Goal: Task Accomplishment & Management: Manage account settings

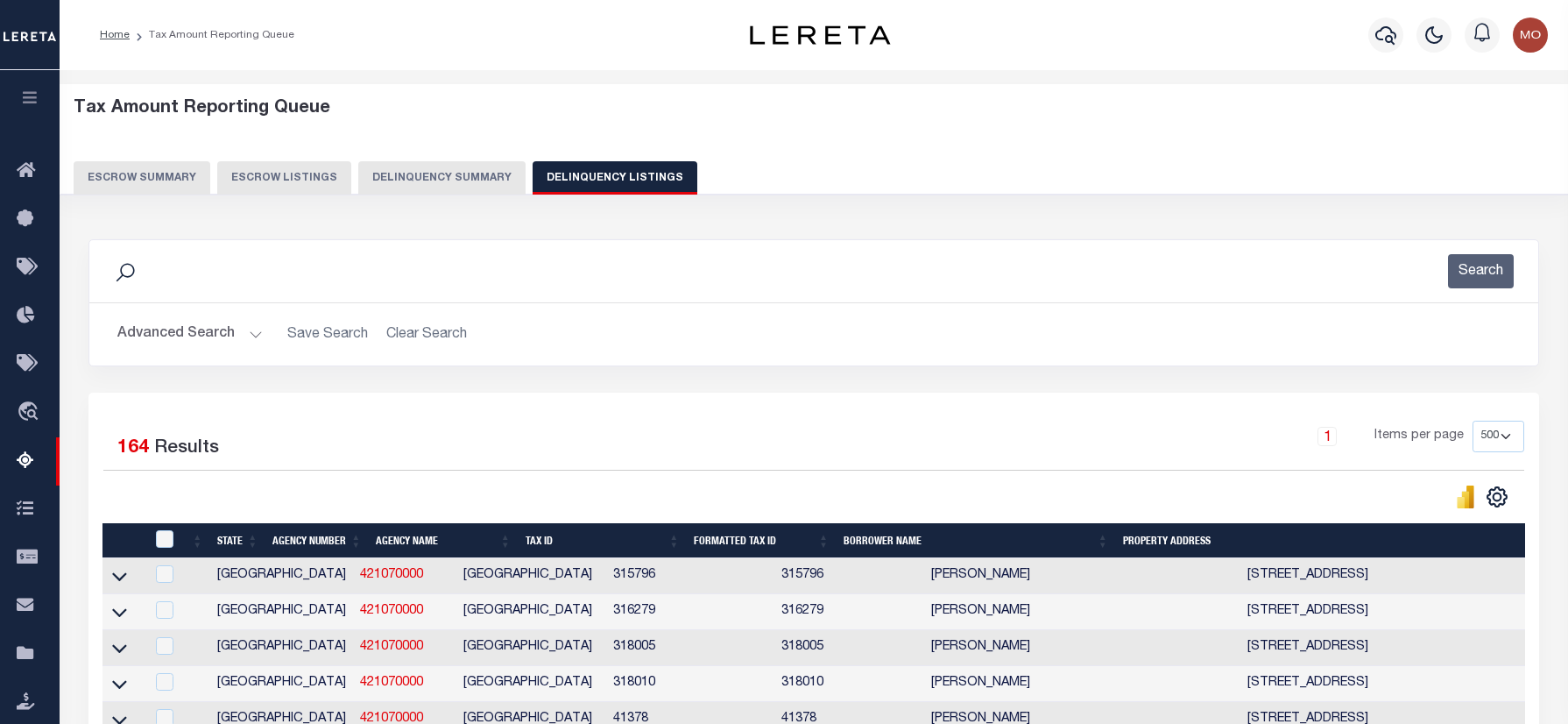
select select "500"
click at [194, 335] on button "Advanced Search" at bounding box center [190, 334] width 145 height 35
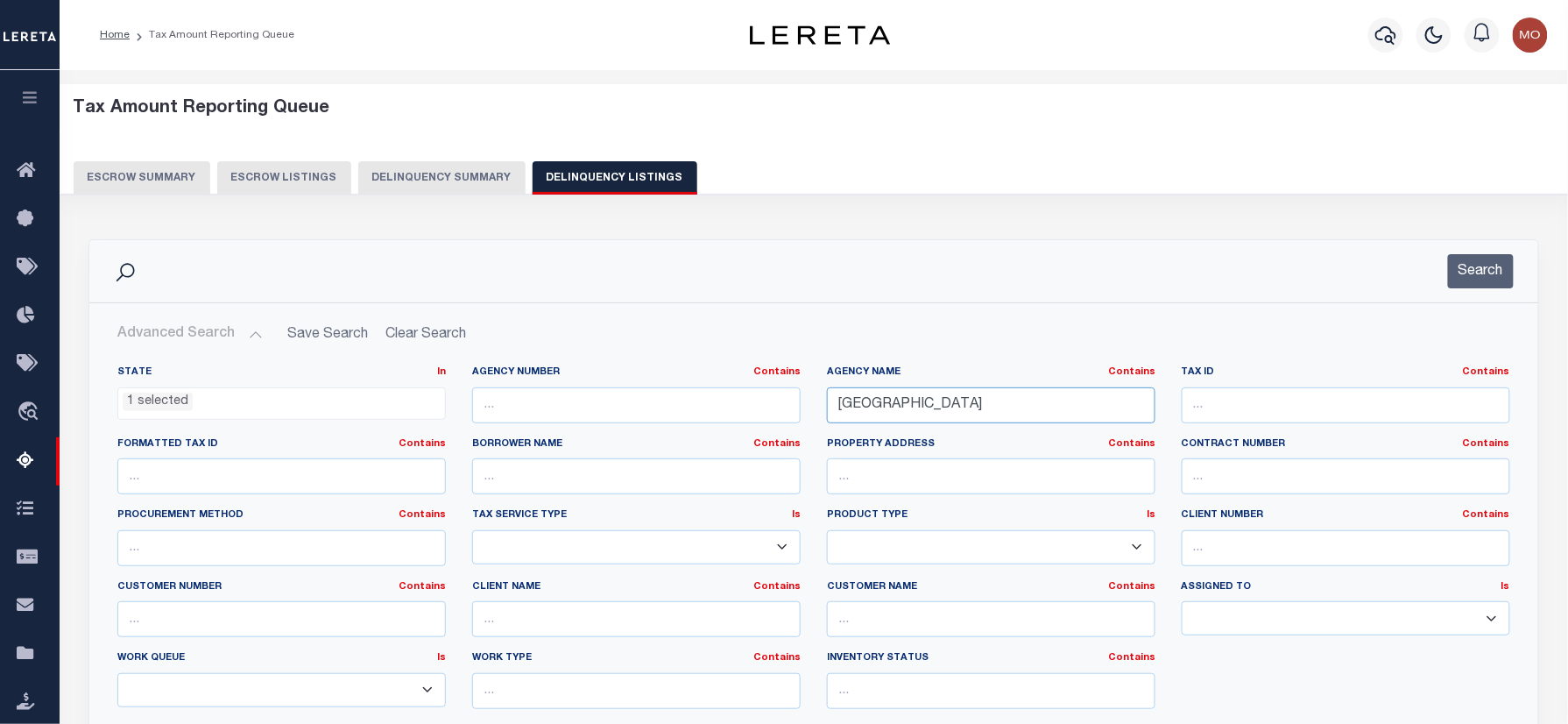
drag, startPoint x: 1027, startPoint y: 404, endPoint x: 722, endPoint y: 422, distance: 305.5
click at [723, 426] on div "State In In AK AL AR AZ CA CO CT DC DE FL GA GU HI IA ID IL IN KS KY LA MA MD M…" at bounding box center [814, 544] width 1420 height 358
paste input "CHEROKEE COUNTY APPRAISAL DISTRICT"
type input "[GEOGRAPHIC_DATA] APPRAISAL DISTRICT"
click at [1484, 265] on button "Search" at bounding box center [1481, 271] width 66 height 35
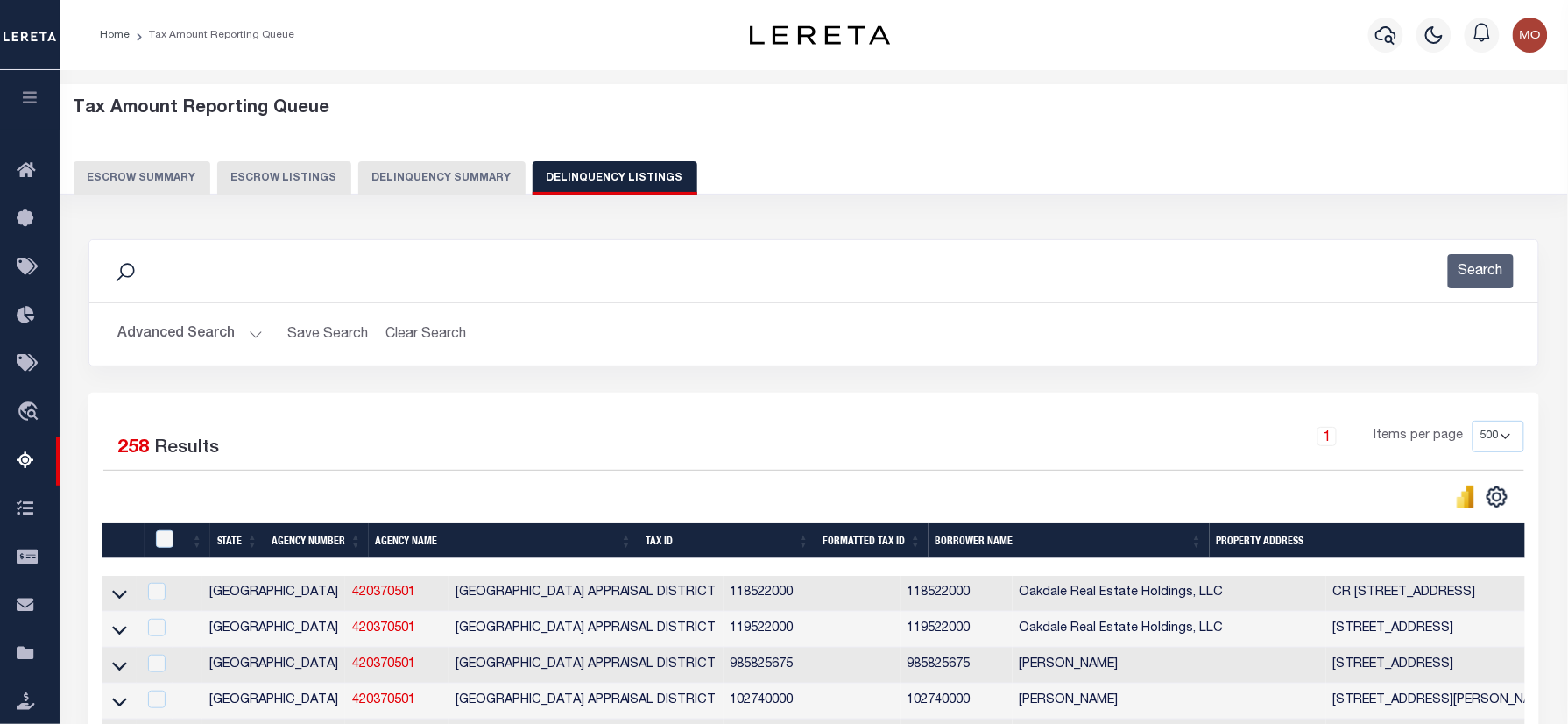
click at [817, 140] on div "Tax Amount Reporting Queue Escrow Summary Escrow Listings Delinquency Summary" at bounding box center [814, 146] width 1482 height 97
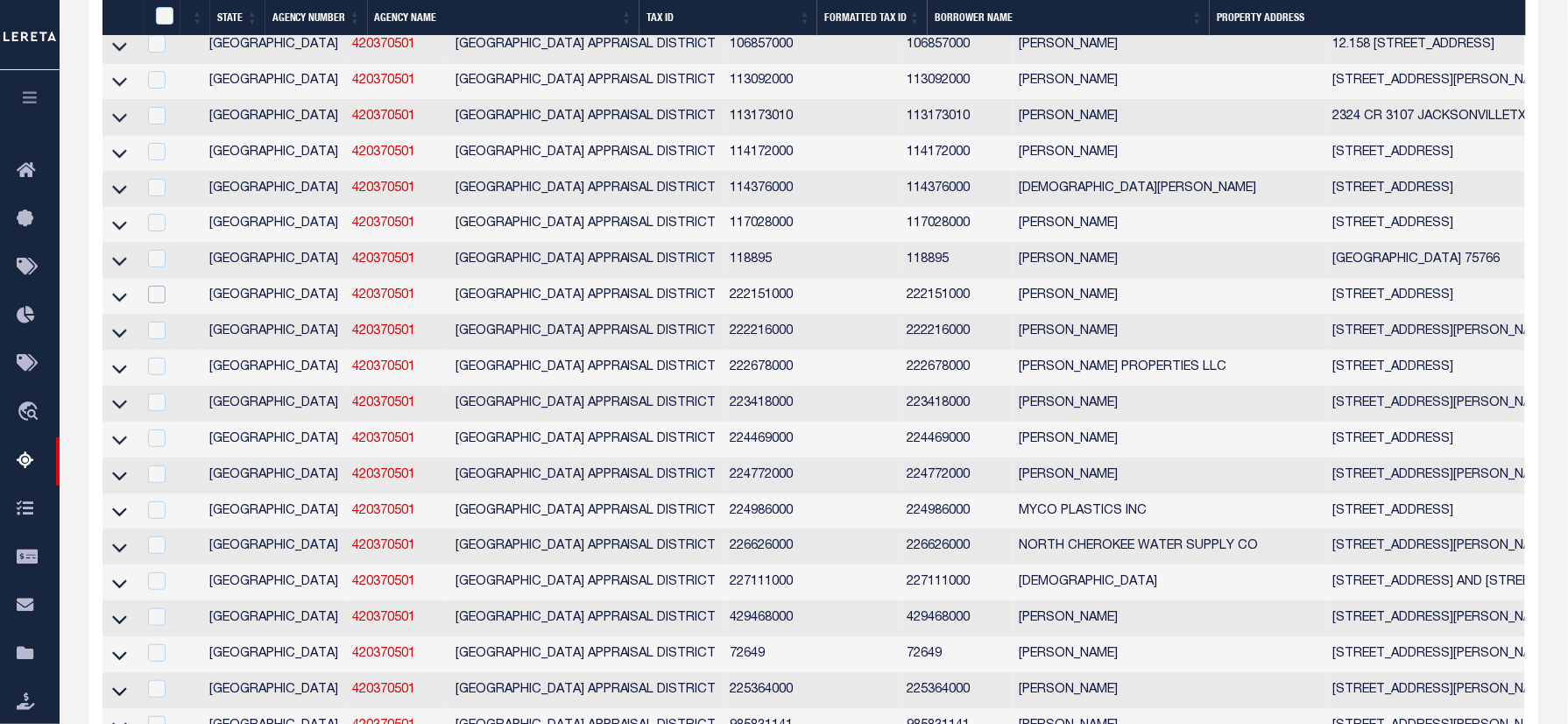
click at [155, 303] on input "checkbox" at bounding box center [157, 294] width 18 height 18
checkbox input "true"
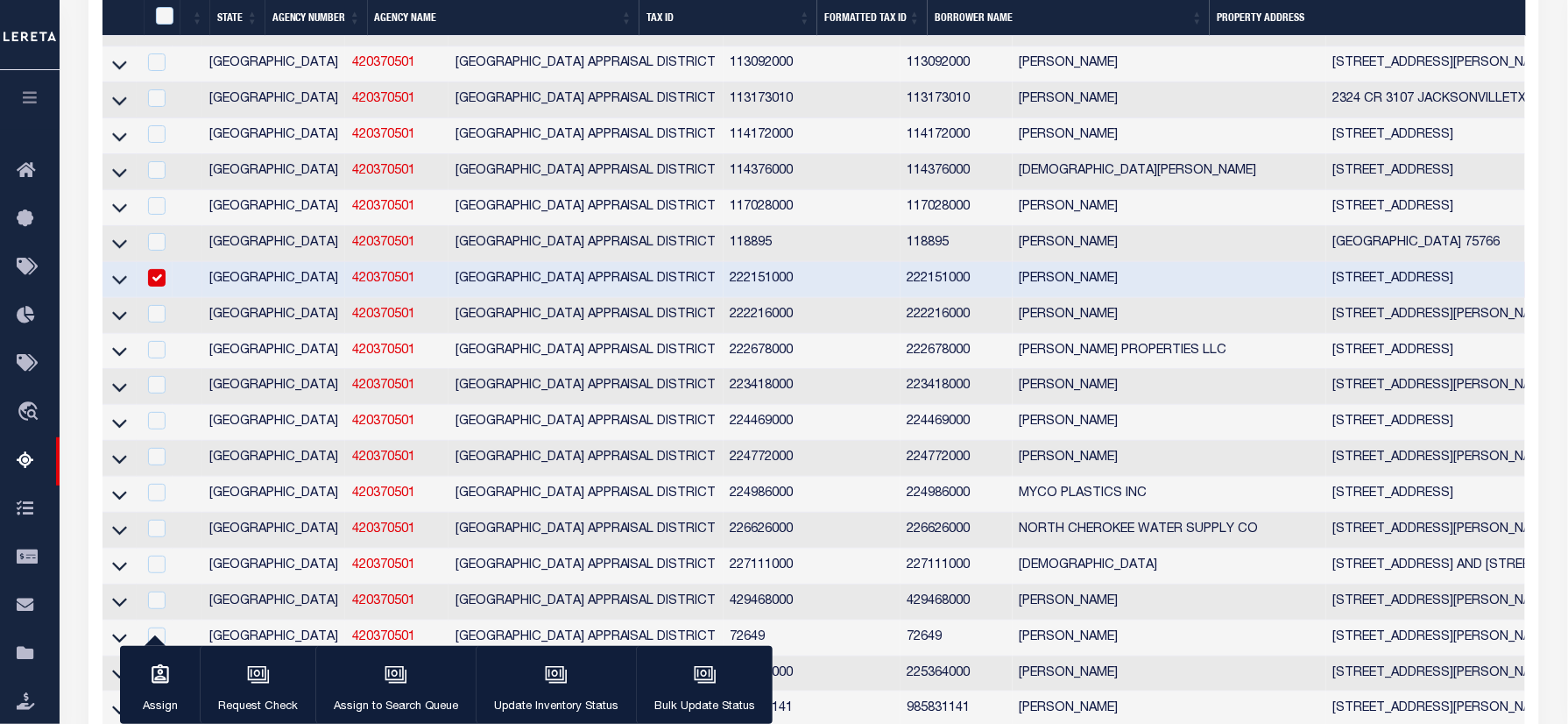
scroll to position [9367, 0]
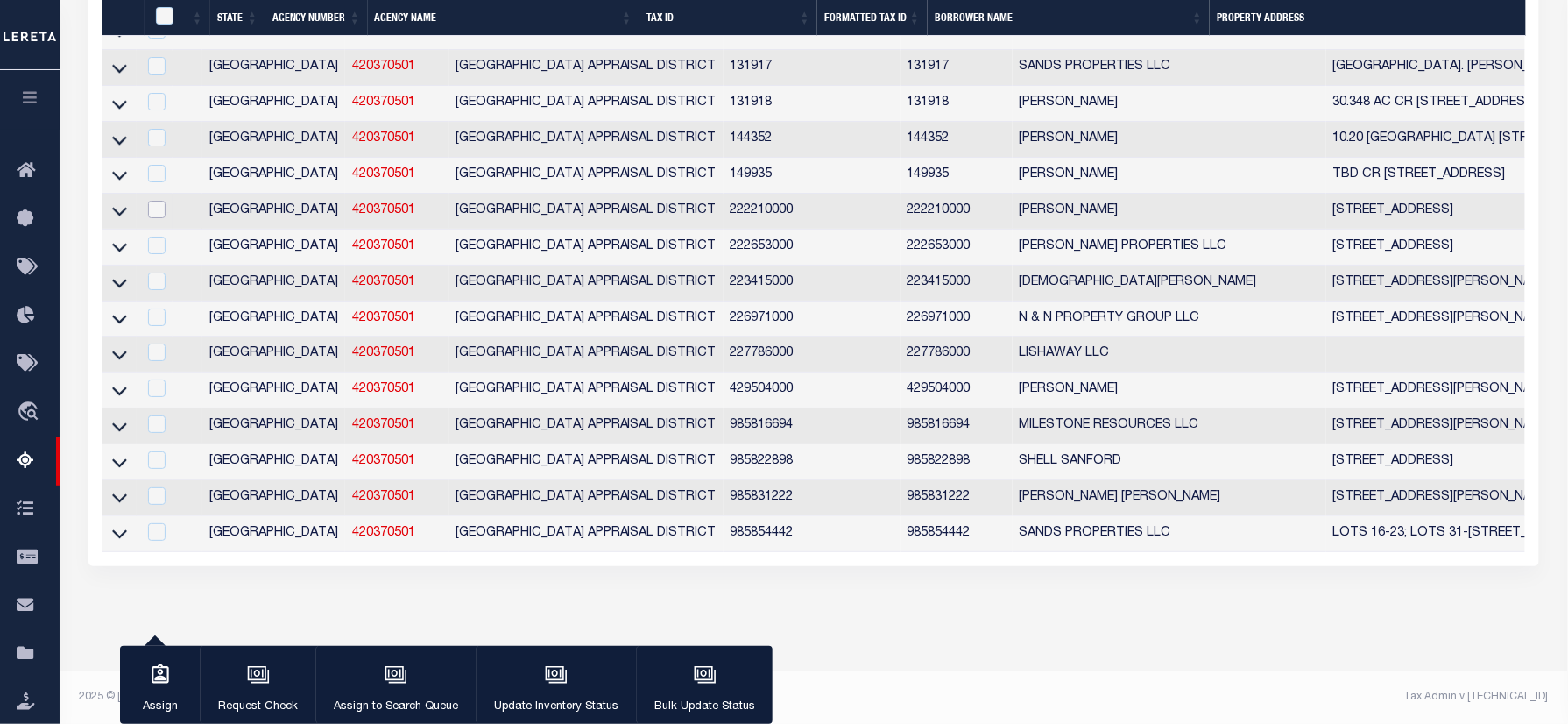
click at [154, 218] on input "checkbox" at bounding box center [157, 209] width 18 height 18
checkbox input "true"
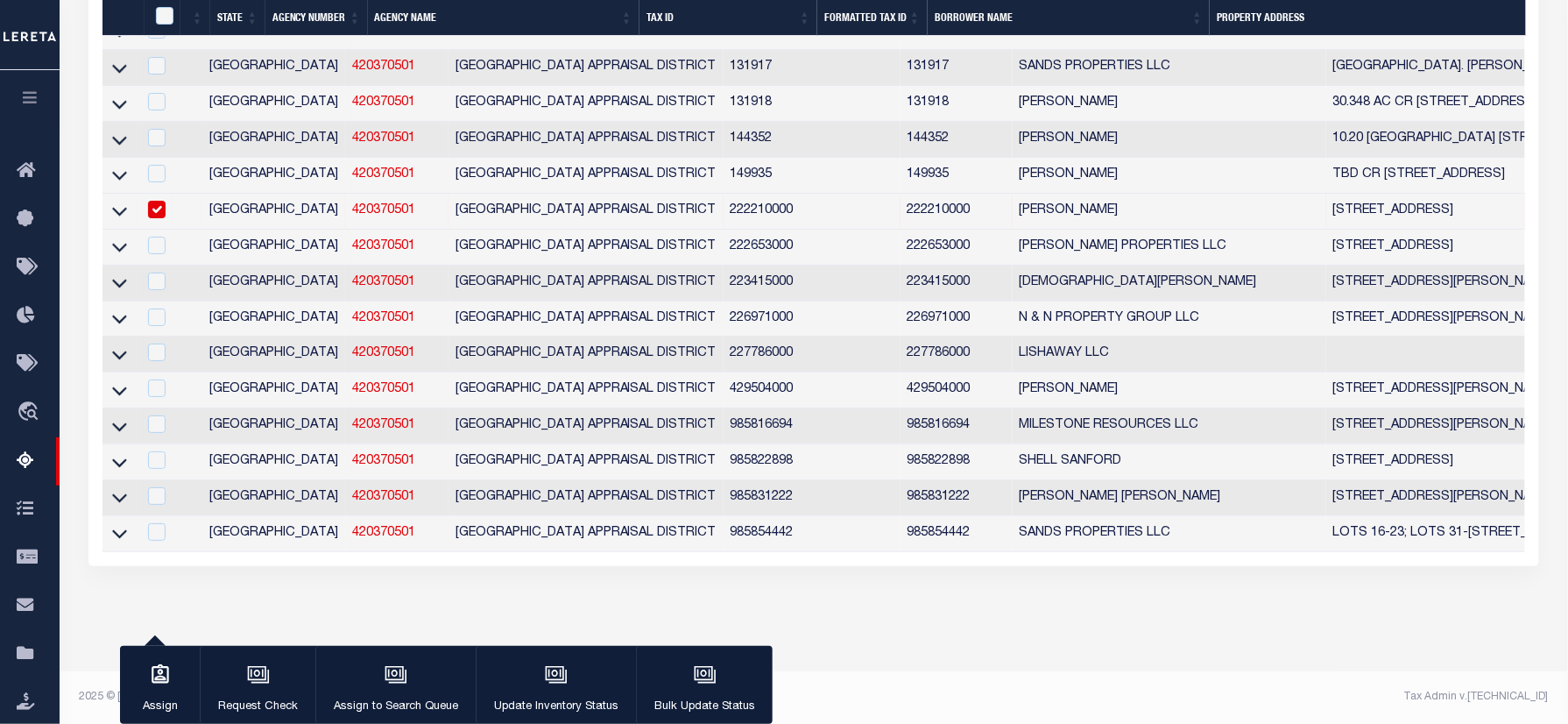
scroll to position [8150, 0]
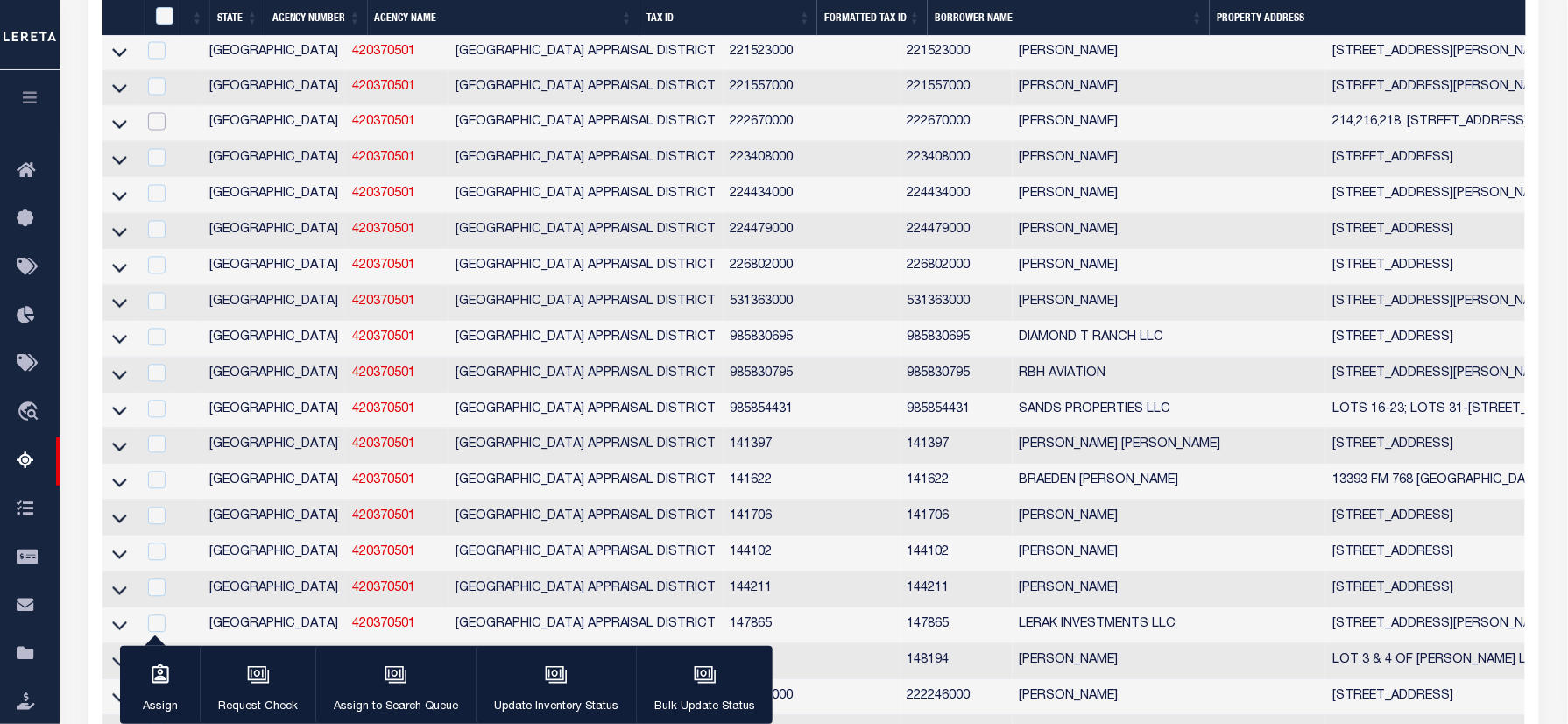
click at [154, 130] on input "checkbox" at bounding box center [157, 121] width 18 height 18
checkbox input "true"
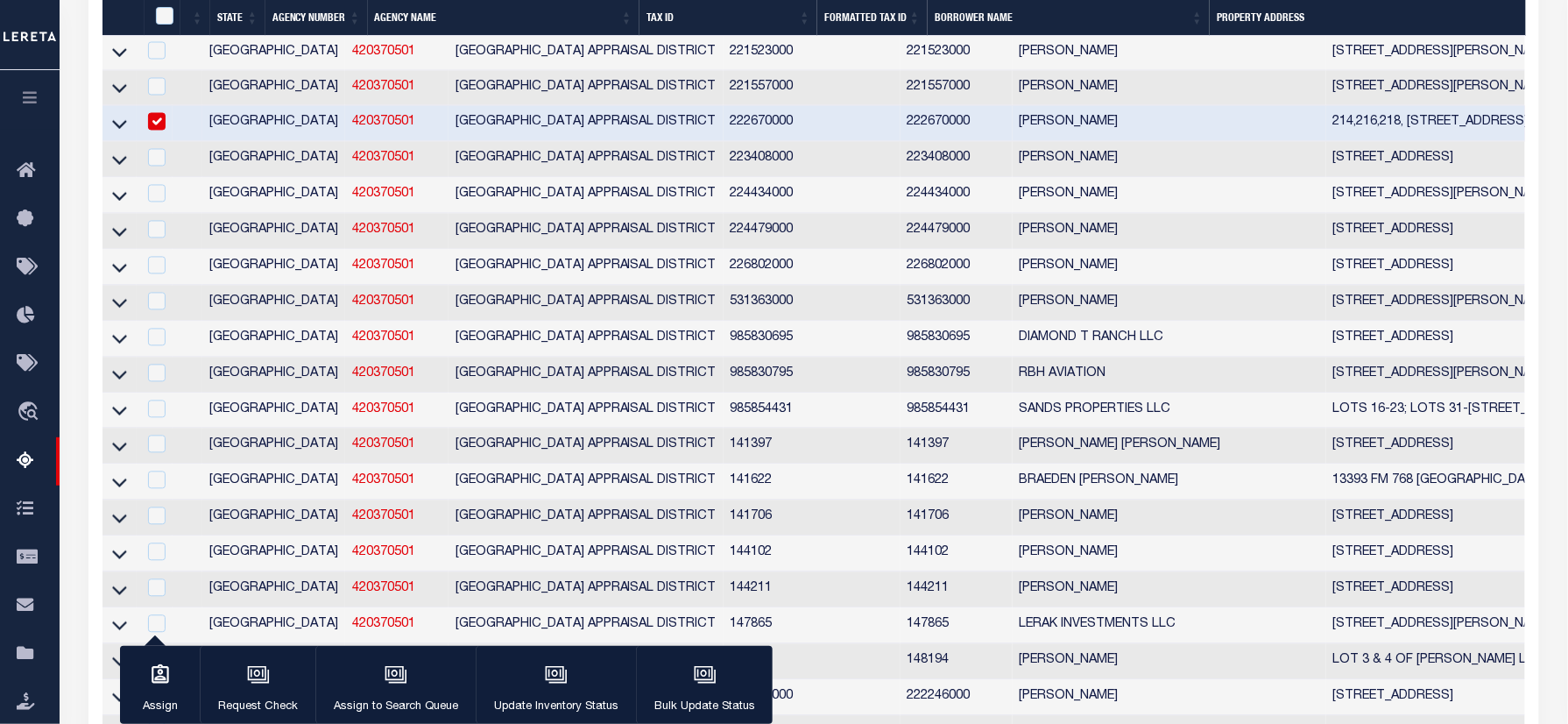
scroll to position [2393, 0]
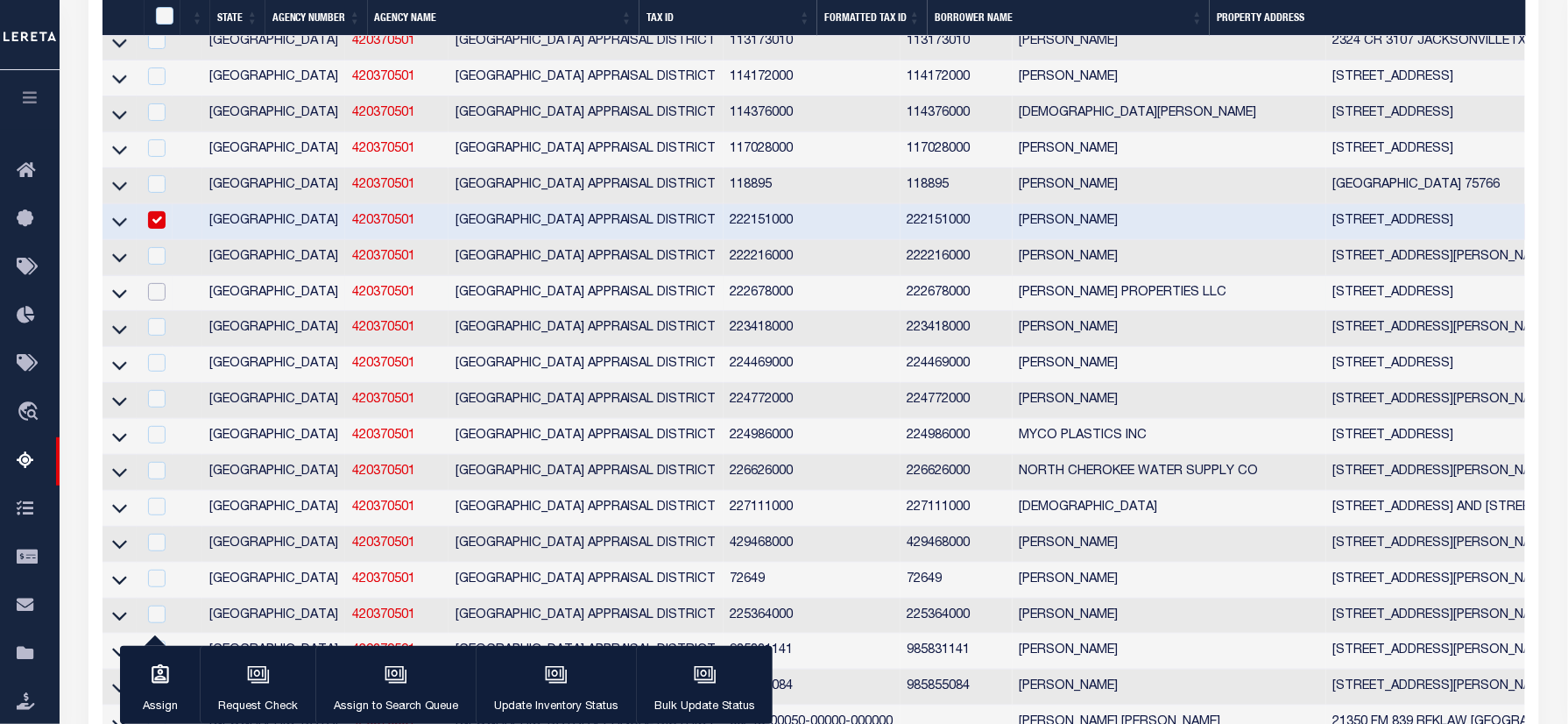
click at [154, 300] on input "checkbox" at bounding box center [157, 291] width 18 height 18
checkbox input "true"
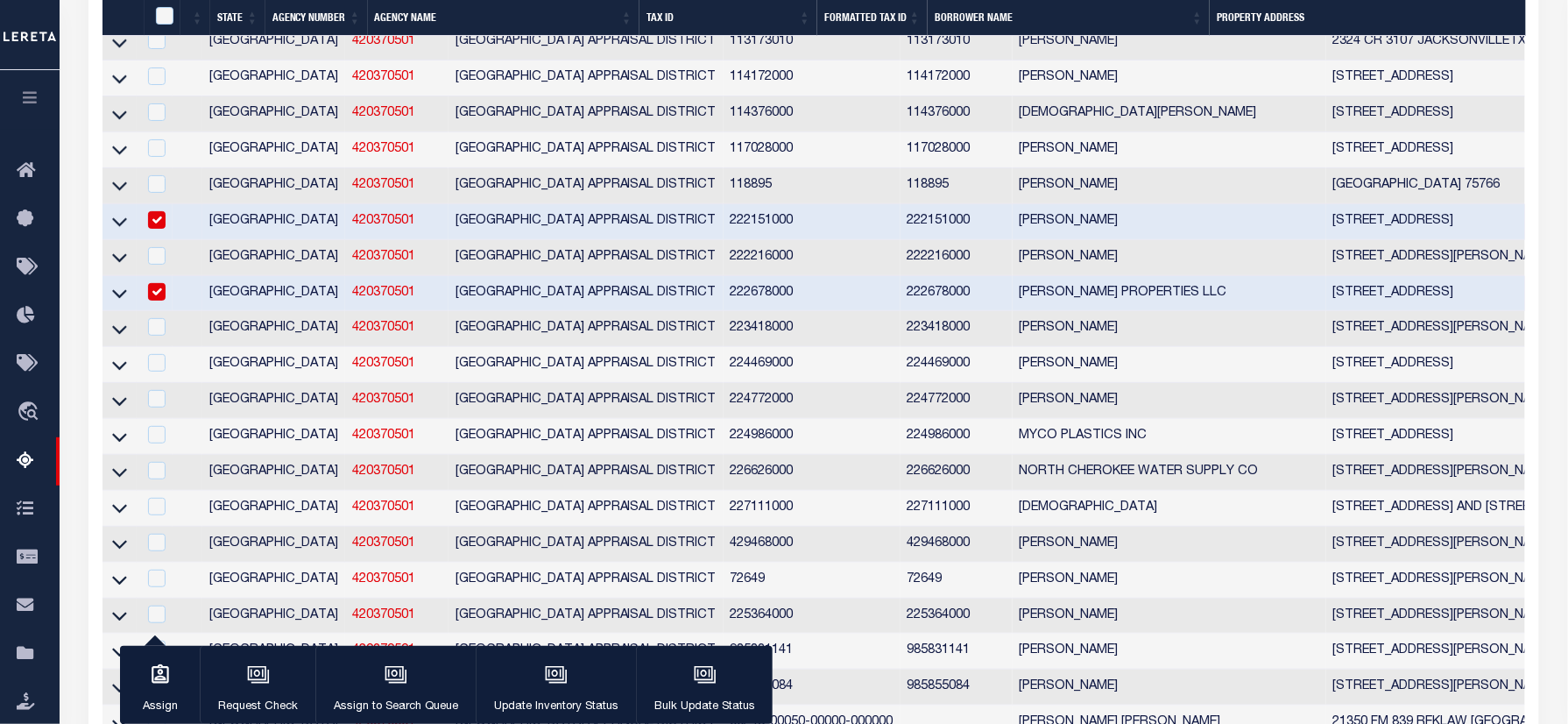
scroll to position [8813, 0]
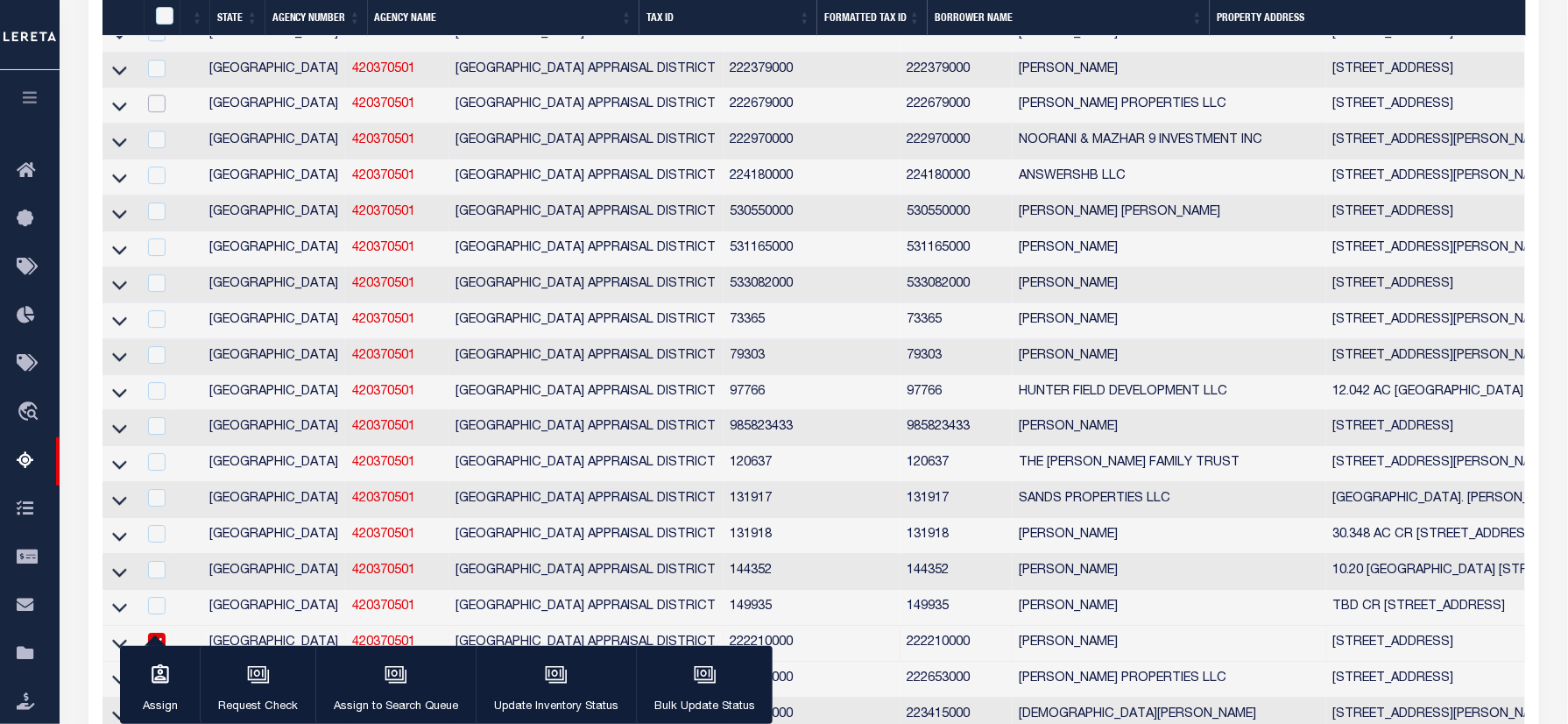
click at [155, 113] on input "checkbox" at bounding box center [157, 104] width 18 height 18
checkbox input "true"
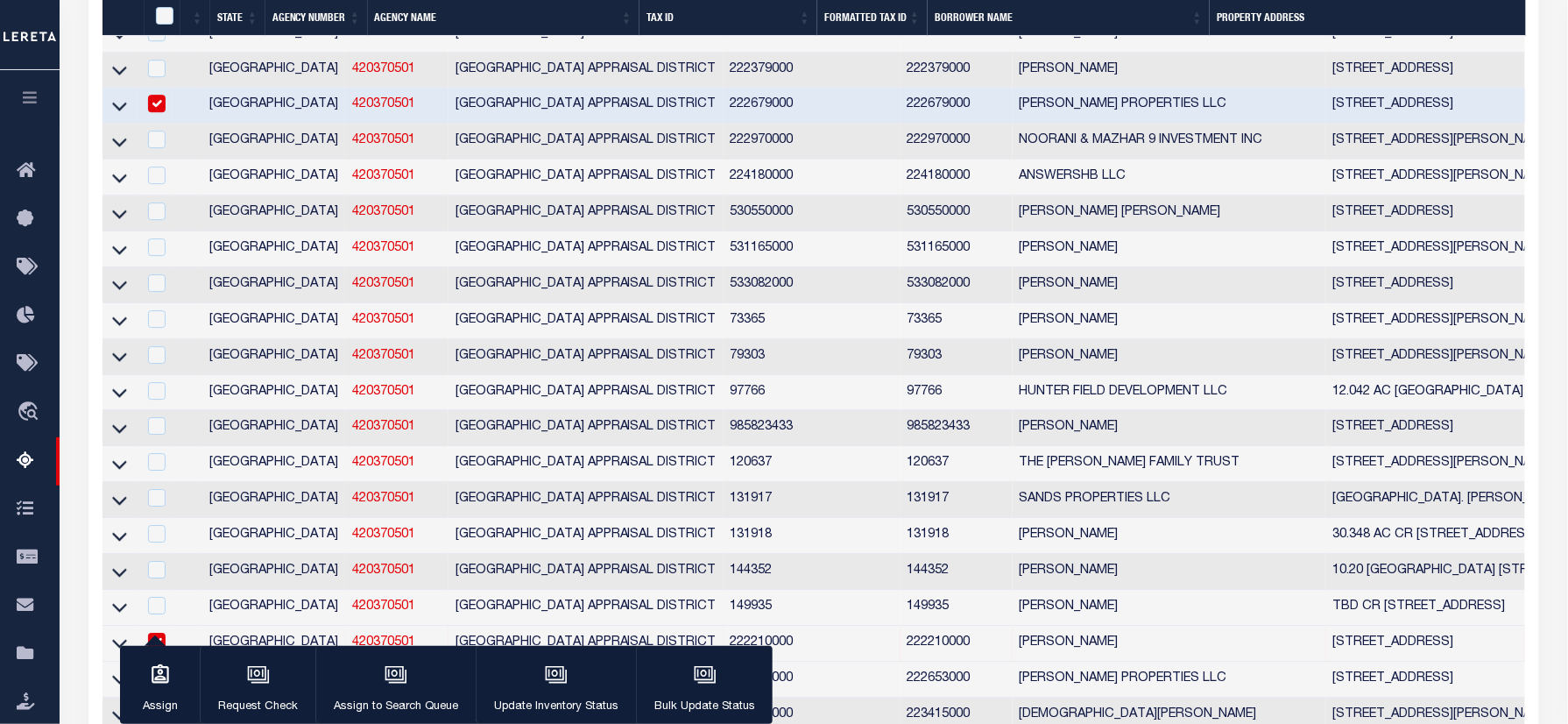
scroll to position [7412, 0]
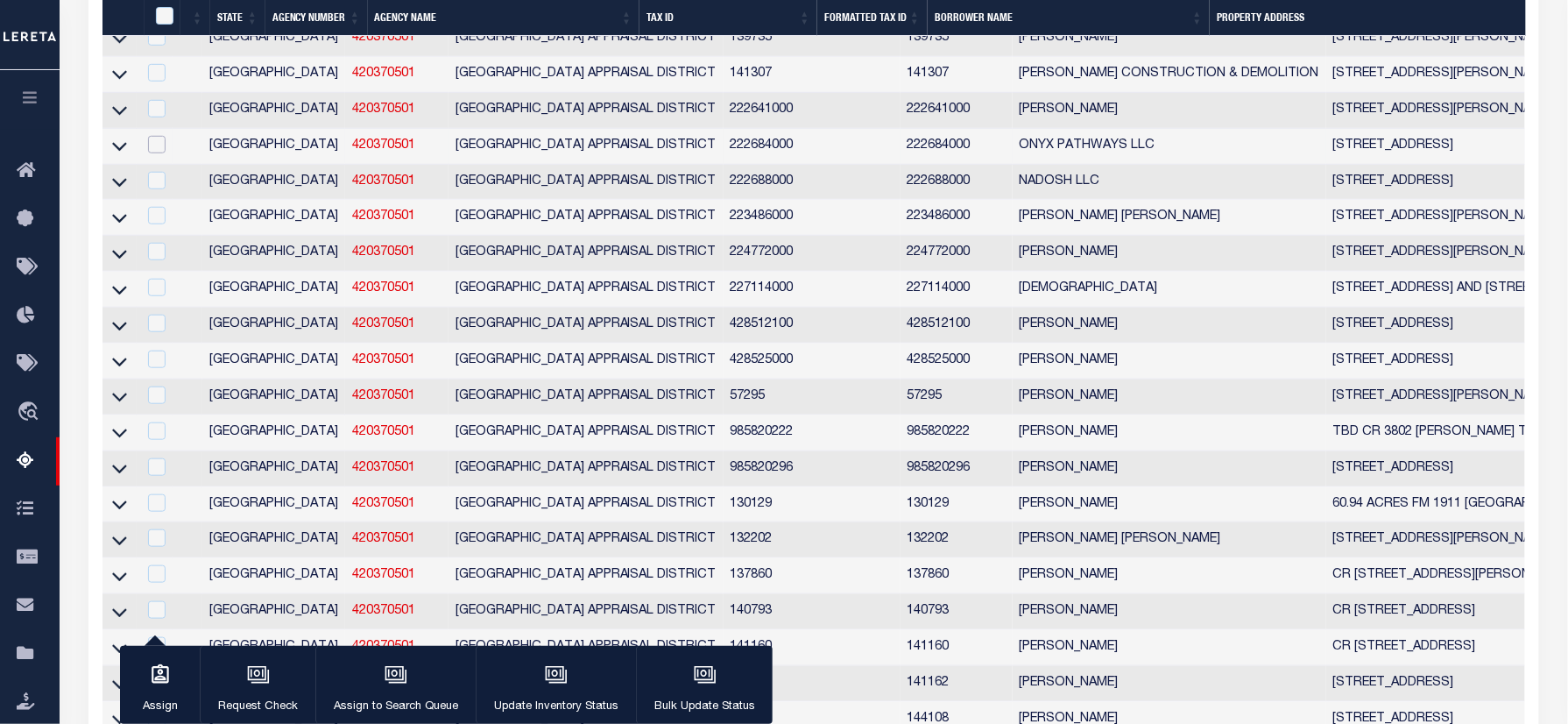
click at [158, 153] on input "checkbox" at bounding box center [157, 144] width 18 height 18
checkbox input "true"
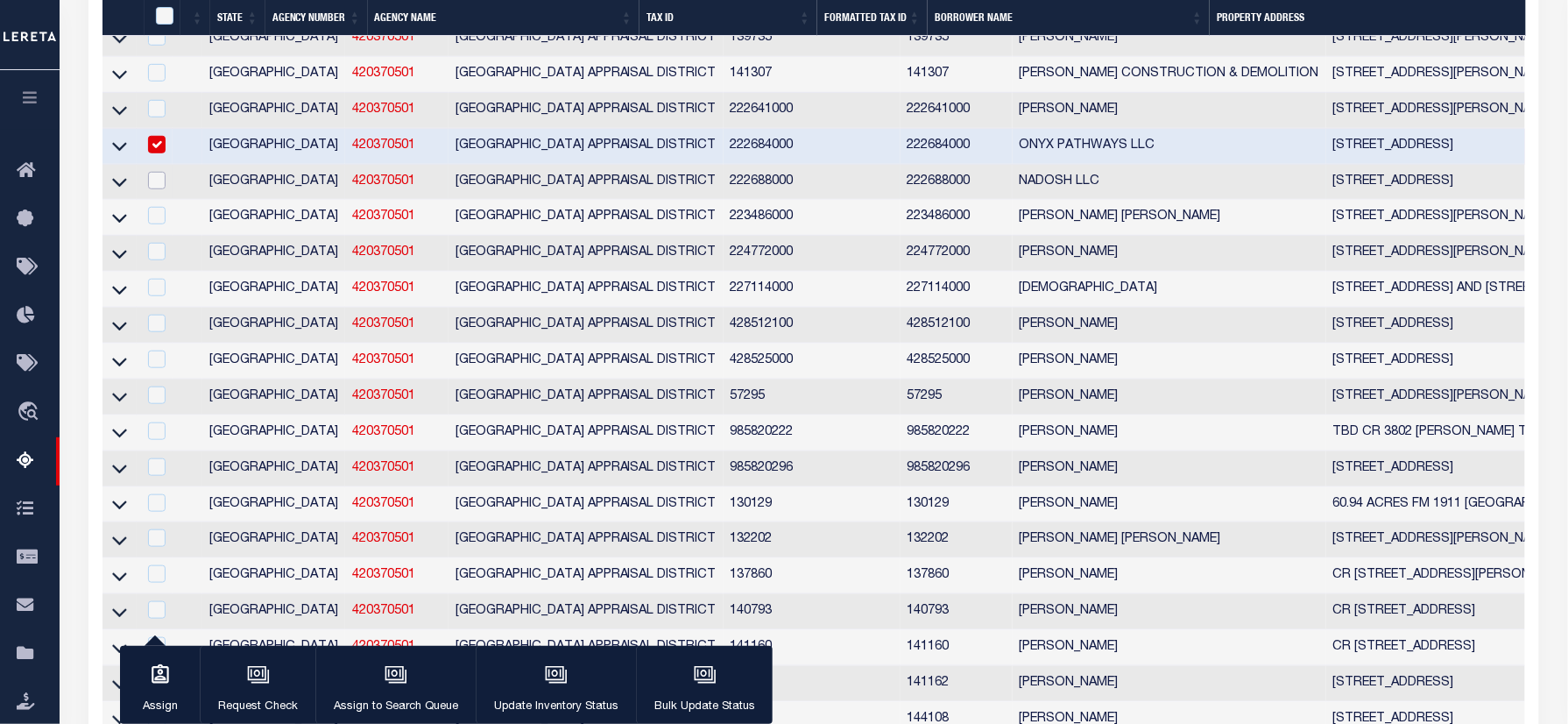
click at [163, 190] on input "checkbox" at bounding box center [157, 181] width 18 height 18
checkbox input "true"
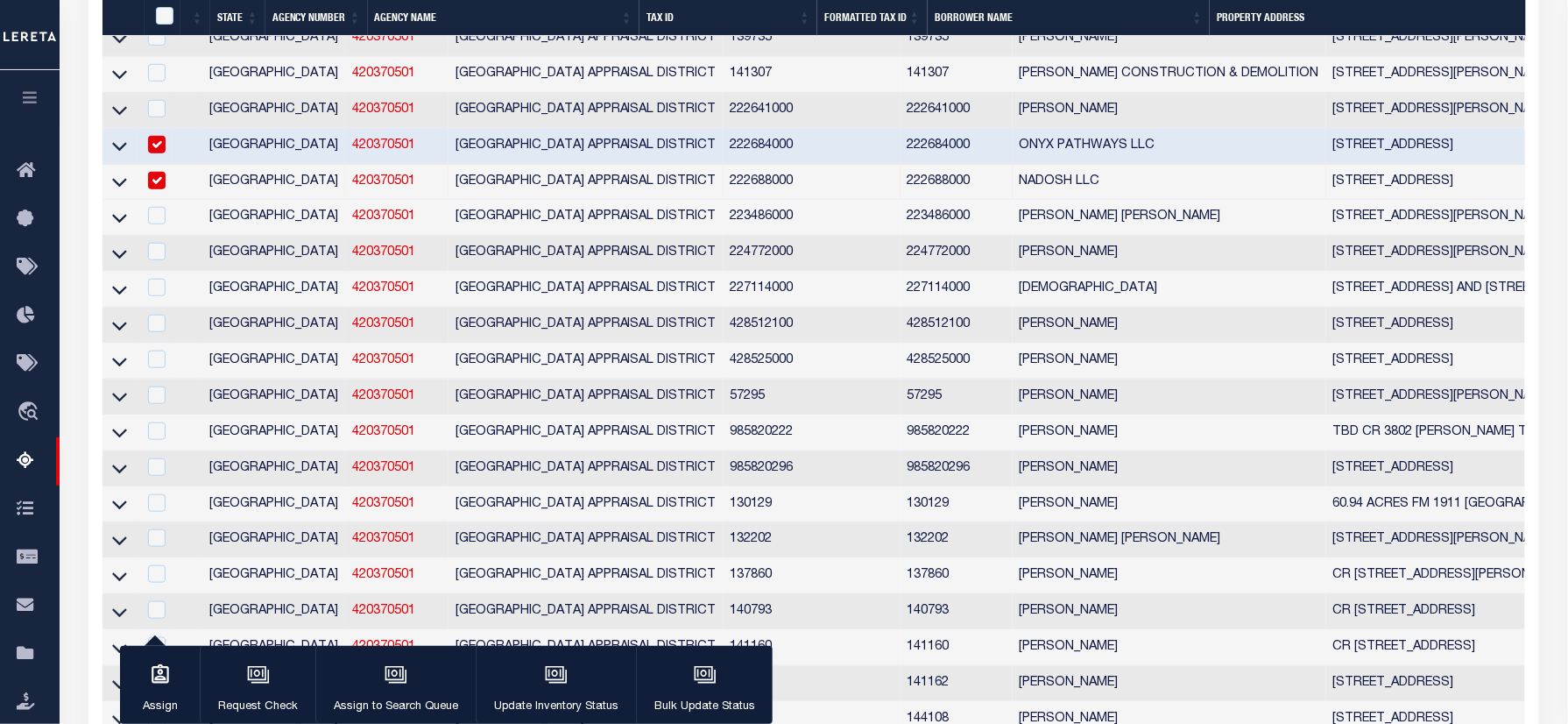
scroll to position [6489, 0]
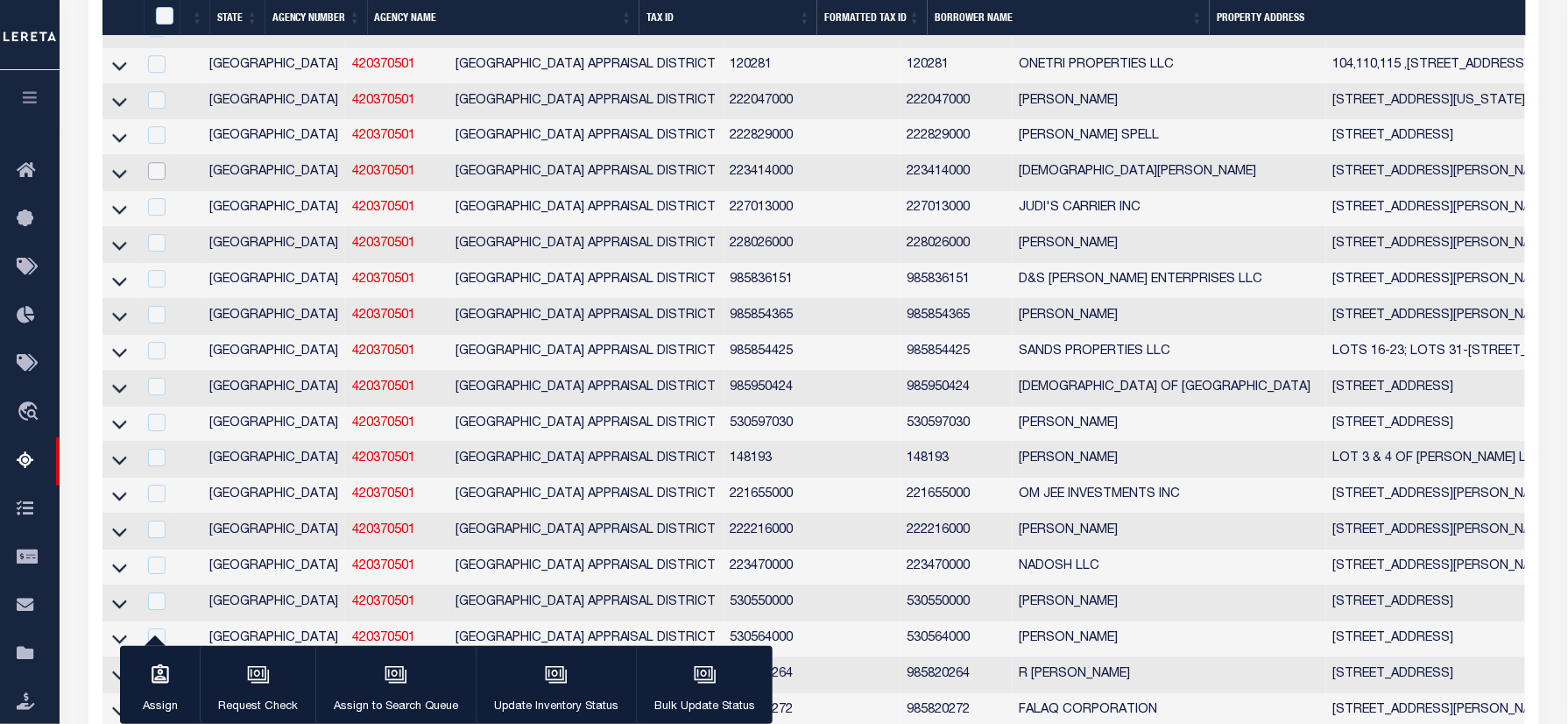
click at [149, 180] on input "checkbox" at bounding box center [157, 171] width 18 height 18
checkbox input "true"
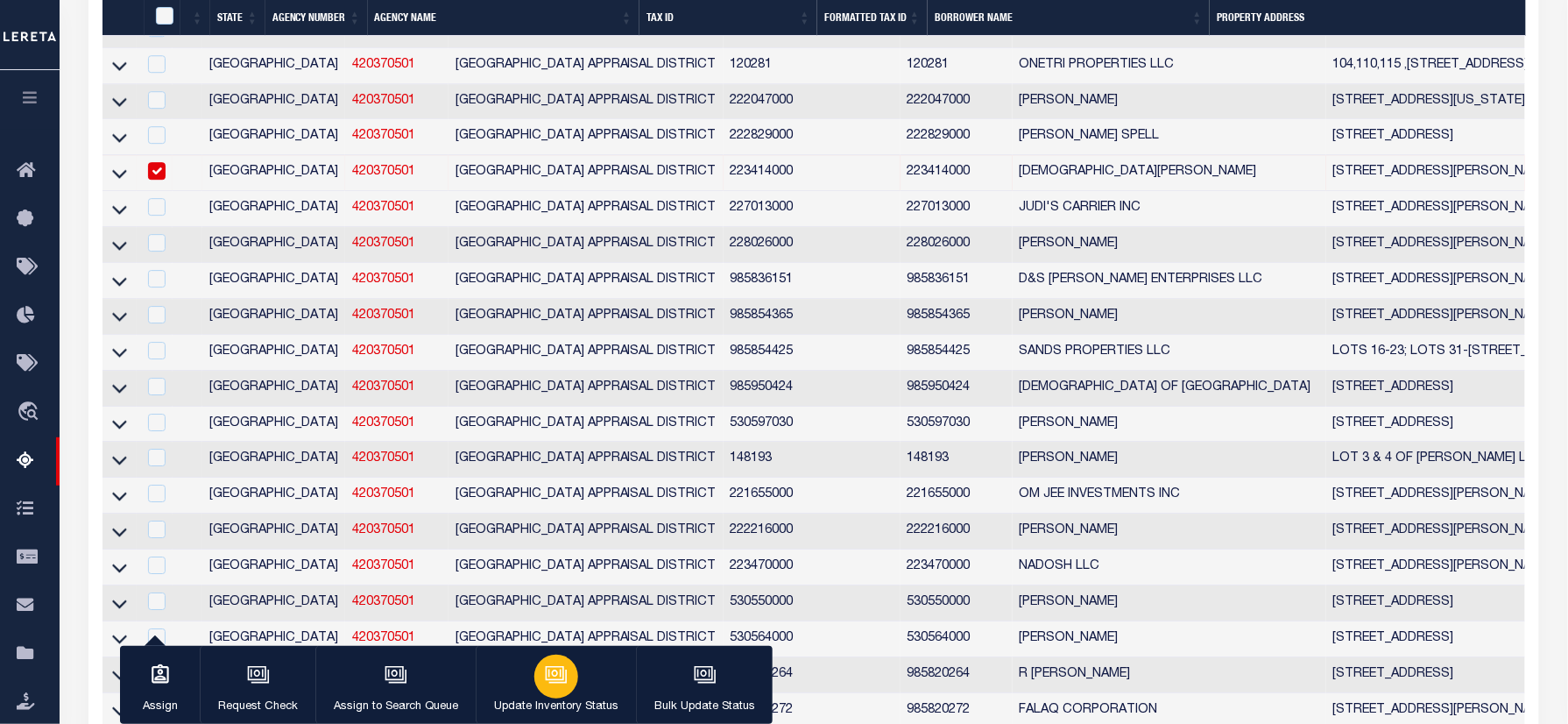
click at [561, 684] on icon "button" at bounding box center [556, 674] width 23 height 23
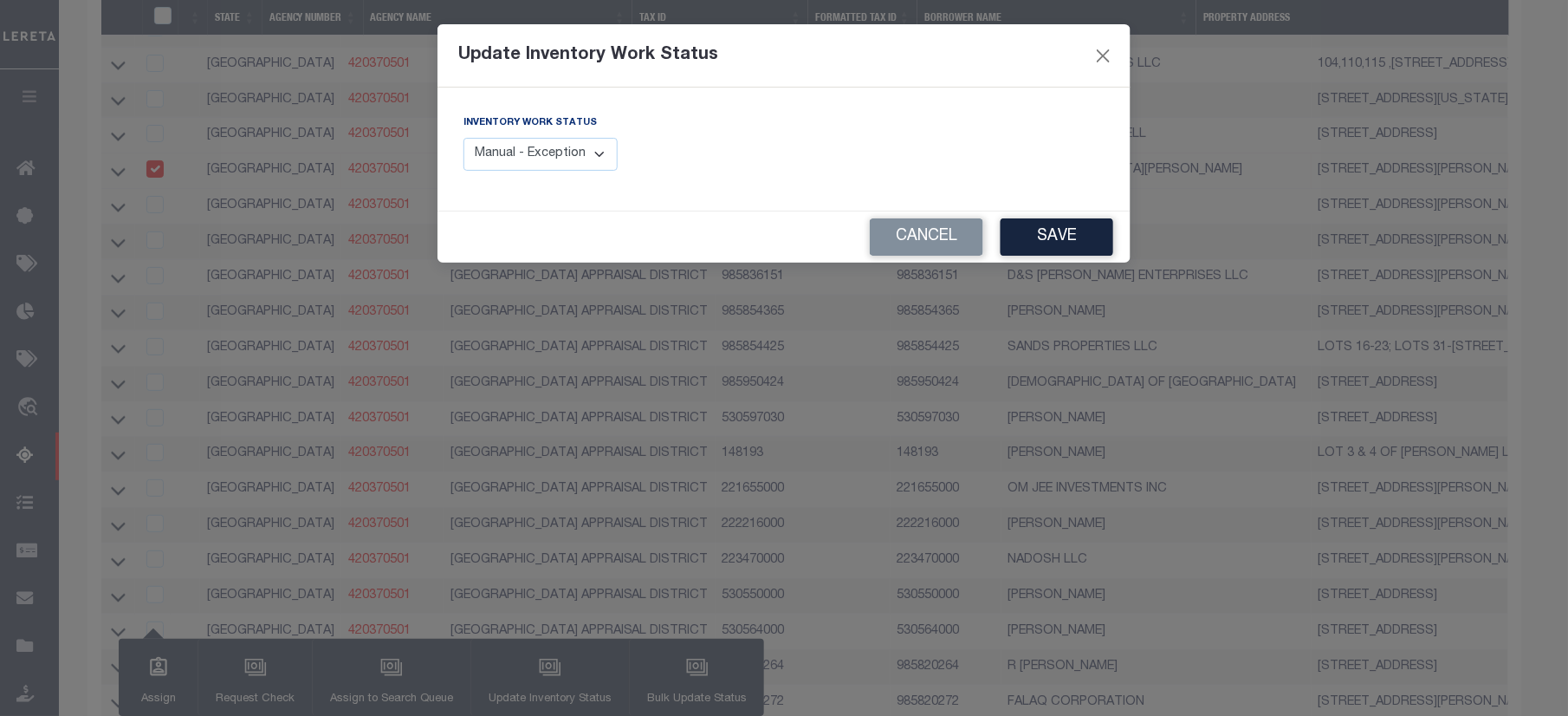
click at [520, 167] on select "Manual - Exception Pended - Awaiting Search Late Add Exception Completed" at bounding box center [540, 154] width 154 height 34
select select "4"
click at [463, 138] on select "Manual - Exception Pended - Awaiting Search Late Add Exception Completed" at bounding box center [540, 154] width 154 height 34
click at [1088, 248] on button "Save" at bounding box center [1056, 236] width 112 height 37
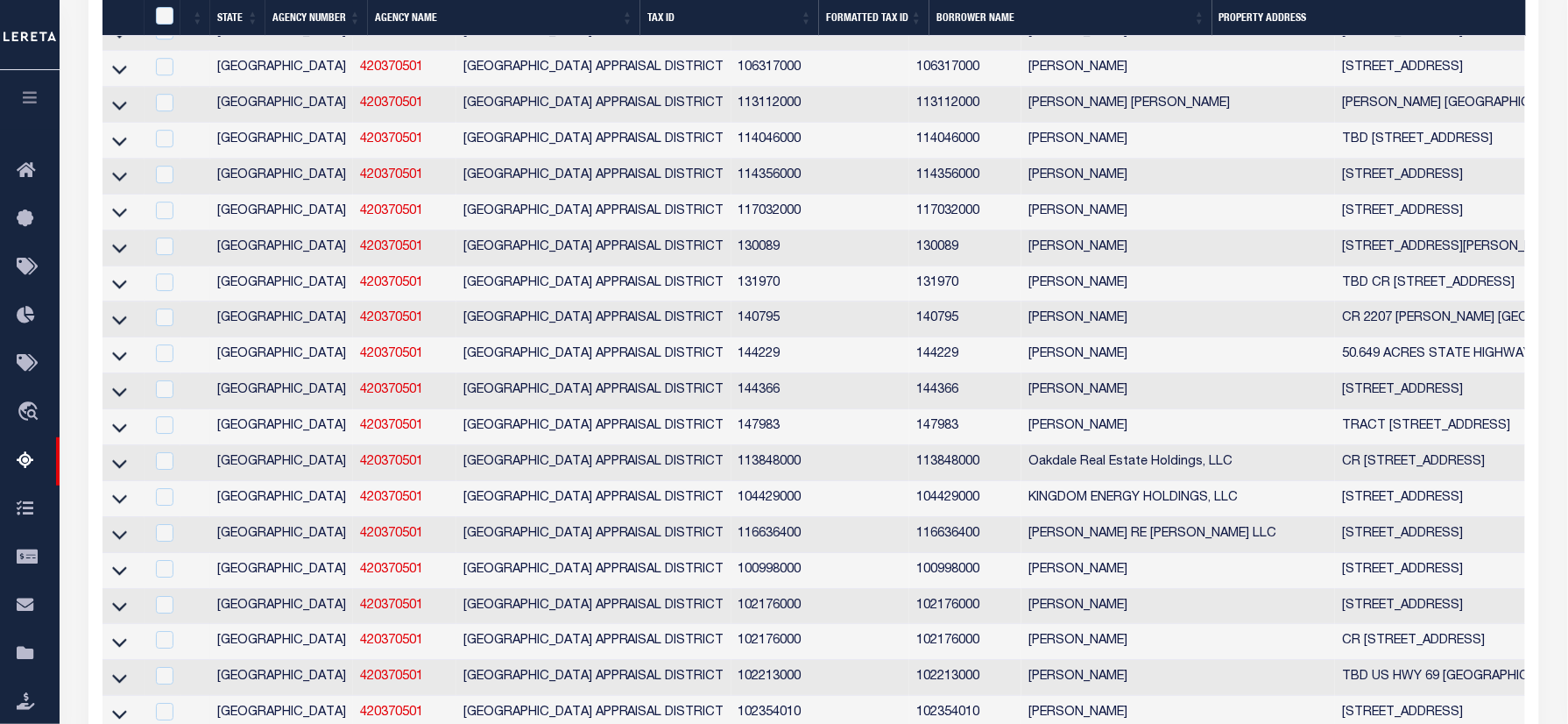
scroll to position [6492, 0]
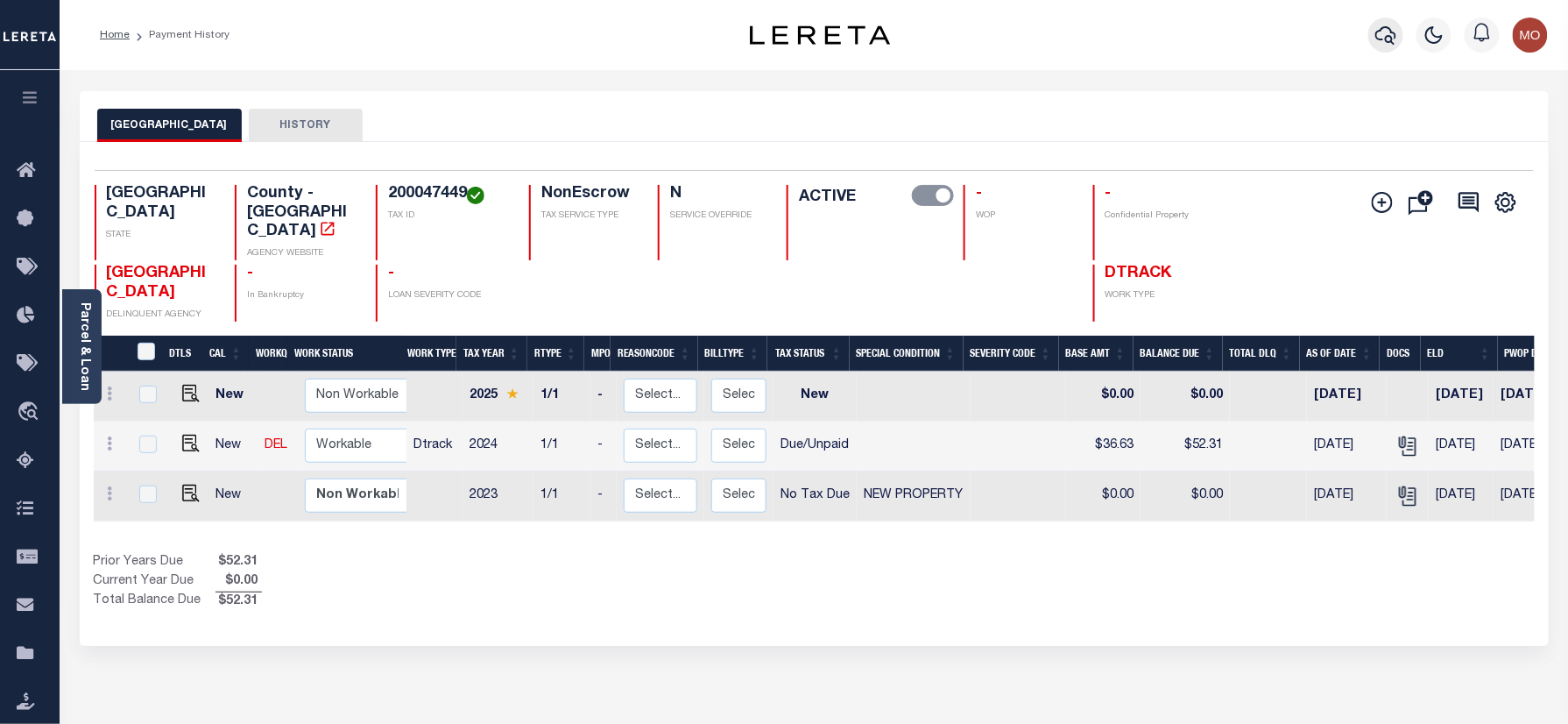
click at [1385, 32] on icon "button" at bounding box center [1385, 35] width 21 height 21
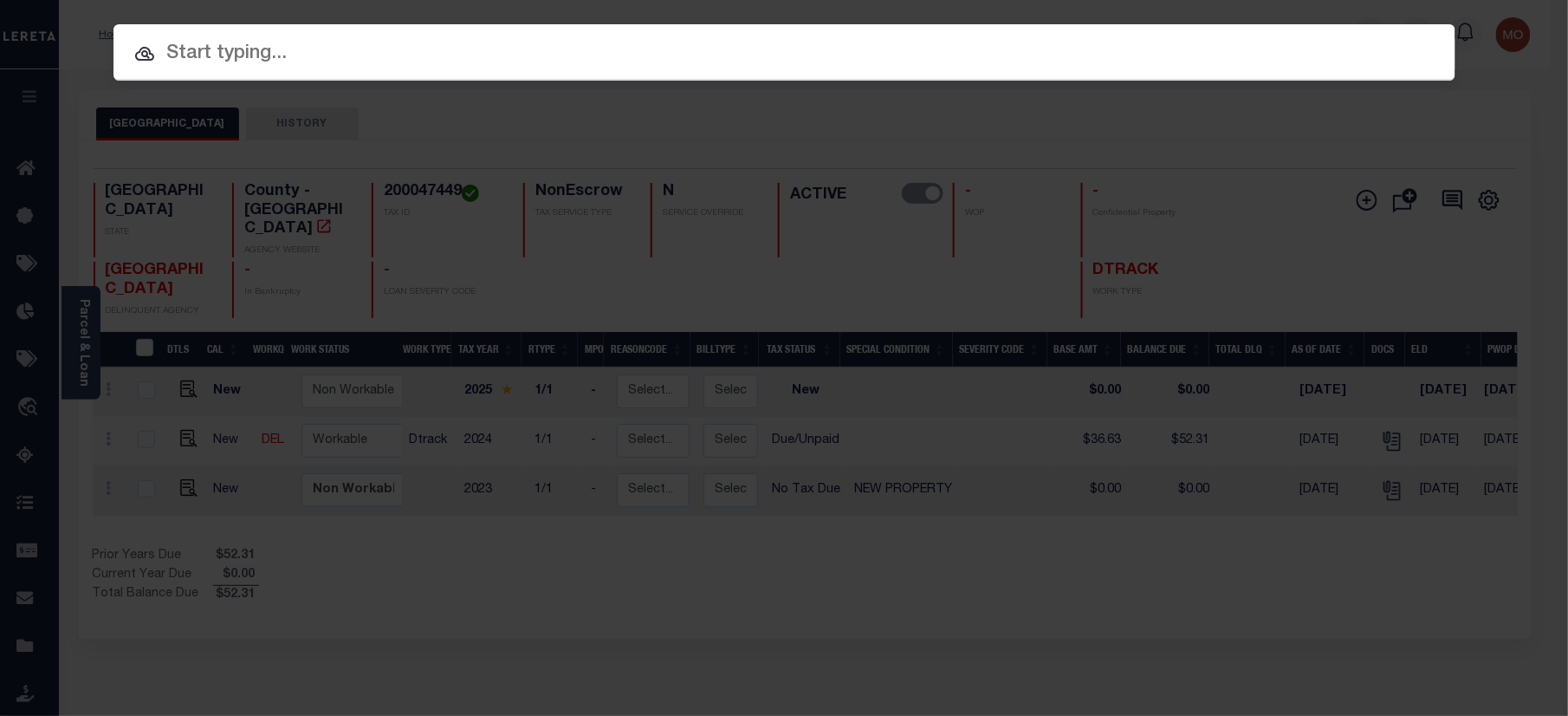
click at [324, 50] on input "text" at bounding box center [784, 54] width 1342 height 30
paste input "4424007025"
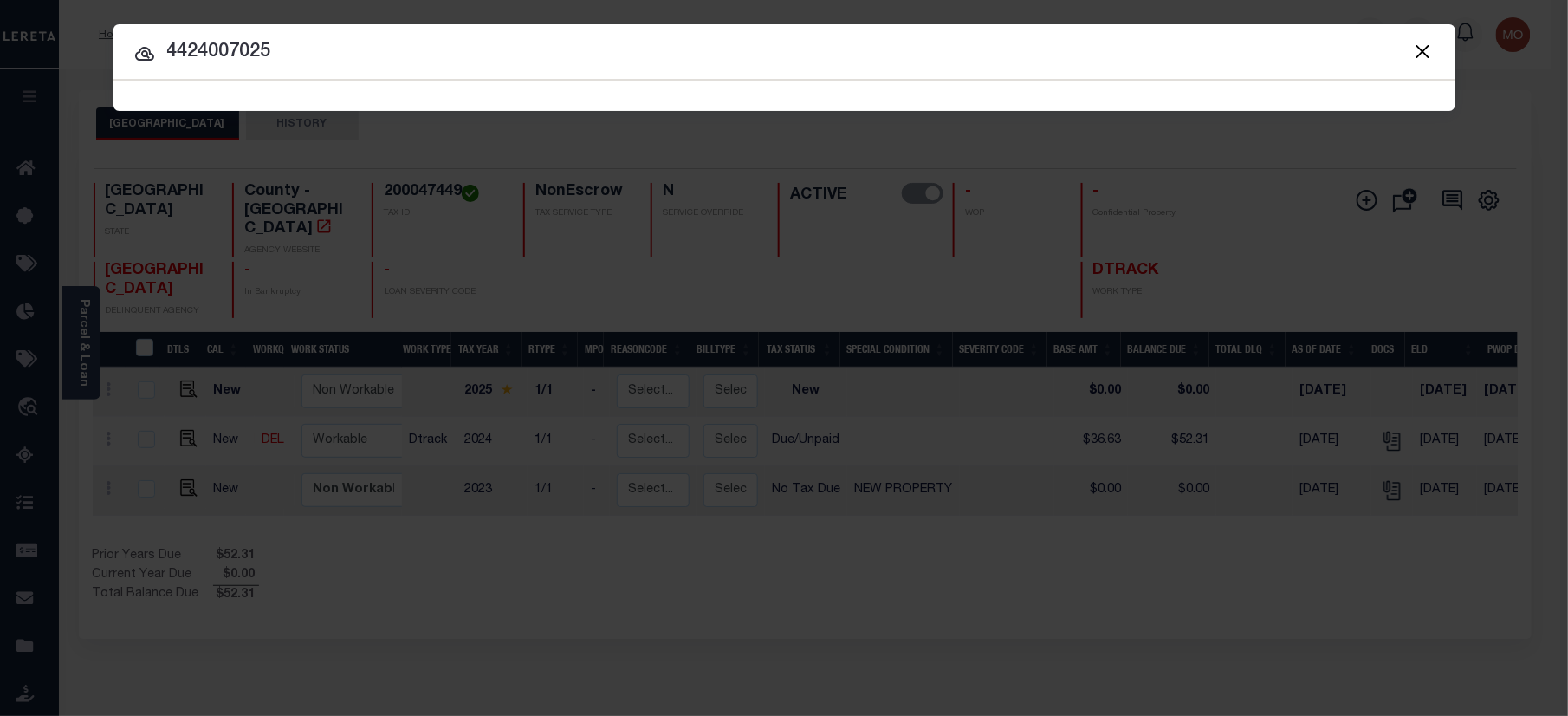
type input "4424007025"
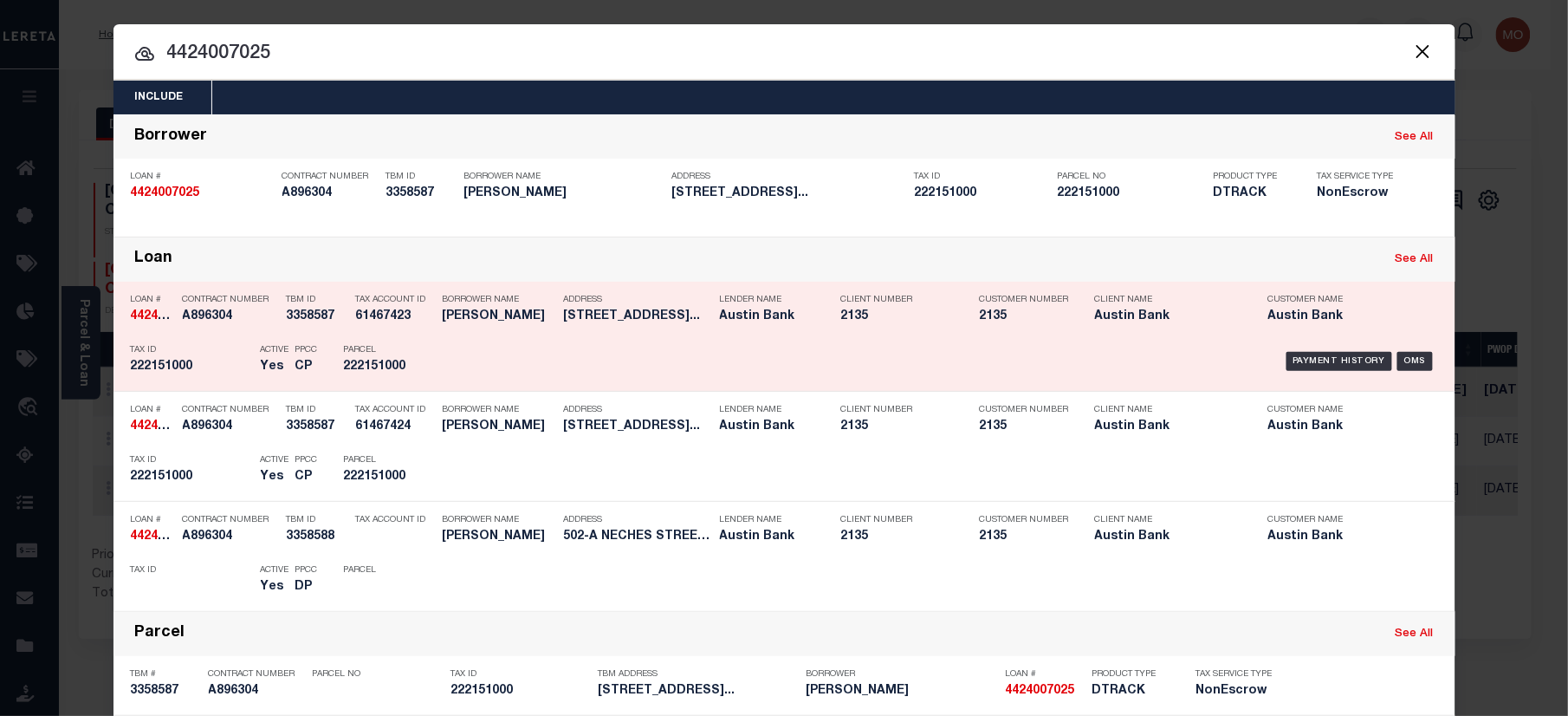
click at [197, 362] on h5 "222151000" at bounding box center [191, 366] width 121 height 15
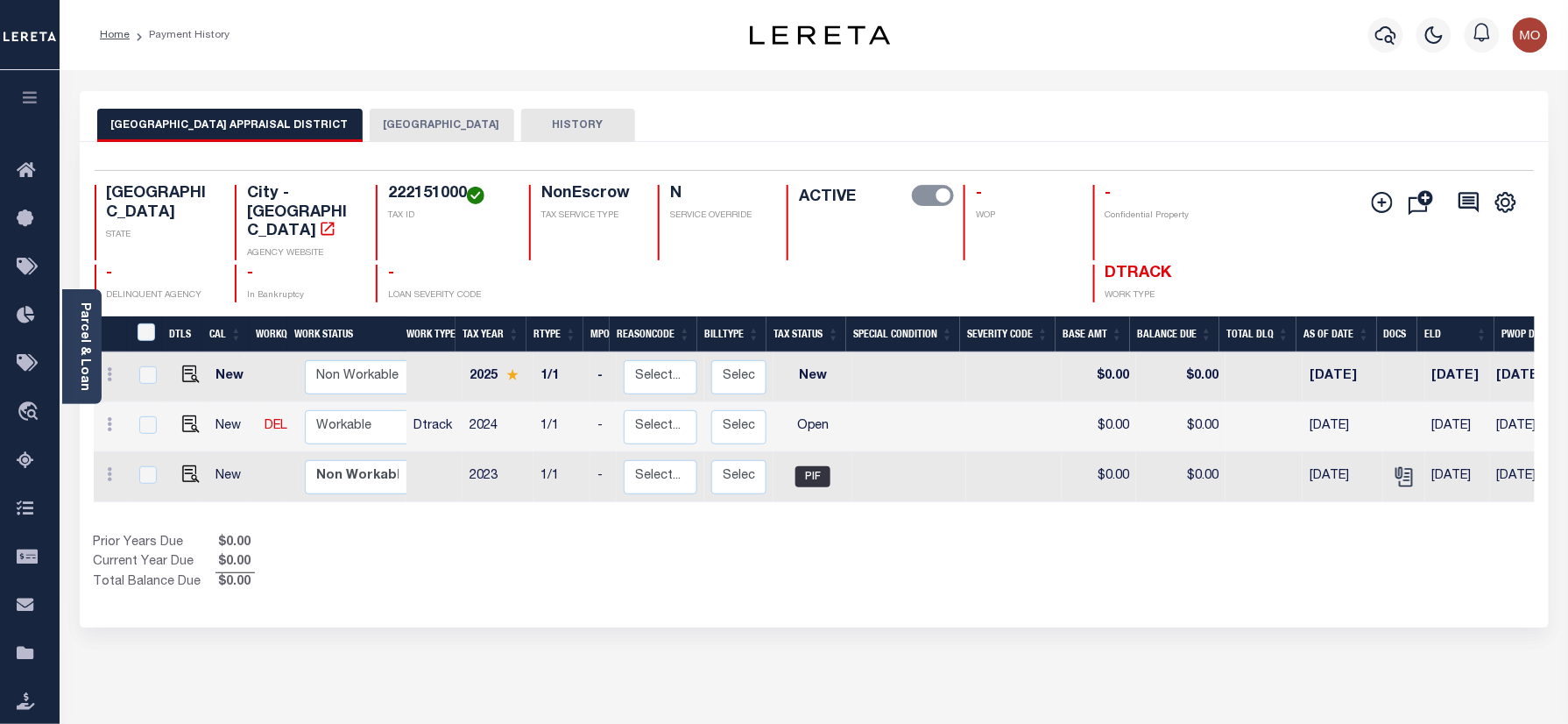
click at [429, 195] on h4 "222151000" at bounding box center [448, 195] width 120 height 20
click at [430, 194] on h4 "222151000" at bounding box center [448, 195] width 120 height 20
copy h4 "222151000"
click at [183, 415] on img "" at bounding box center [191, 424] width 18 height 18
checkbox input "true"
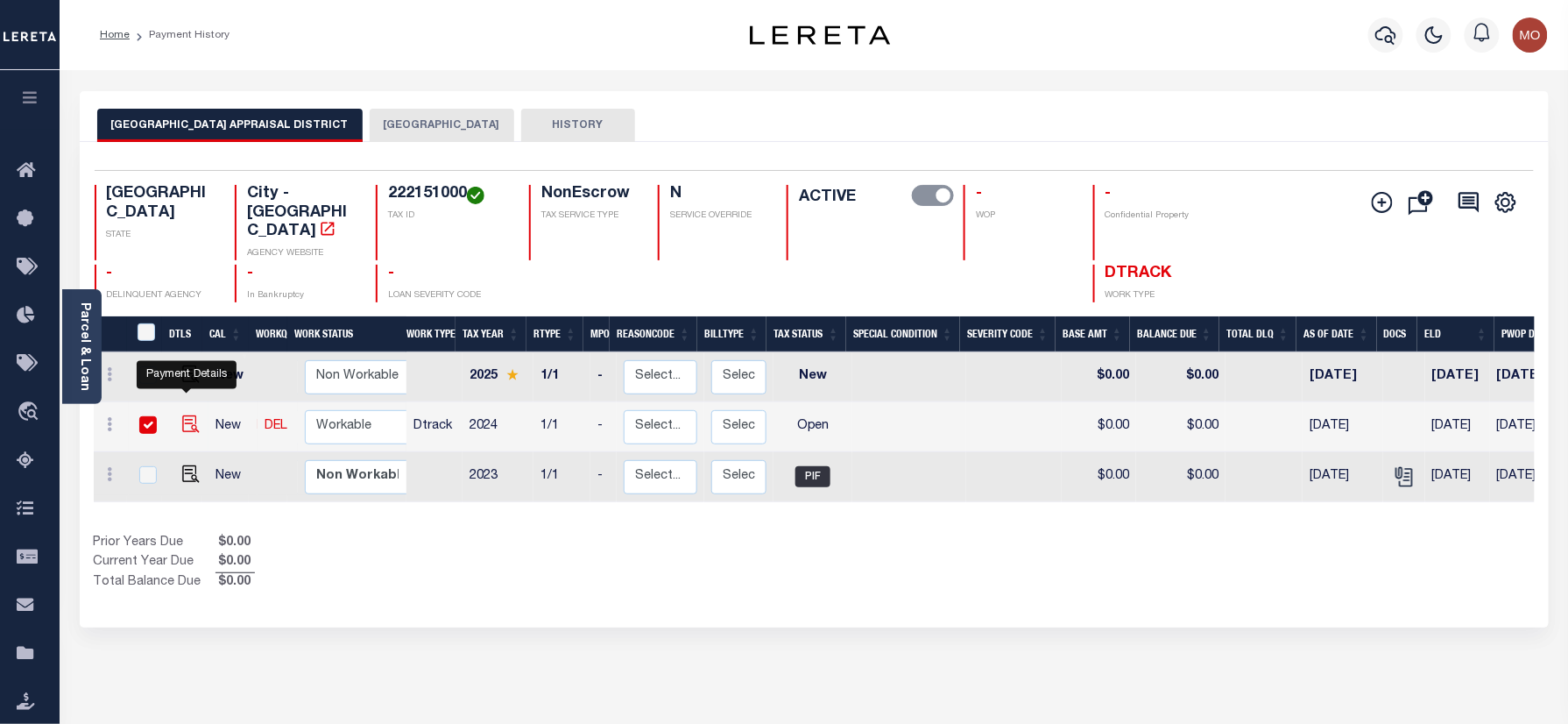
checkbox input "true"
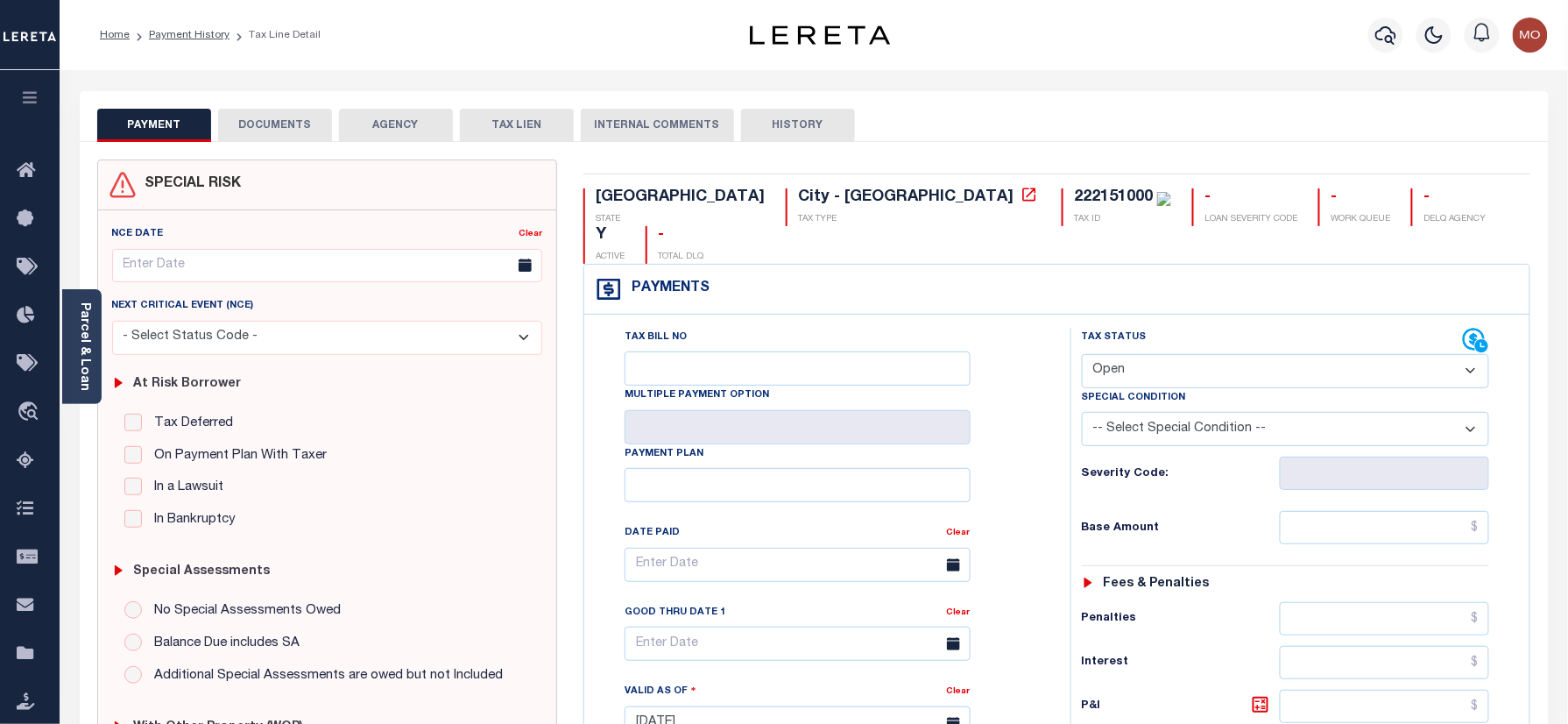
drag, startPoint x: 1137, startPoint y: 331, endPoint x: 1148, endPoint y: 342, distance: 15.6
click at [1137, 354] on select "- Select Status Code - Open Due/Unpaid Paid Incomplete No Tax Due Internal Refu…" at bounding box center [1285, 370] width 408 height 35
select select "PYD"
click at [1082, 354] on select "- Select Status Code - Open Due/Unpaid Paid Incomplete No Tax Due Internal Refu…" at bounding box center [1285, 370] width 408 height 35
type input "[DATE]"
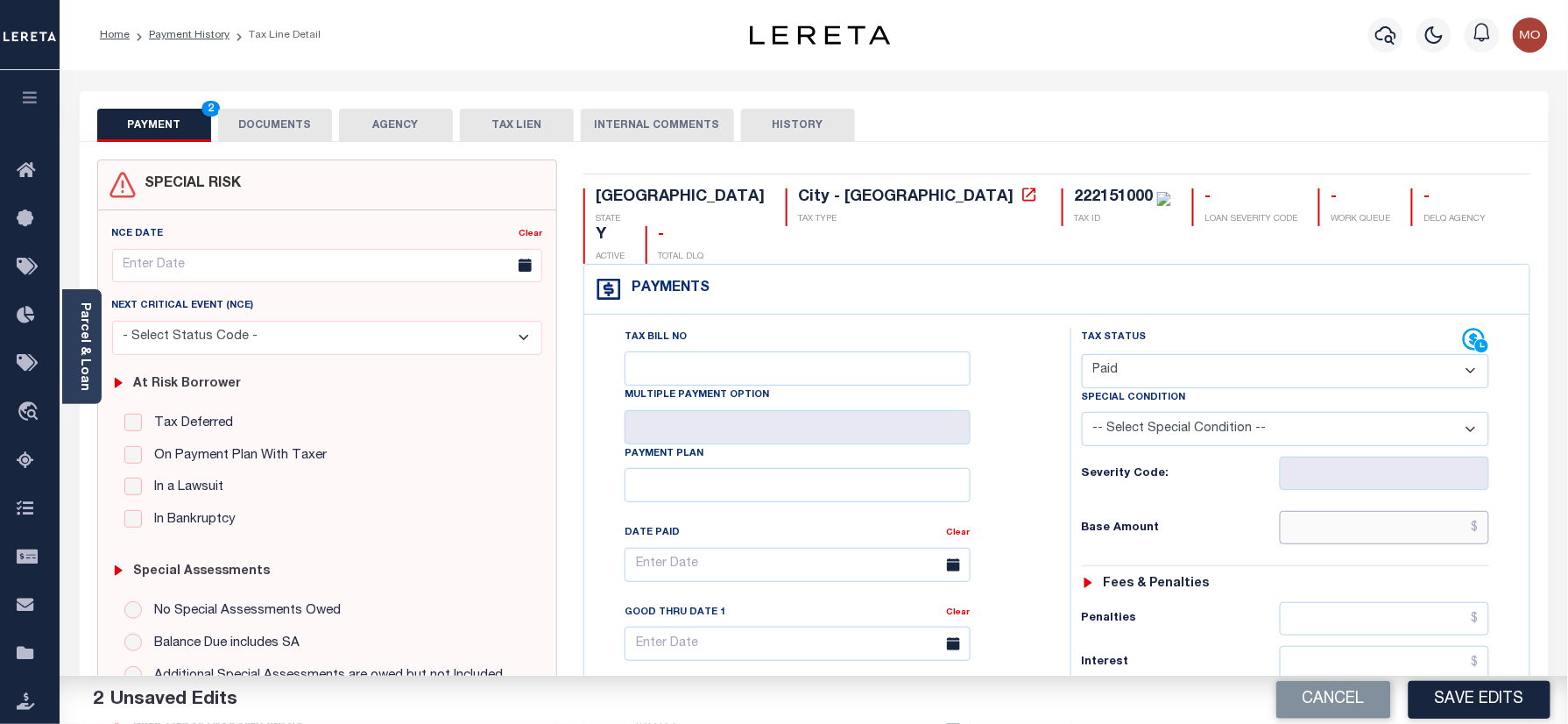
drag, startPoint x: 1313, startPoint y: 492, endPoint x: 1198, endPoint y: 487, distance: 115.1
click at [1313, 511] on input "text" at bounding box center [1385, 527] width 210 height 34
paste input "1,414.55"
type input "$1,414.55"
click at [1060, 456] on div "Tax Status Status" at bounding box center [1291, 714] width 468 height 773
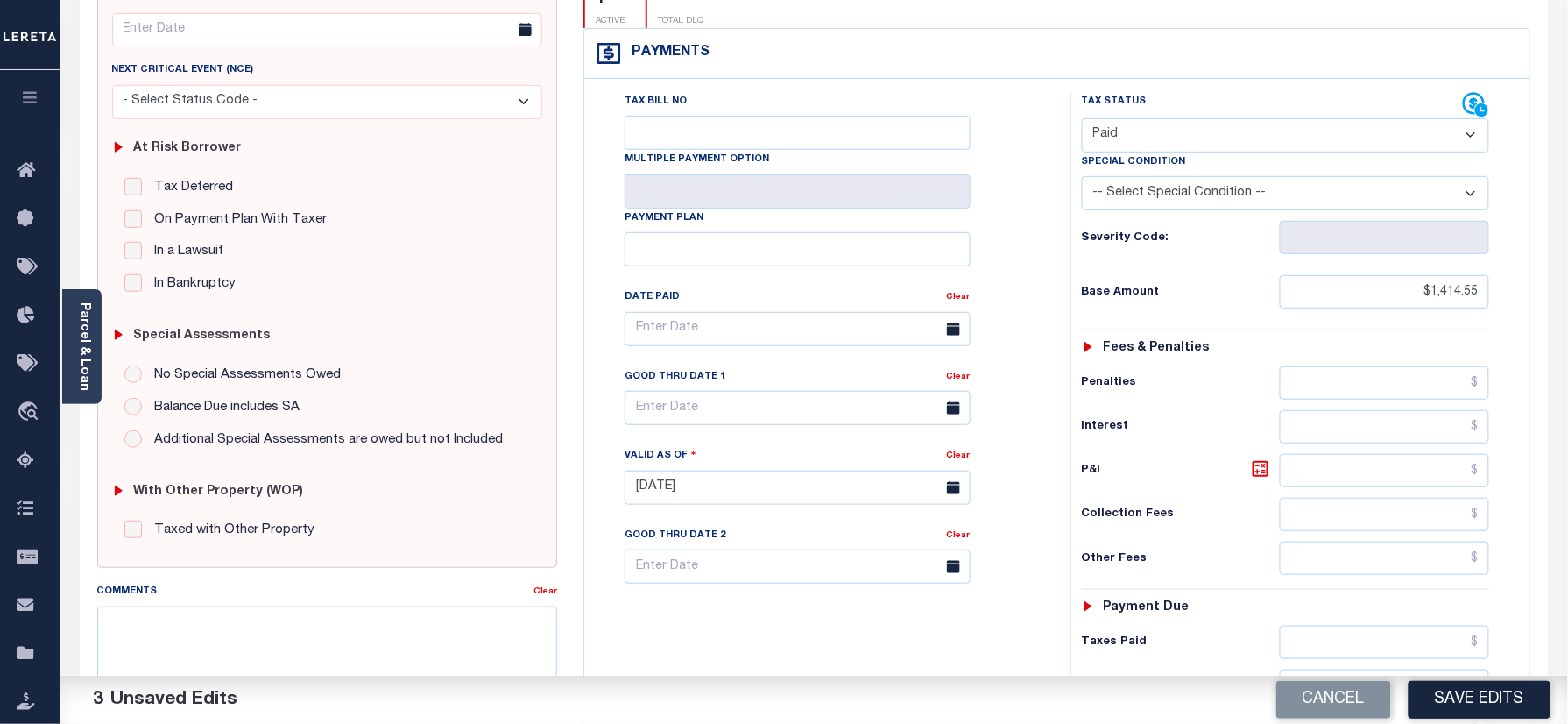
scroll to position [351, 0]
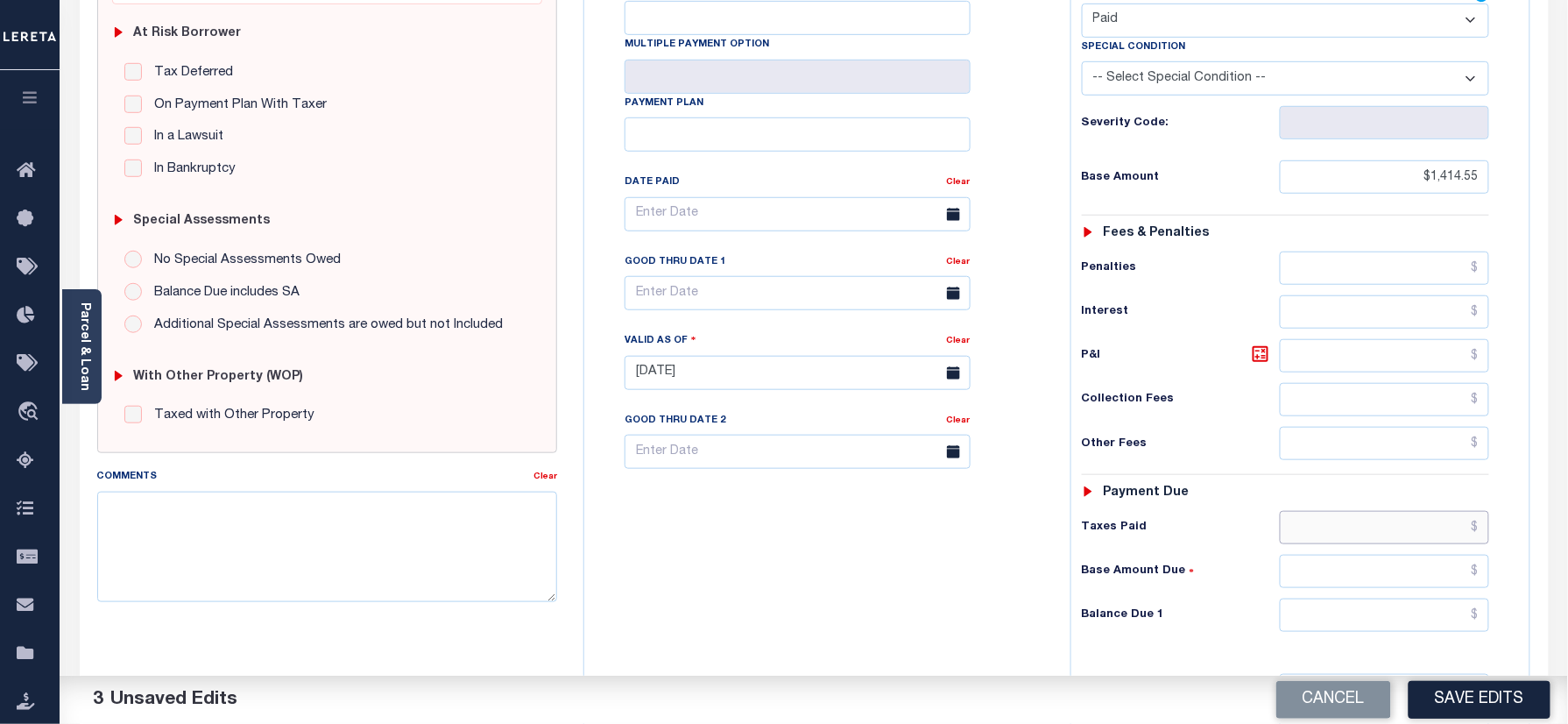
click at [1362, 511] on input "text" at bounding box center [1385, 527] width 210 height 34
paste input "1,414.55"
type input "$1,414.55"
click at [1372, 599] on input "text" at bounding box center [1385, 615] width 210 height 34
type input "$0.00"
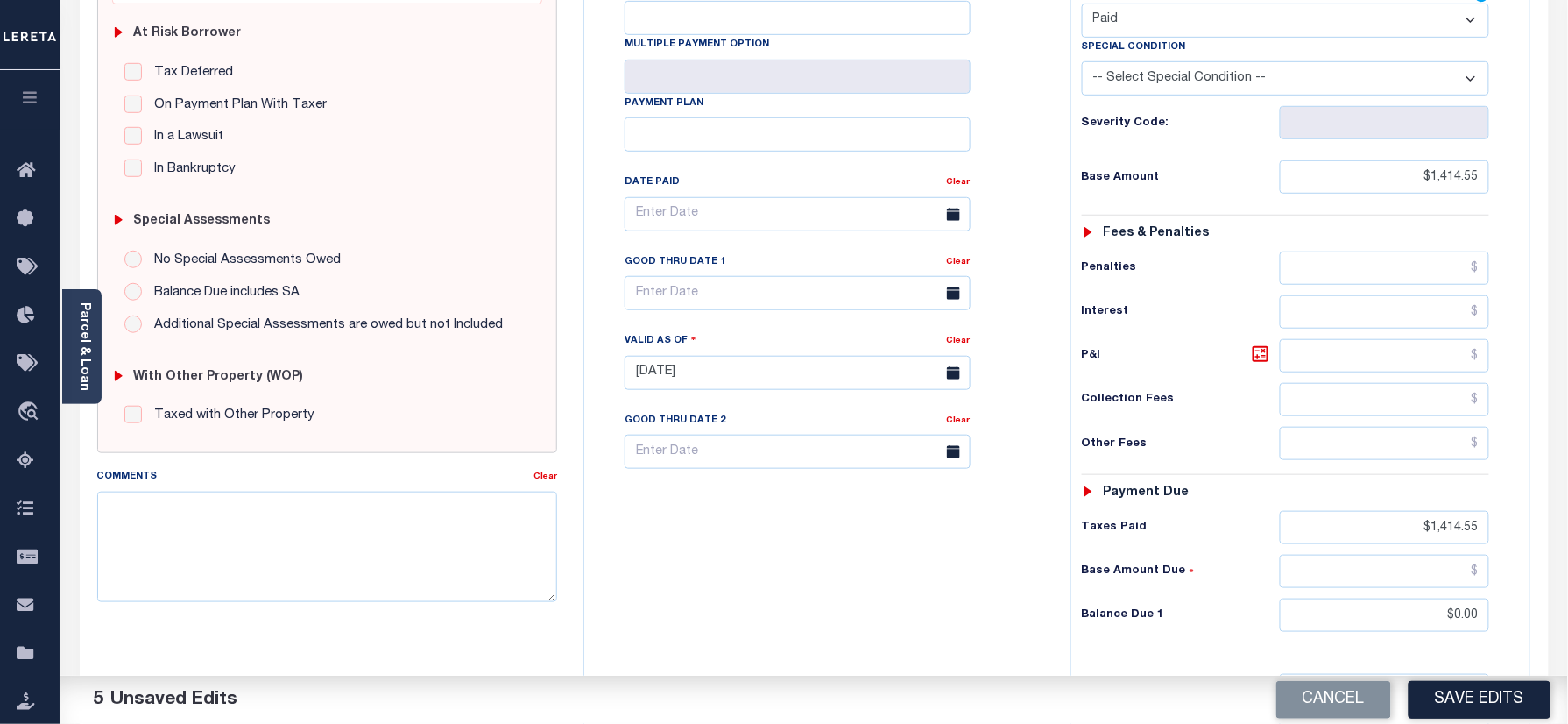
click at [828, 582] on div "Tax Bill No Multiple Payment Option Payment Plan Clear" at bounding box center [823, 363] width 468 height 773
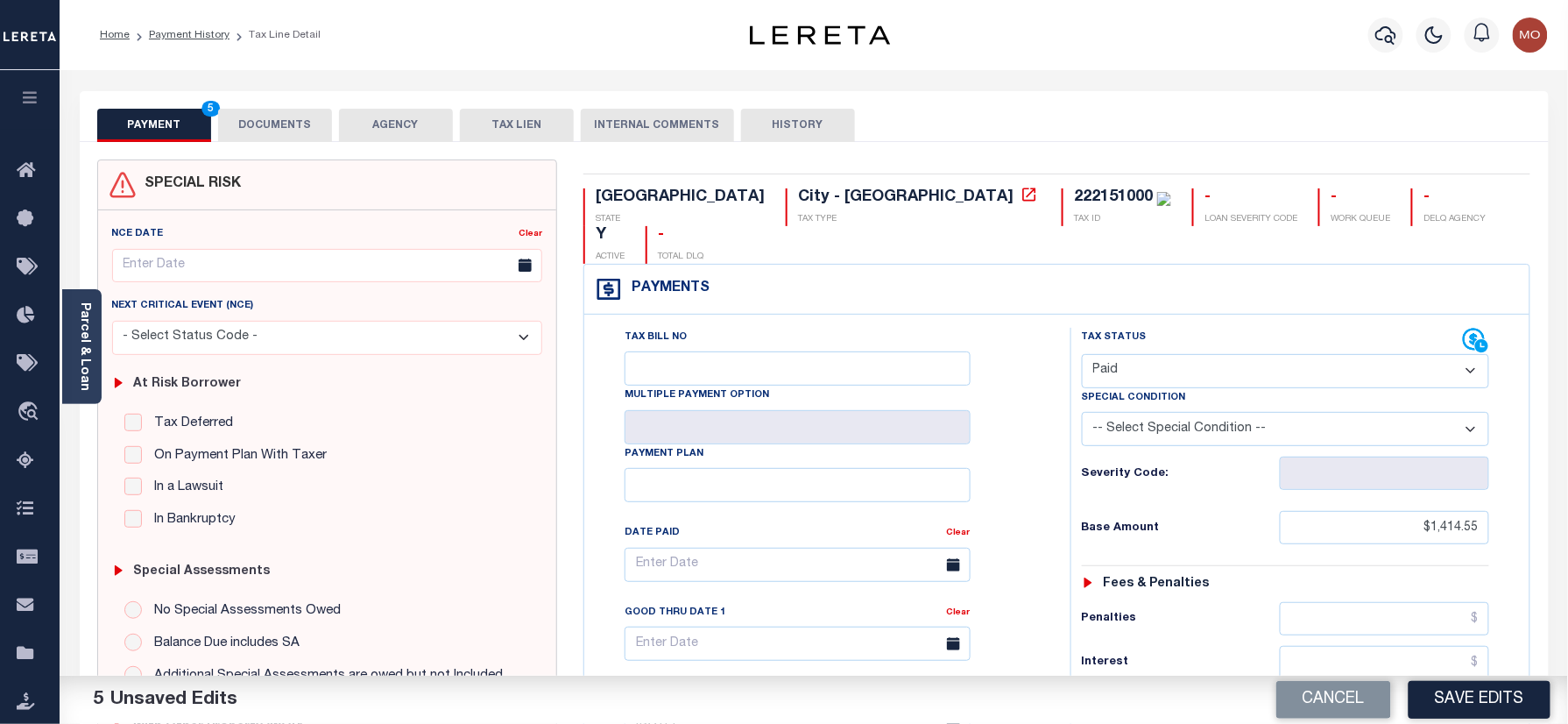
click at [1074, 193] on div "222151000" at bounding box center [1114, 198] width 79 height 16
copy div "222151000"
click at [284, 127] on button "DOCUMENTS" at bounding box center [275, 125] width 114 height 34
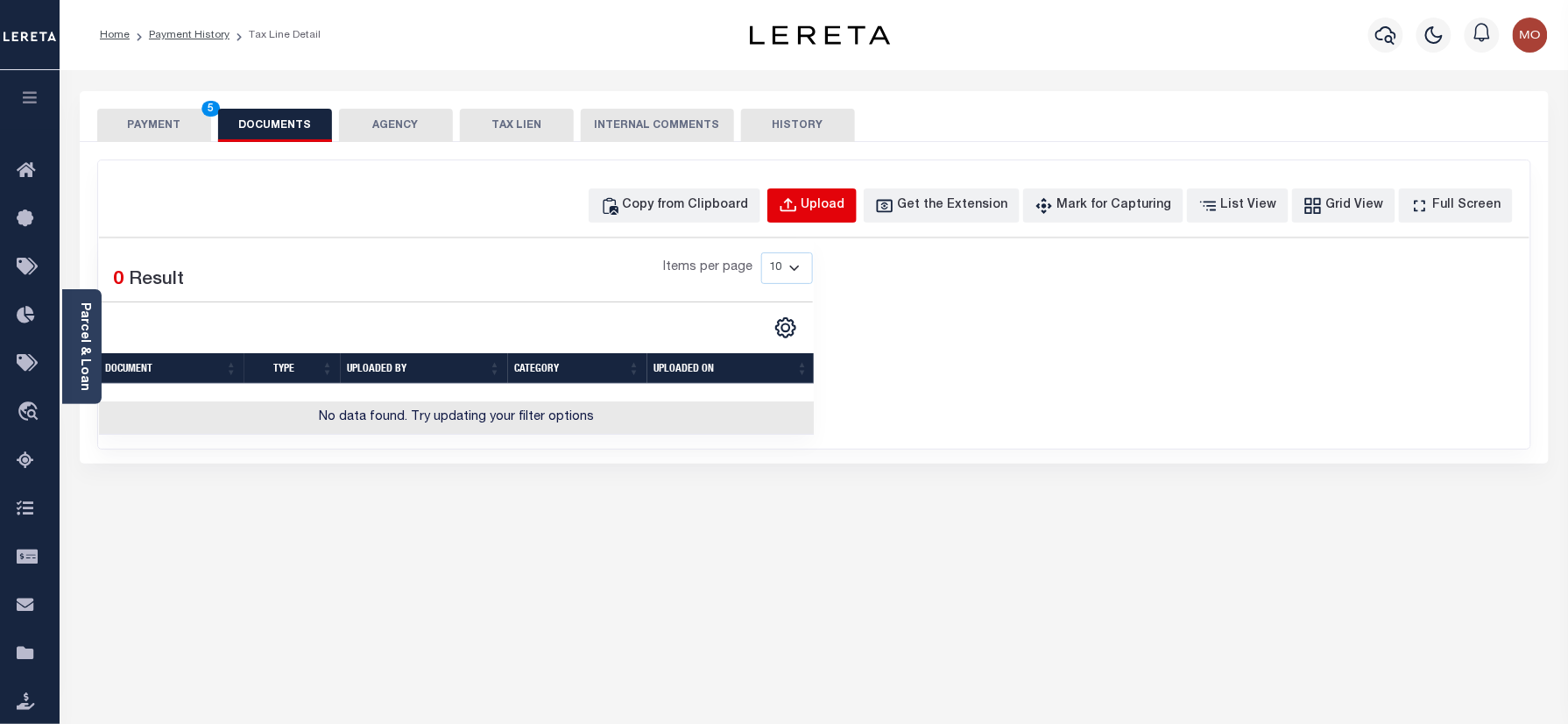
click at [846, 207] on div "Upload" at bounding box center [823, 206] width 43 height 20
select select "POP"
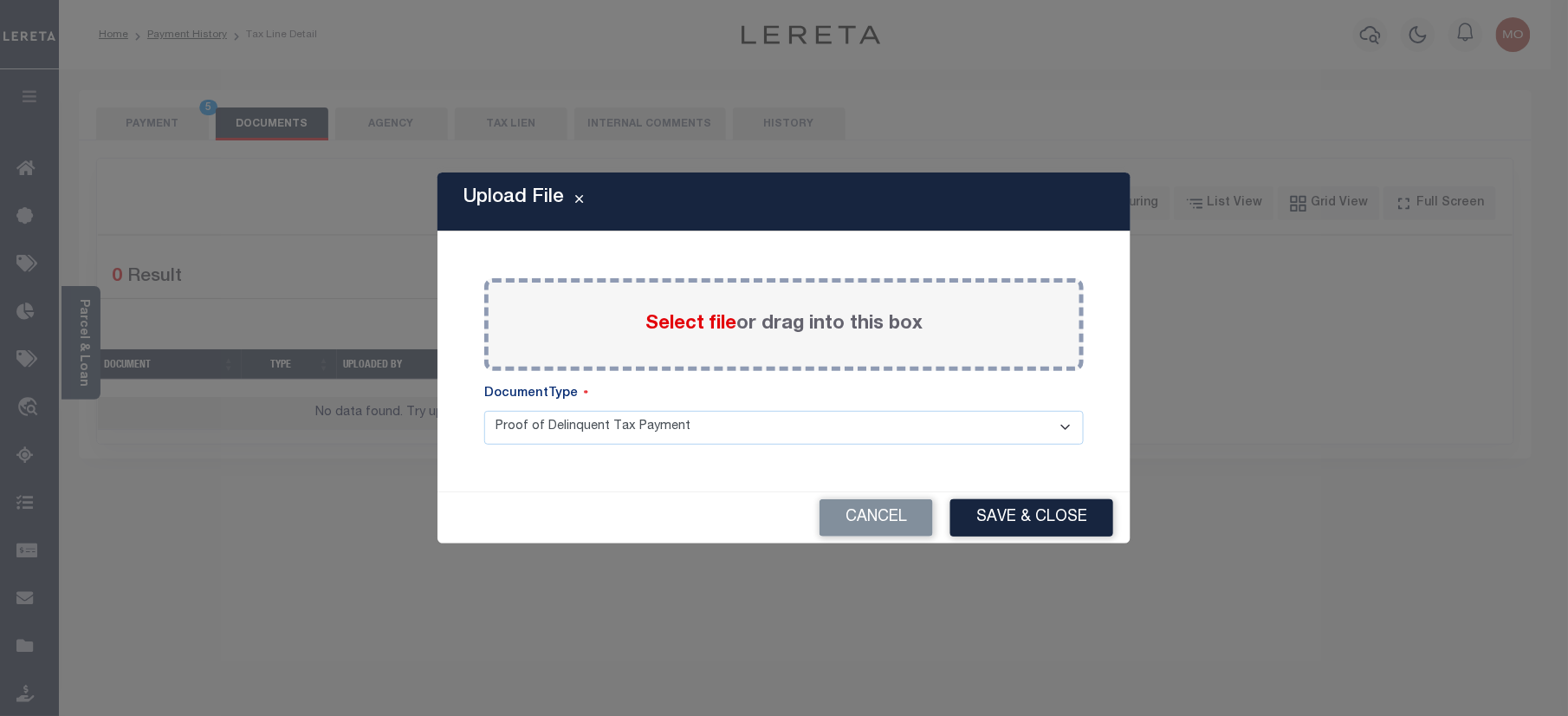
click at [662, 324] on span "Select file" at bounding box center [691, 324] width 91 height 20
click at [0, 0] on input "Select file or drag into this box" at bounding box center [0, 0] width 0 height 0
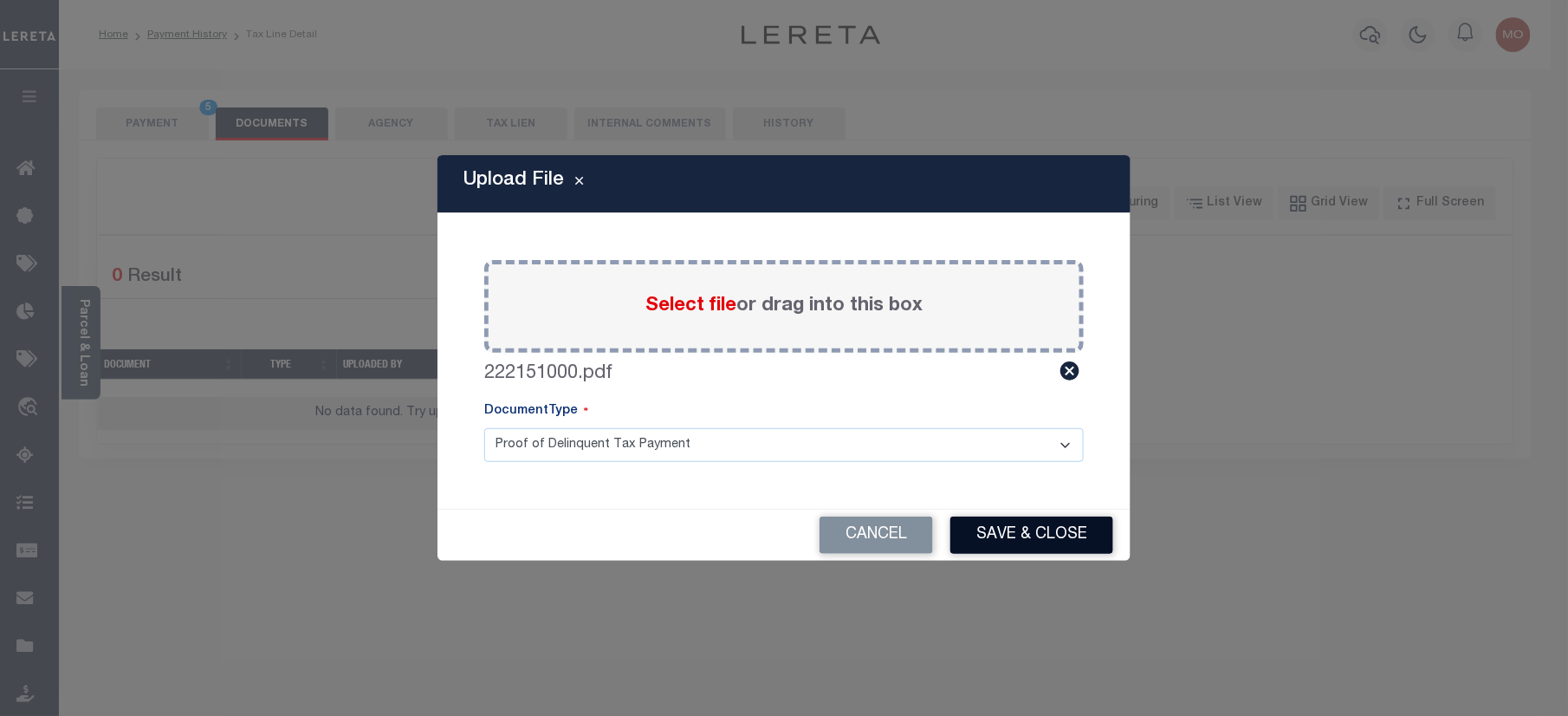
click at [1008, 535] on button "Save & Close" at bounding box center [1032, 535] width 163 height 37
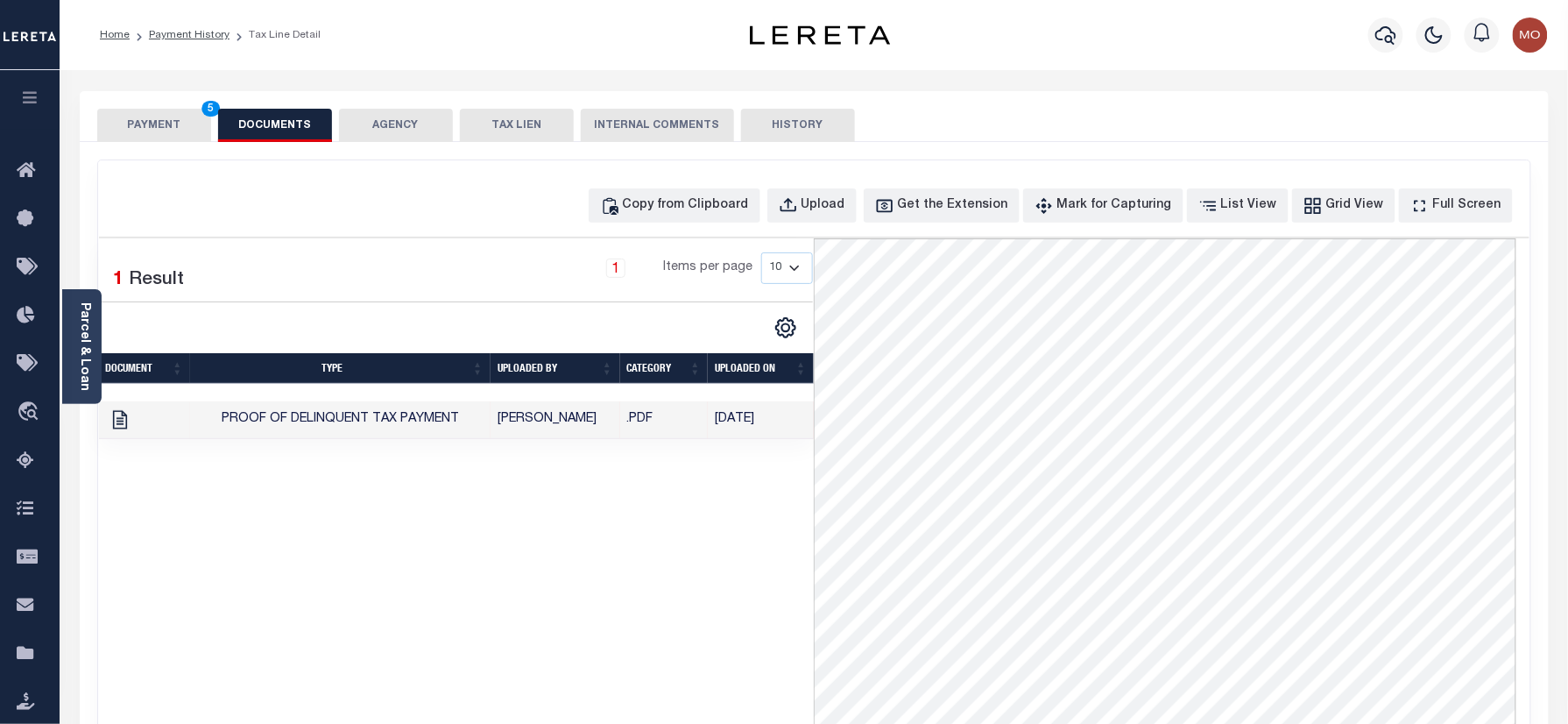
click at [152, 126] on button "PAYMENT 5" at bounding box center [153, 125] width 114 height 34
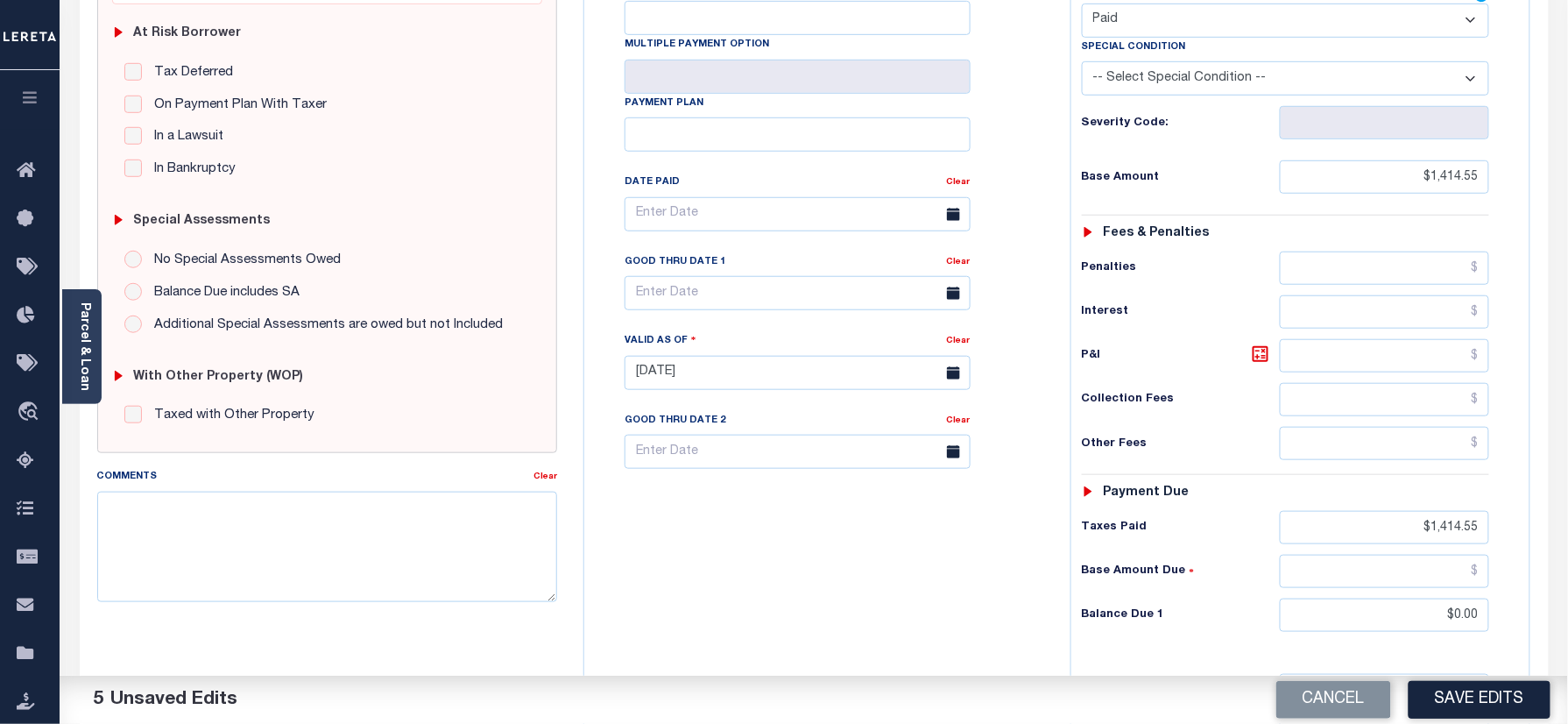
click at [1491, 698] on button "Save Edits" at bounding box center [1480, 699] width 142 height 38
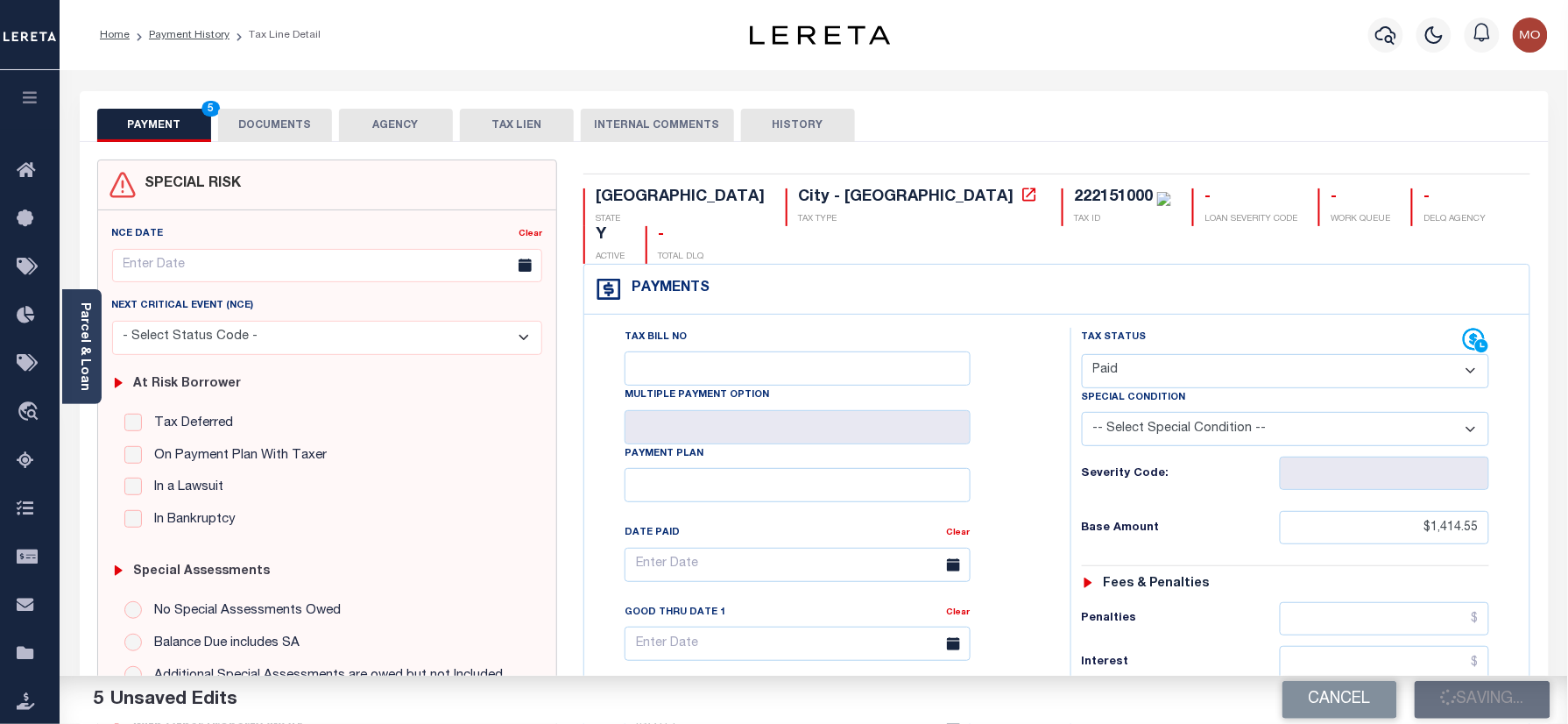
click at [329, 111] on button "DOCUMENTS" at bounding box center [275, 125] width 114 height 34
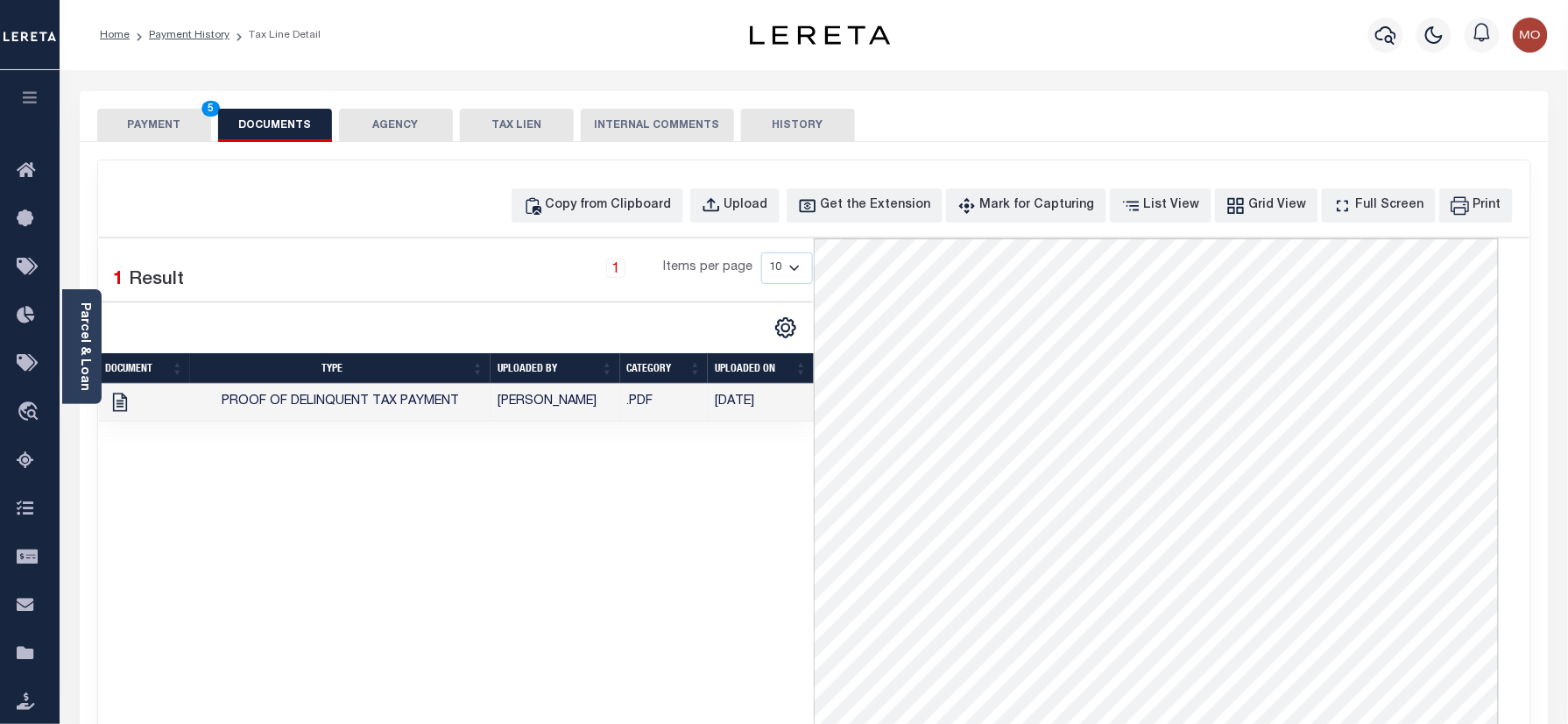
click at [121, 116] on button "PAYMENT 5" at bounding box center [153, 125] width 114 height 34
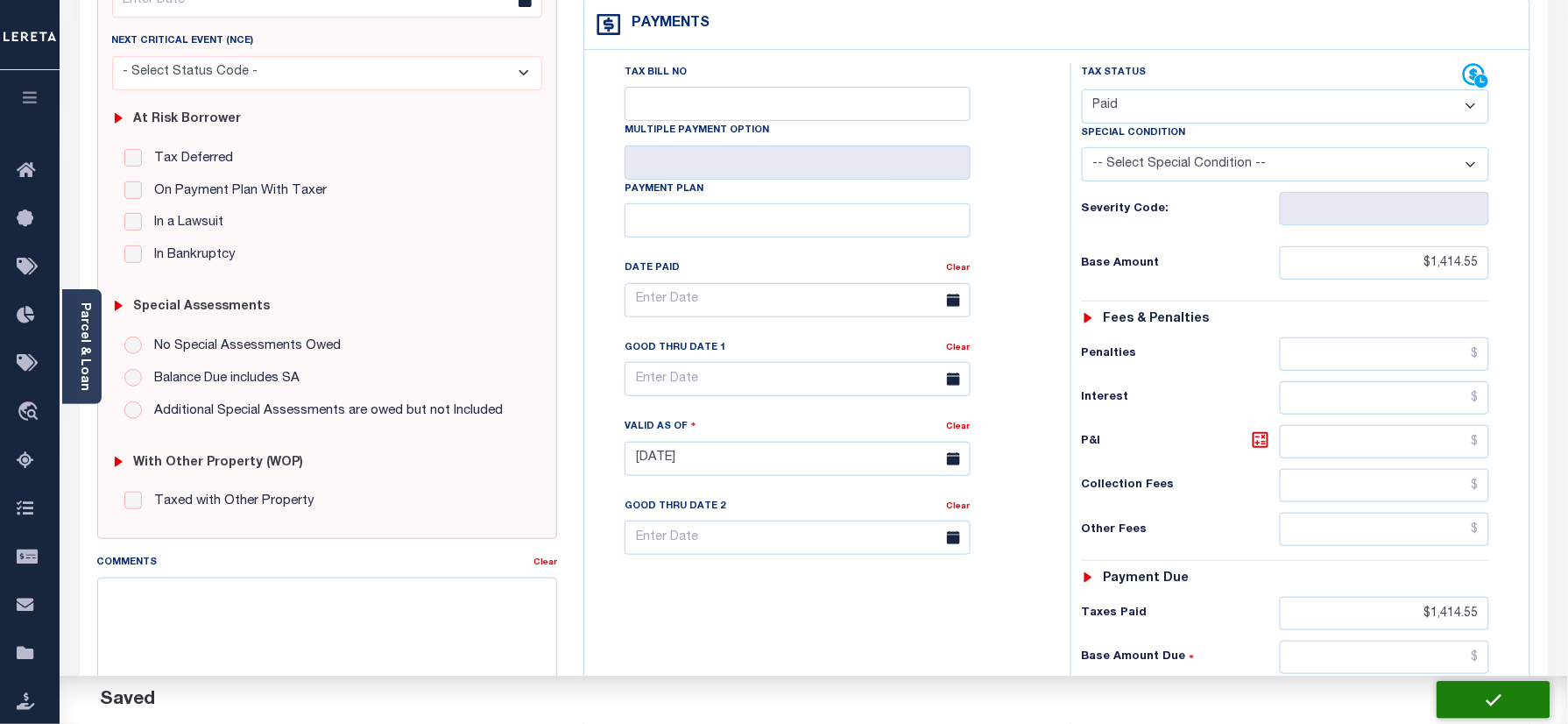
checkbox input "false"
type input "$1,414.55"
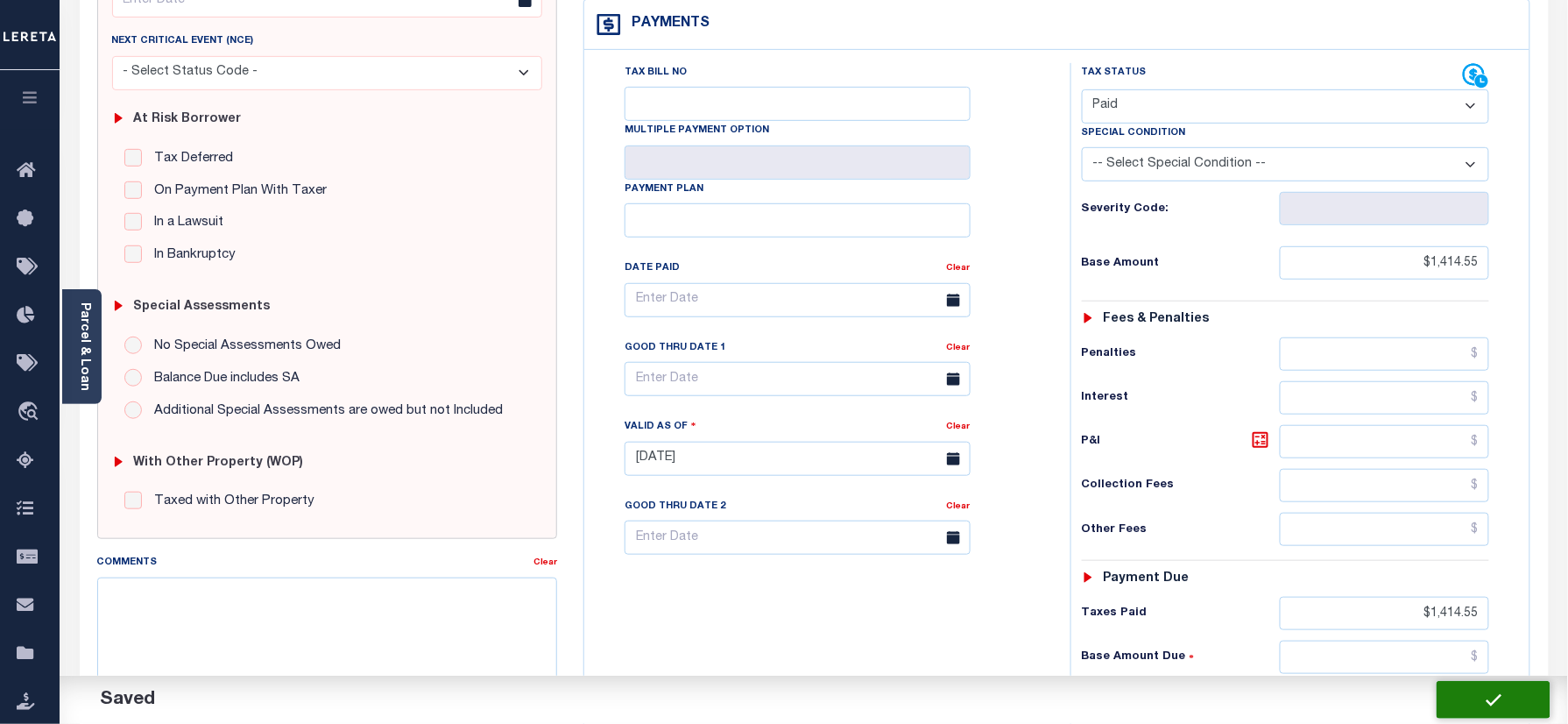
type input "$1,414.55"
type input "$0"
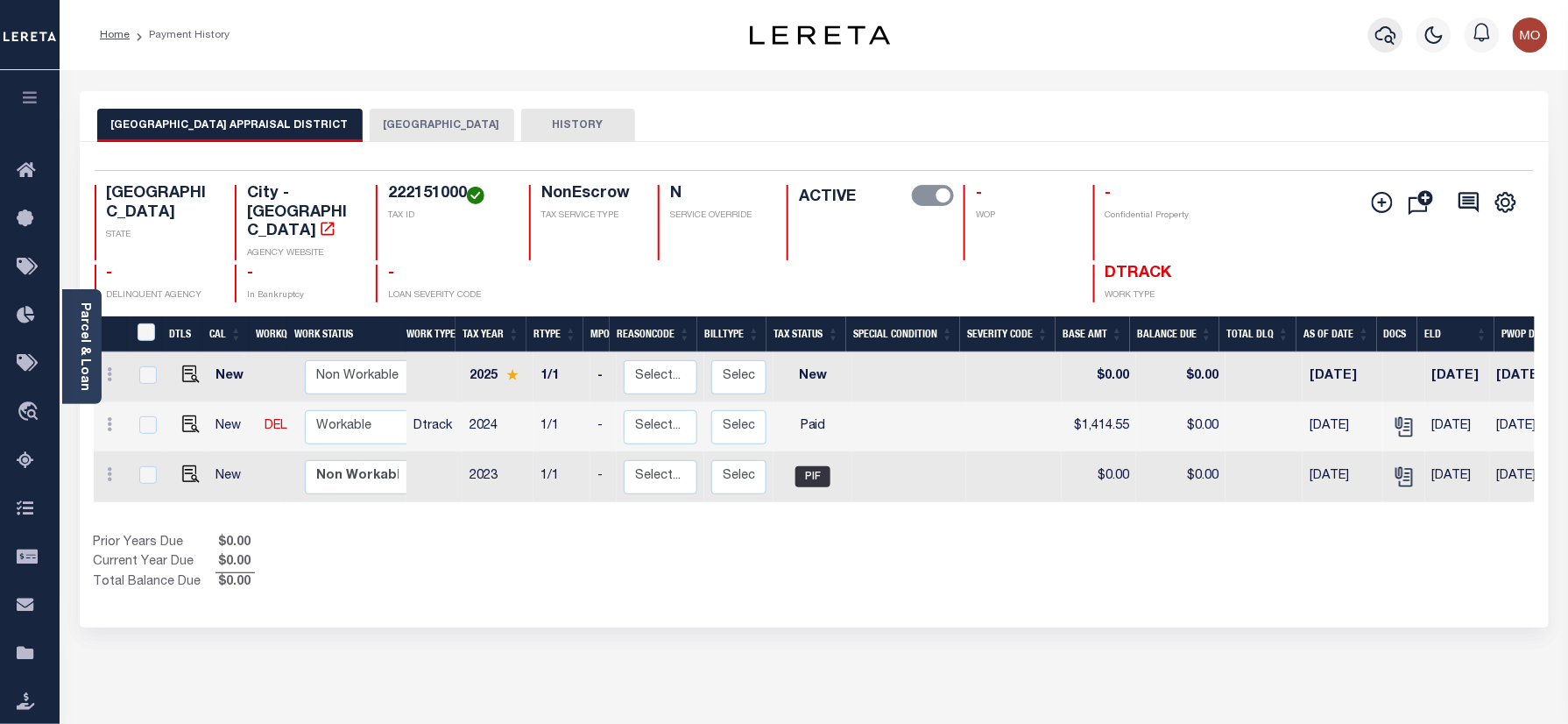
click at [1375, 35] on icon "button" at bounding box center [1385, 35] width 21 height 21
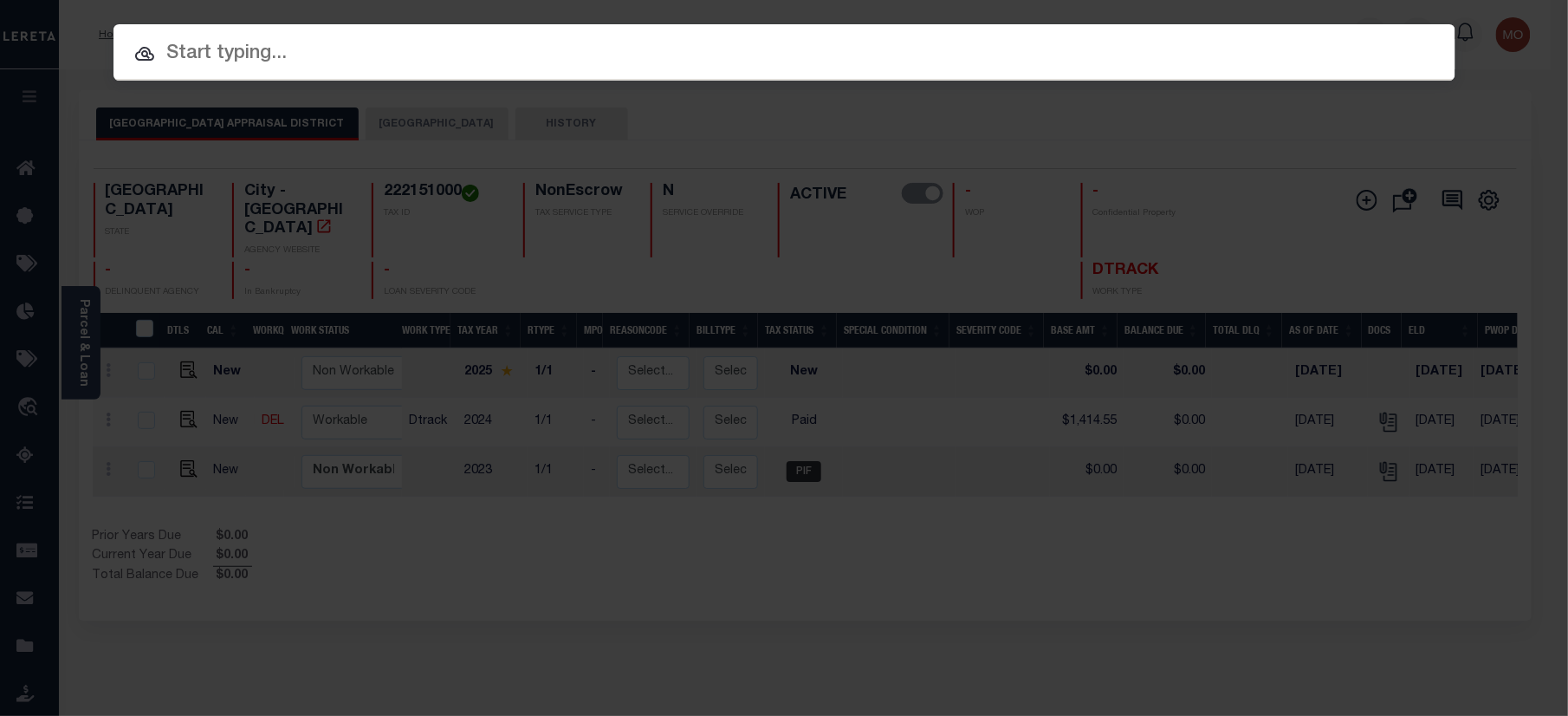
click at [374, 54] on input "text" at bounding box center [784, 54] width 1342 height 30
paste input "120032745"
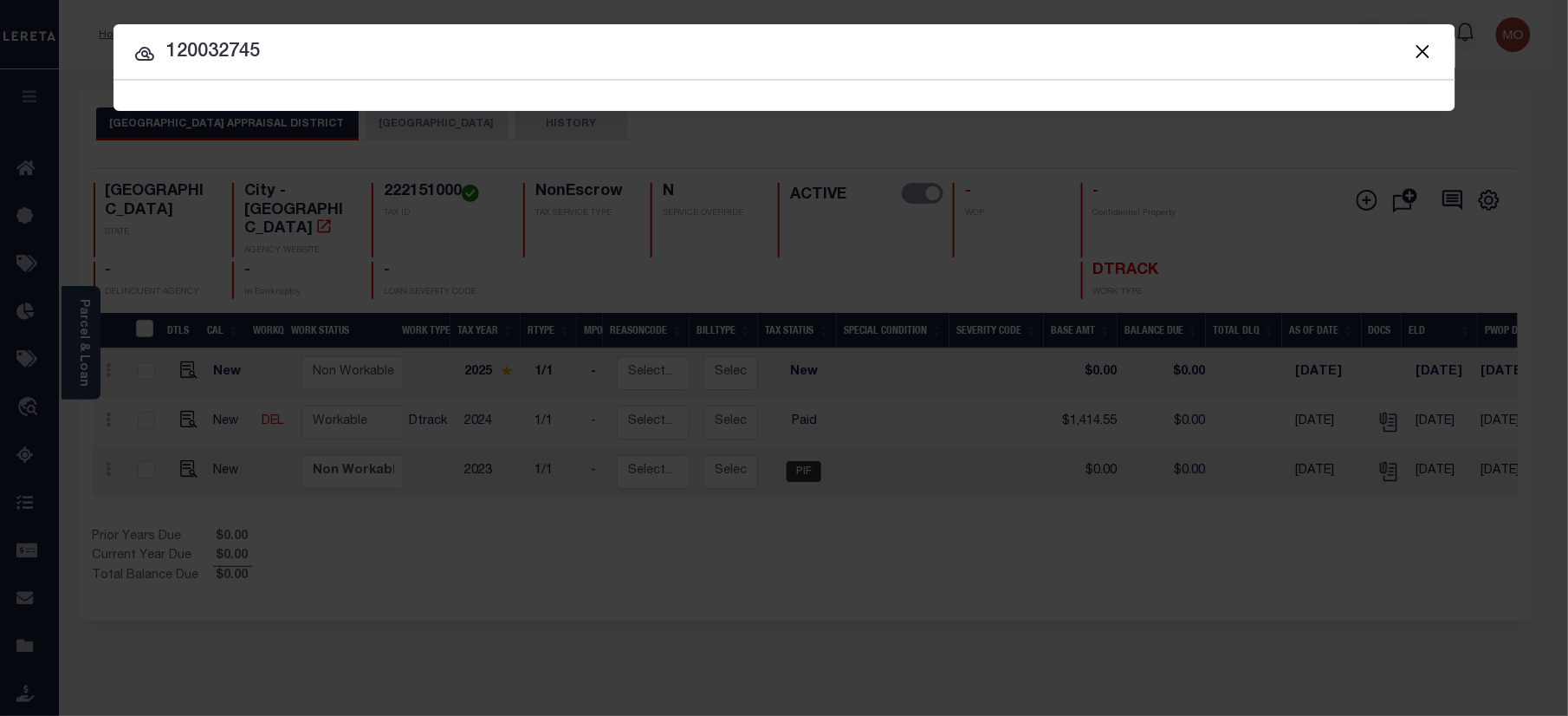
type input "120032745"
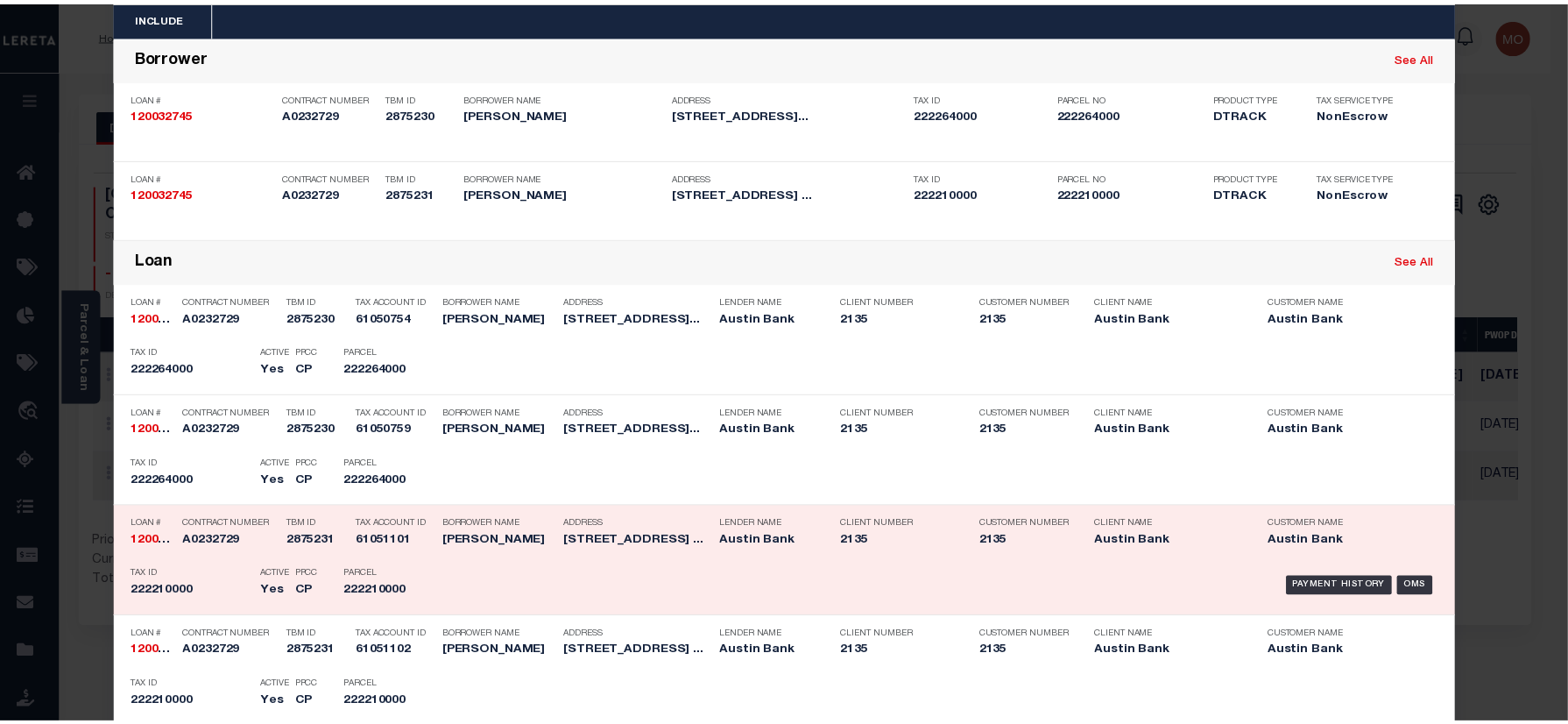
scroll to position [117, 0]
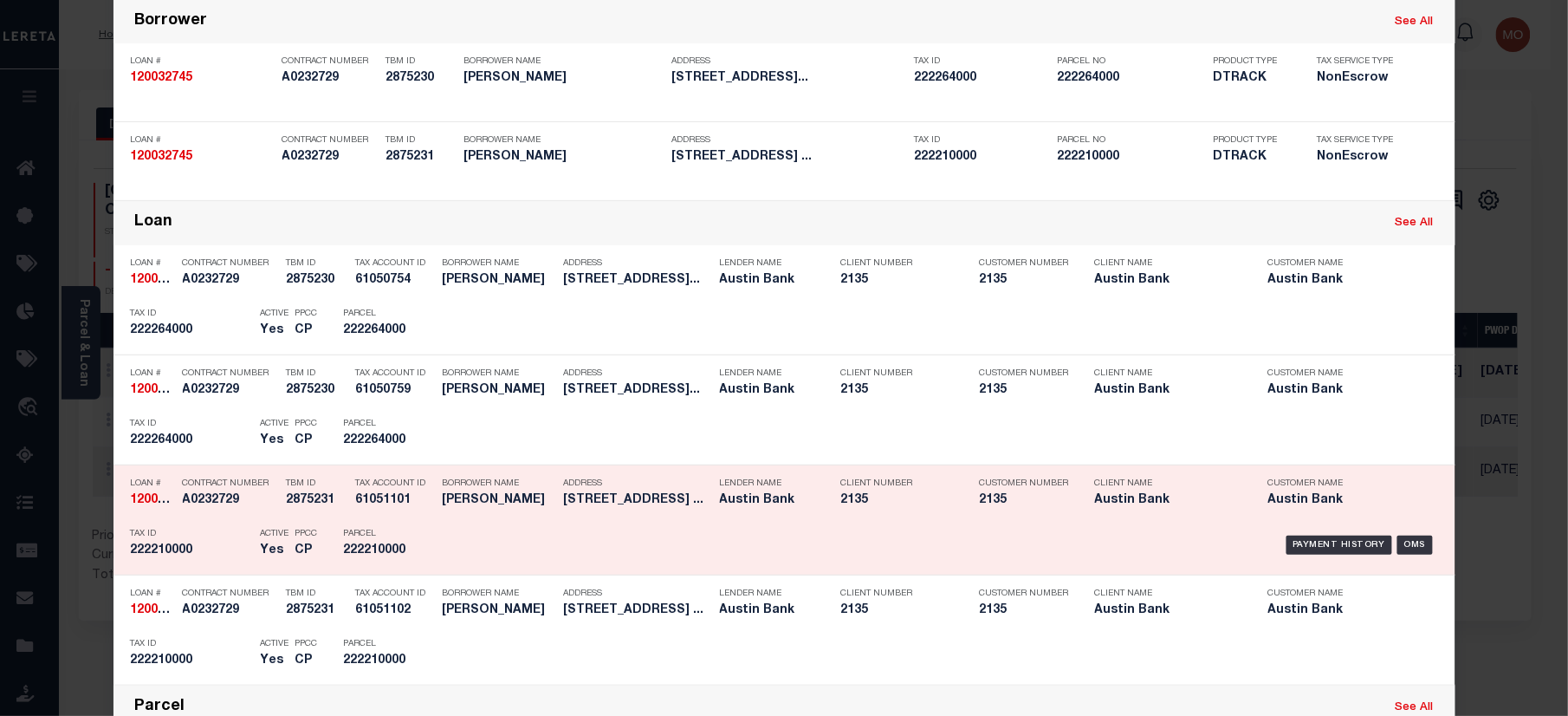
click at [220, 534] on p "Tax ID" at bounding box center [191, 533] width 121 height 11
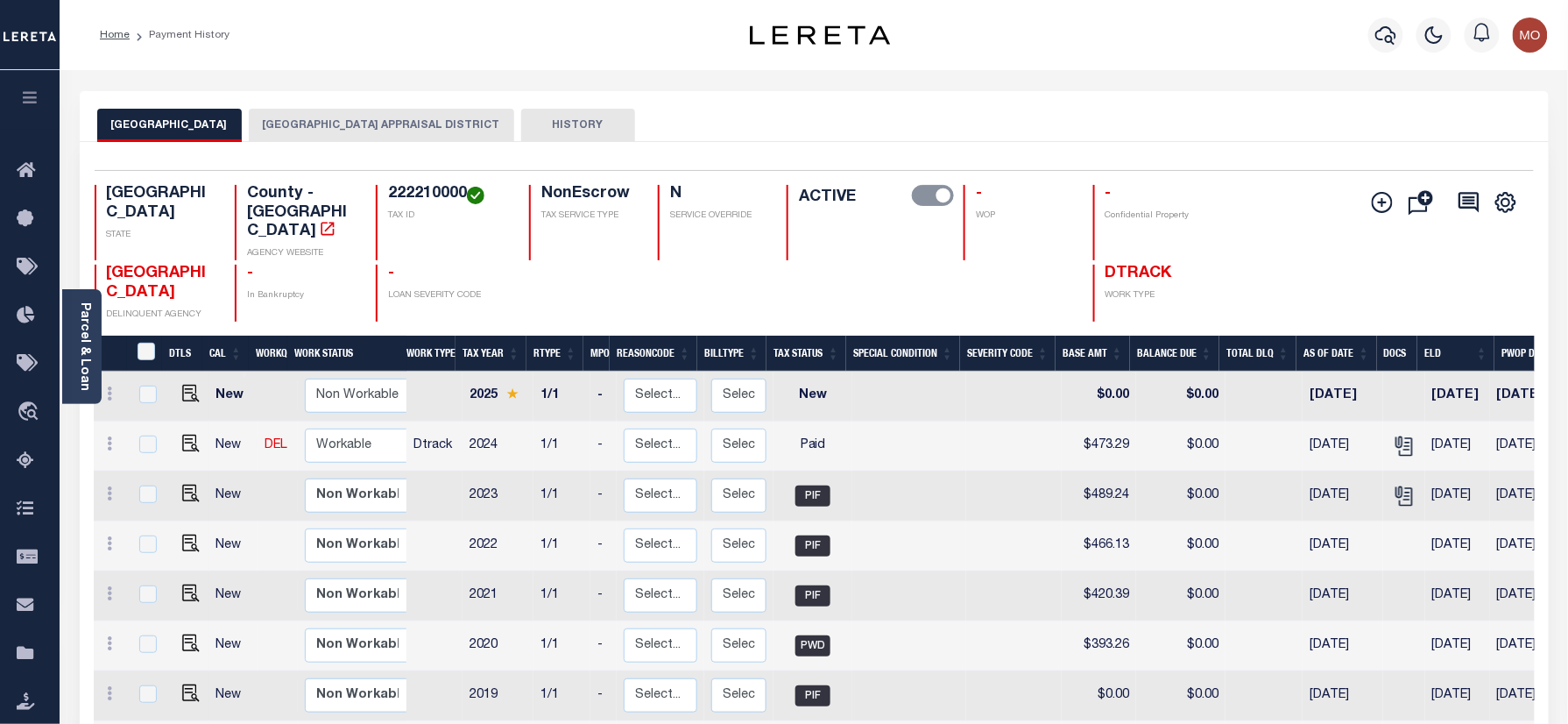
click at [353, 124] on button "[GEOGRAPHIC_DATA] APPRAISAL DISTRICT" at bounding box center [381, 125] width 266 height 34
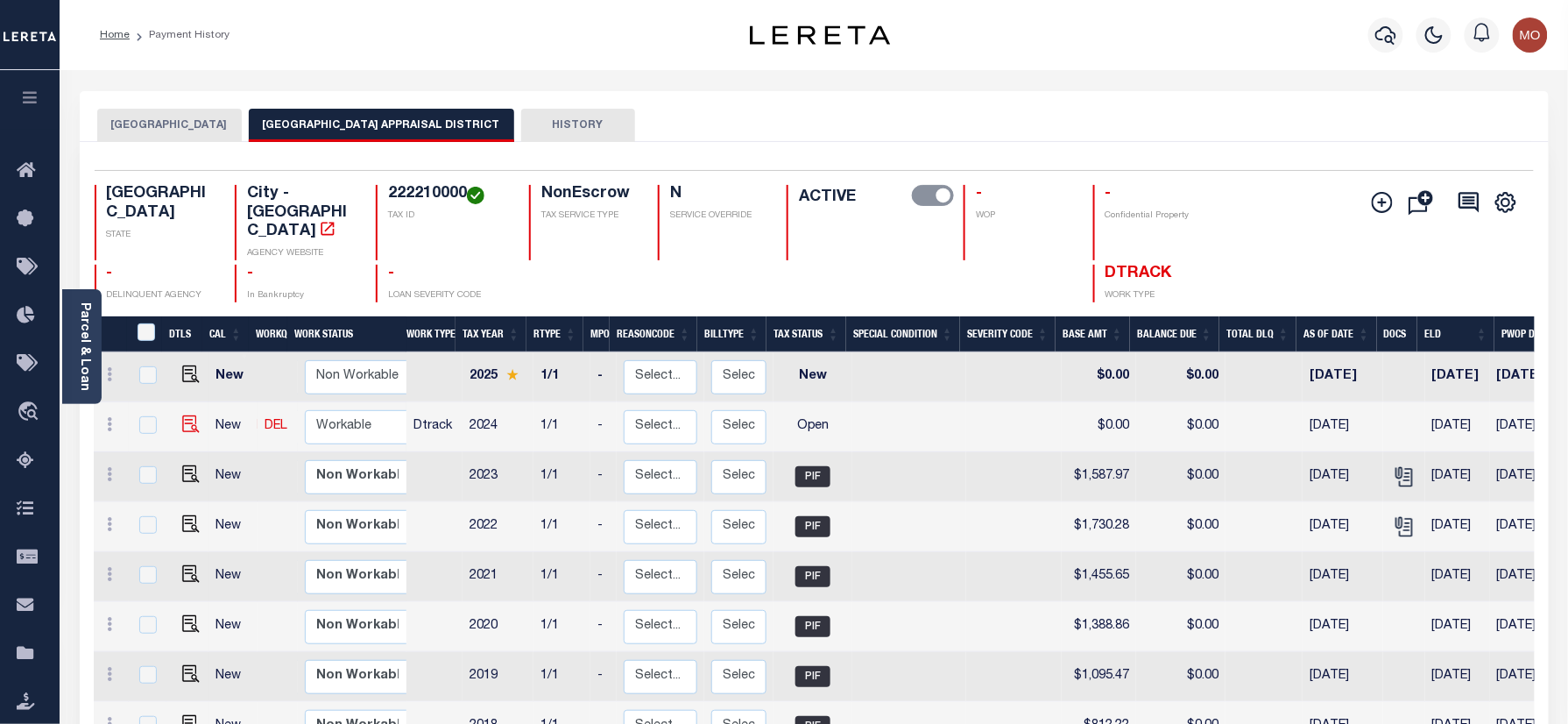
click at [182, 415] on img at bounding box center [191, 424] width 18 height 18
checkbox input "true"
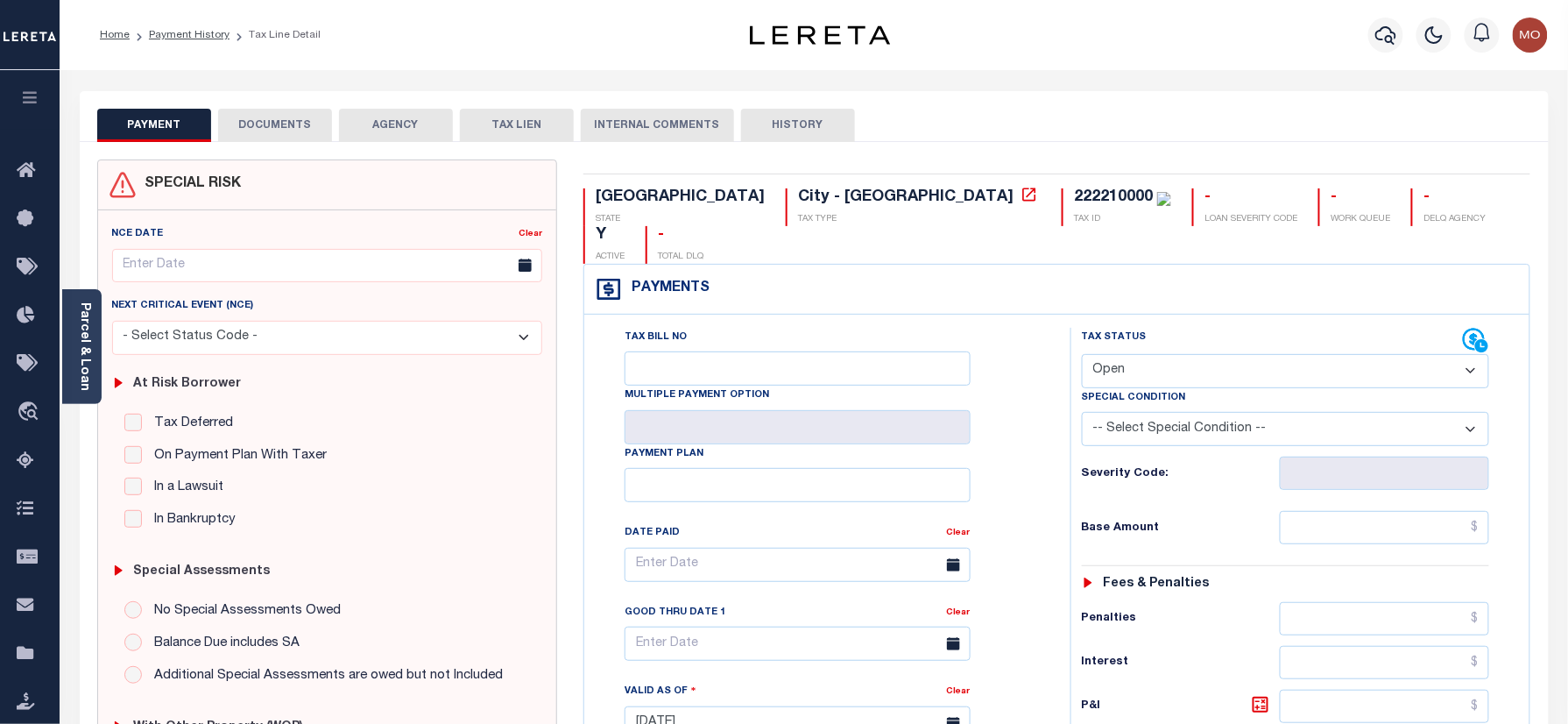
drag, startPoint x: 1130, startPoint y: 329, endPoint x: 1176, endPoint y: 354, distance: 52.4
click at [1130, 354] on select "- Select Status Code - Open Due/Unpaid Paid Incomplete No Tax Due Internal Refu…" at bounding box center [1285, 370] width 408 height 35
select select "PYD"
click at [1082, 354] on select "- Select Status Code - Open Due/Unpaid Paid Incomplete No Tax Due Internal Refu…" at bounding box center [1285, 370] width 408 height 35
type input "[DATE]"
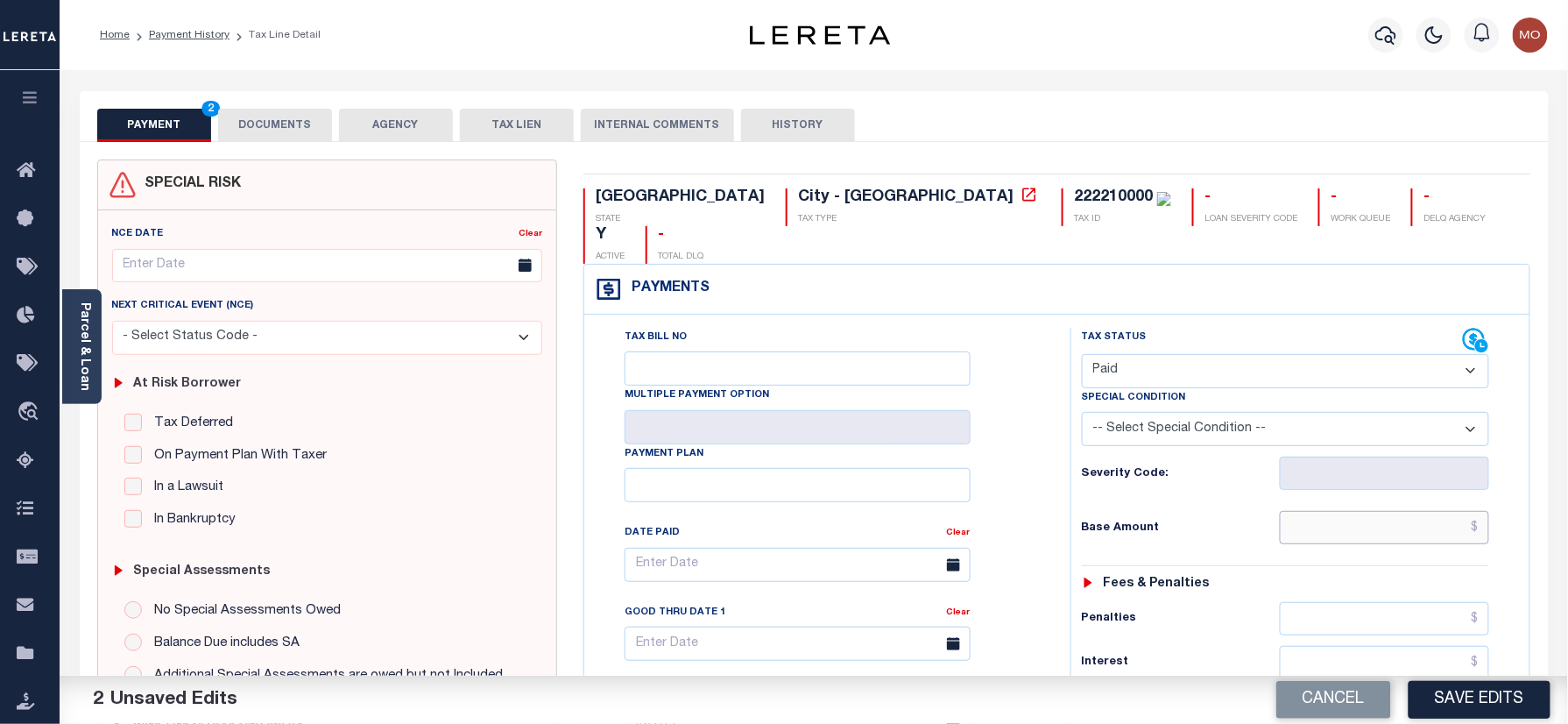
drag, startPoint x: 1350, startPoint y: 501, endPoint x: 1300, endPoint y: 496, distance: 50.2
click at [1350, 511] on input "text" at bounding box center [1385, 527] width 210 height 34
paste input "1,641.57"
type input "$1,641.57"
click at [985, 459] on div "Tax Bill No Multiple Payment Option Payment Plan Clear" at bounding box center [823, 574] width 443 height 492
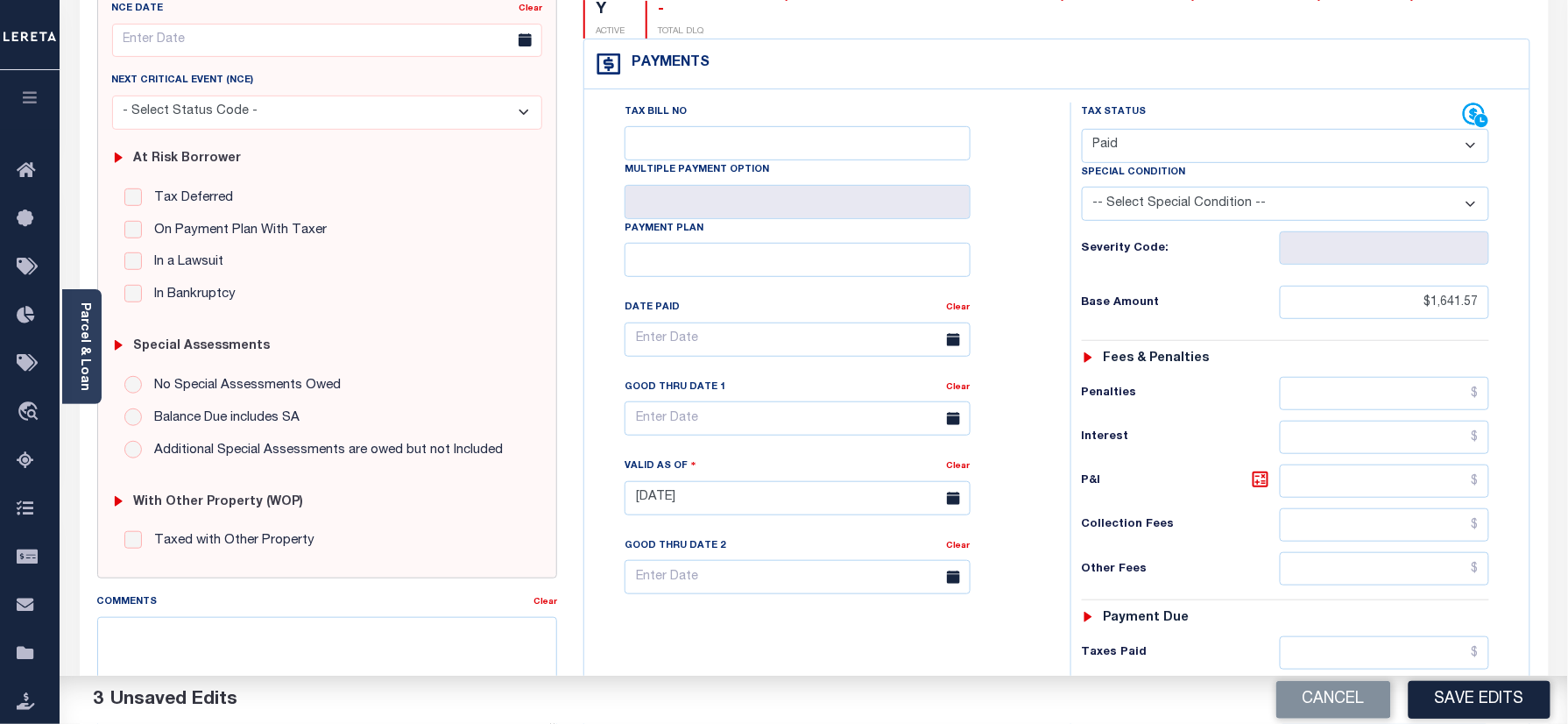
scroll to position [351, 0]
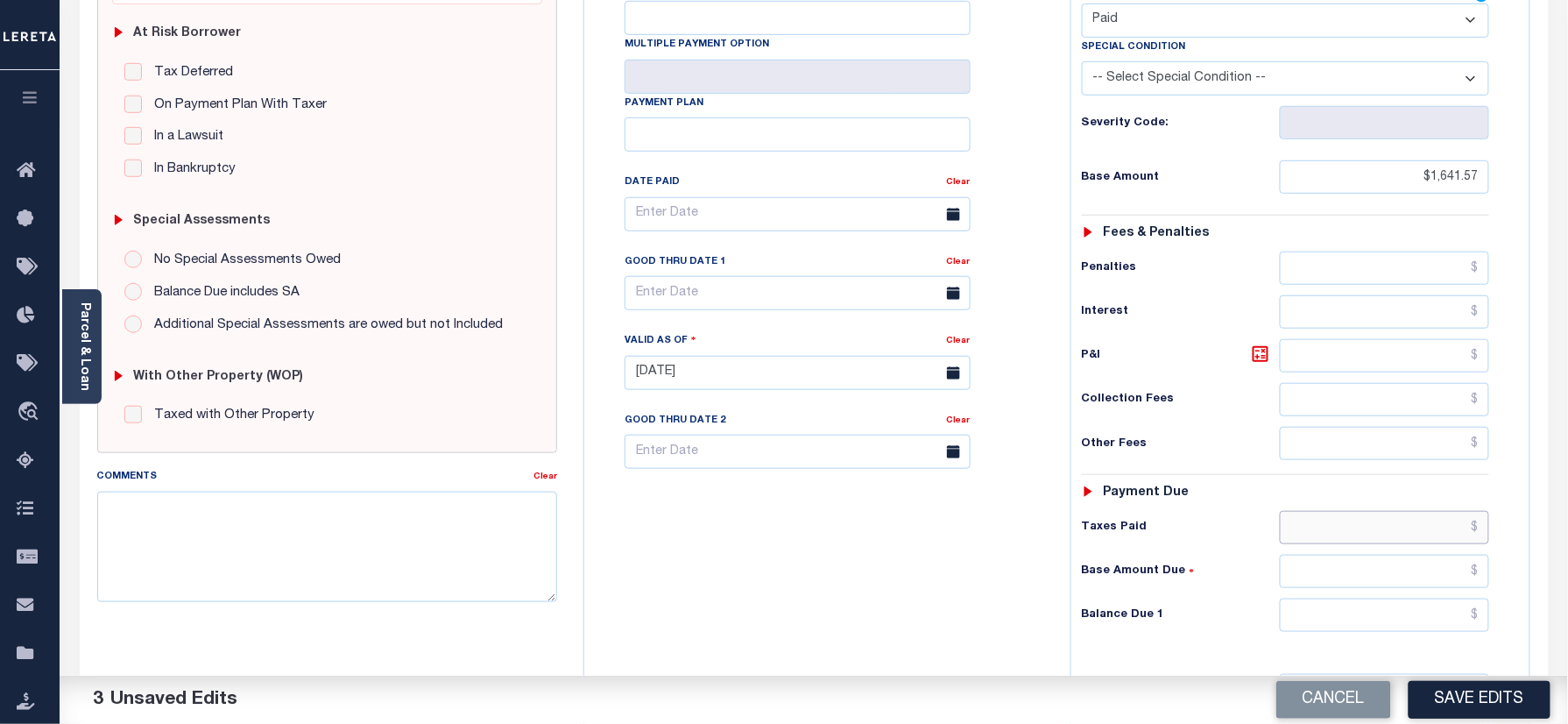
click at [1367, 511] on input "text" at bounding box center [1385, 527] width 210 height 34
paste input "1,641.57"
type input "$1,641.57"
click at [1348, 613] on div "Tax Status Status - Select Status Code -" at bounding box center [1292, 363] width 443 height 773
click at [1357, 599] on input "text" at bounding box center [1385, 615] width 210 height 34
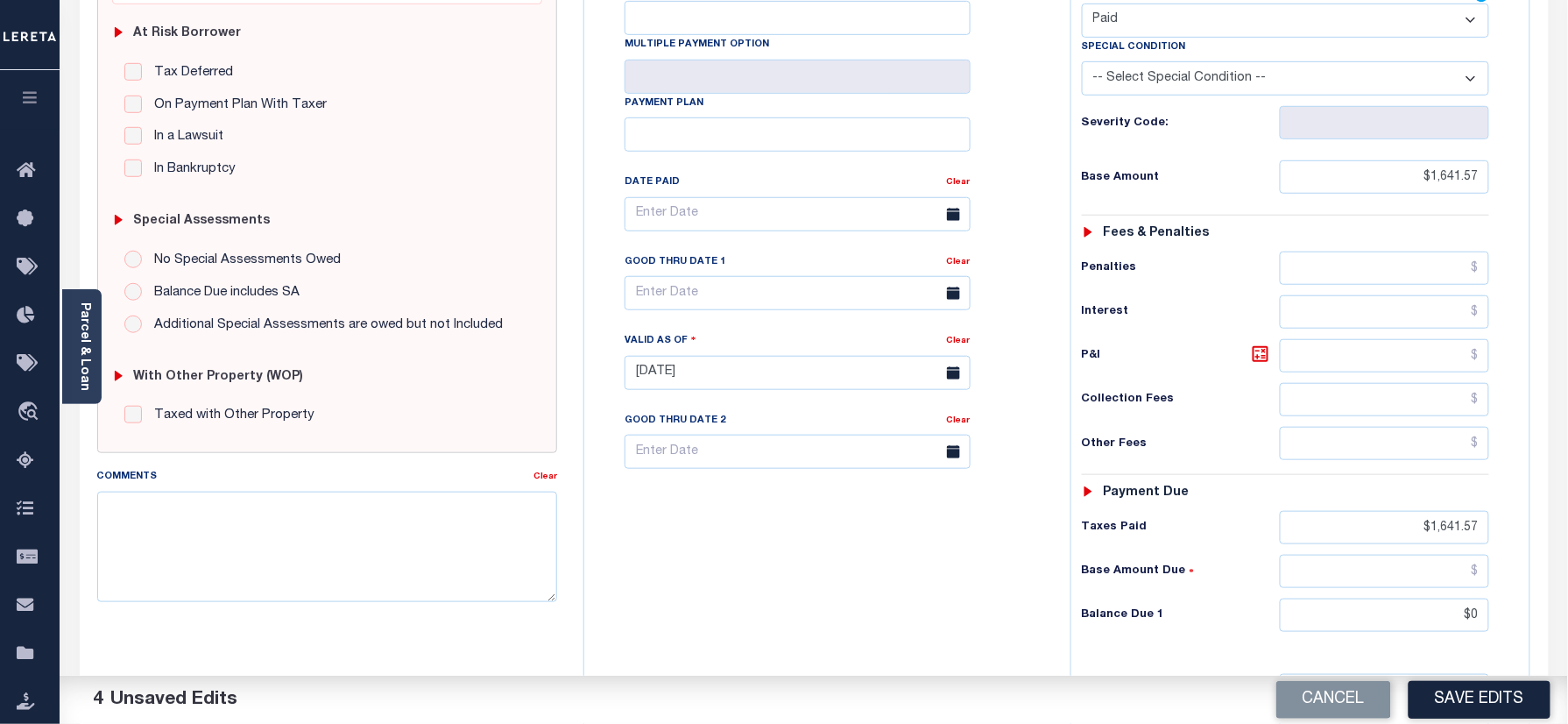
type input "$0.00"
click at [847, 577] on div "Tax Bill No Multiple Payment Option Payment Plan Clear" at bounding box center [823, 363] width 468 height 773
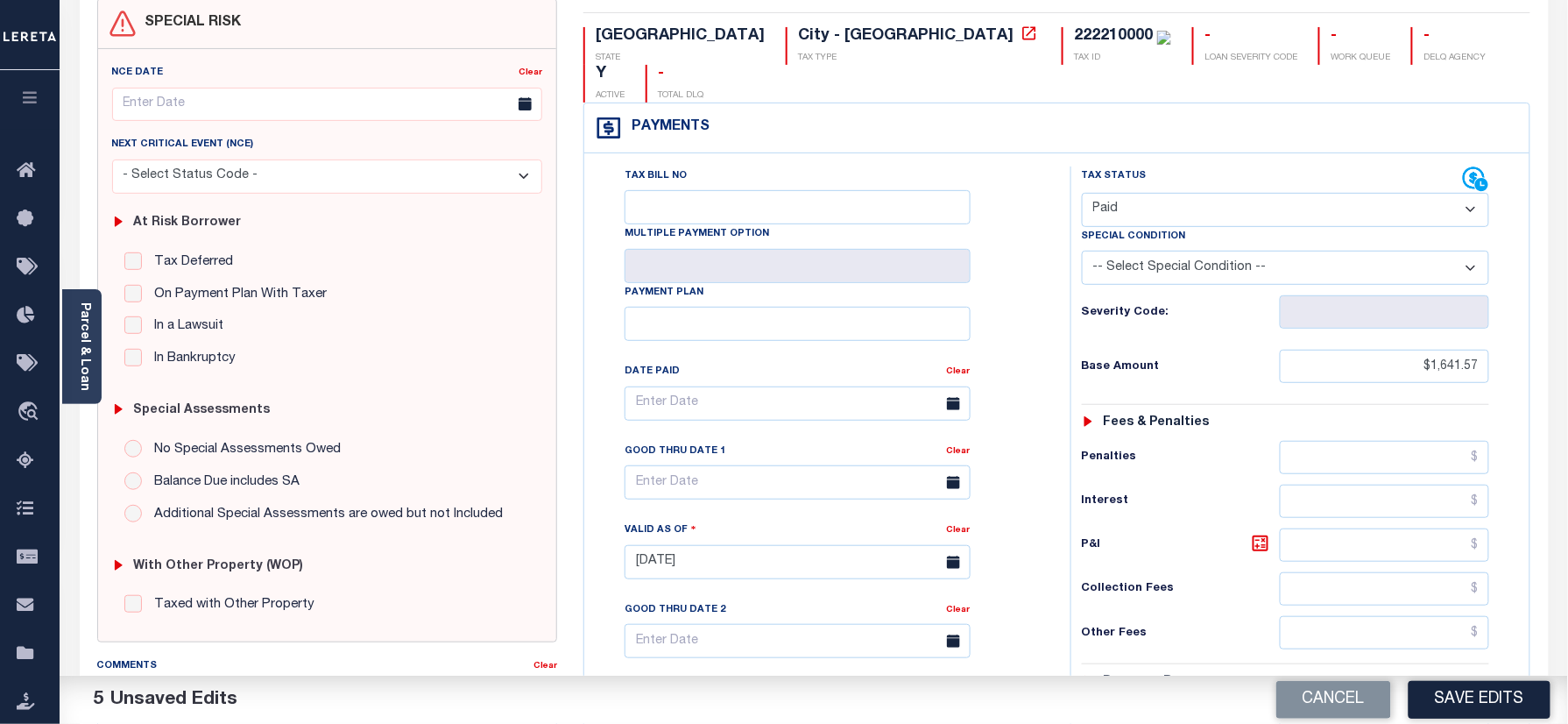
scroll to position [0, 0]
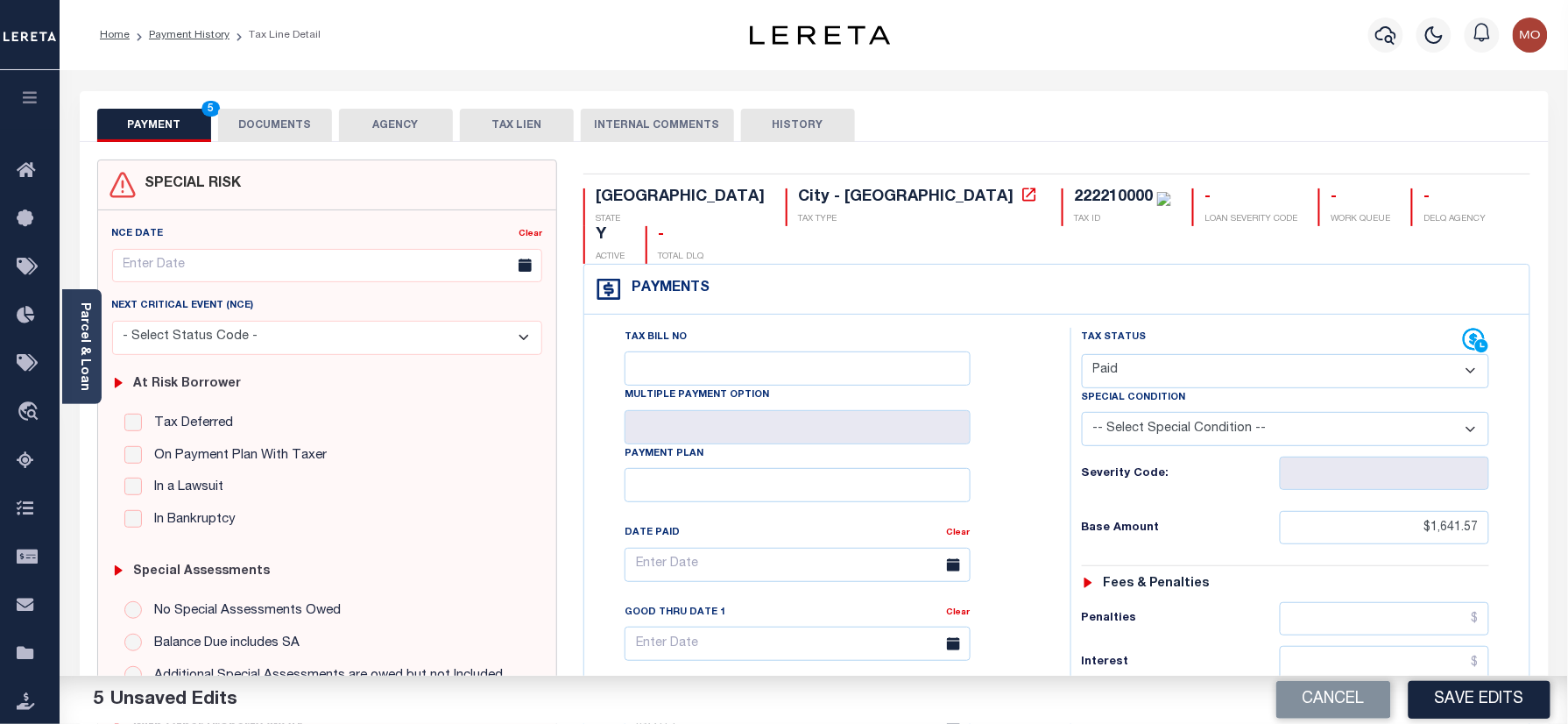
click at [1074, 205] on div "222210000" at bounding box center [1114, 198] width 79 height 16
copy div "222210000"
click at [268, 113] on button "DOCUMENTS" at bounding box center [275, 125] width 114 height 34
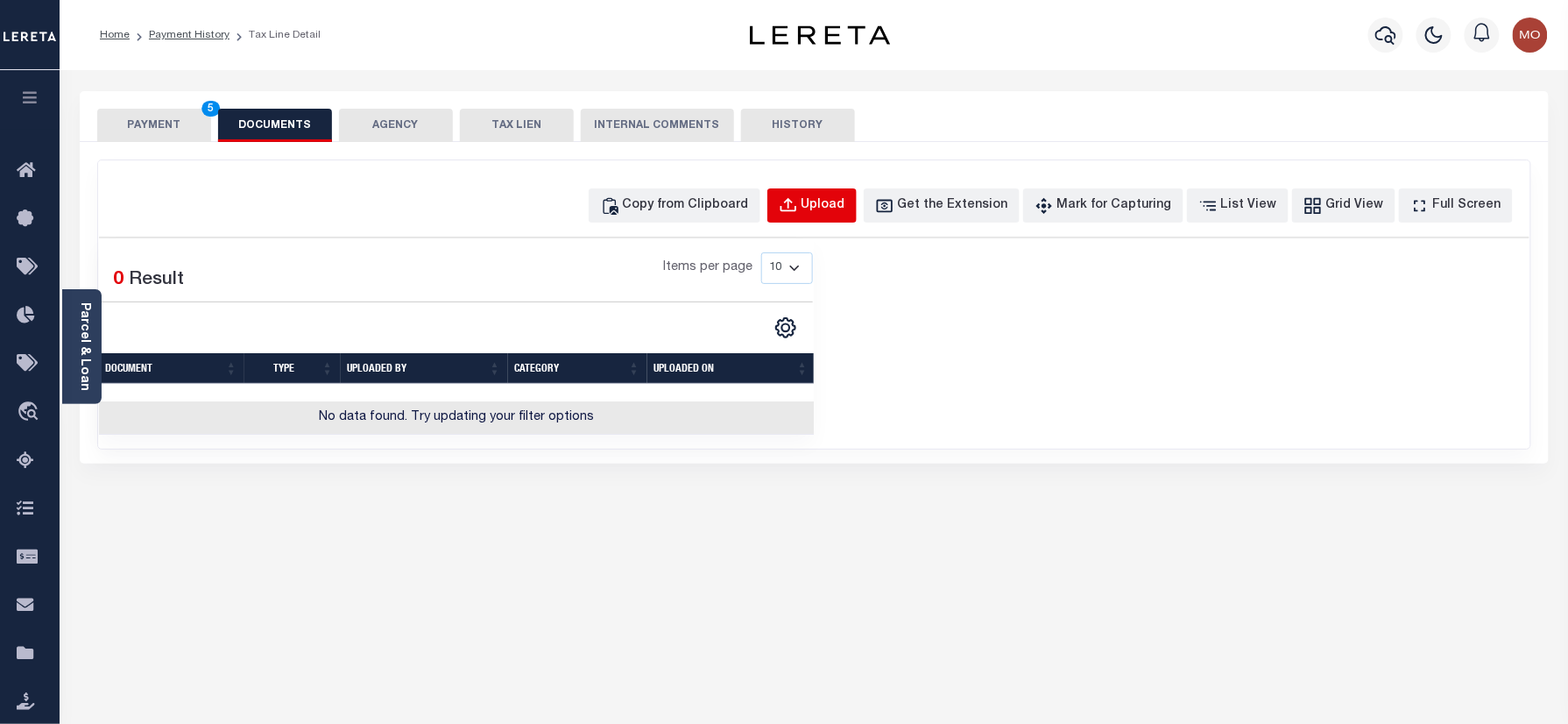
click at [836, 201] on div "Upload" at bounding box center [823, 206] width 43 height 20
select select "POP"
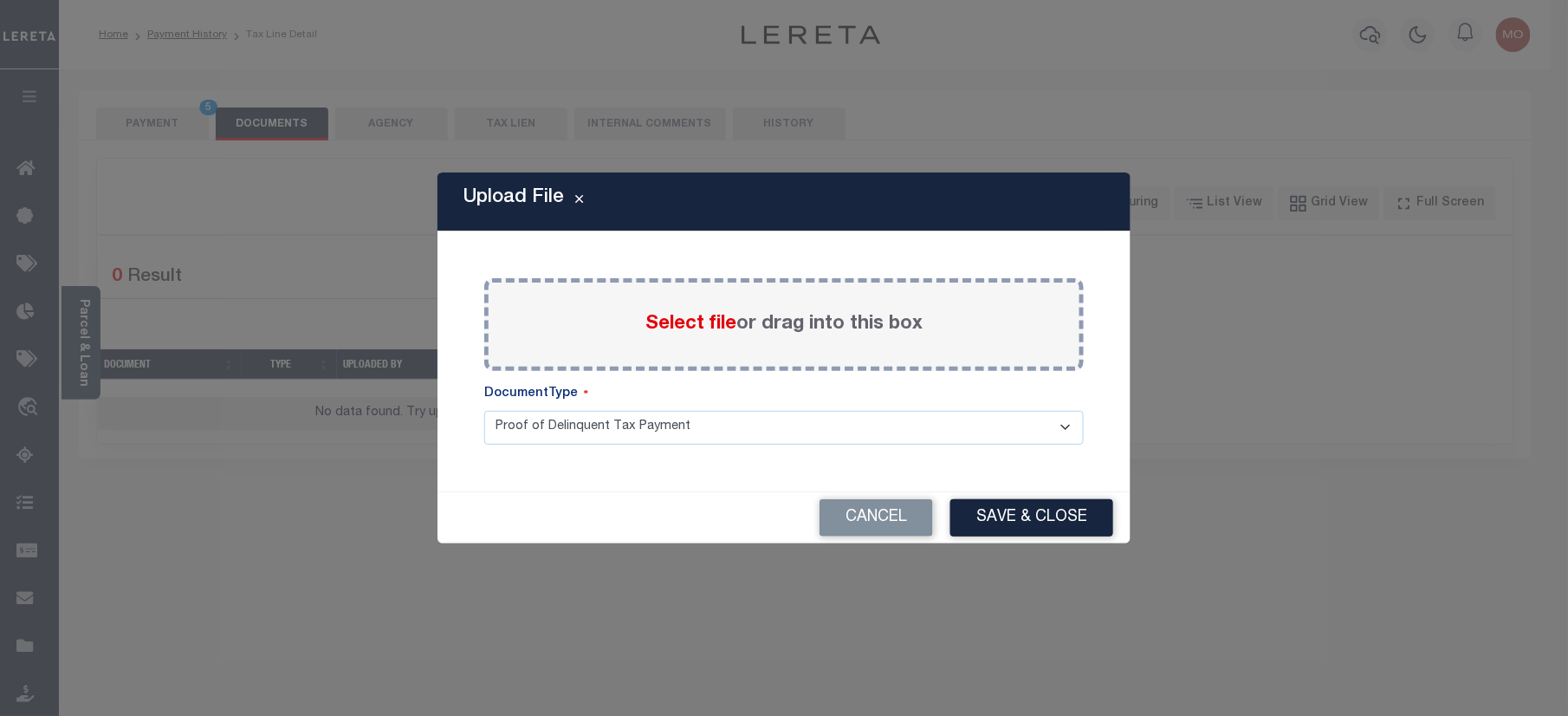
click at [666, 323] on span "Select file" at bounding box center [691, 324] width 91 height 20
click at [0, 0] on input "Select file or drag into this box" at bounding box center [0, 0] width 0 height 0
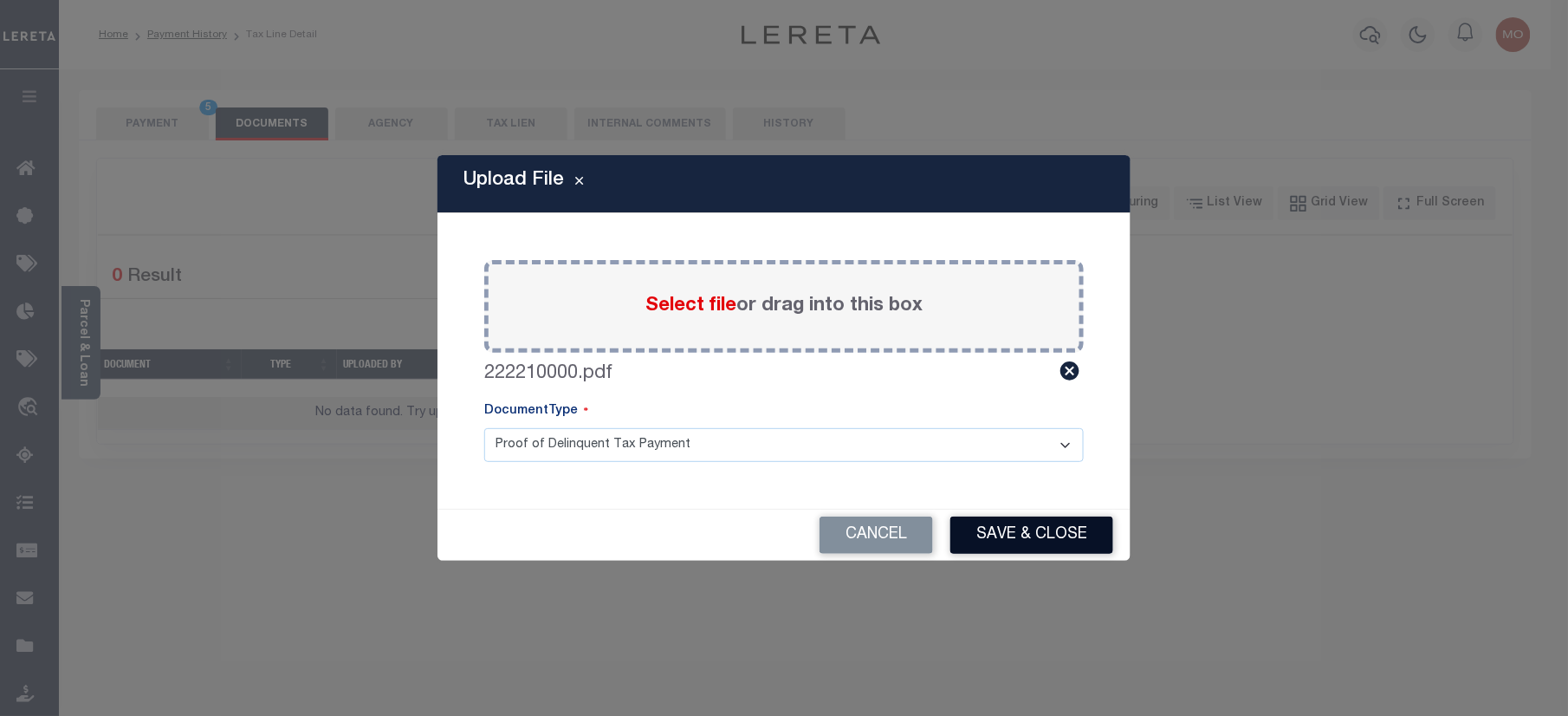
click at [1008, 532] on button "Save & Close" at bounding box center [1032, 535] width 163 height 37
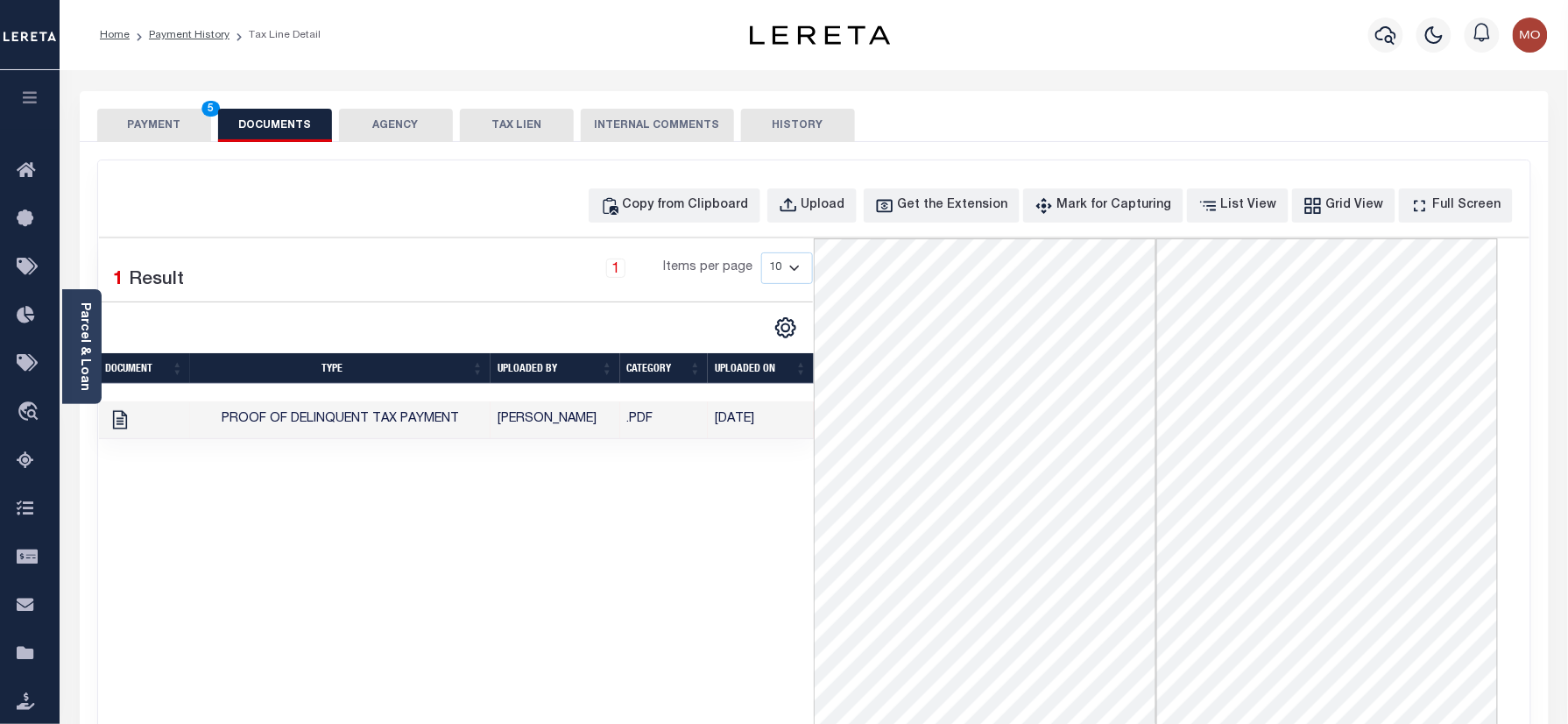
click at [166, 127] on button "PAYMENT 5" at bounding box center [153, 125] width 114 height 34
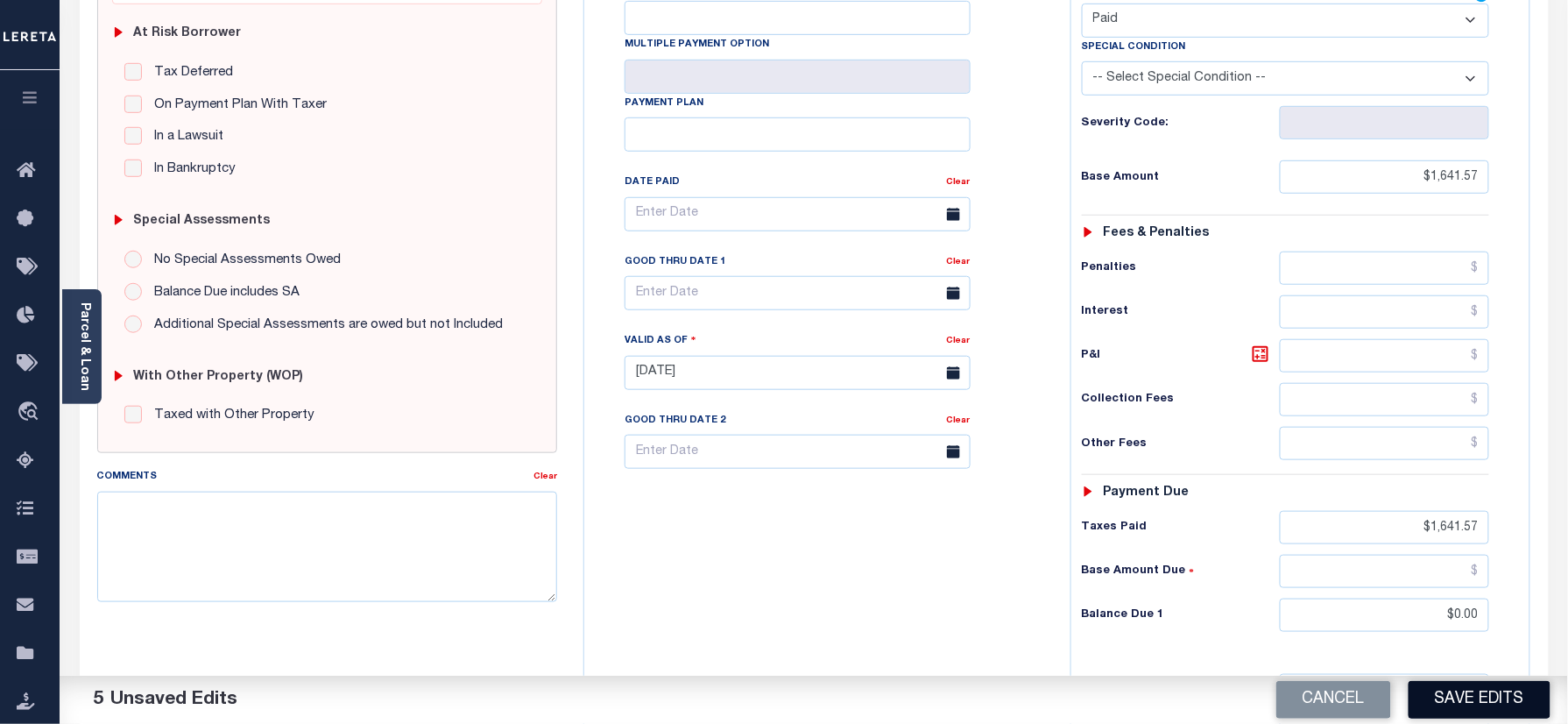
click at [1493, 686] on button "Save Edits" at bounding box center [1480, 699] width 142 height 38
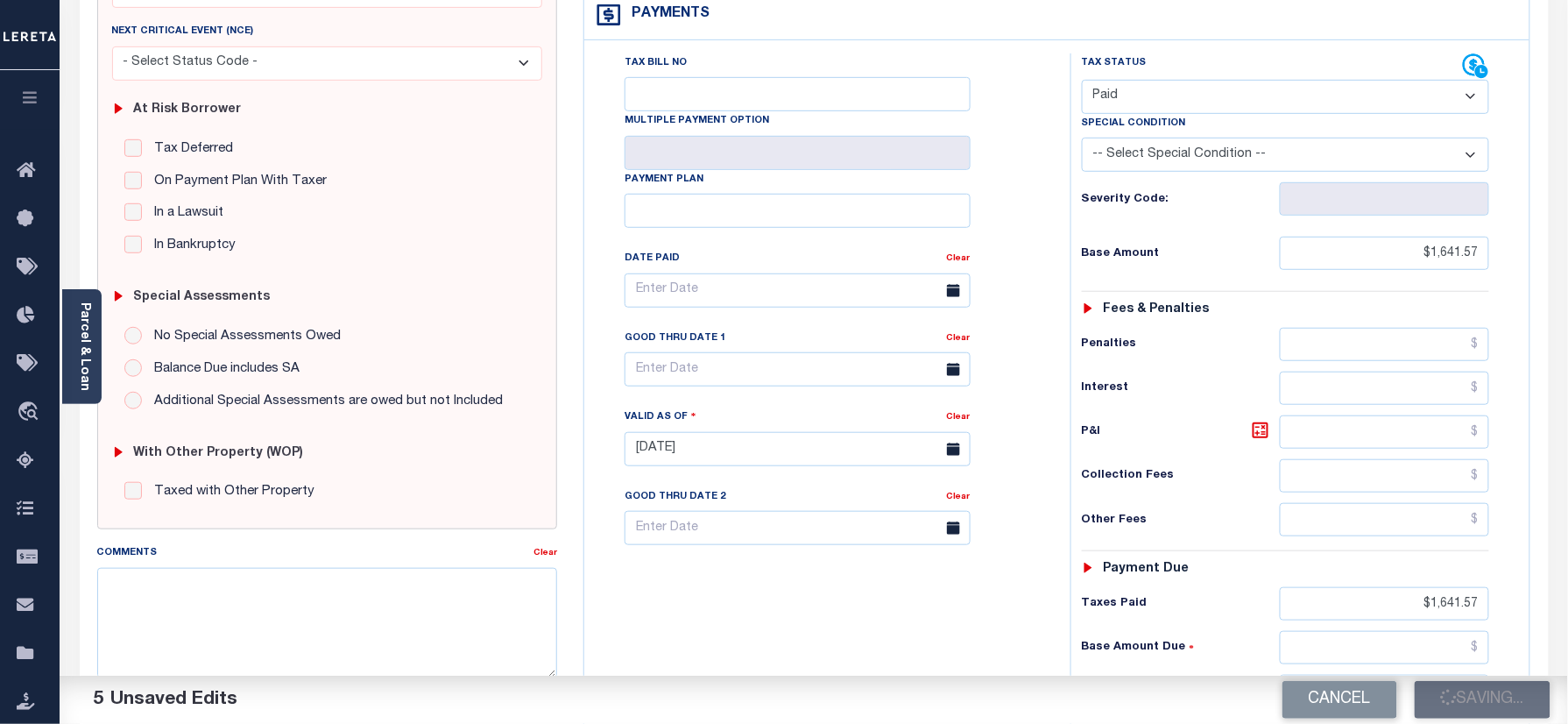
scroll to position [233, 0]
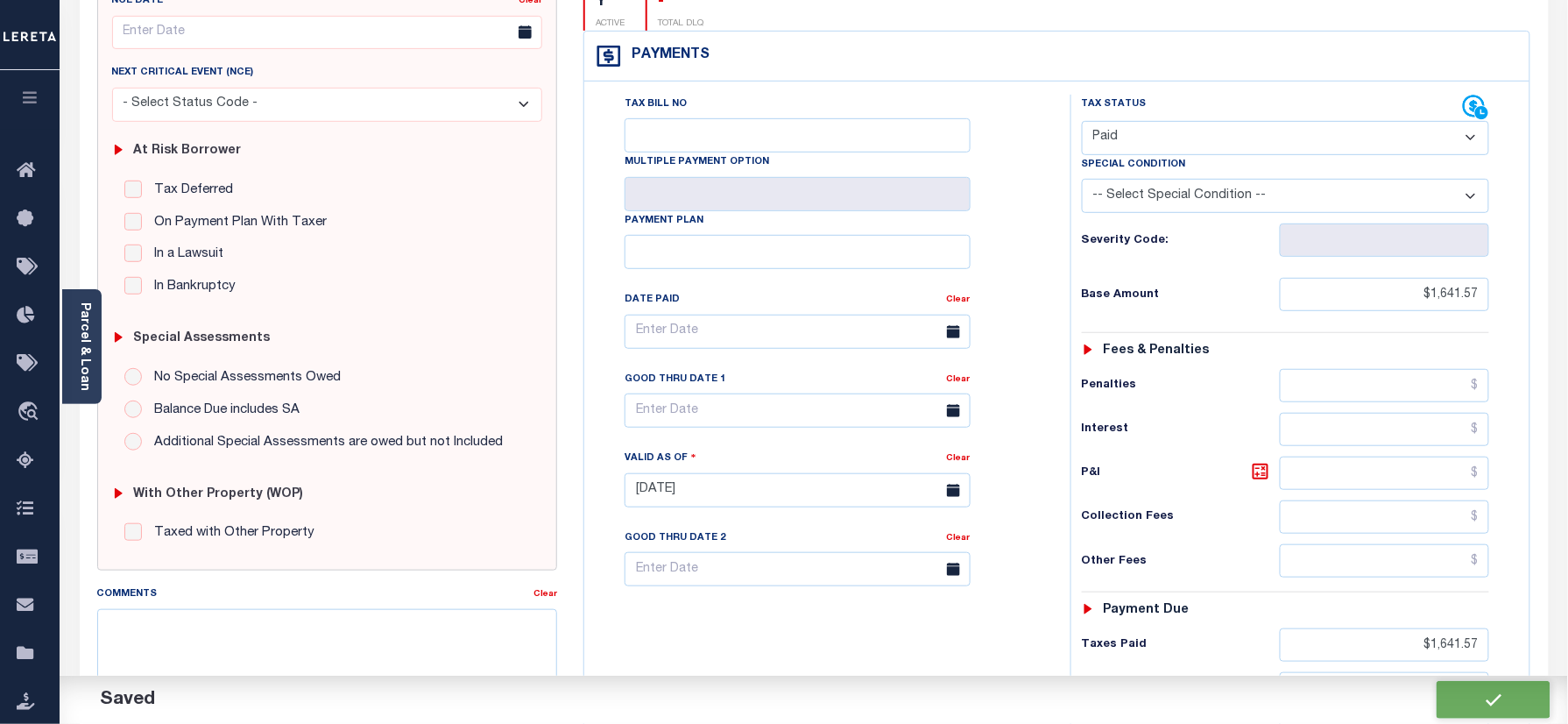
checkbox input "false"
type input "$1,641.57"
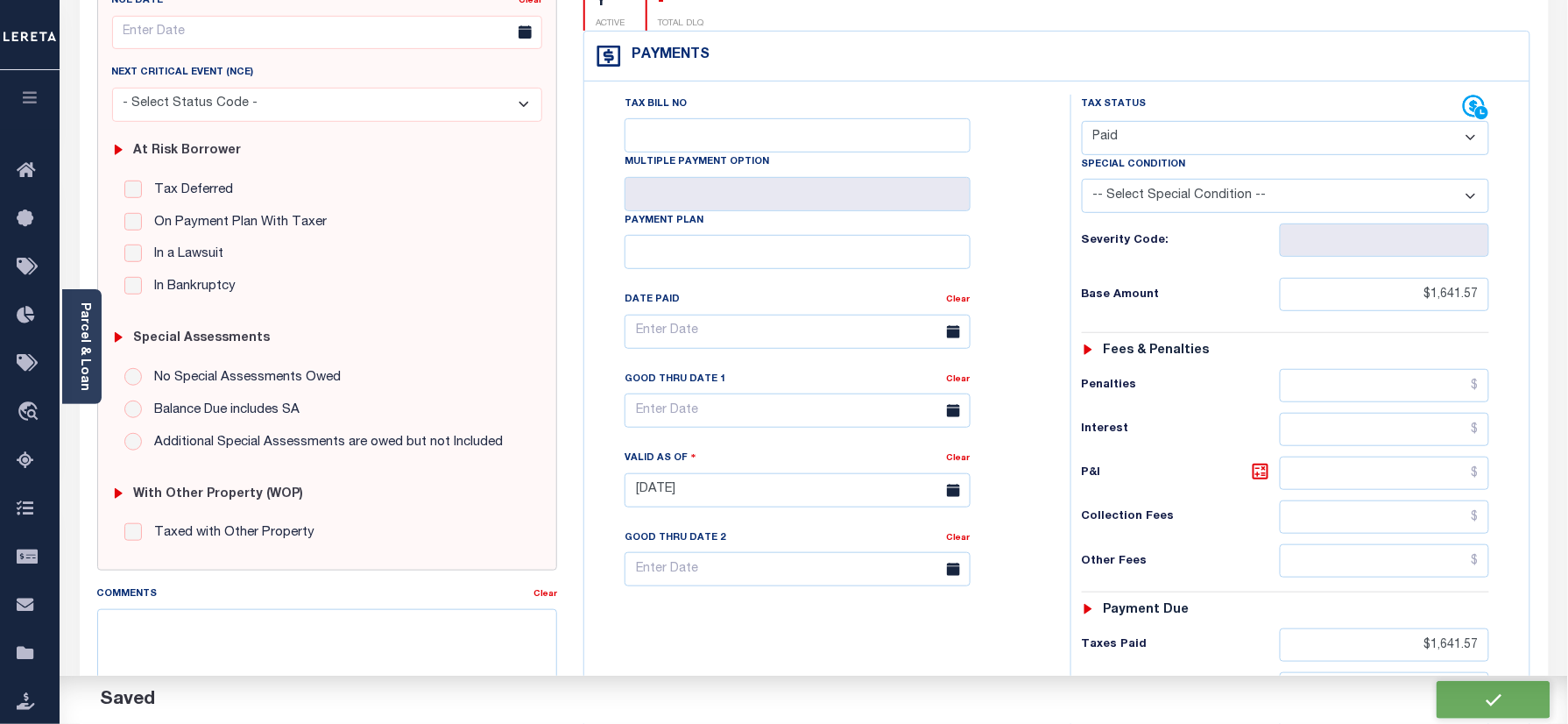
type input "$0"
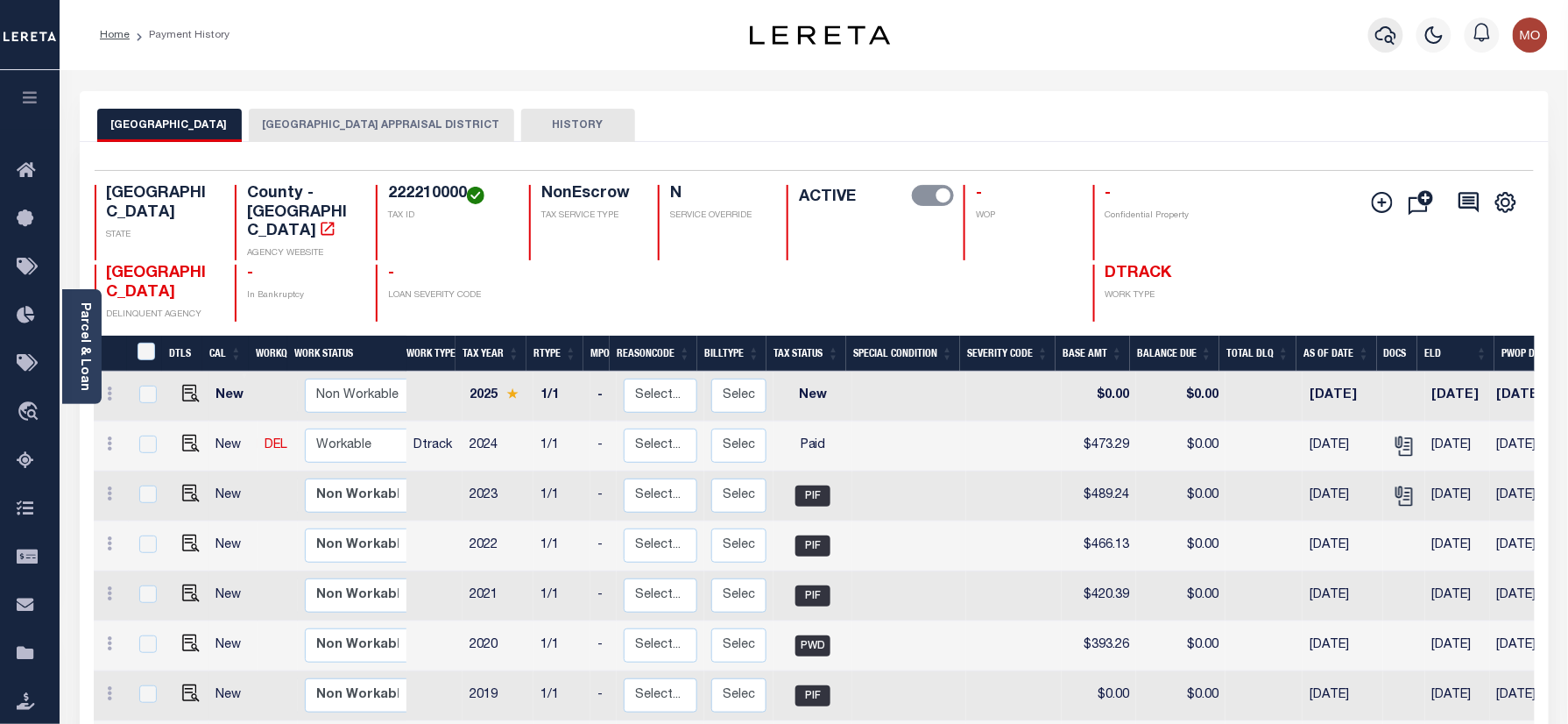
click at [1385, 34] on icon "button" at bounding box center [1385, 35] width 21 height 21
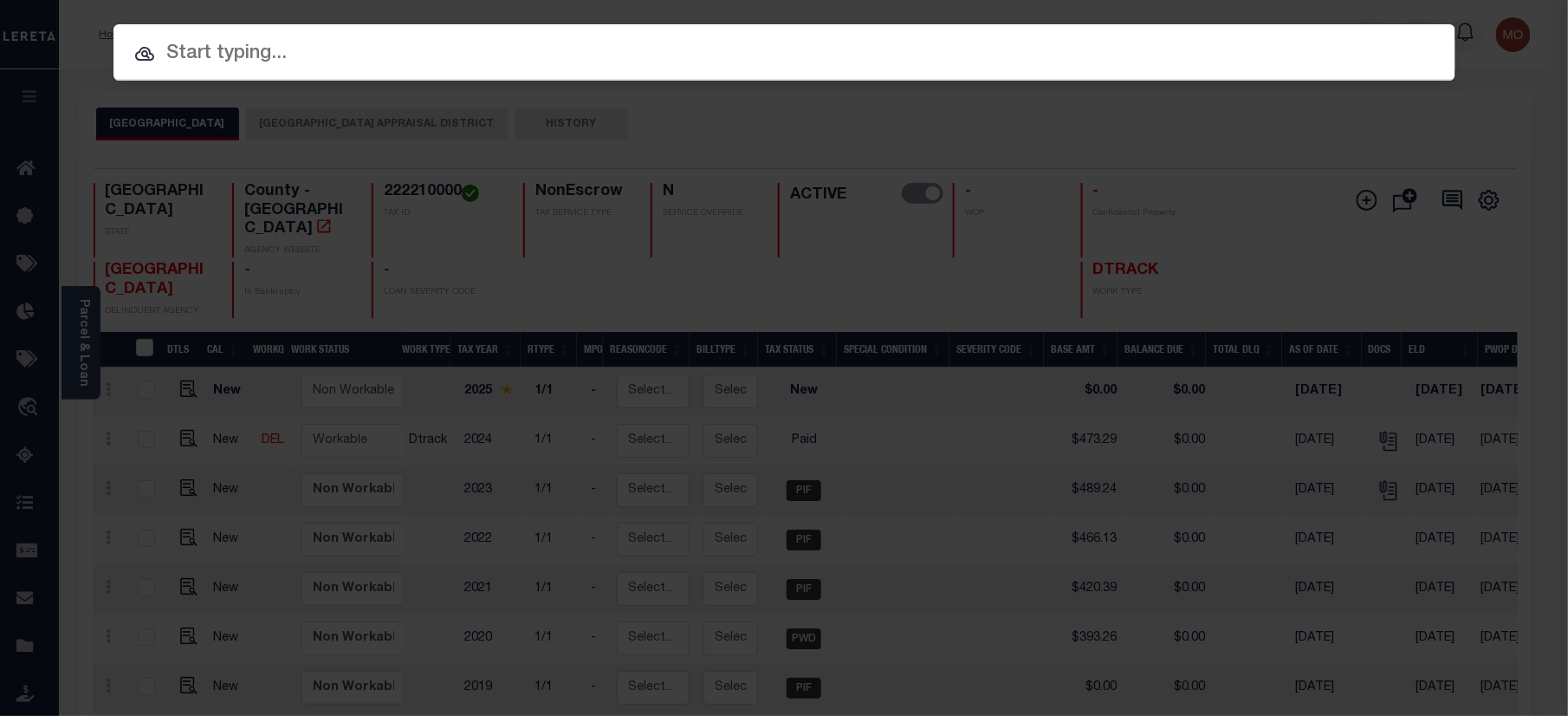
click at [250, 42] on input "text" at bounding box center [784, 54] width 1342 height 30
paste input "122002993"
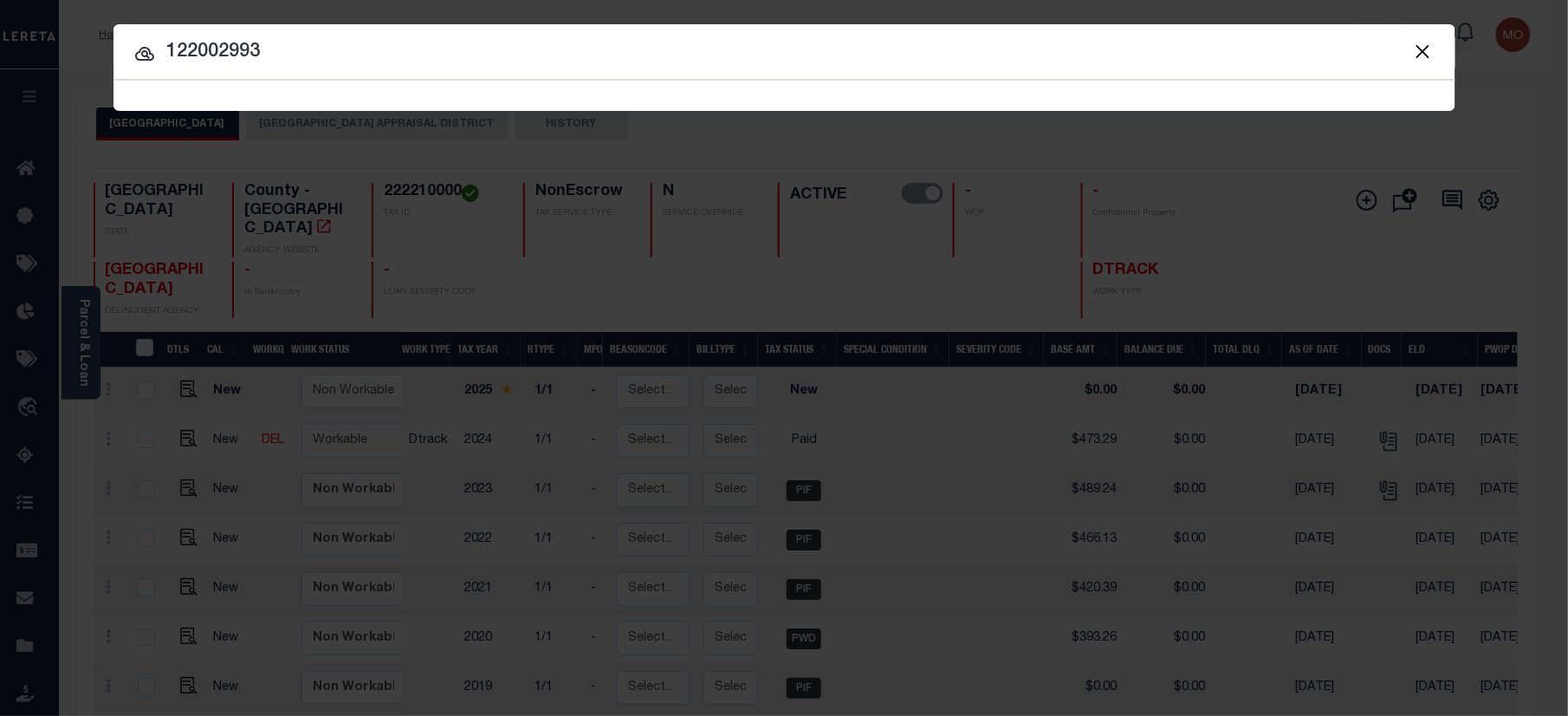
type input "122002993"
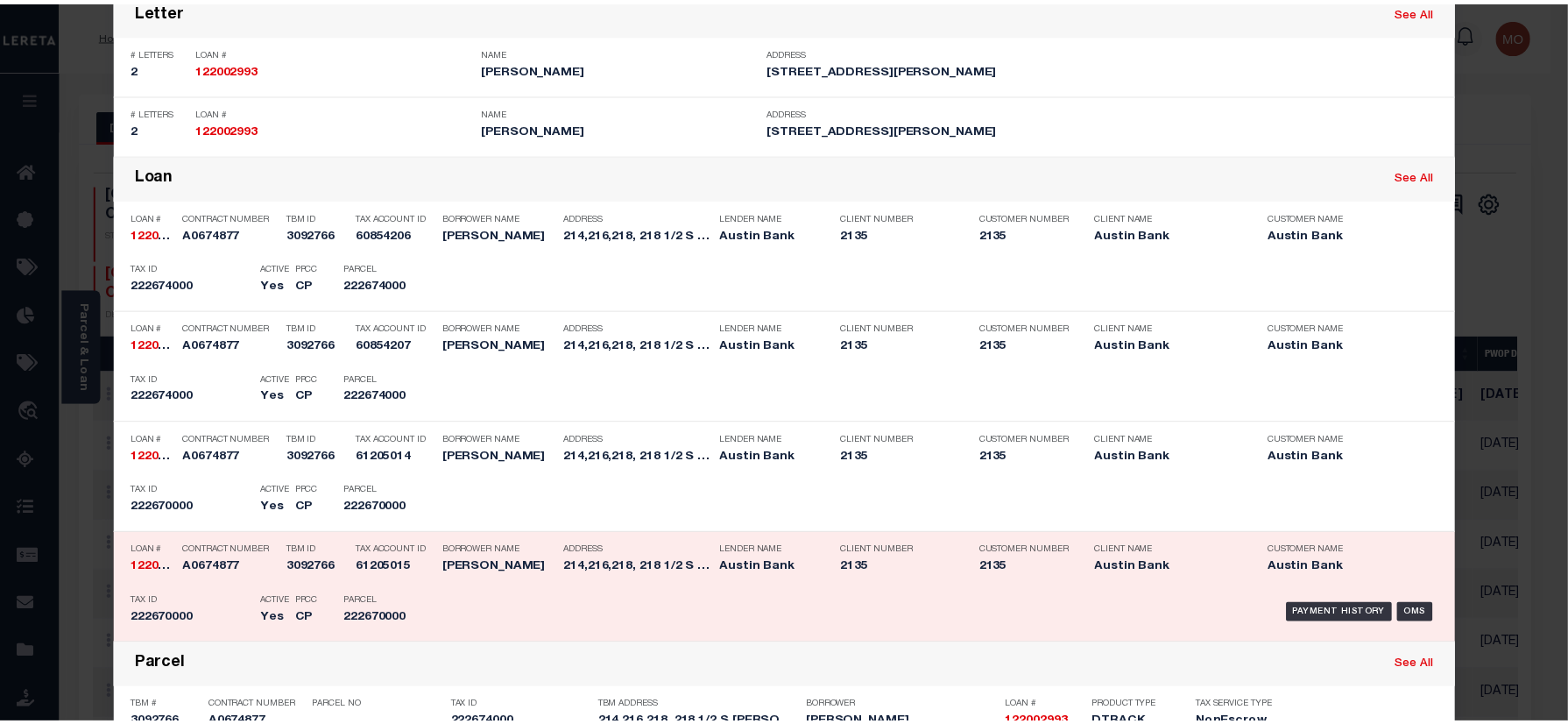
scroll to position [351, 0]
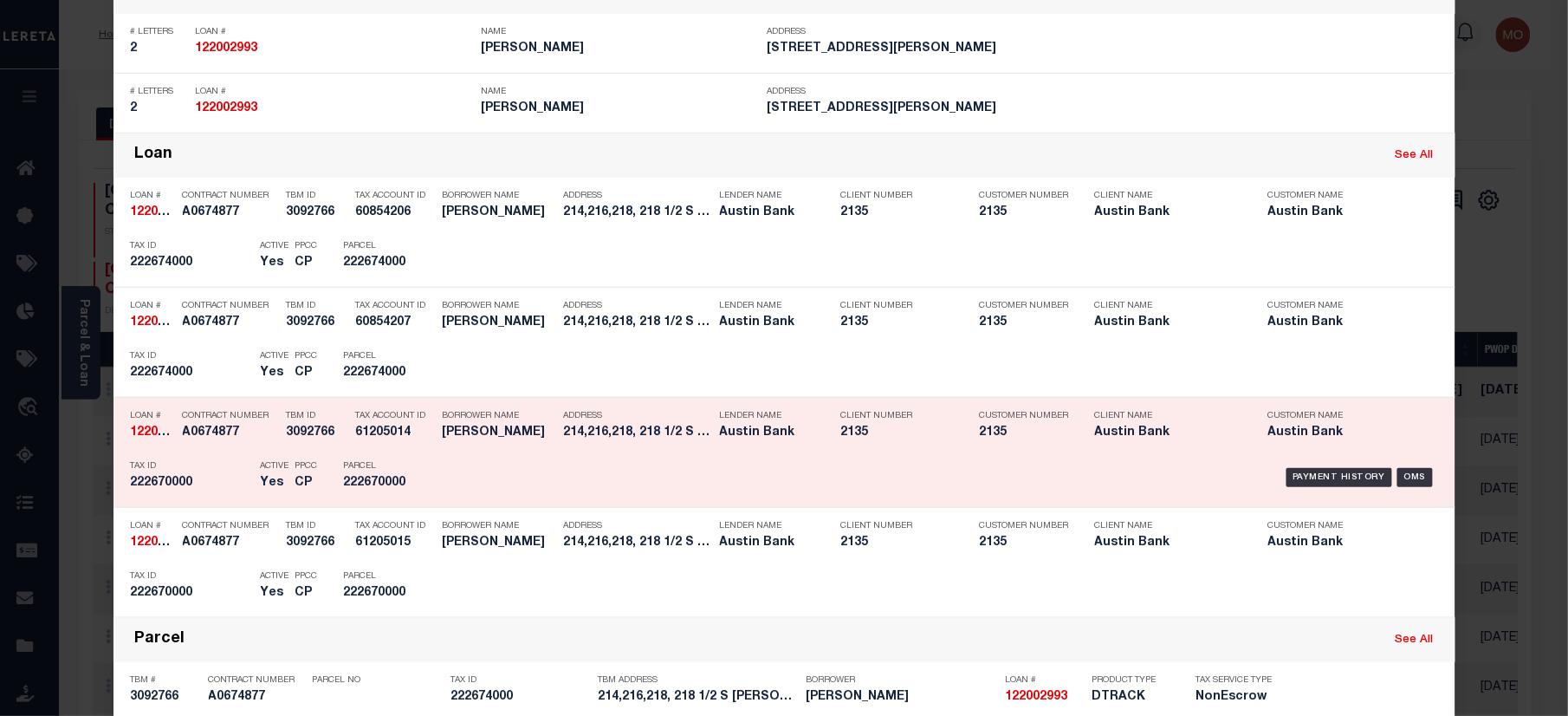
click at [216, 472] on div "Tax ID 222670000" at bounding box center [191, 477] width 121 height 50
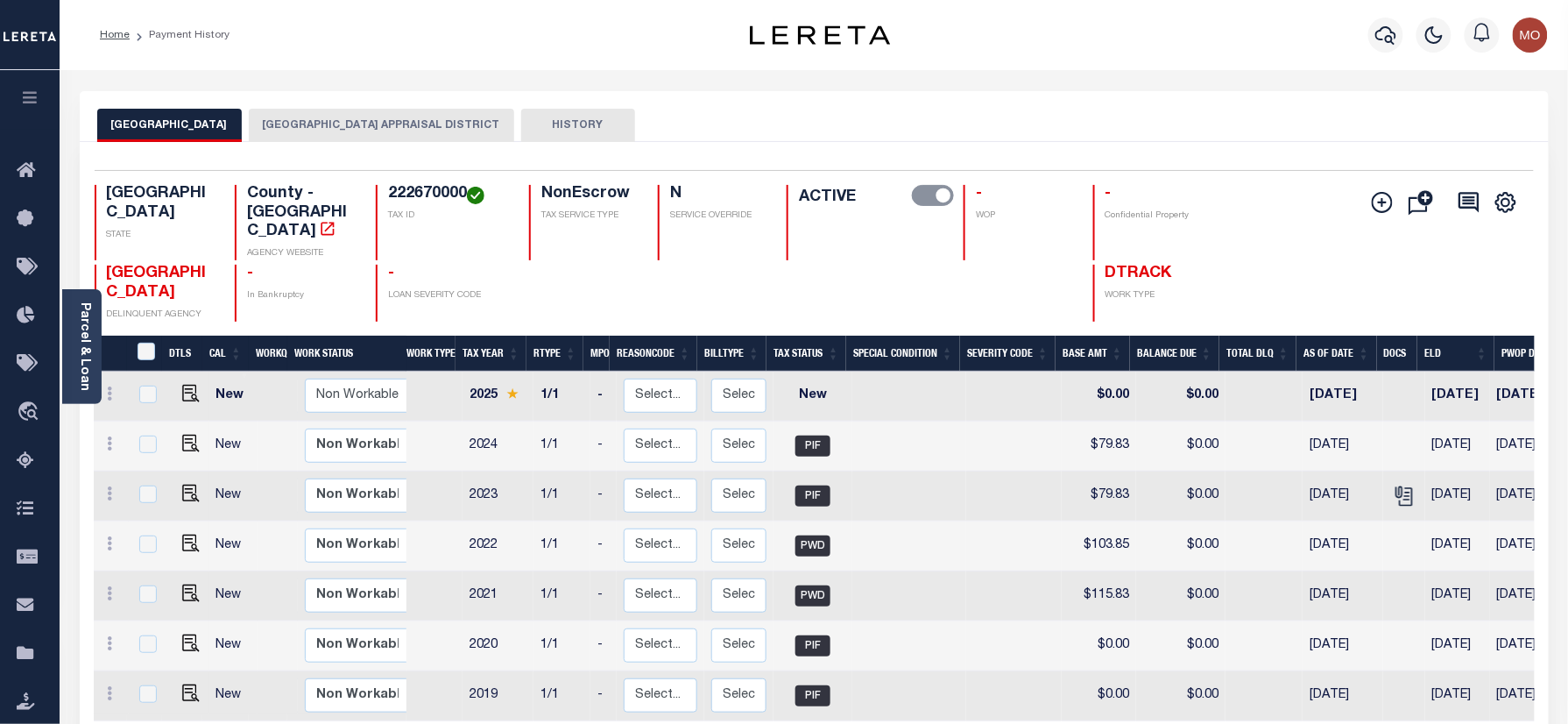
click at [309, 127] on button "[GEOGRAPHIC_DATA] APPRAISAL DISTRICT" at bounding box center [381, 125] width 266 height 34
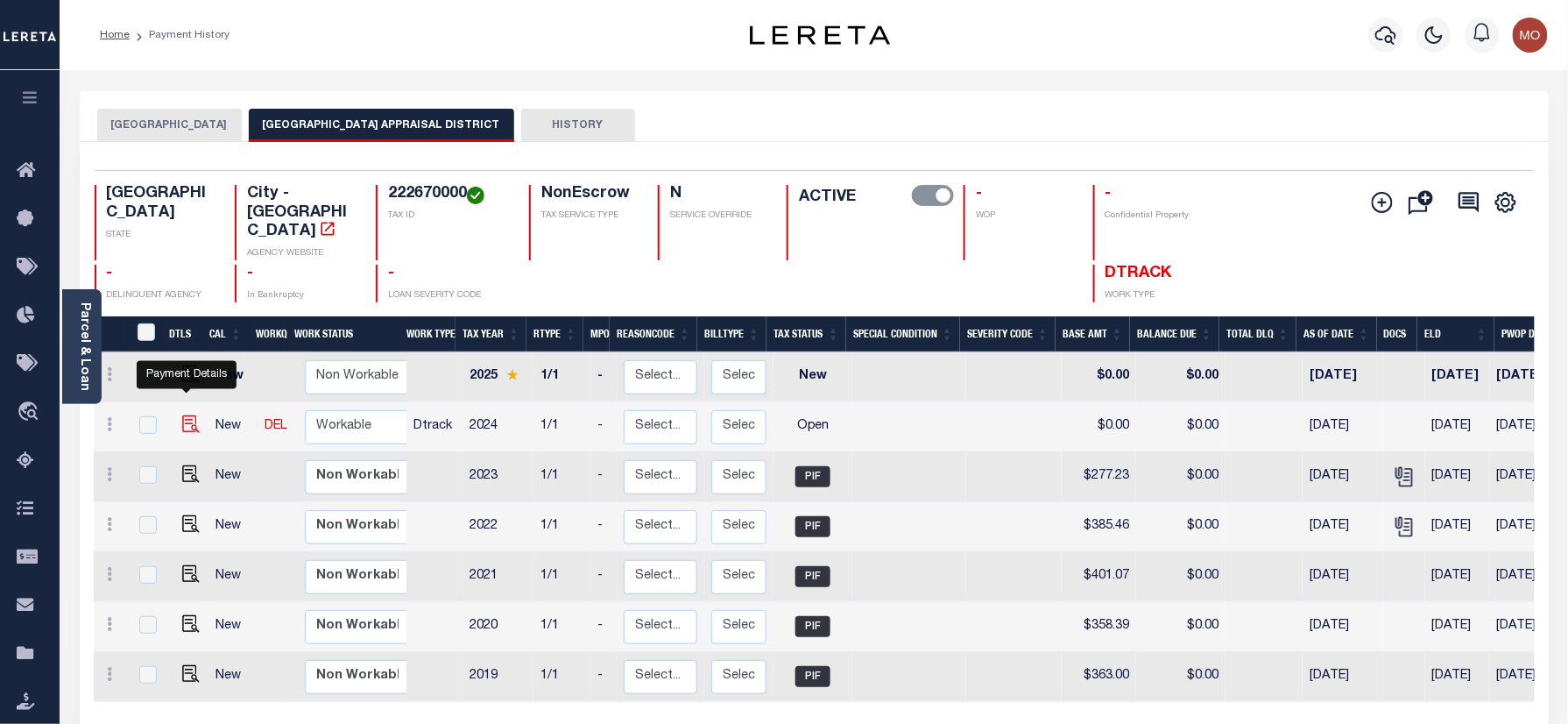
click at [182, 415] on img "" at bounding box center [191, 424] width 18 height 18
checkbox input "true"
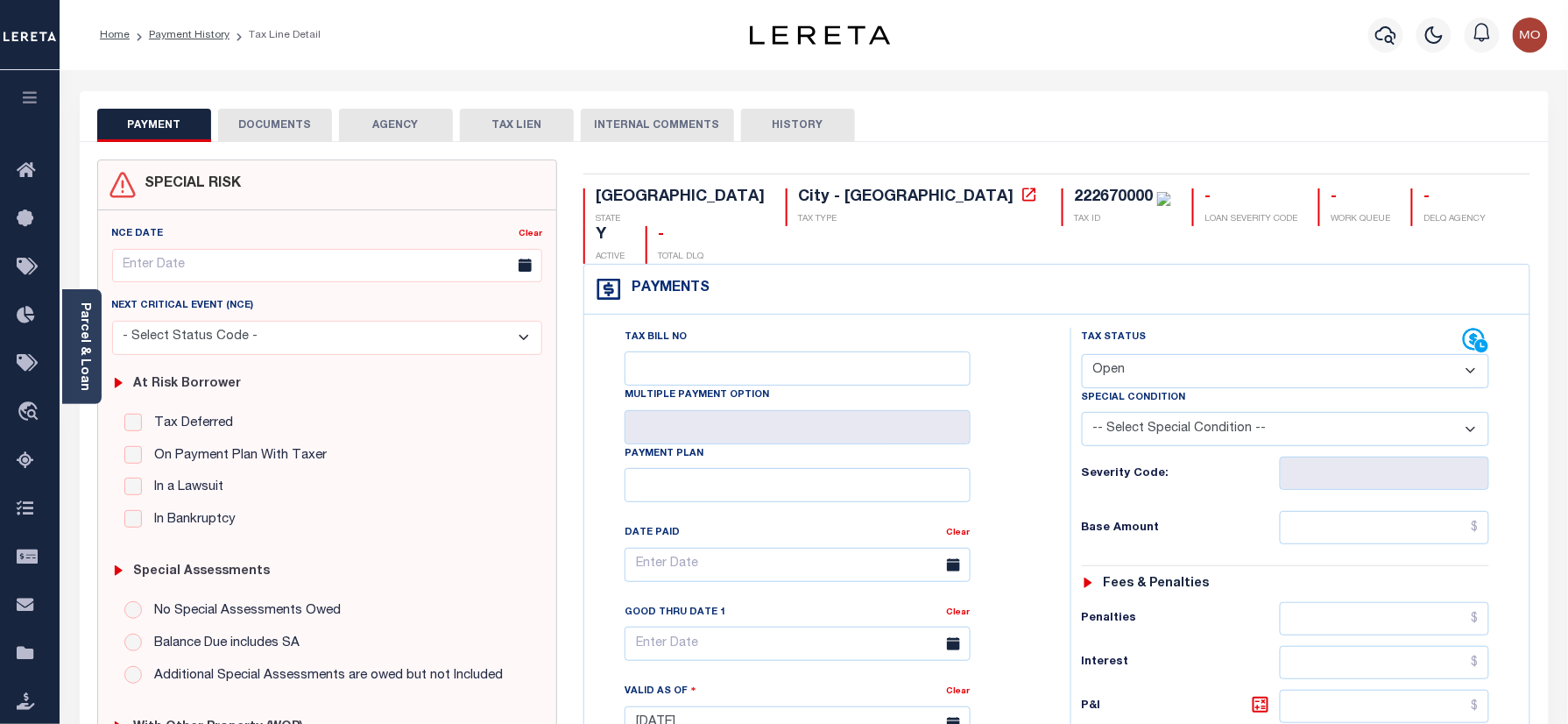
click at [1135, 354] on select "- Select Status Code - Open Due/Unpaid Paid Incomplete No Tax Due Internal Refu…" at bounding box center [1285, 370] width 408 height 35
select select "PYD"
click at [1082, 354] on select "- Select Status Code - Open Due/Unpaid Paid Incomplete No Tax Due Internal Refu…" at bounding box center [1285, 370] width 408 height 35
type input "[DATE]"
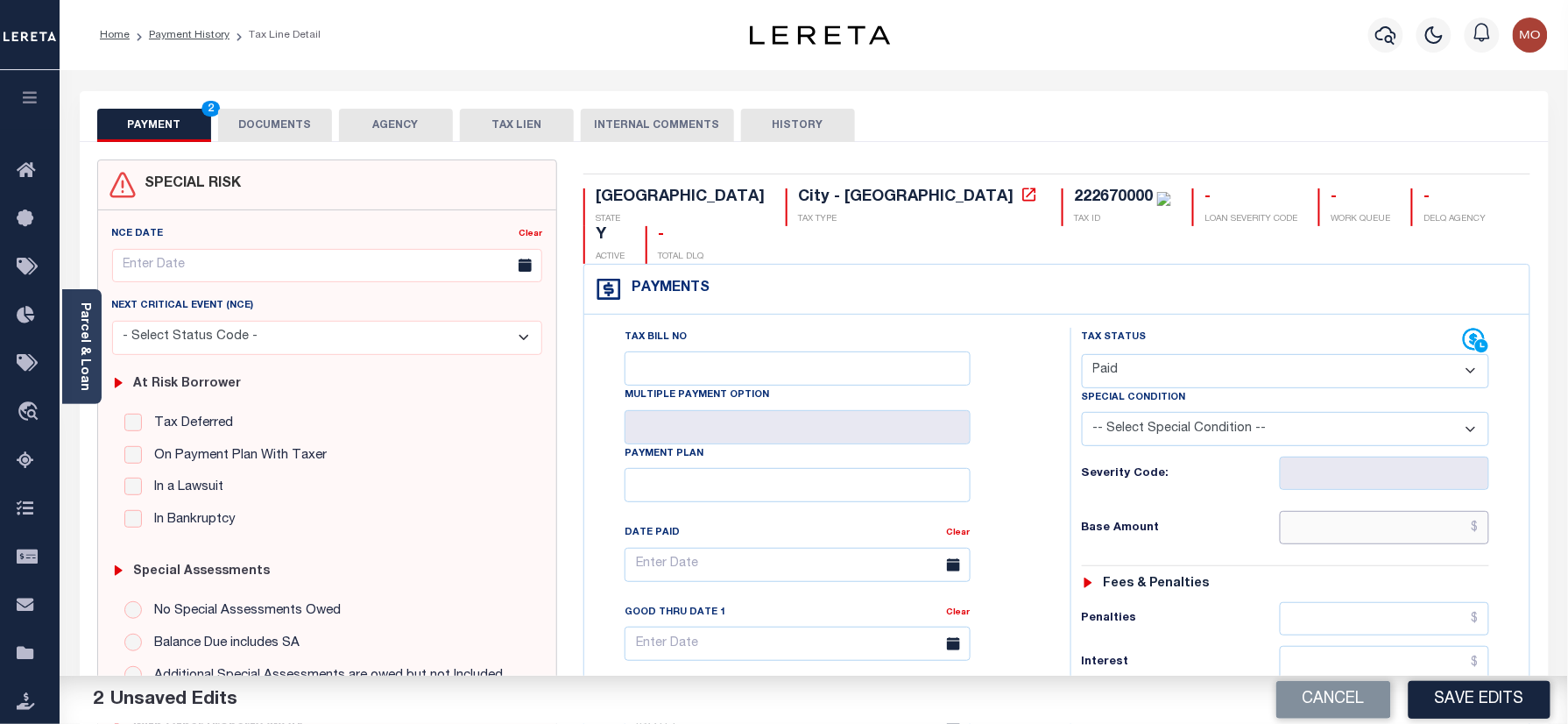
drag, startPoint x: 1334, startPoint y: 498, endPoint x: 1078, endPoint y: 495, distance: 256.0
click at [1334, 511] on input "text" at bounding box center [1385, 527] width 210 height 34
paste input "276.86"
type input "$276.86"
click at [1060, 468] on div "Tax Status Status" at bounding box center [1291, 714] width 468 height 773
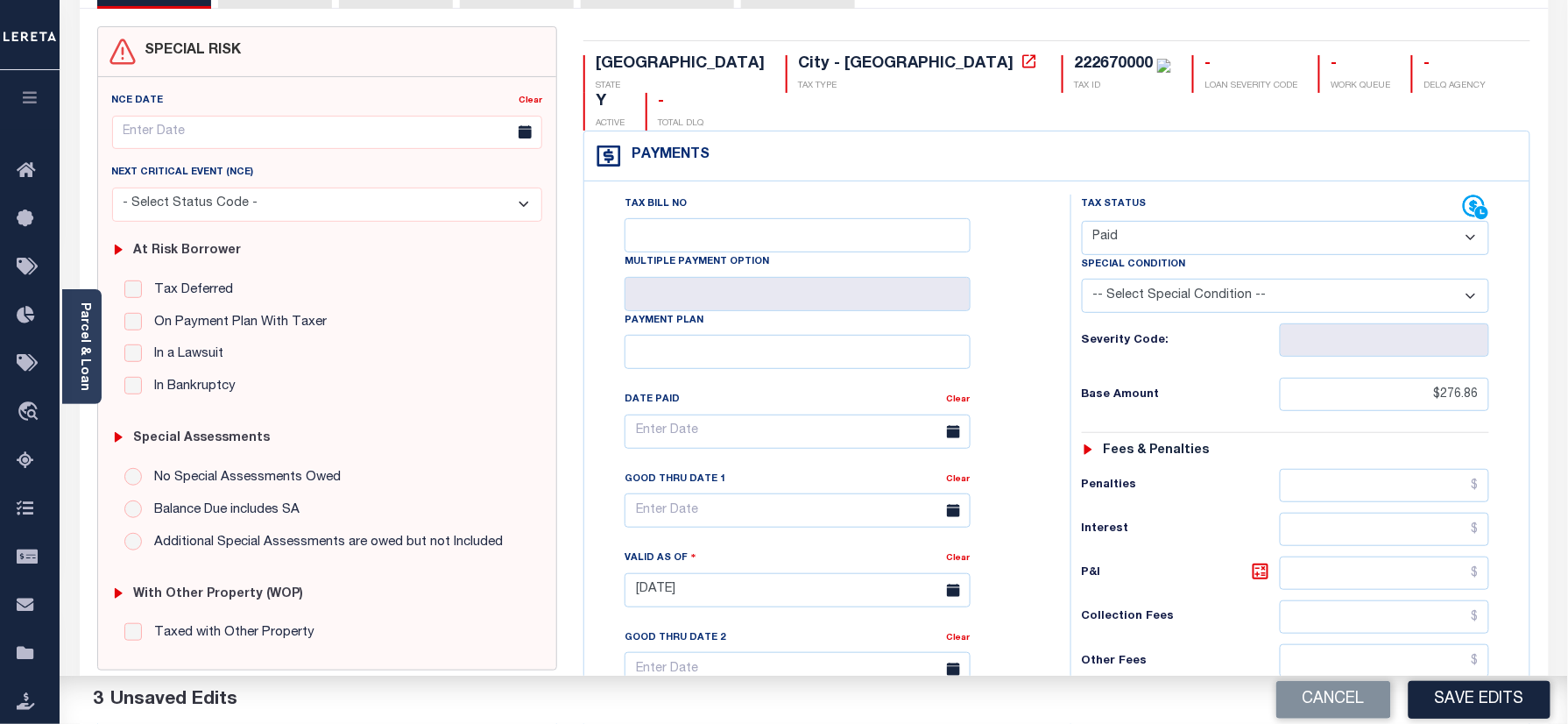
scroll to position [351, 0]
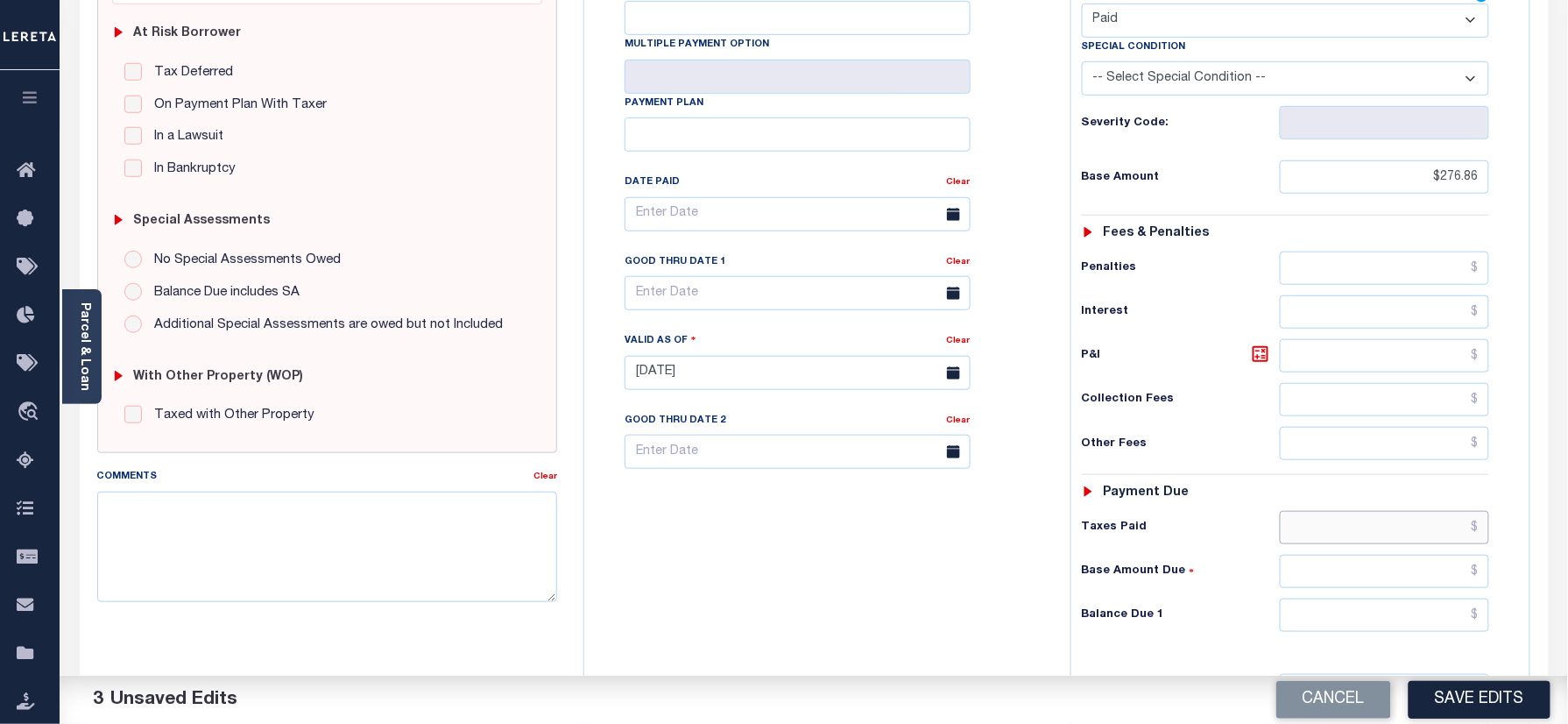
drag, startPoint x: 1353, startPoint y: 491, endPoint x: 1354, endPoint y: 593, distance: 102.0
click at [1353, 511] on input "text" at bounding box center [1385, 527] width 210 height 34
paste input "276.86"
type input "$276.86"
click at [1351, 599] on input "text" at bounding box center [1385, 615] width 210 height 34
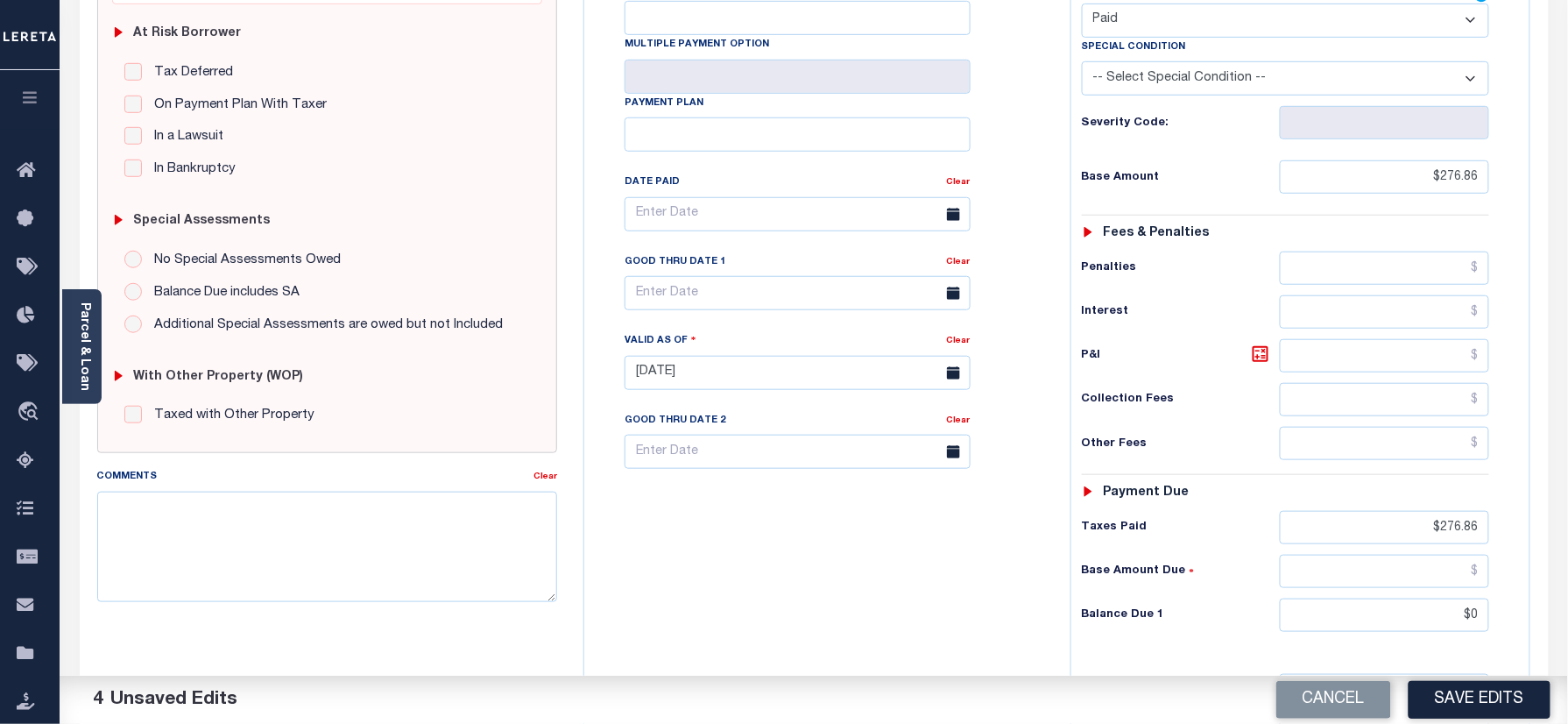
type input "$0.00"
click at [894, 569] on div "Tax Bill No Multiple Payment Option Payment Plan Clear" at bounding box center [823, 363] width 468 height 773
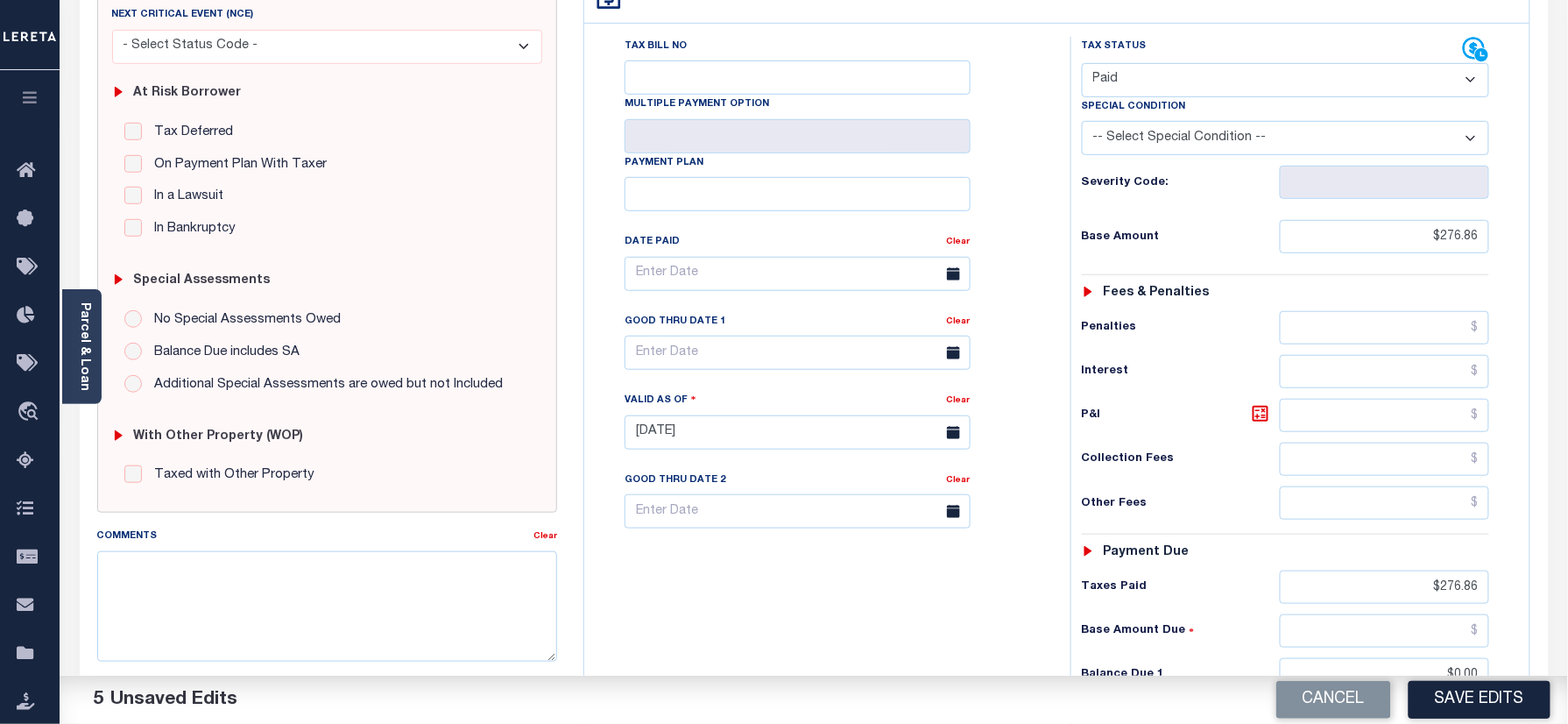
scroll to position [0, 0]
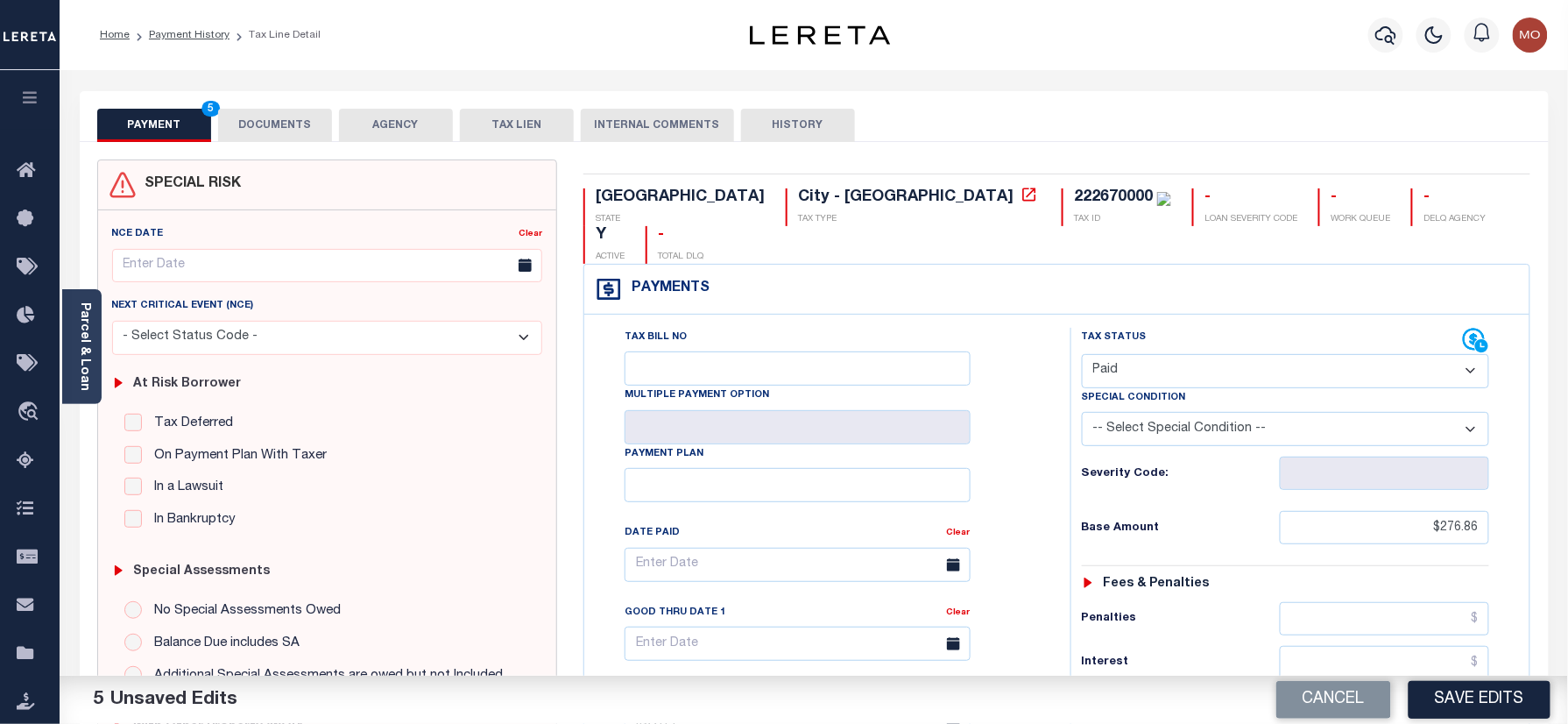
click at [1074, 203] on div "222670000" at bounding box center [1114, 198] width 79 height 16
copy div "222670000"
click at [289, 111] on button "DOCUMENTS" at bounding box center [275, 125] width 114 height 34
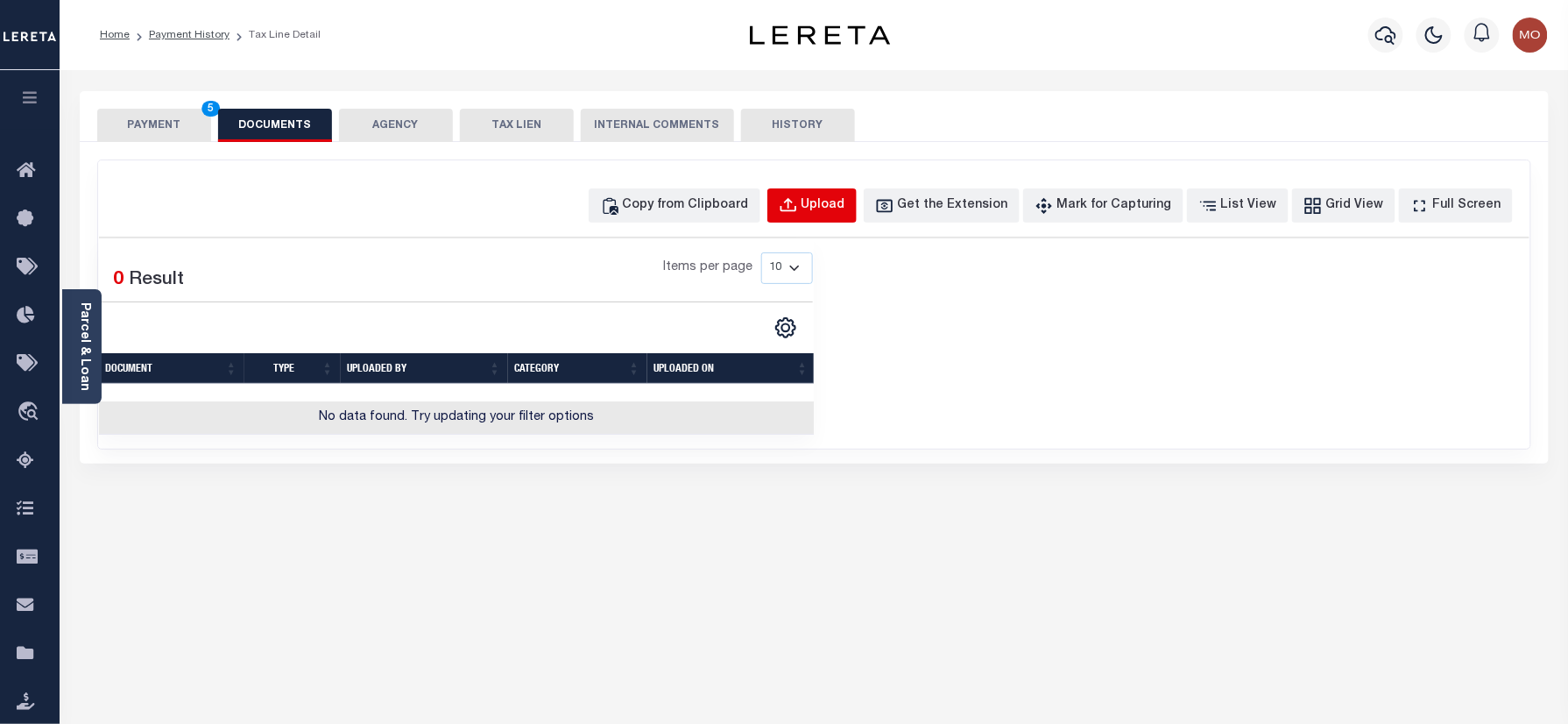
click at [818, 193] on button "Upload" at bounding box center [812, 205] width 89 height 35
select select "POP"
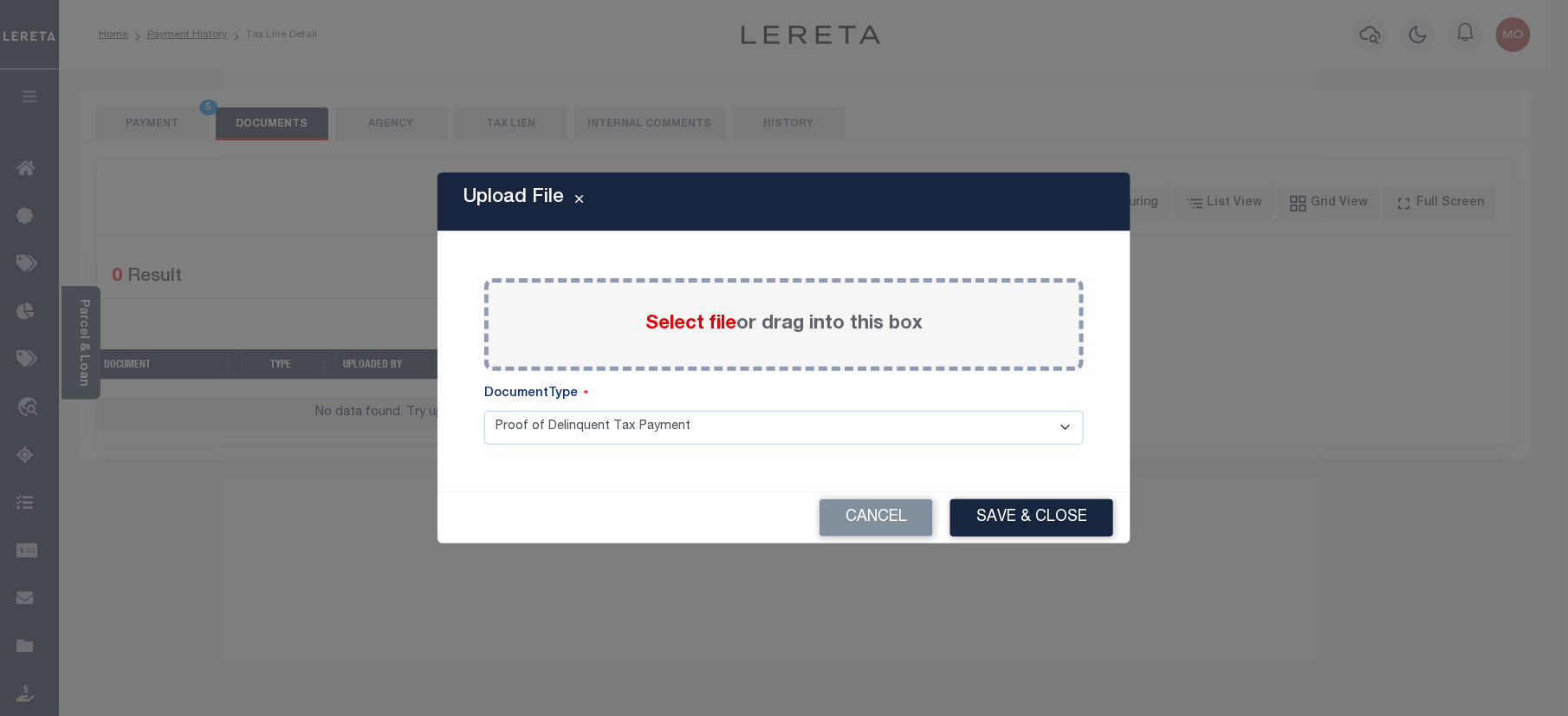
click at [673, 320] on span "Select file" at bounding box center [691, 324] width 91 height 20
click at [0, 0] on input "Select file or drag into this box" at bounding box center [0, 0] width 0 height 0
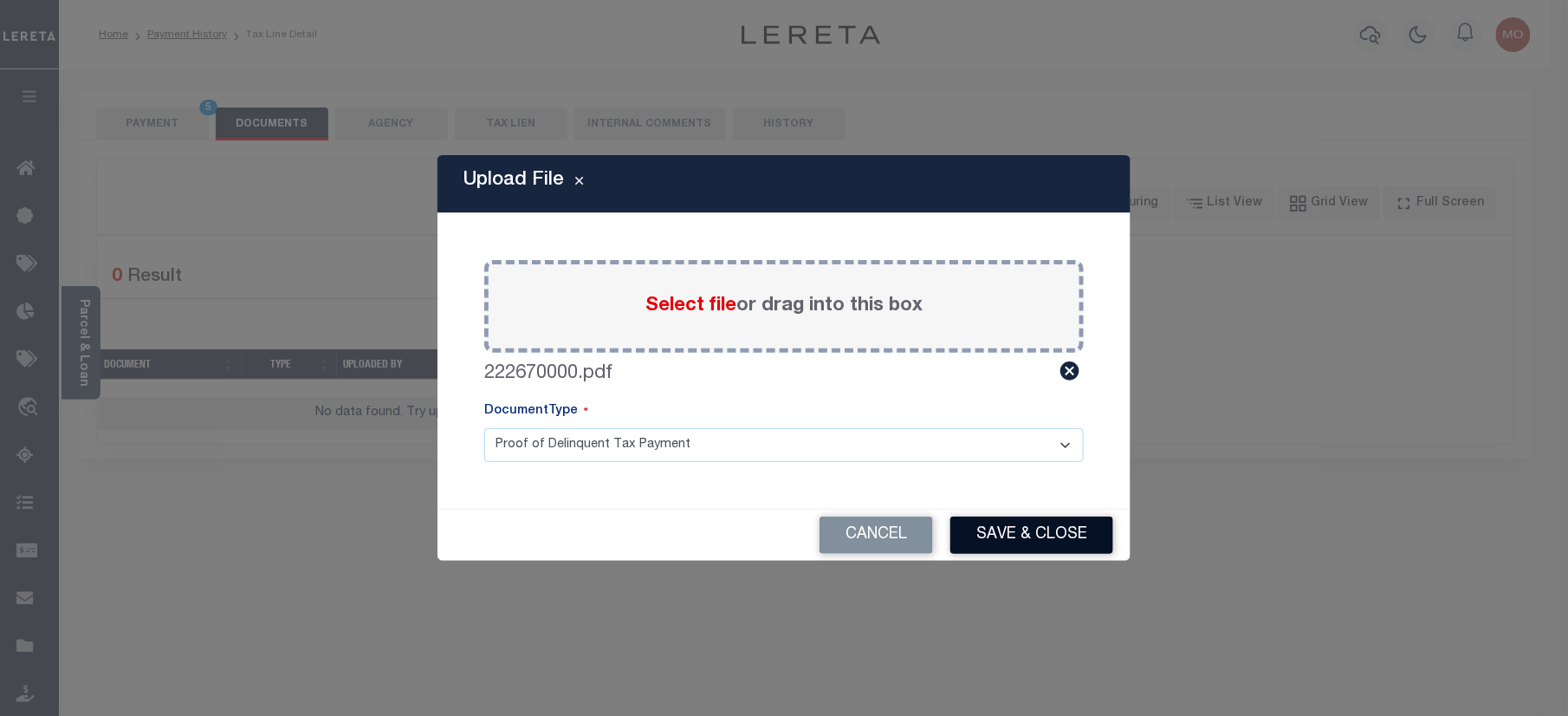
click at [992, 528] on button "Save & Close" at bounding box center [1032, 535] width 163 height 37
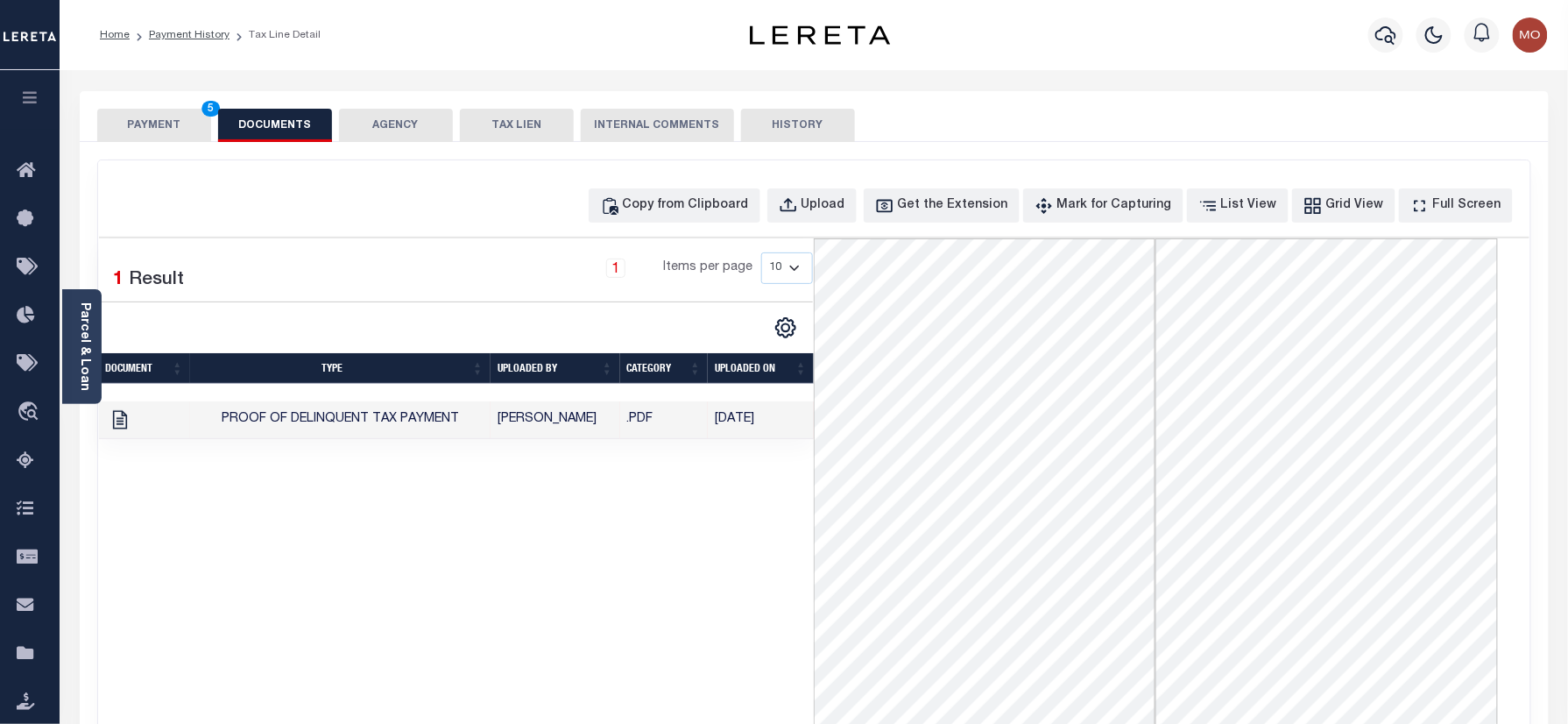
click at [166, 120] on button "PAYMENT 5" at bounding box center [153, 125] width 114 height 34
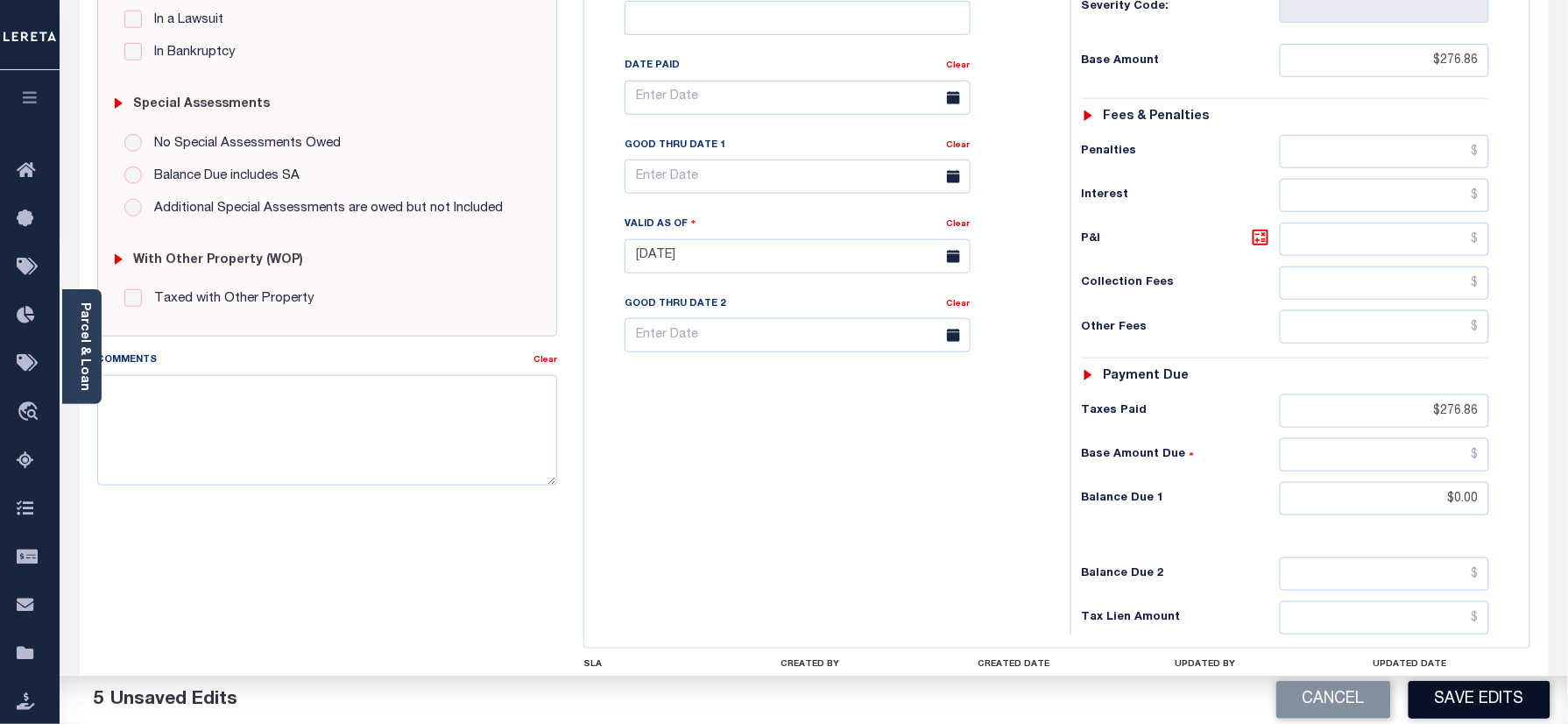
click at [1466, 692] on button "Save Edits" at bounding box center [1480, 699] width 142 height 38
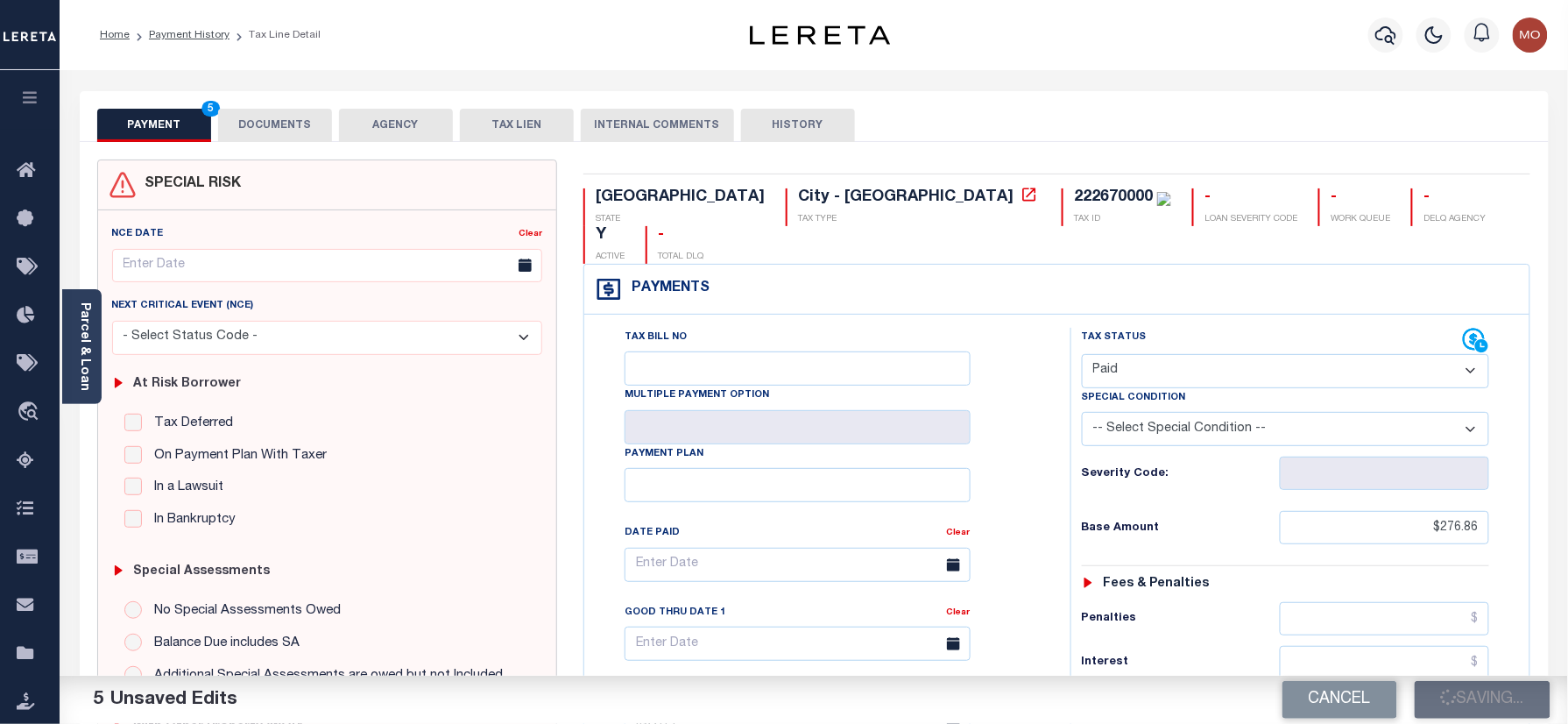
click at [264, 130] on button "DOCUMENTS" at bounding box center [275, 125] width 114 height 34
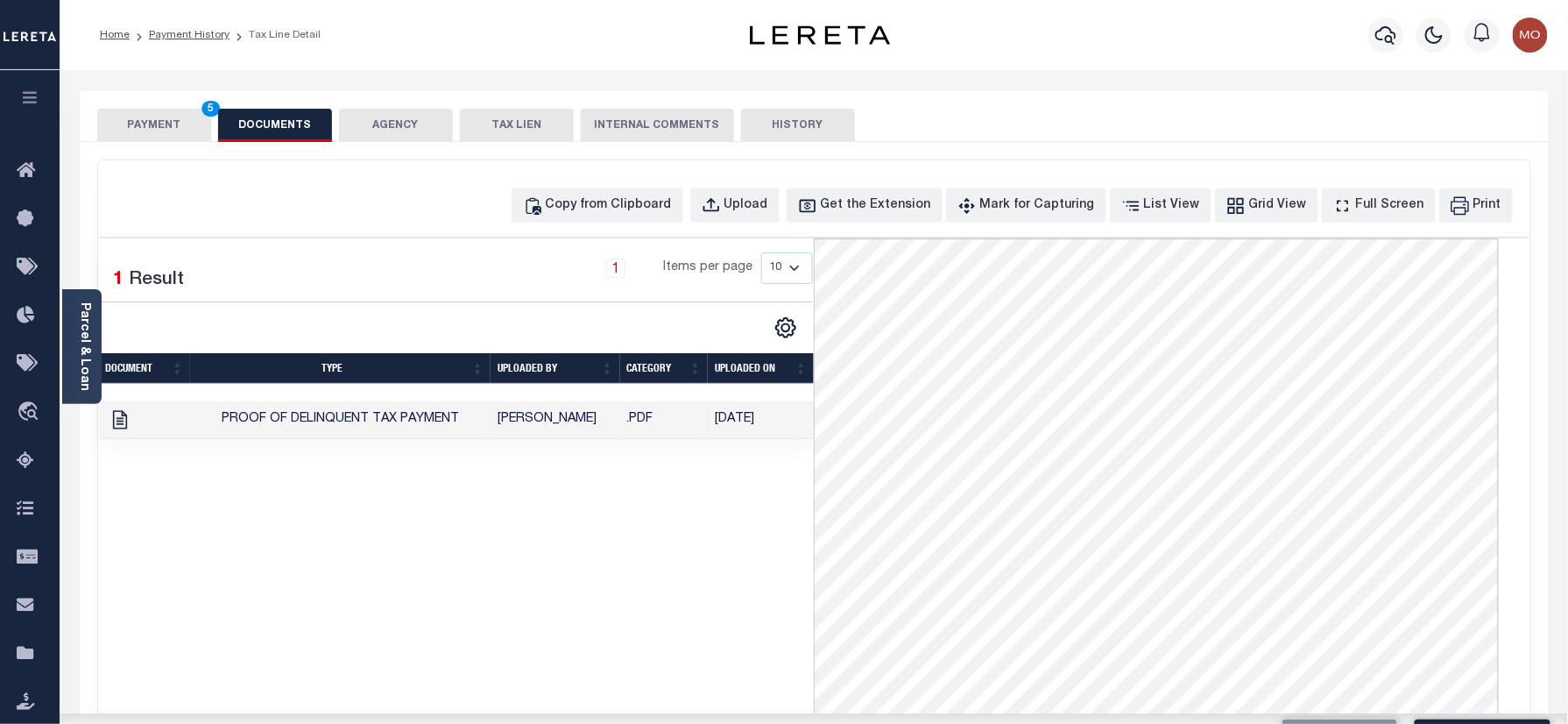
click at [135, 120] on button "PAYMENT 5" at bounding box center [153, 125] width 114 height 34
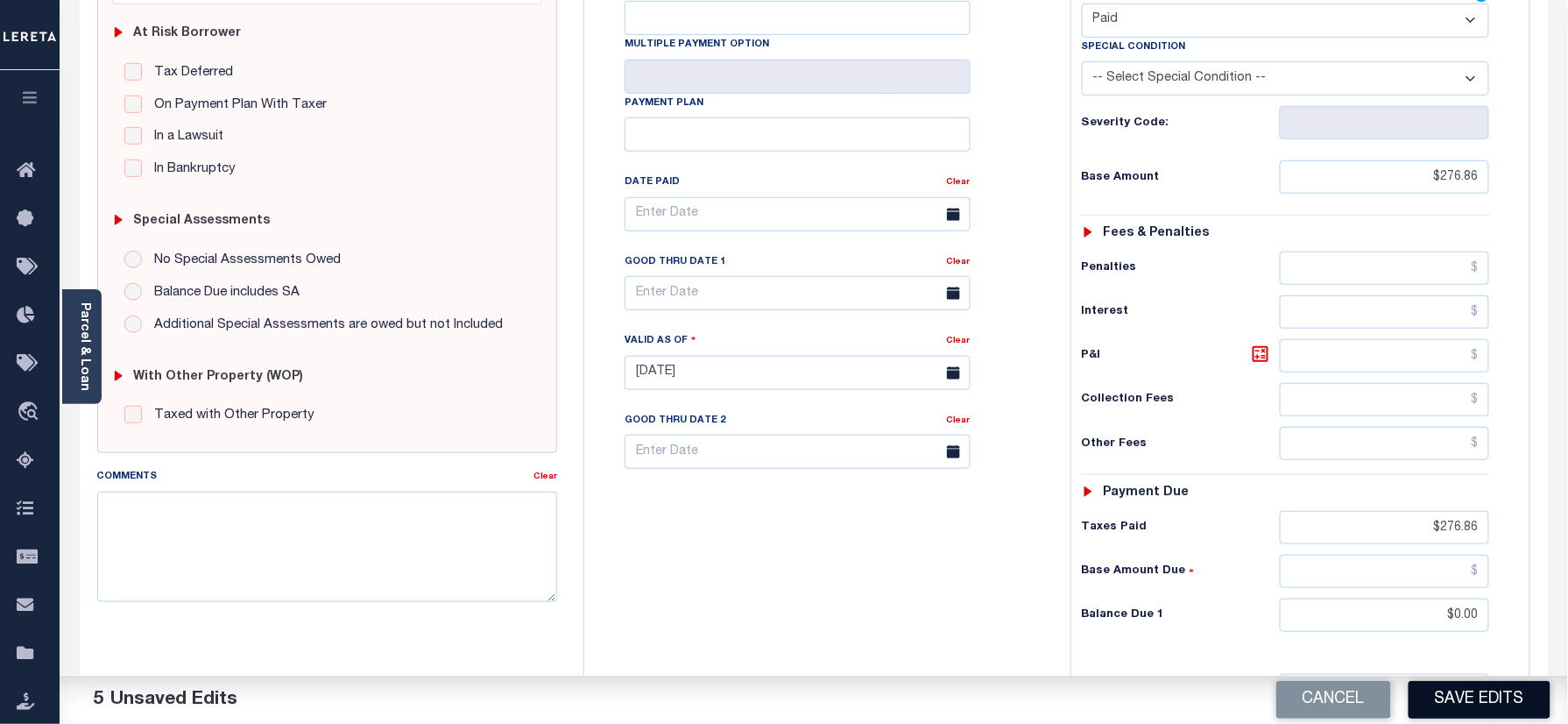
click at [1435, 686] on button "Save Edits" at bounding box center [1480, 699] width 142 height 38
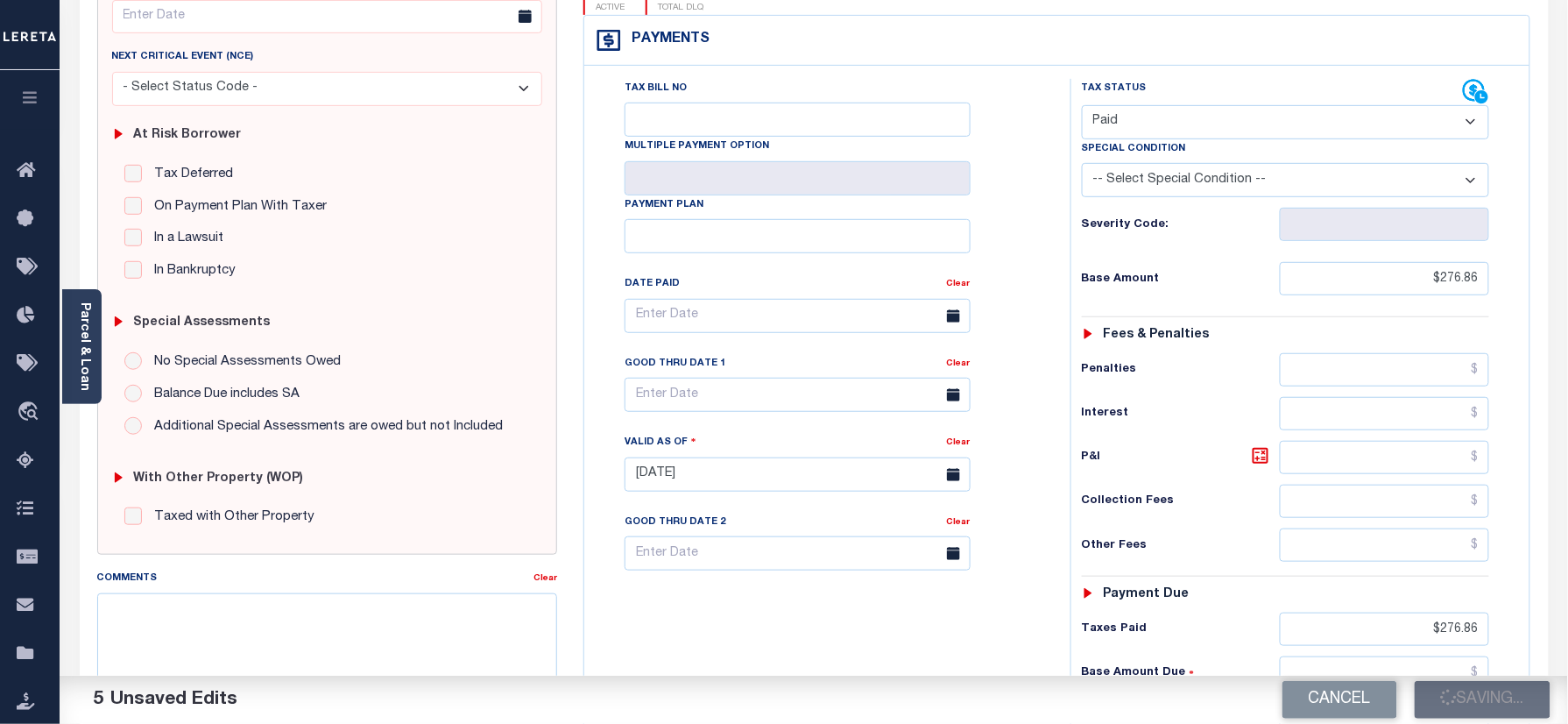
scroll to position [117, 0]
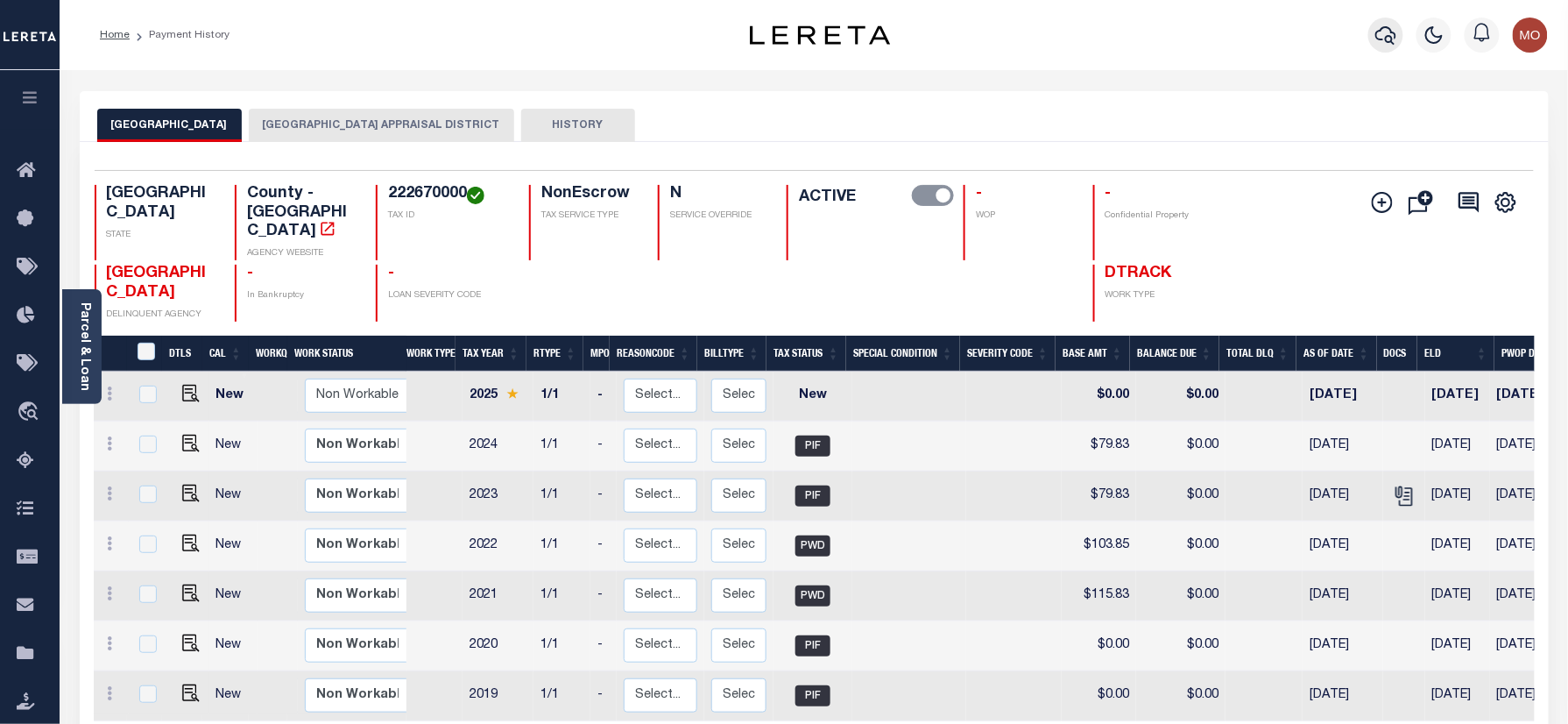
click at [1388, 37] on icon "button" at bounding box center [1385, 36] width 21 height 19
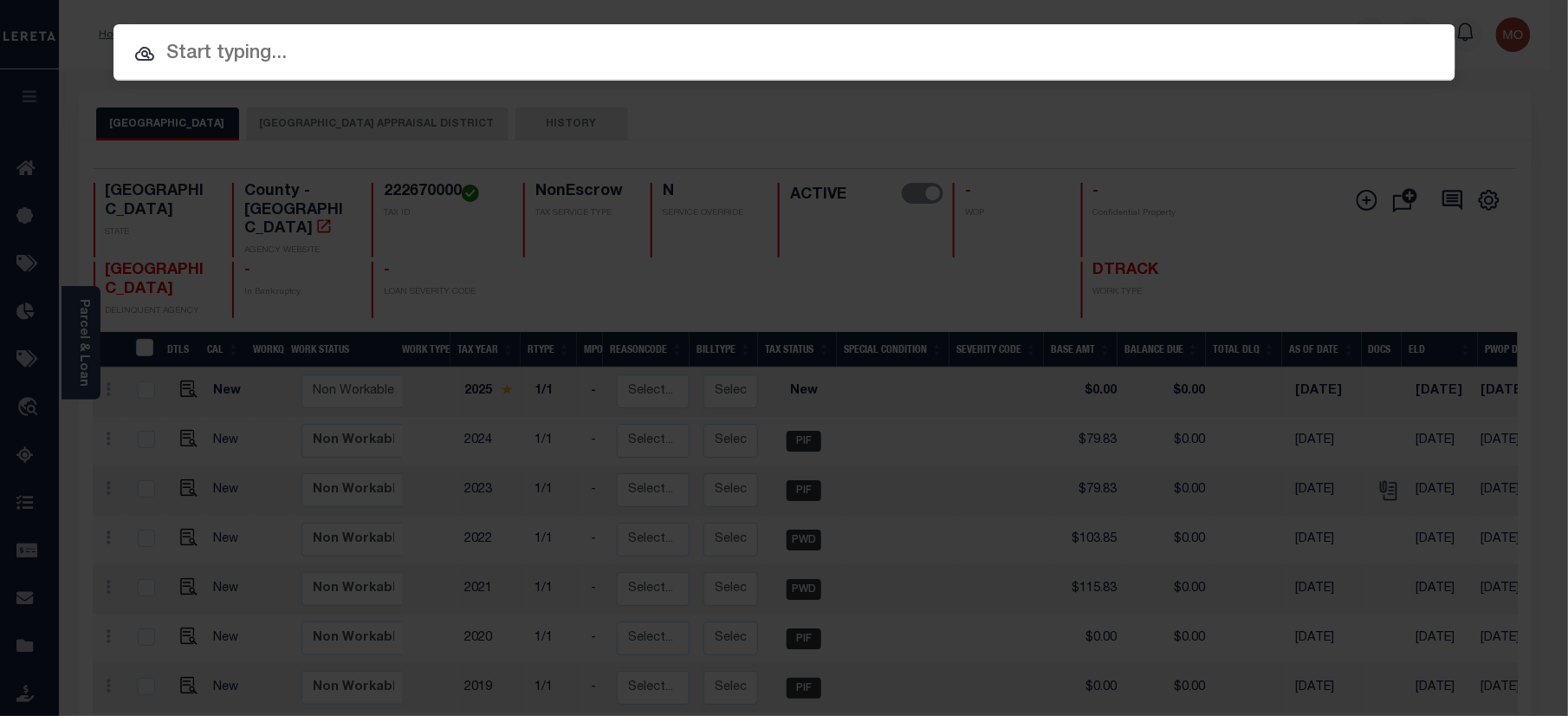
click at [318, 69] on input "text" at bounding box center [784, 54] width 1342 height 30
paste input "525002353"
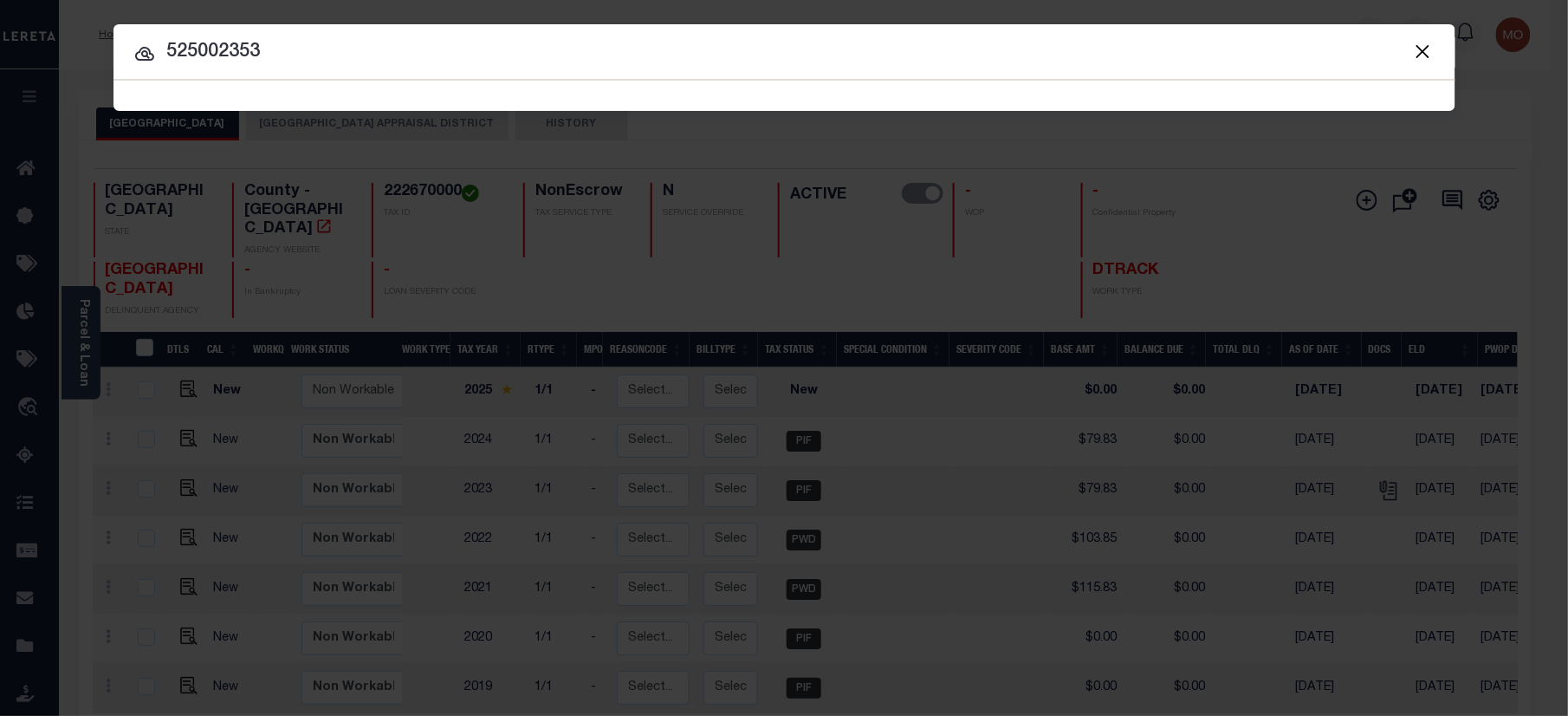
type input "525002353"
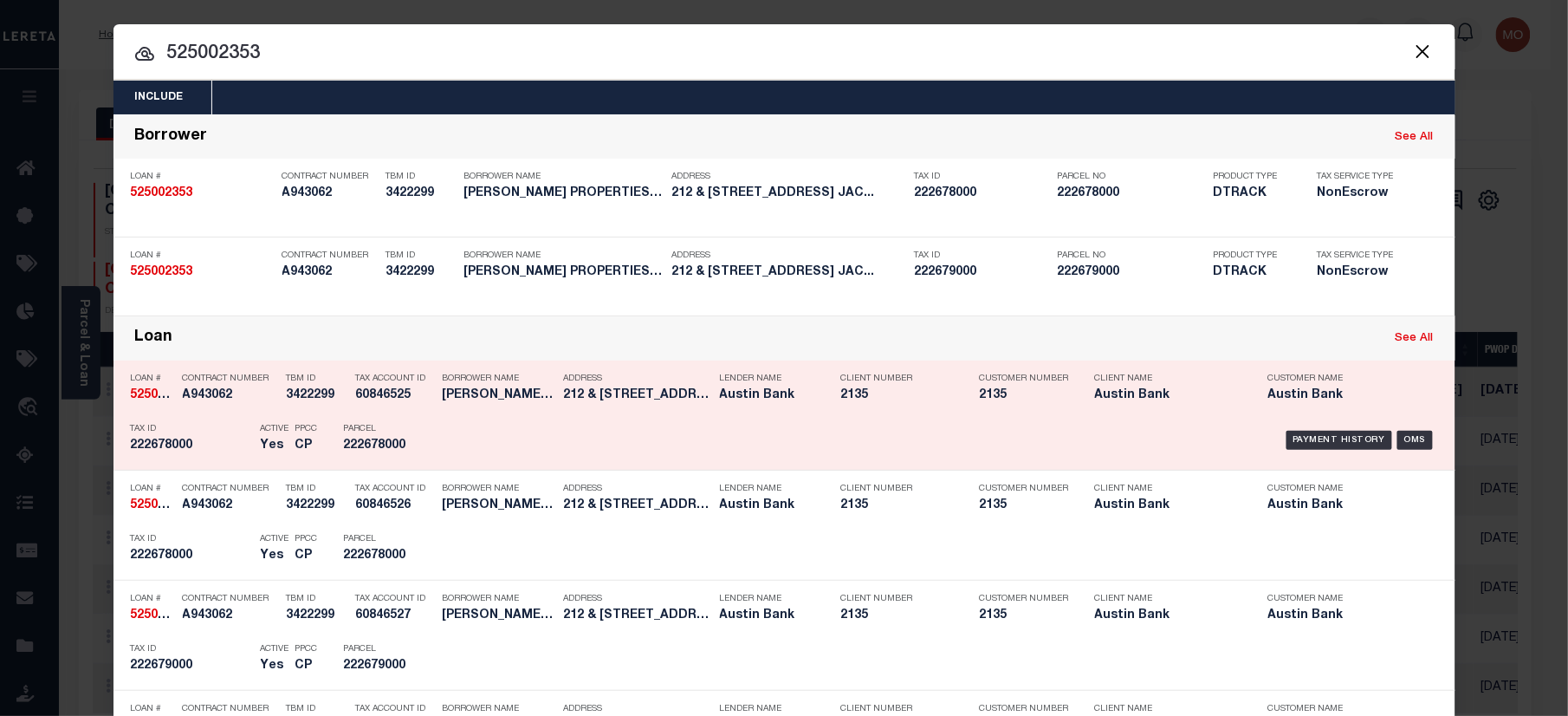
click at [174, 432] on p "Tax ID" at bounding box center [191, 429] width 121 height 11
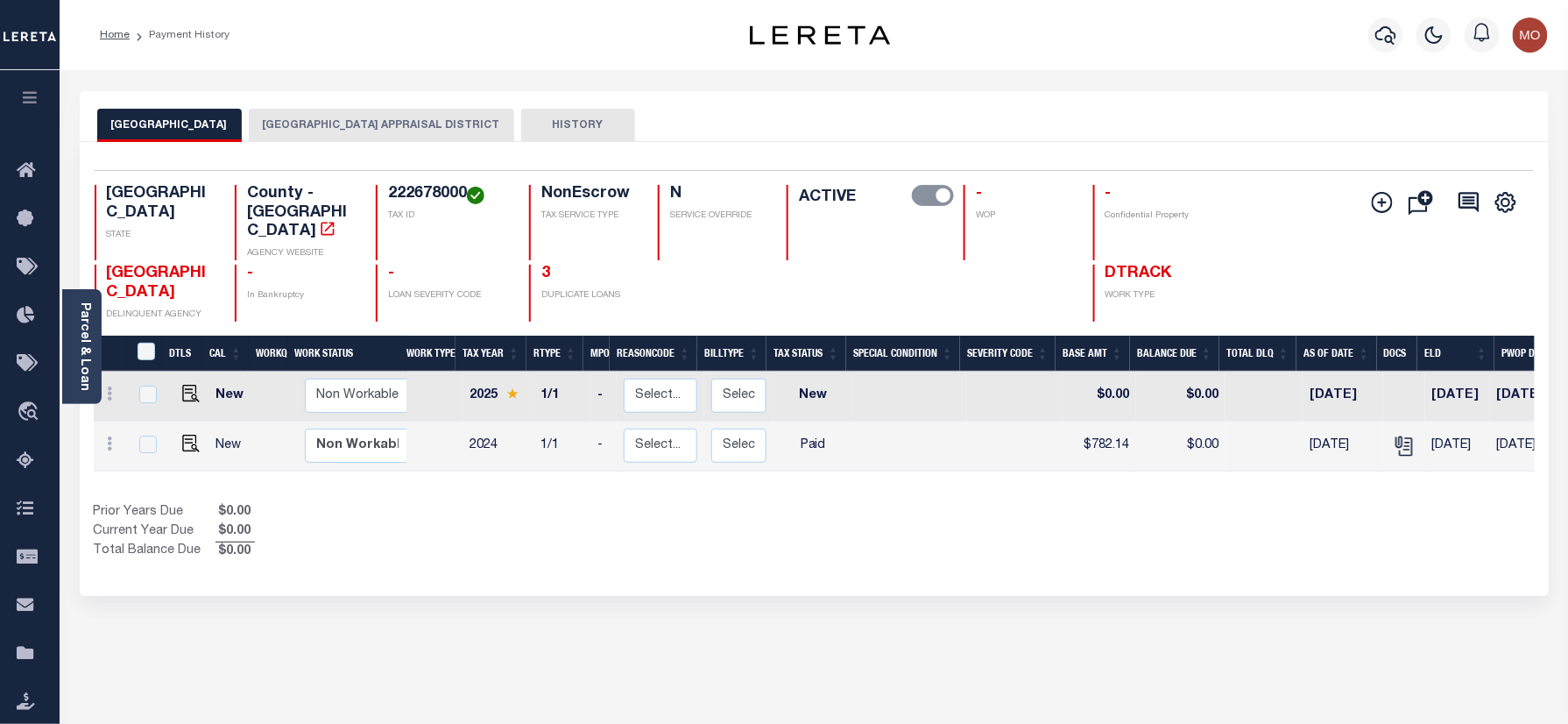
click at [298, 129] on button "[GEOGRAPHIC_DATA] APPRAISAL DISTRICT" at bounding box center [381, 125] width 266 height 34
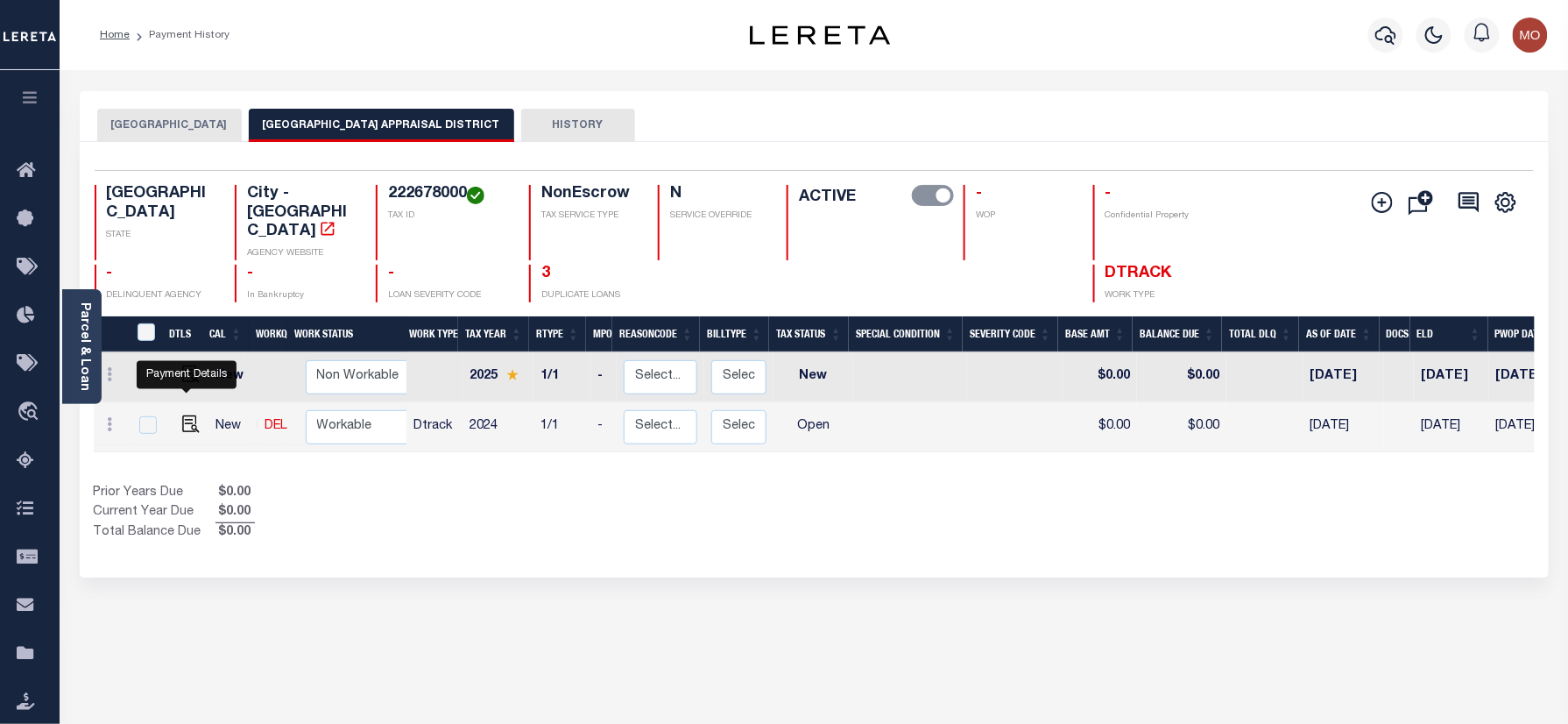
click at [176, 420] on link at bounding box center [187, 426] width 27 height 12
checkbox input "true"
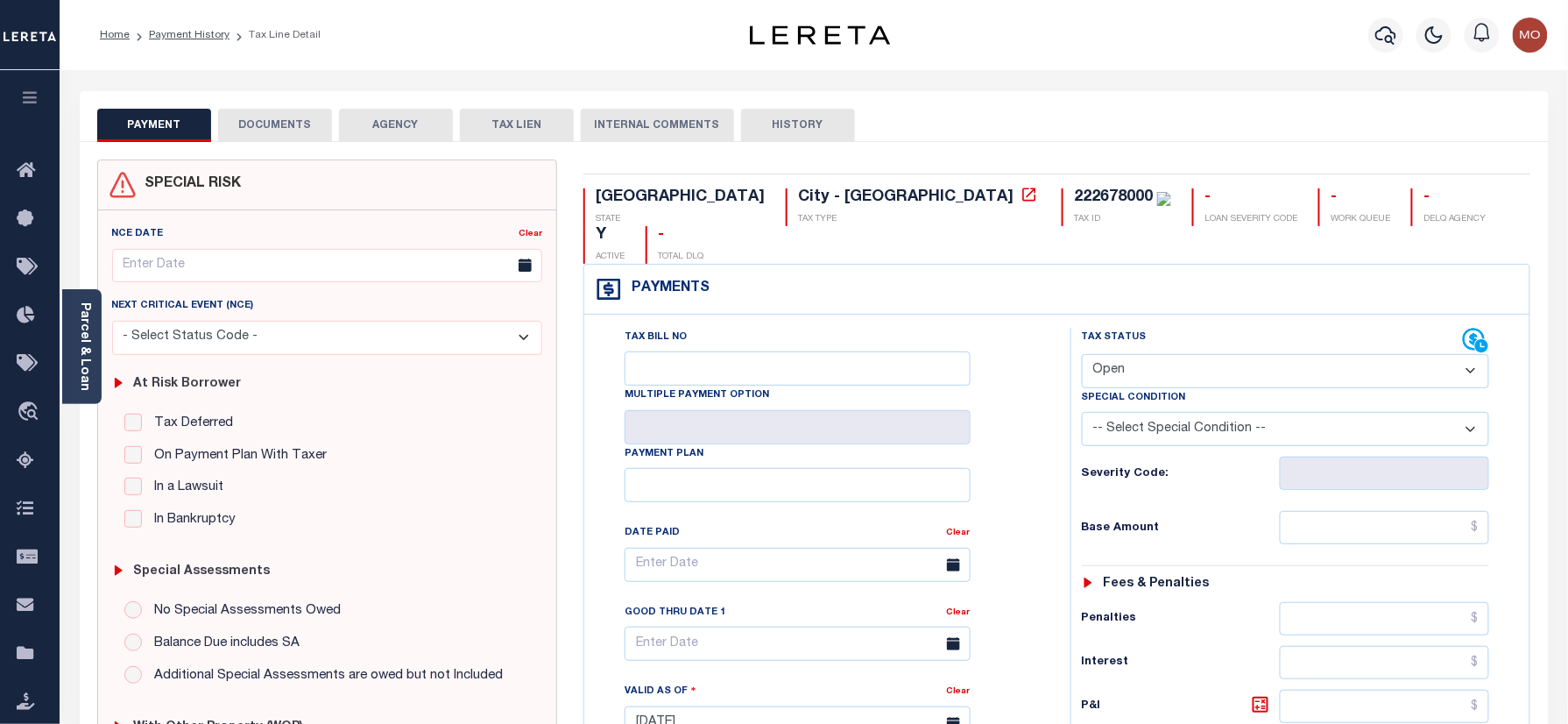
click at [1136, 354] on select "- Select Status Code - Open Due/Unpaid Paid Incomplete No Tax Due Internal Refu…" at bounding box center [1285, 370] width 408 height 35
select select "PYD"
click at [1082, 354] on select "- Select Status Code - Open Due/Unpaid Paid Incomplete No Tax Due Internal Refu…" at bounding box center [1285, 370] width 408 height 35
type input "[DATE]"
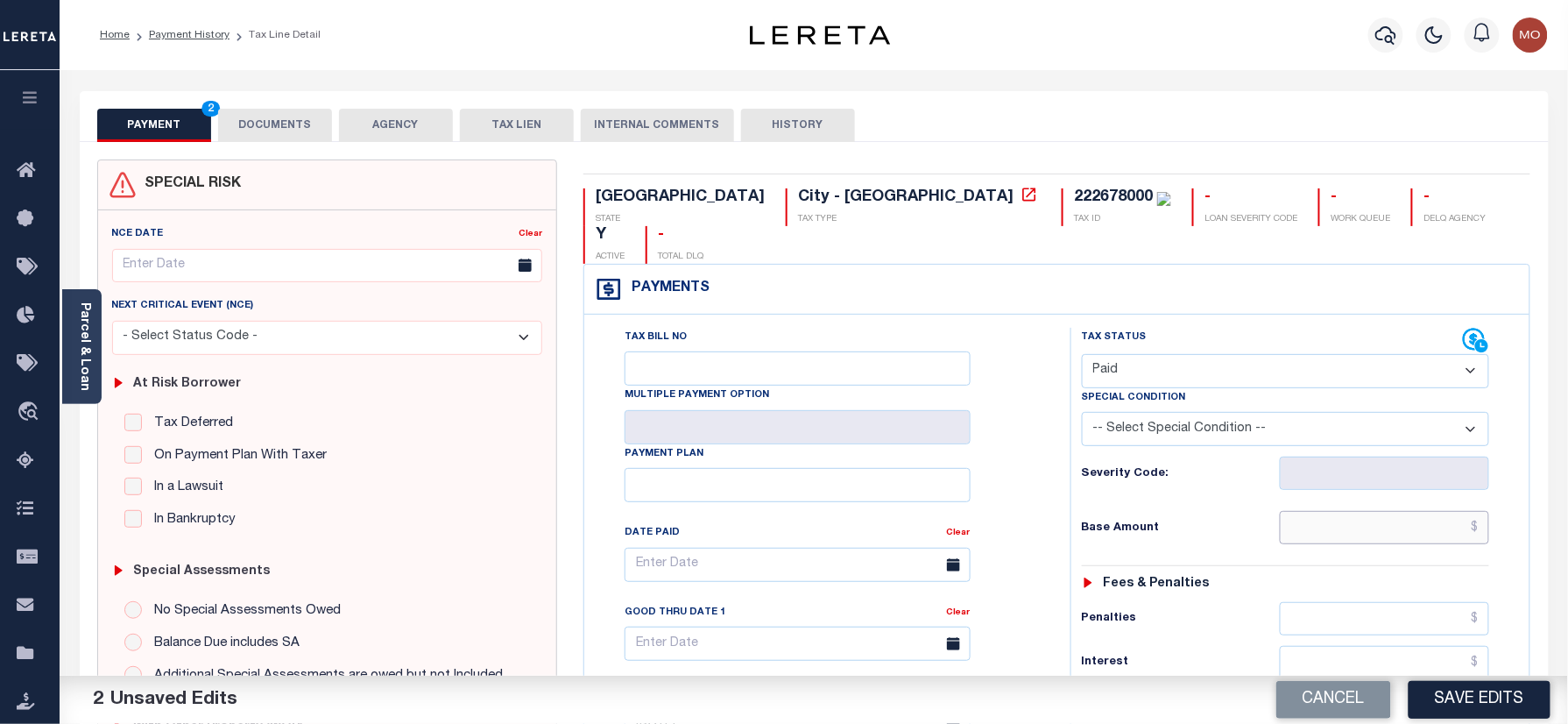
click at [1320, 511] on input "text" at bounding box center [1385, 527] width 210 height 34
paste input "2,712.79"
type input "$2,712.79"
drag, startPoint x: 975, startPoint y: 452, endPoint x: 1015, endPoint y: 453, distance: 40.0
click at [986, 452] on div "Tax Bill No Multiple Payment Option Payment Plan Clear" at bounding box center [823, 574] width 443 height 492
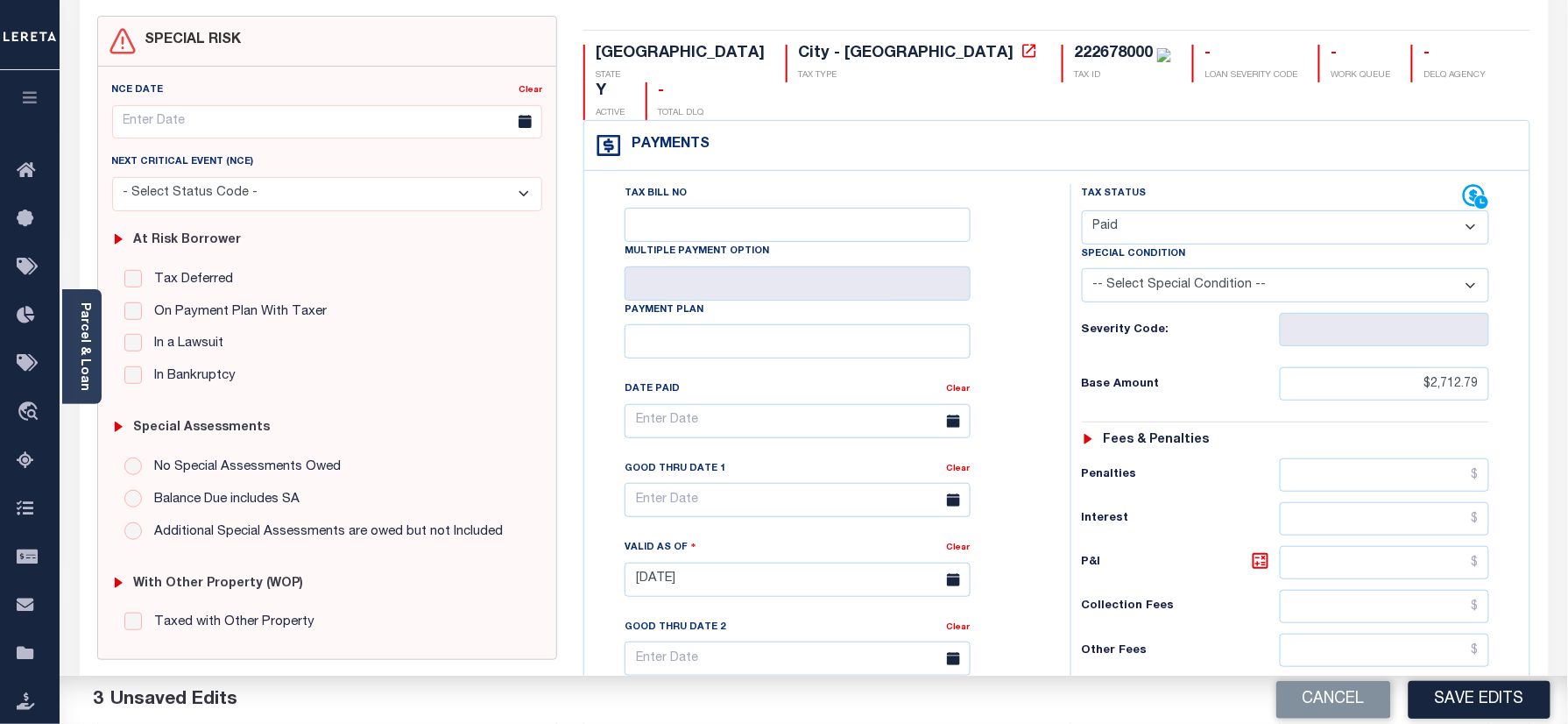
scroll to position [351, 0]
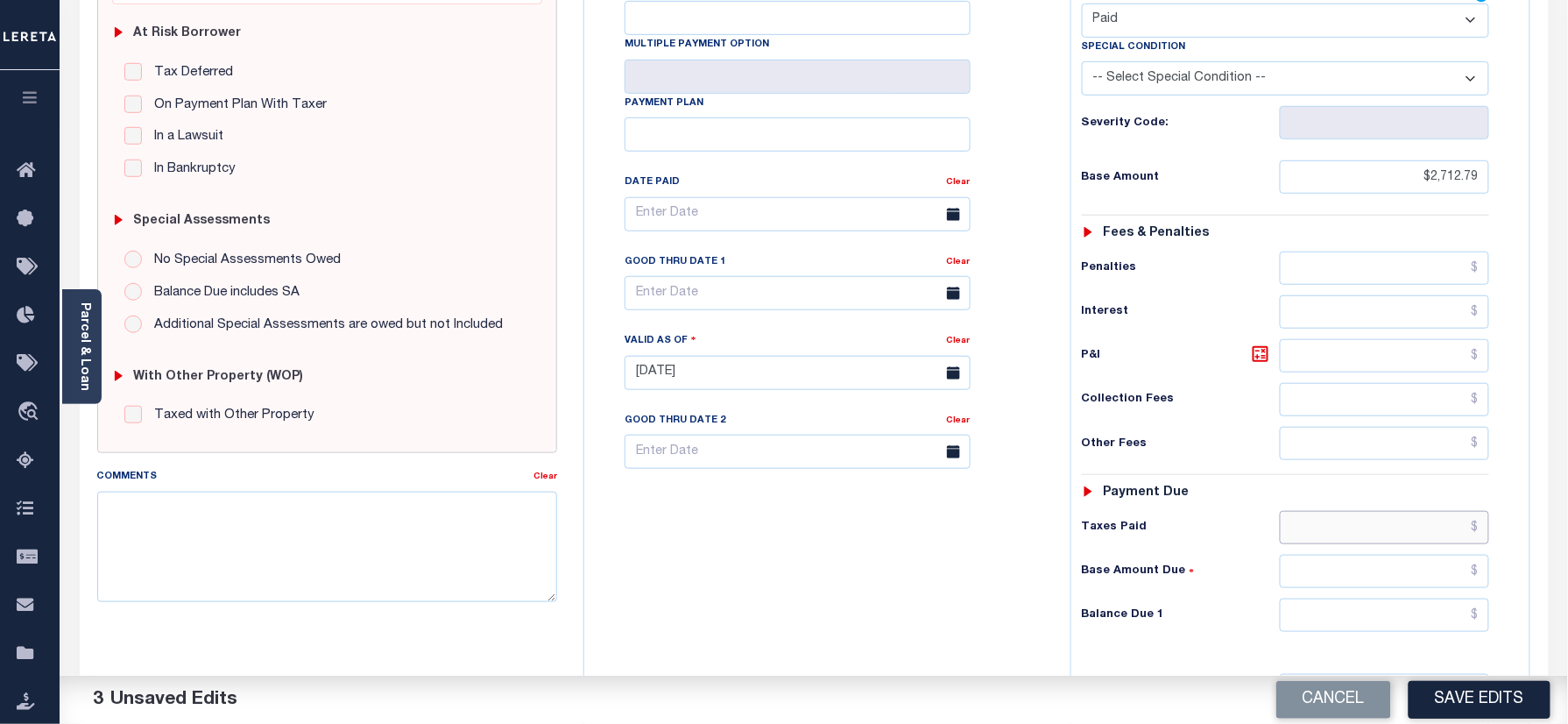
click at [1381, 511] on input "text" at bounding box center [1385, 527] width 210 height 34
paste input "2,712.79"
type input "$2,712.79"
click at [1384, 566] on div "Tax Status Status - Select Status Code -" at bounding box center [1292, 363] width 443 height 773
click at [1384, 599] on input "text" at bounding box center [1385, 615] width 210 height 34
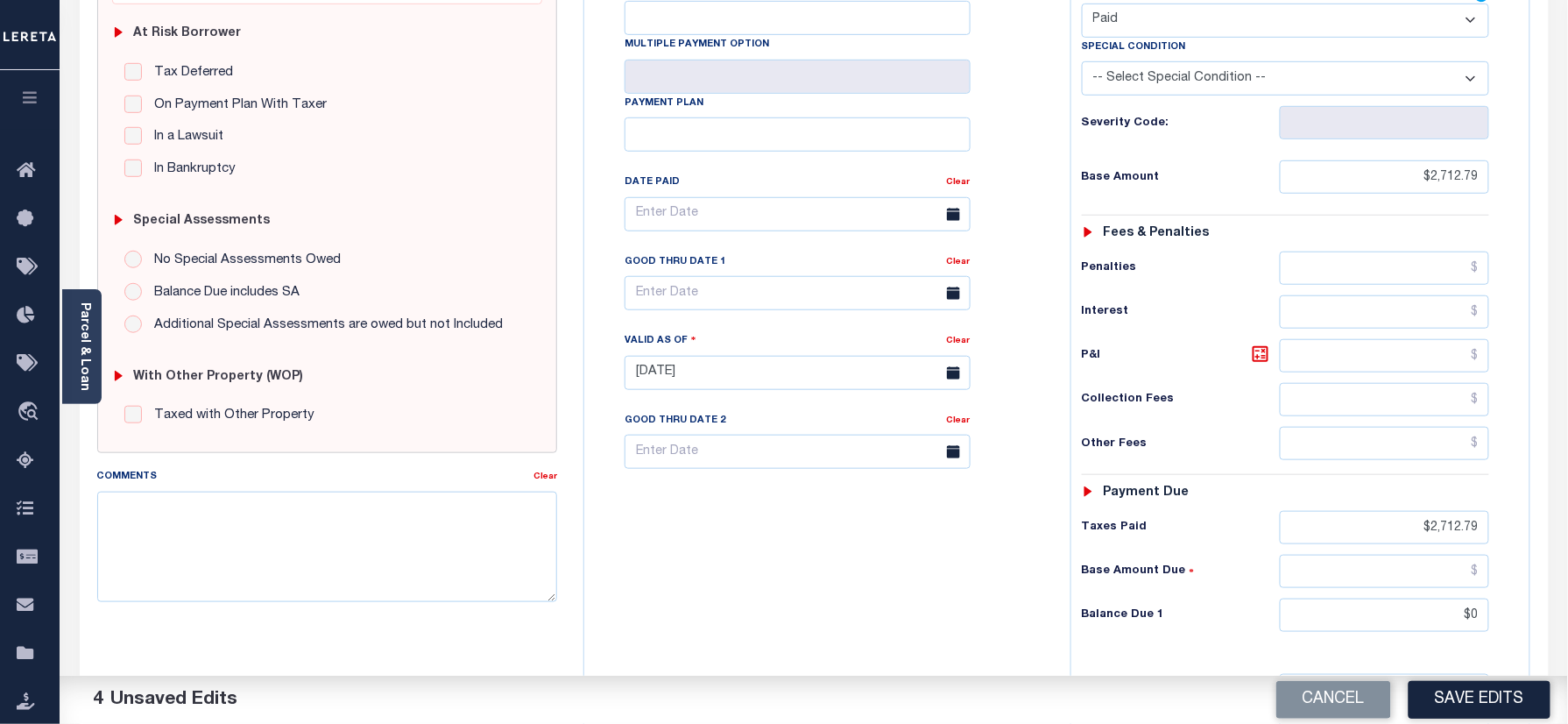
type input "$0.00"
click at [859, 618] on div "Tax Bill No Multiple Payment Option Payment Plan Clear" at bounding box center [823, 363] width 468 height 773
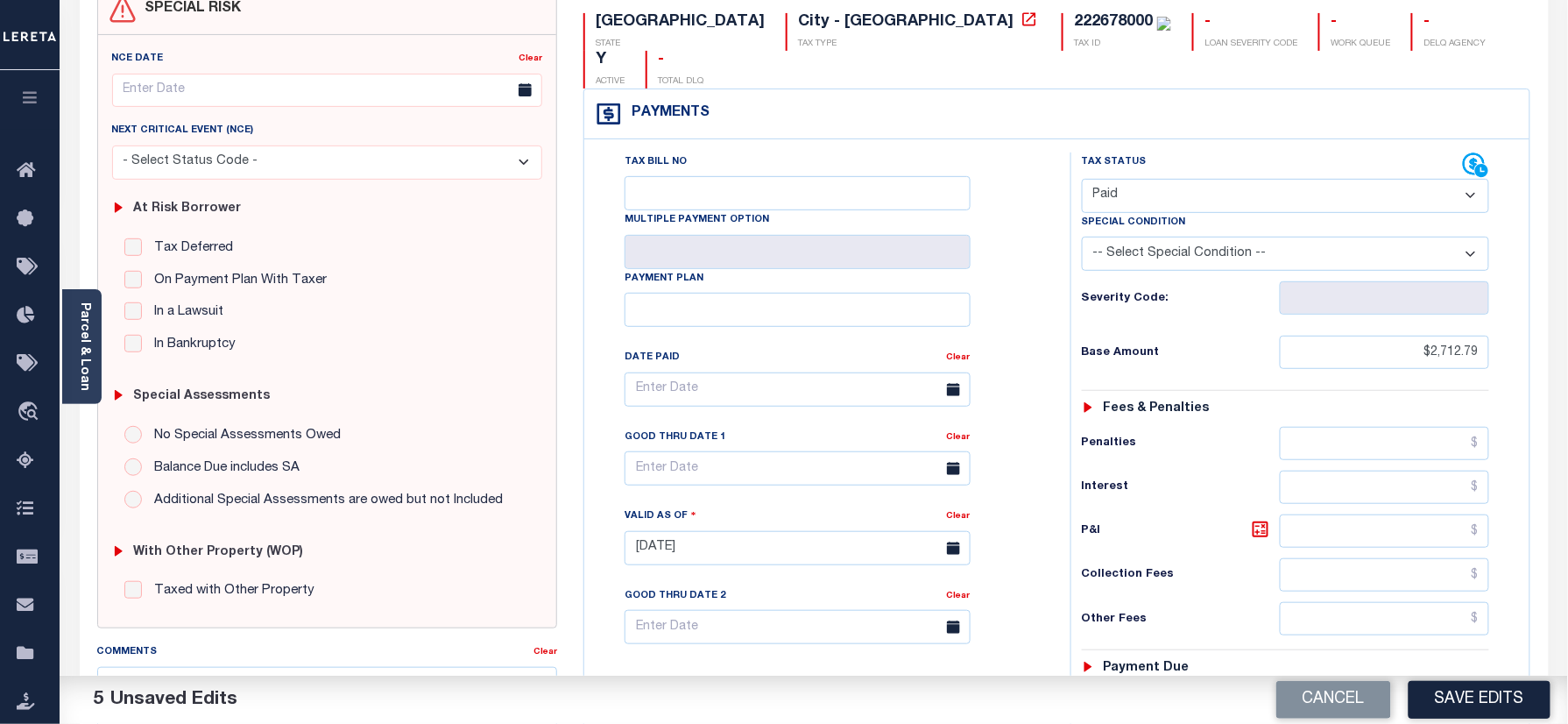
scroll to position [0, 0]
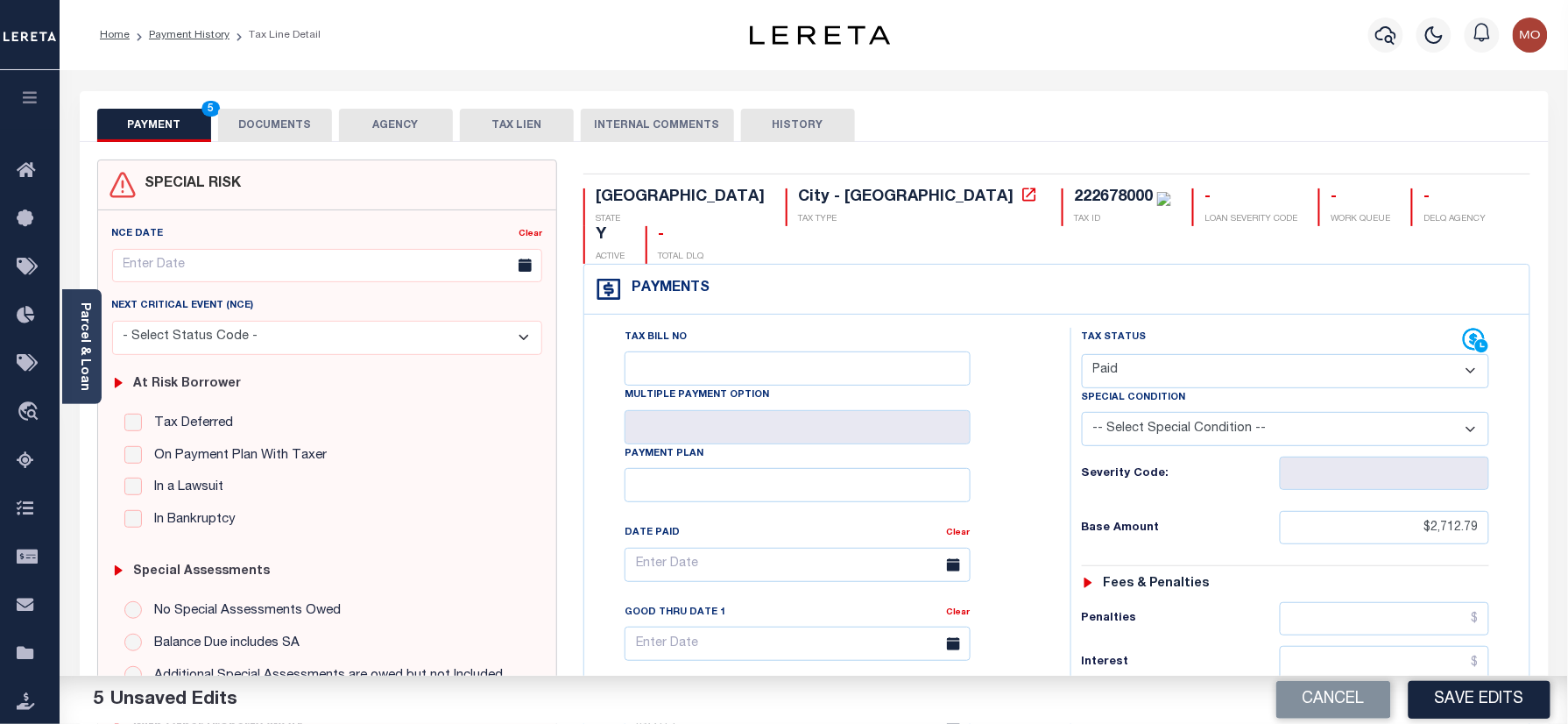
click at [1074, 194] on div "222678000" at bounding box center [1114, 198] width 79 height 16
copy div "222678000"
click at [264, 123] on button "DOCUMENTS" at bounding box center [275, 125] width 114 height 34
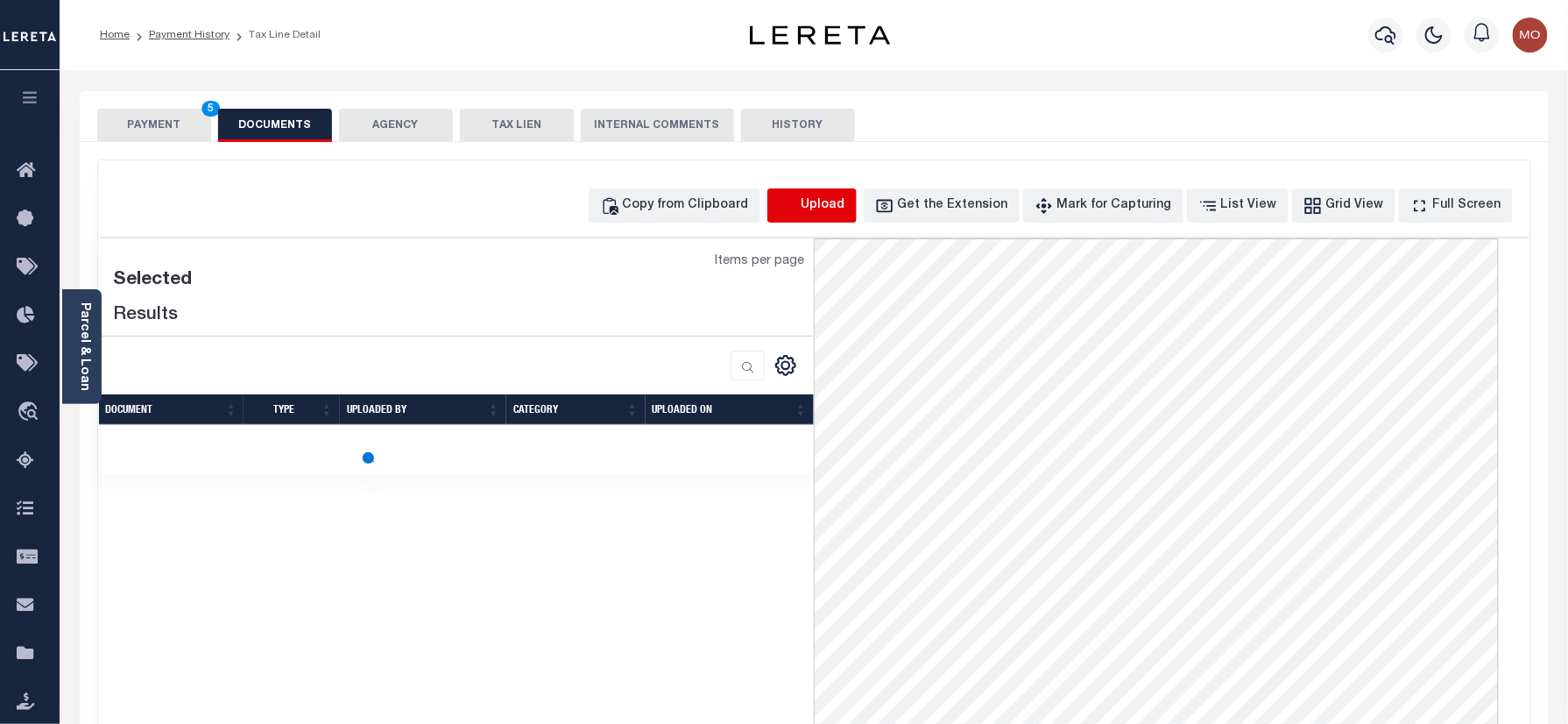
click at [798, 198] on icon "button" at bounding box center [788, 206] width 20 height 20
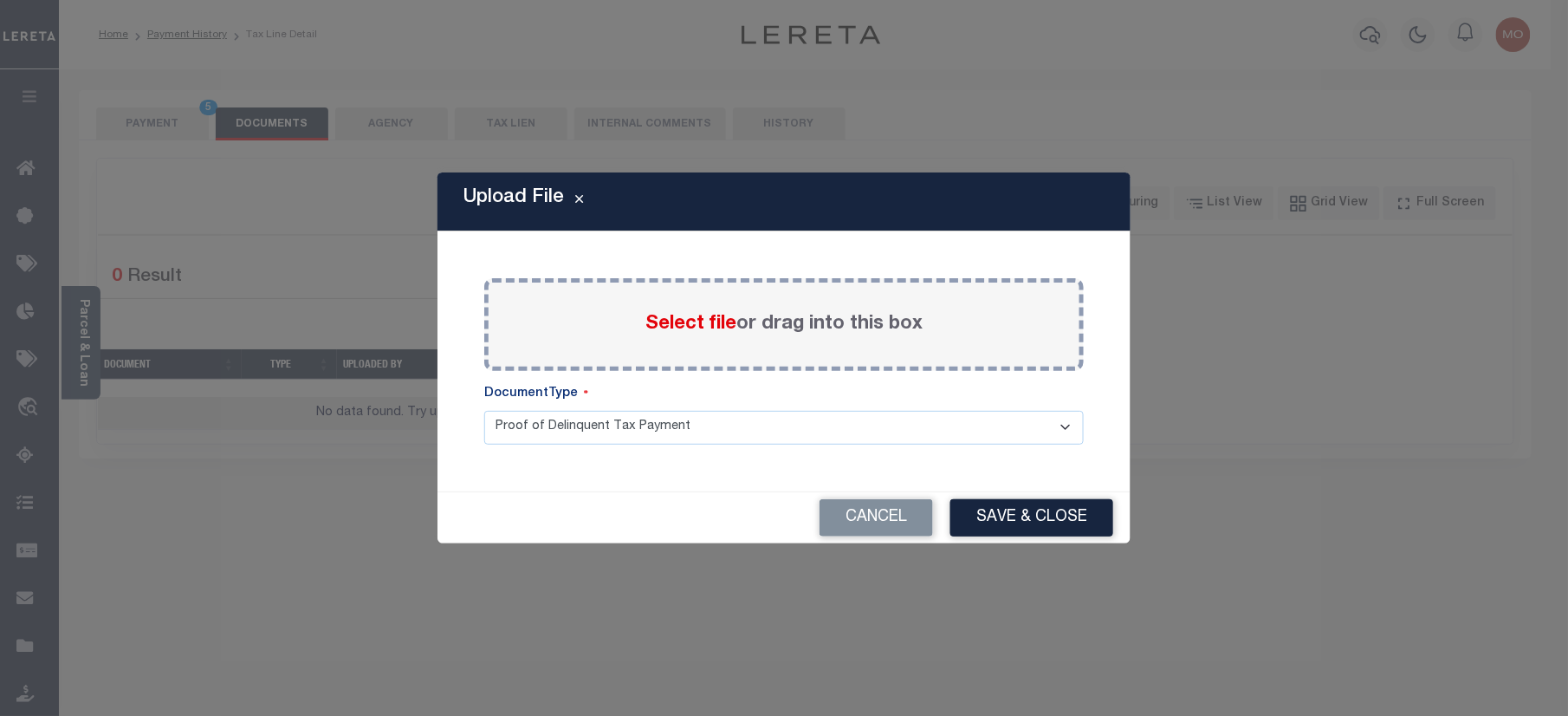
click at [681, 315] on span "Select file" at bounding box center [691, 324] width 91 height 20
click at [0, 0] on input "Select file or drag into this box" at bounding box center [0, 0] width 0 height 0
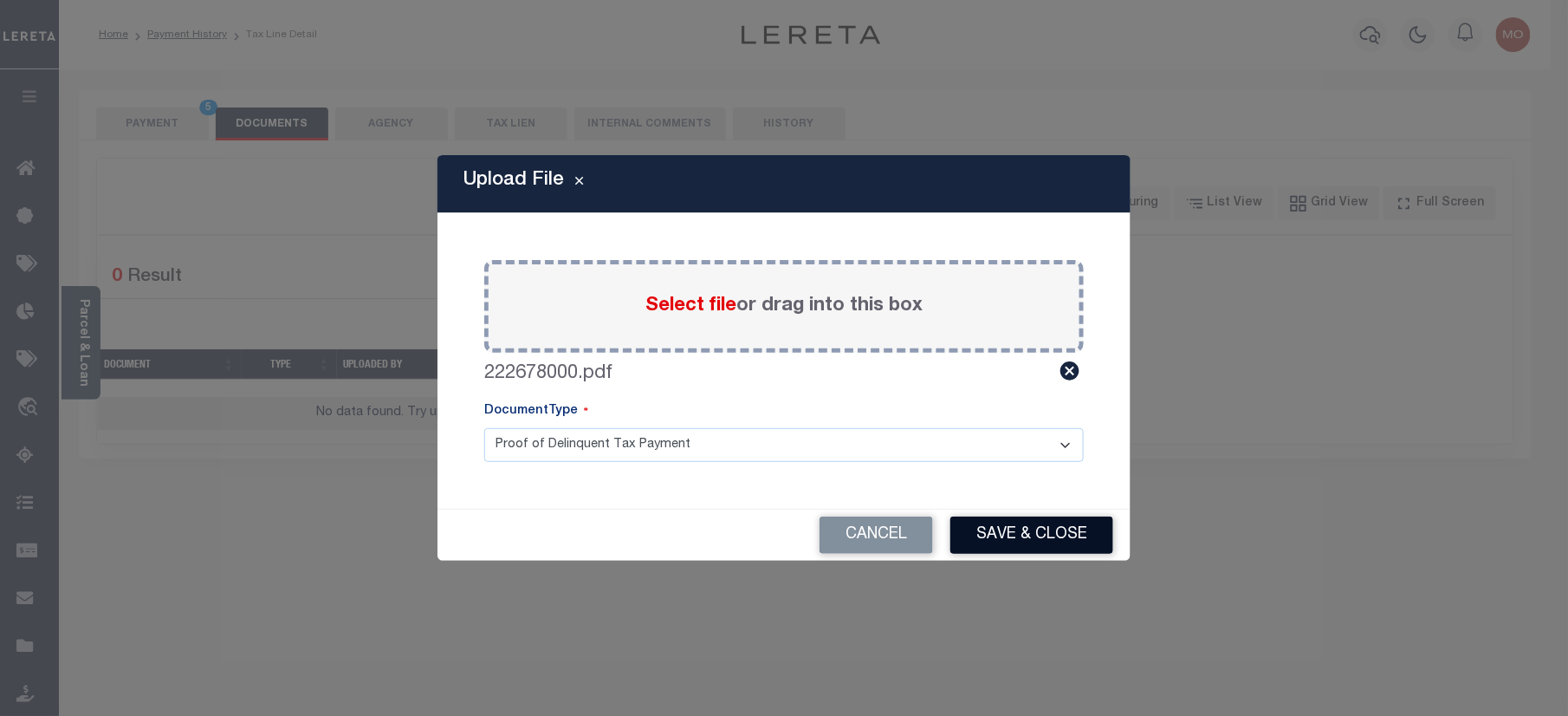
click at [986, 533] on button "Save & Close" at bounding box center [1032, 535] width 163 height 37
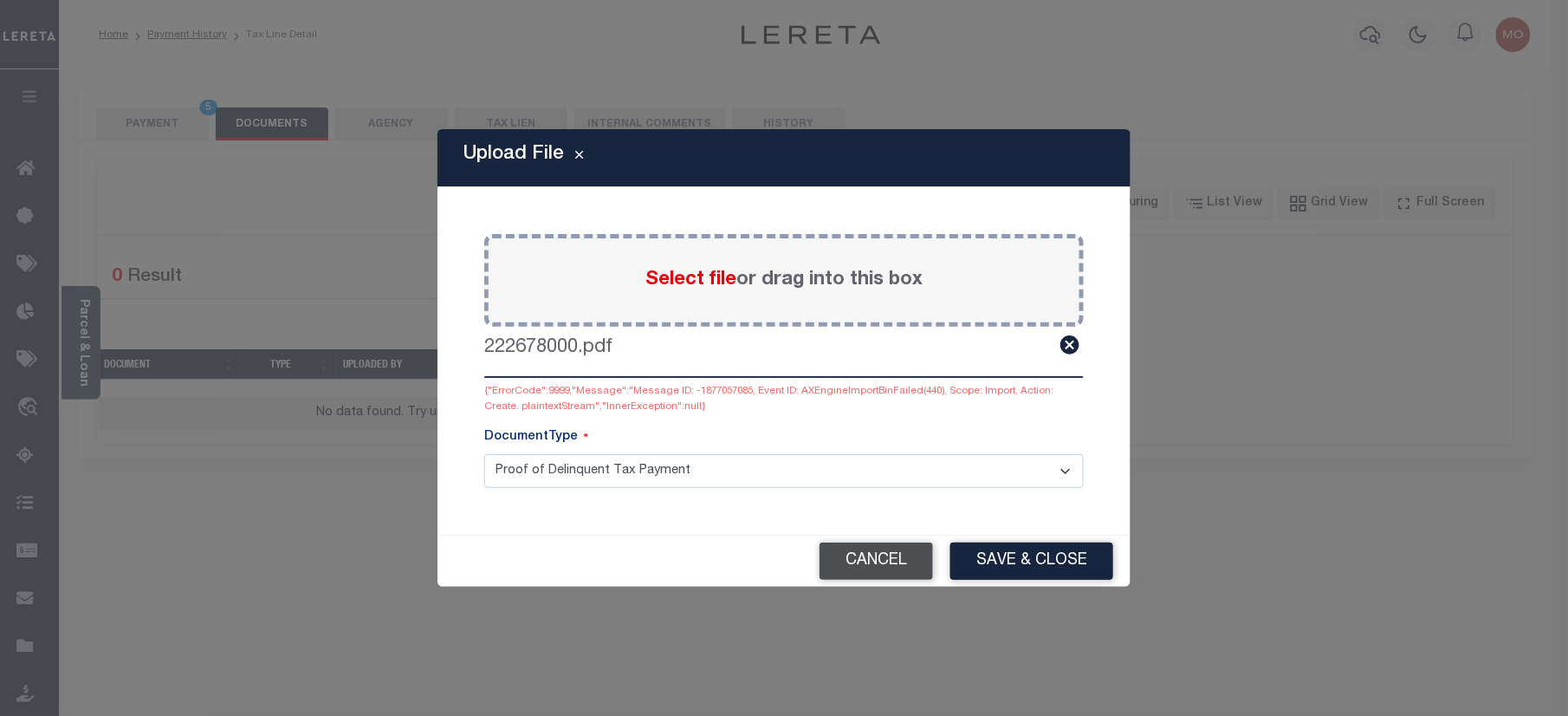
click at [876, 569] on button "Cancel" at bounding box center [876, 561] width 113 height 37
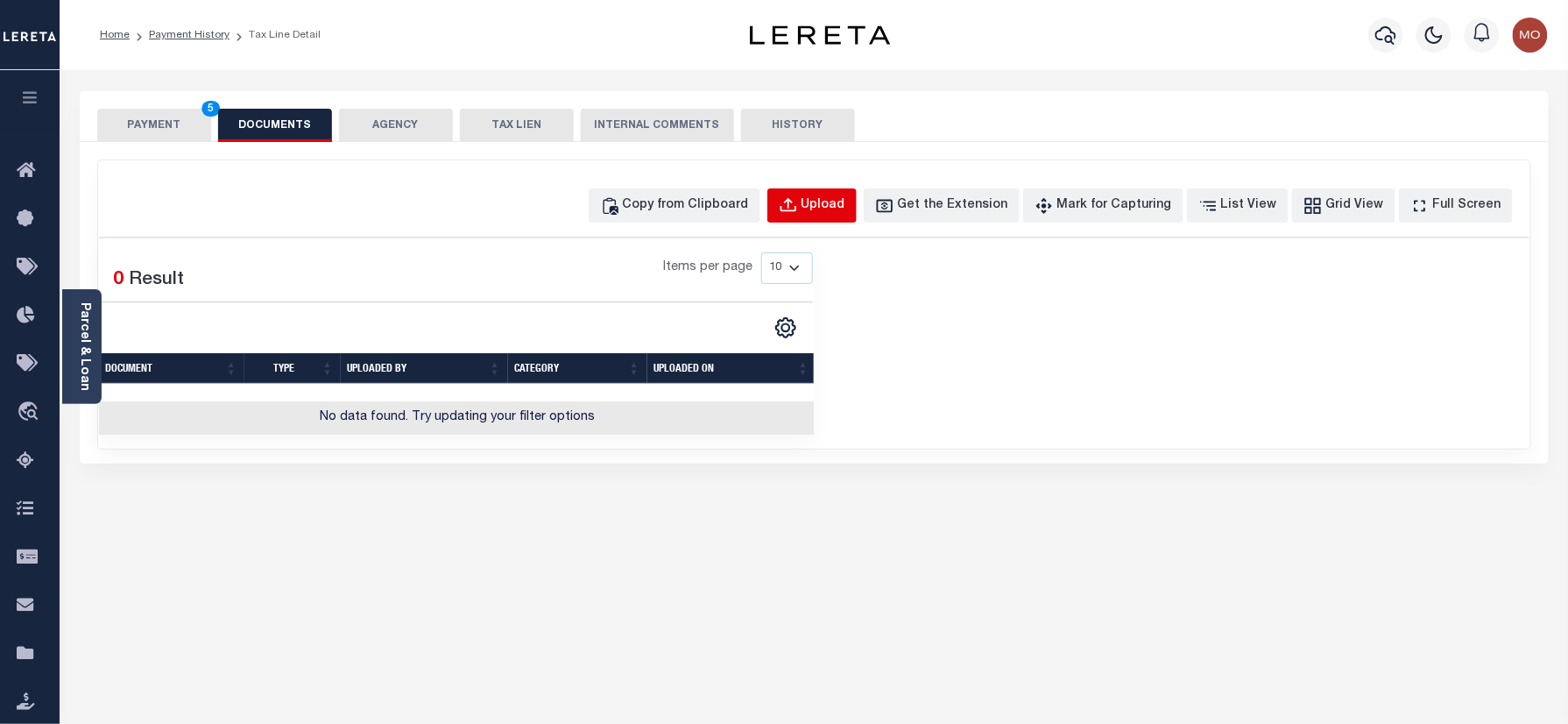
click at [845, 201] on div "Upload" at bounding box center [823, 206] width 43 height 20
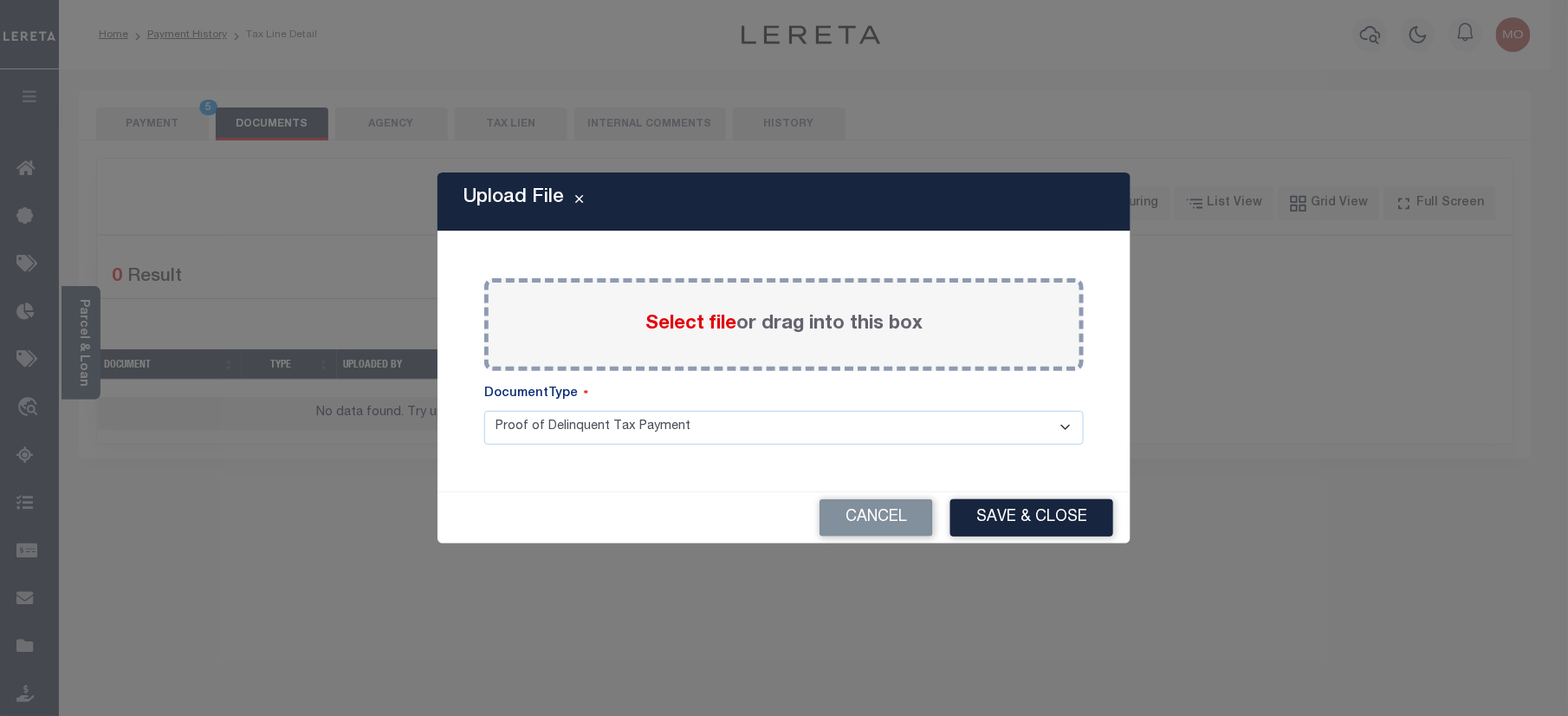
click at [686, 333] on span "Select file" at bounding box center [691, 324] width 91 height 20
click at [0, 0] on input "Select file or drag into this box" at bounding box center [0, 0] width 0 height 0
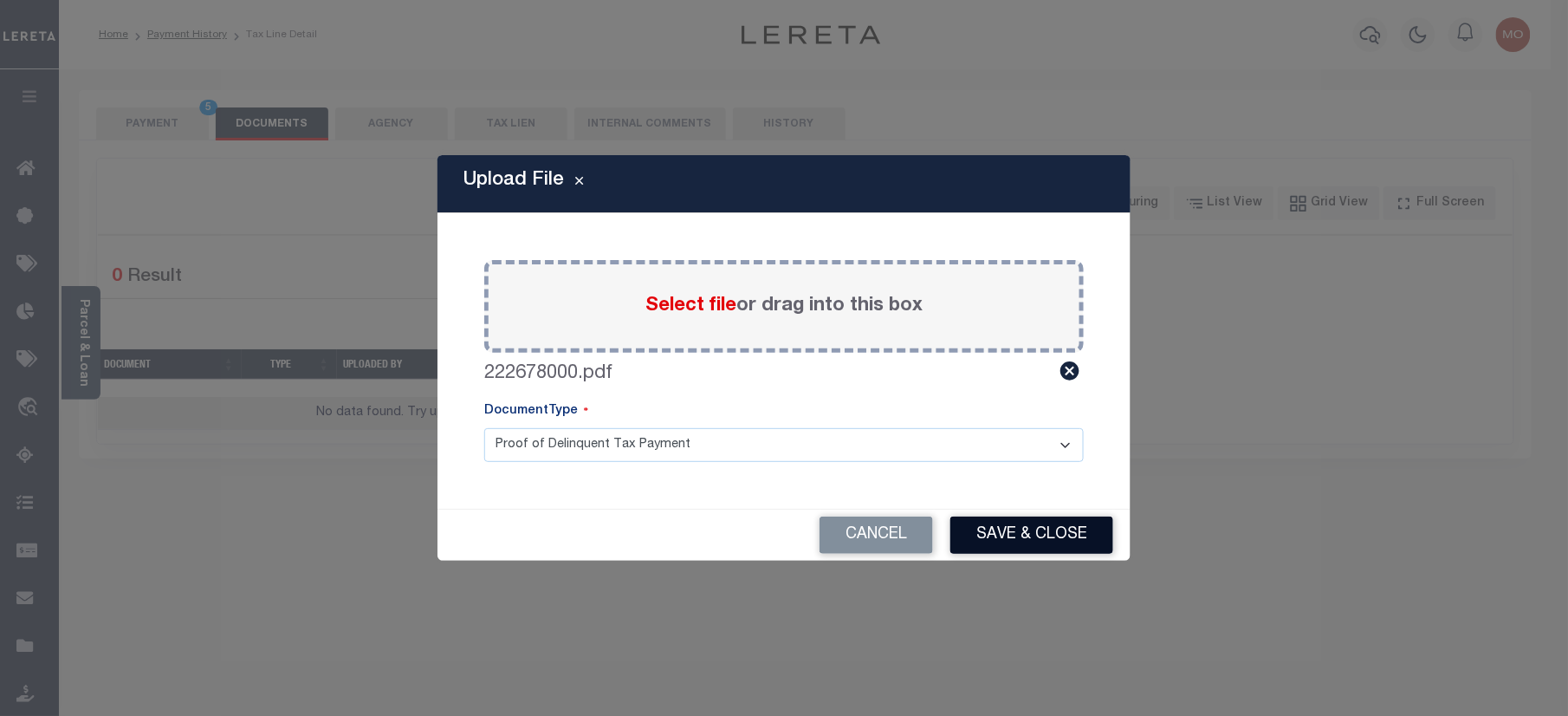
click at [1012, 532] on button "Save & Close" at bounding box center [1032, 535] width 163 height 37
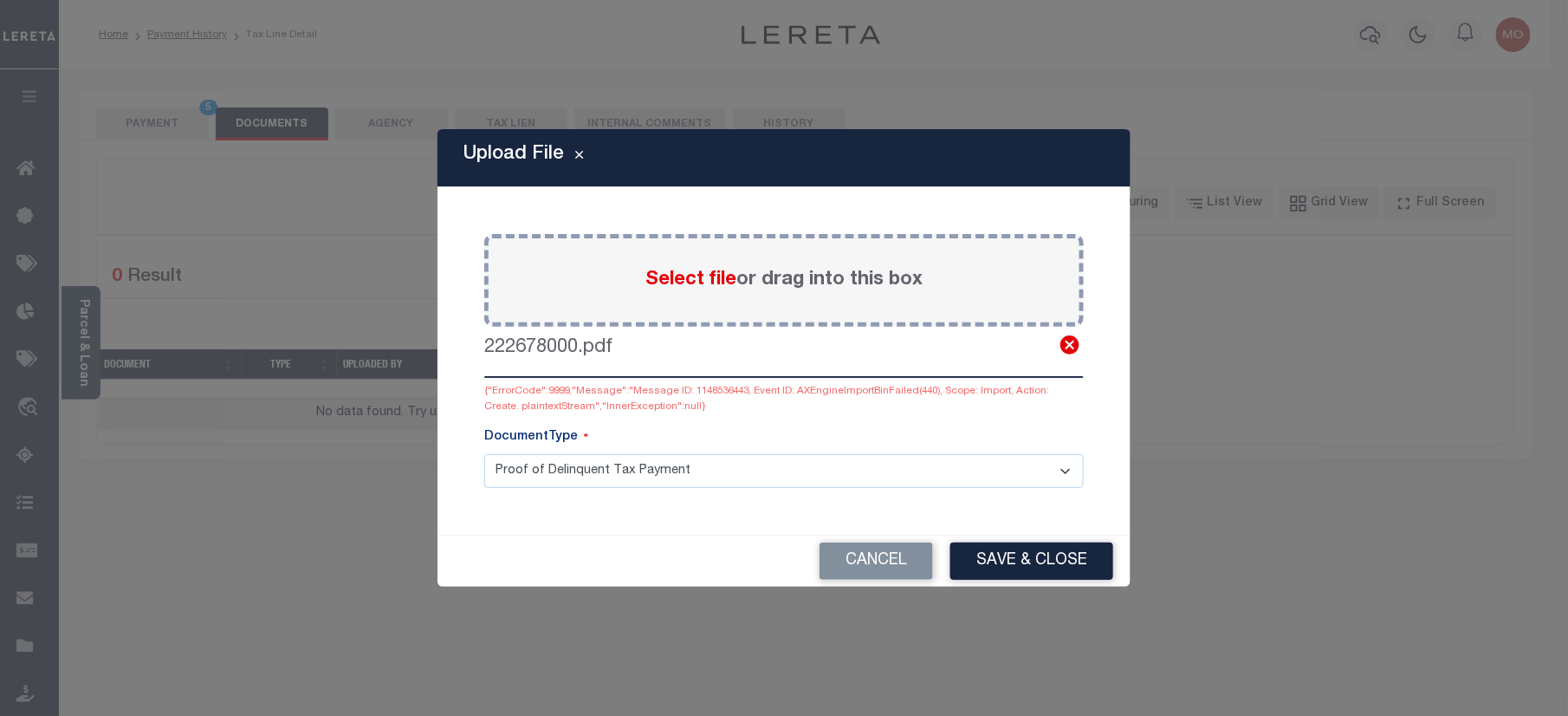
click at [1072, 345] on icon at bounding box center [1071, 345] width 20 height 20
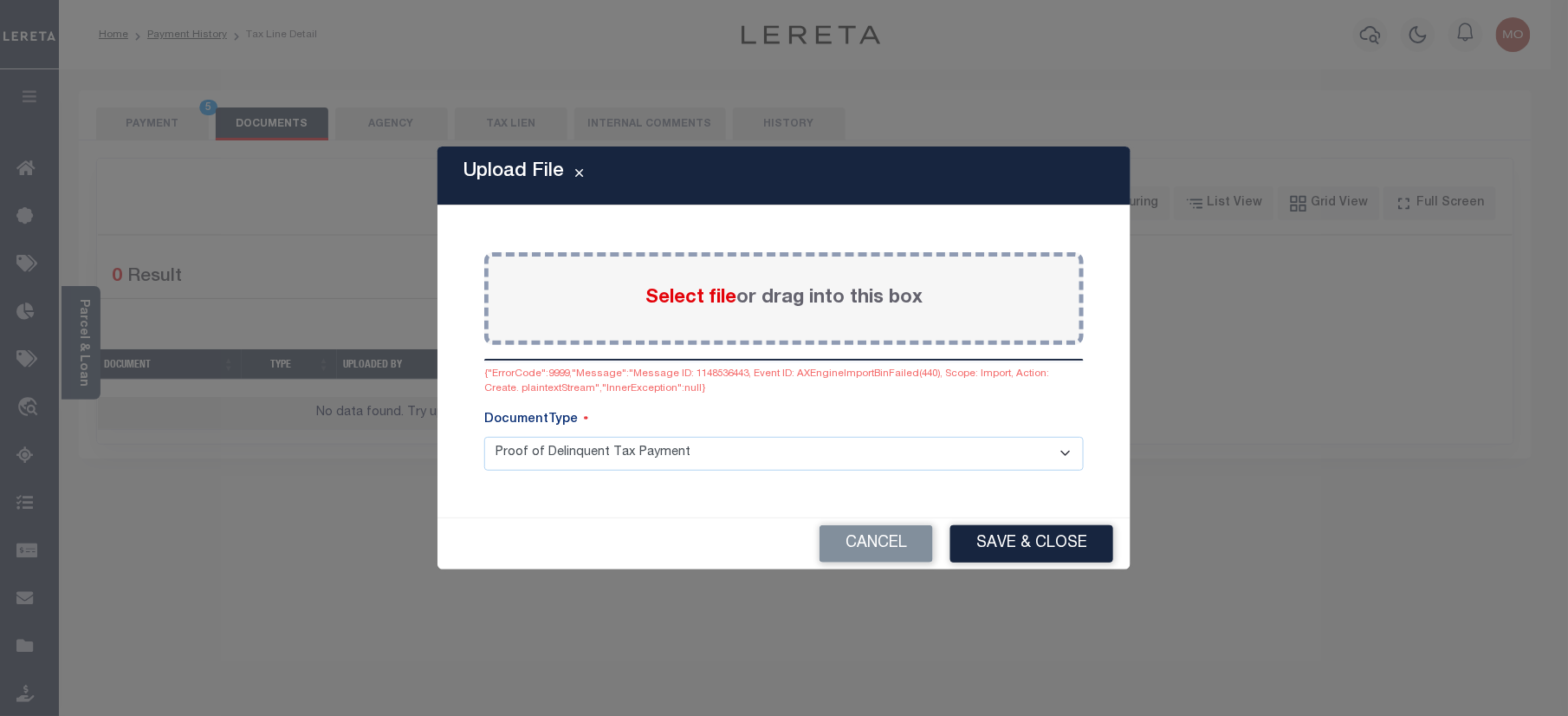
click at [891, 572] on div "Upload File Paste copied image or file into this box Select file or drag into t…" at bounding box center [784, 358] width 1568 height 716
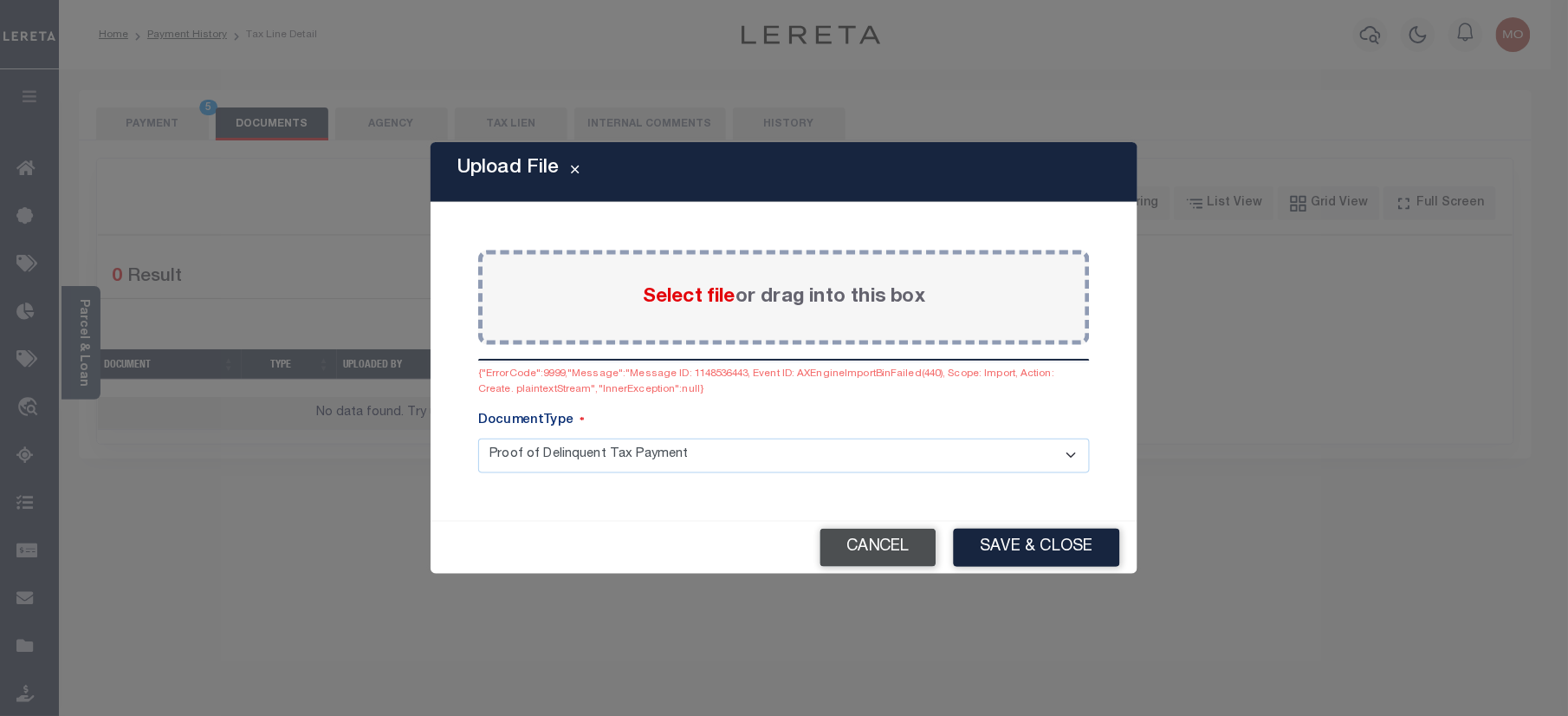
click at [881, 541] on button "Cancel" at bounding box center [878, 546] width 116 height 38
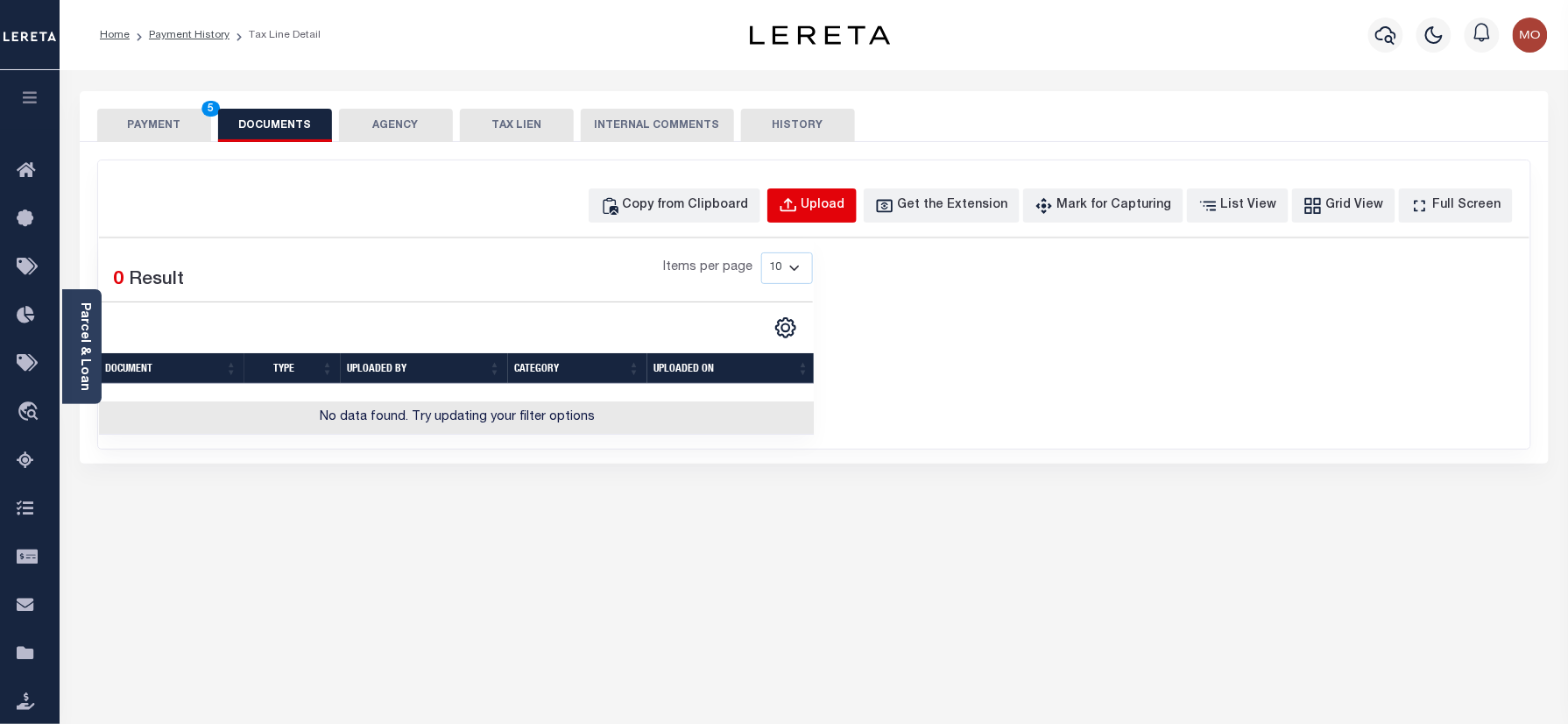
click at [846, 205] on div "Upload" at bounding box center [823, 206] width 43 height 20
select select "POP"
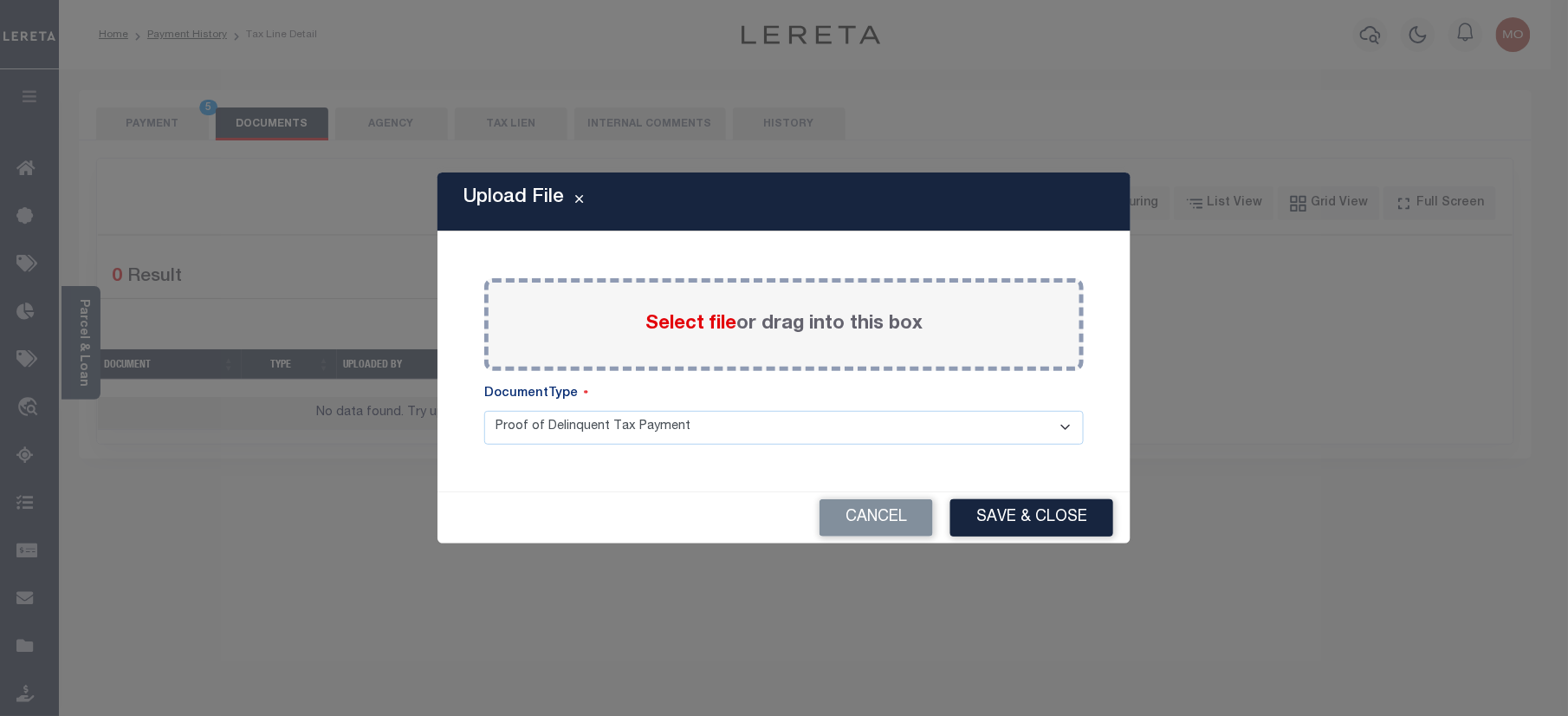
click at [686, 323] on span "Select file" at bounding box center [691, 324] width 91 height 20
click at [0, 0] on input "Select file or drag into this box" at bounding box center [0, 0] width 0 height 0
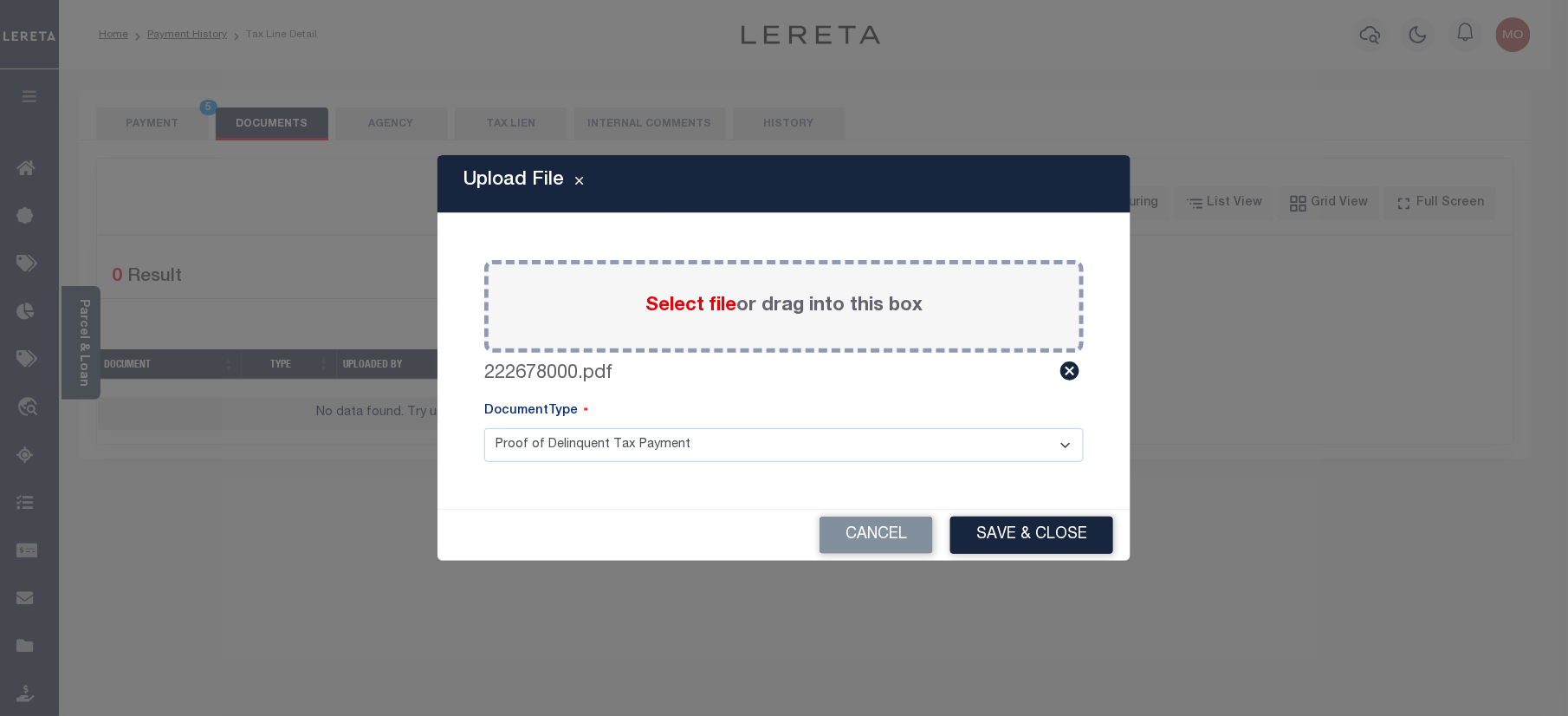
click at [1002, 559] on div "Cancel Save & Close" at bounding box center [784, 534] width 693 height 51
click at [998, 534] on button "Save & Close" at bounding box center [1032, 535] width 163 height 37
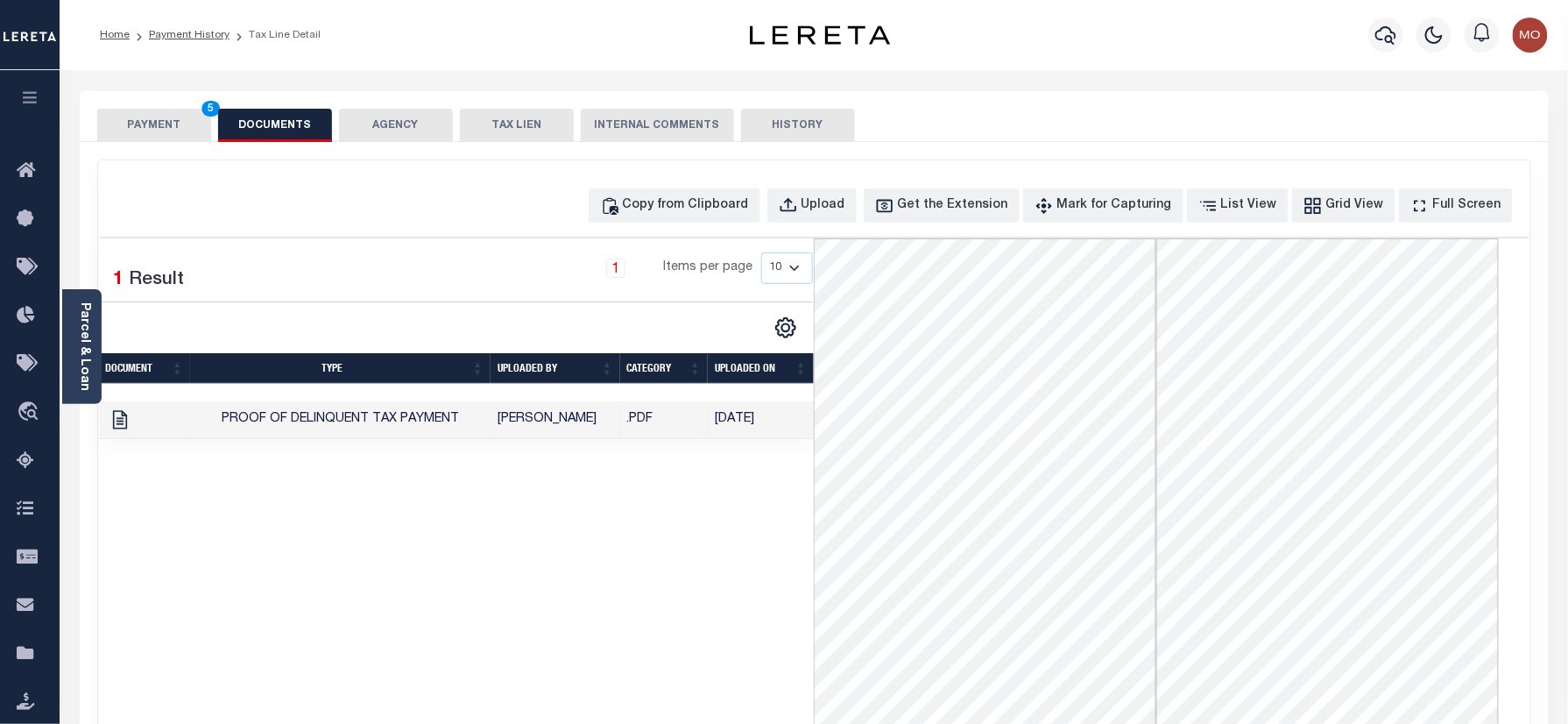
click at [175, 116] on button "PAYMENT 5" at bounding box center [153, 125] width 114 height 34
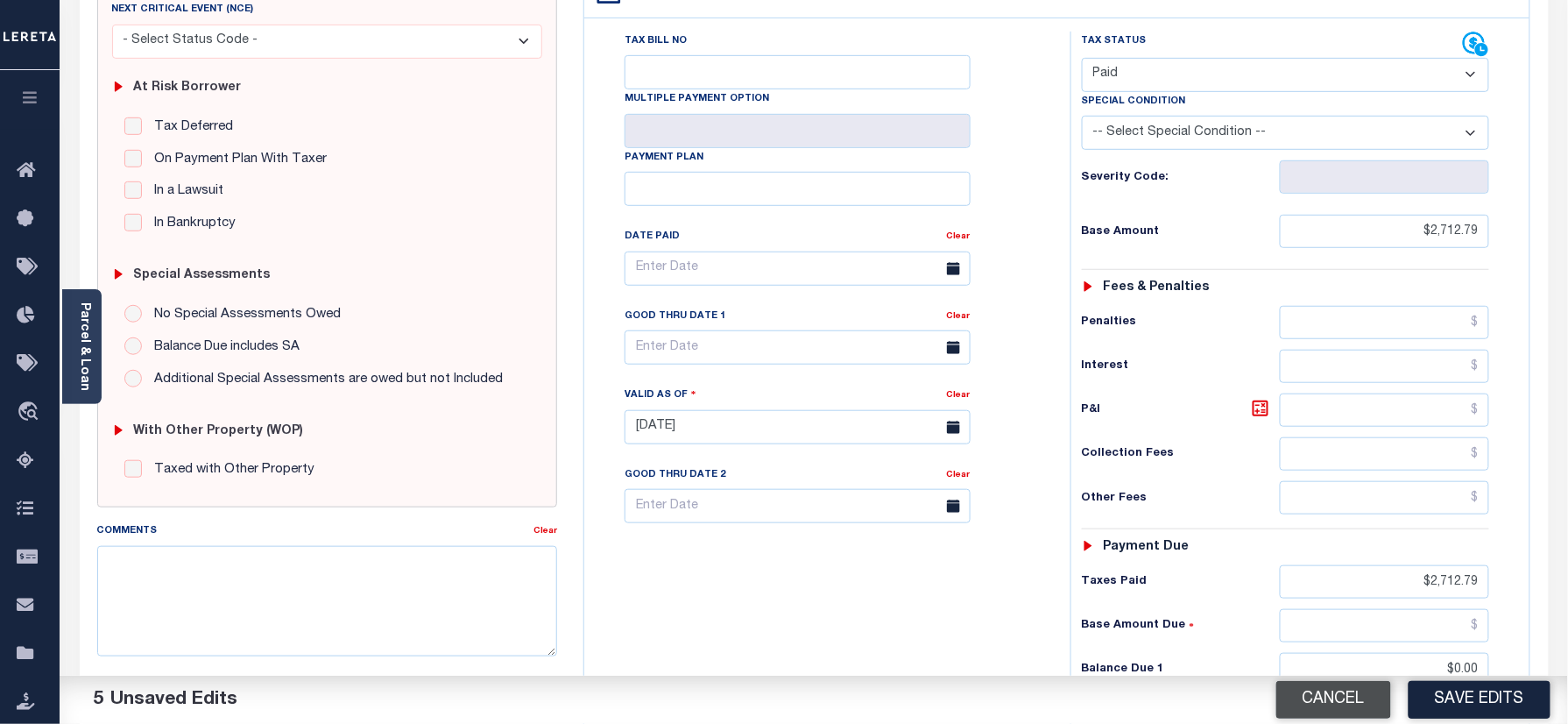
scroll to position [467, 0]
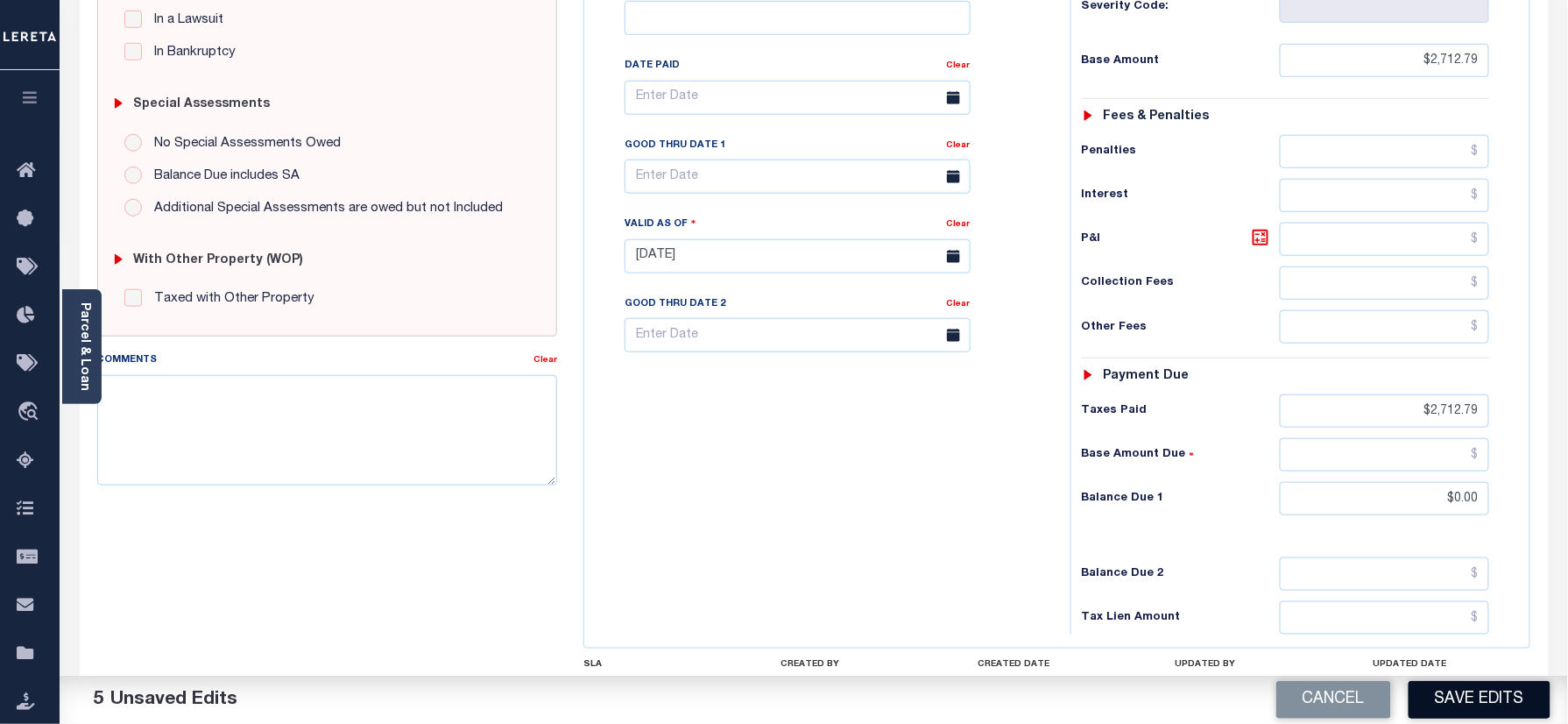
click at [1454, 687] on button "Save Edits" at bounding box center [1480, 699] width 142 height 38
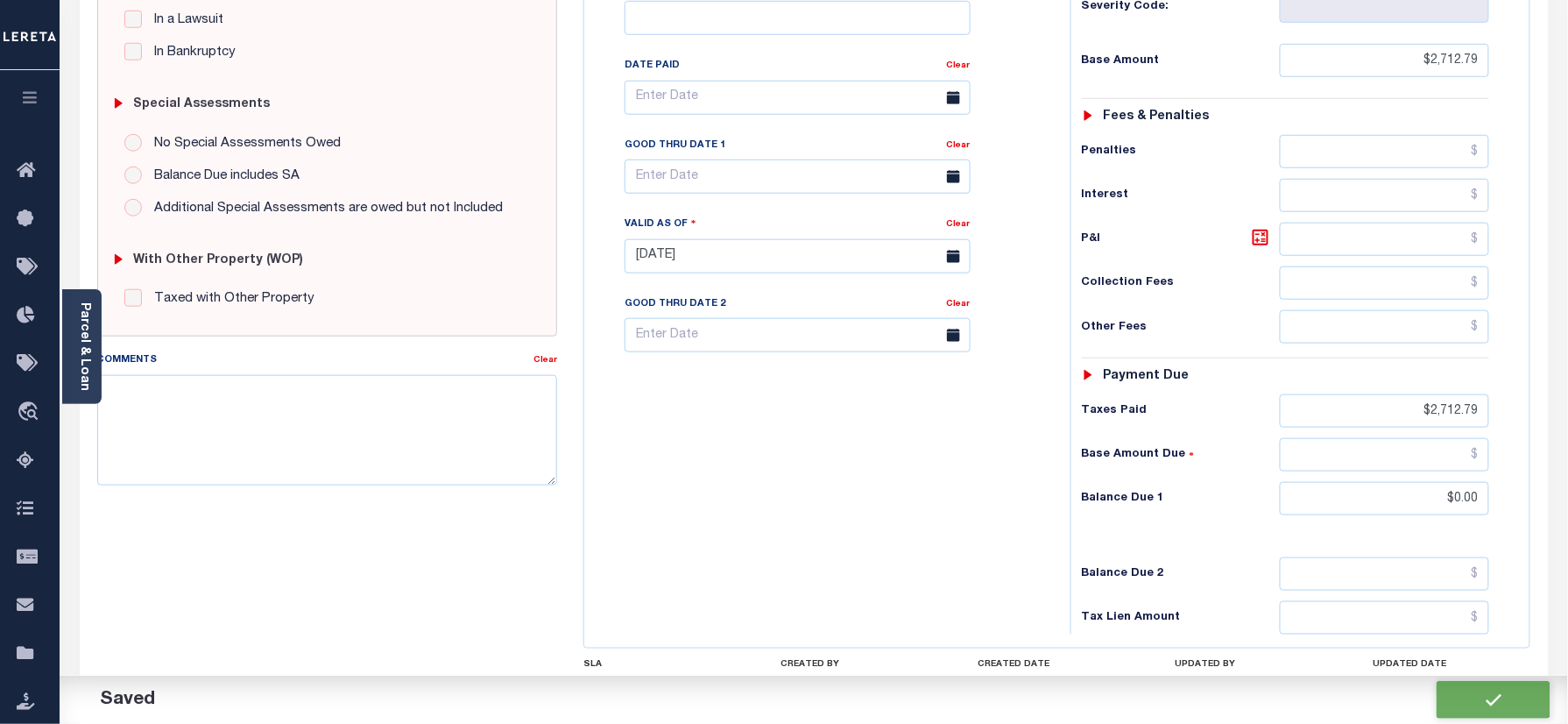
checkbox input "false"
type input "$2,712.79"
type input "$0"
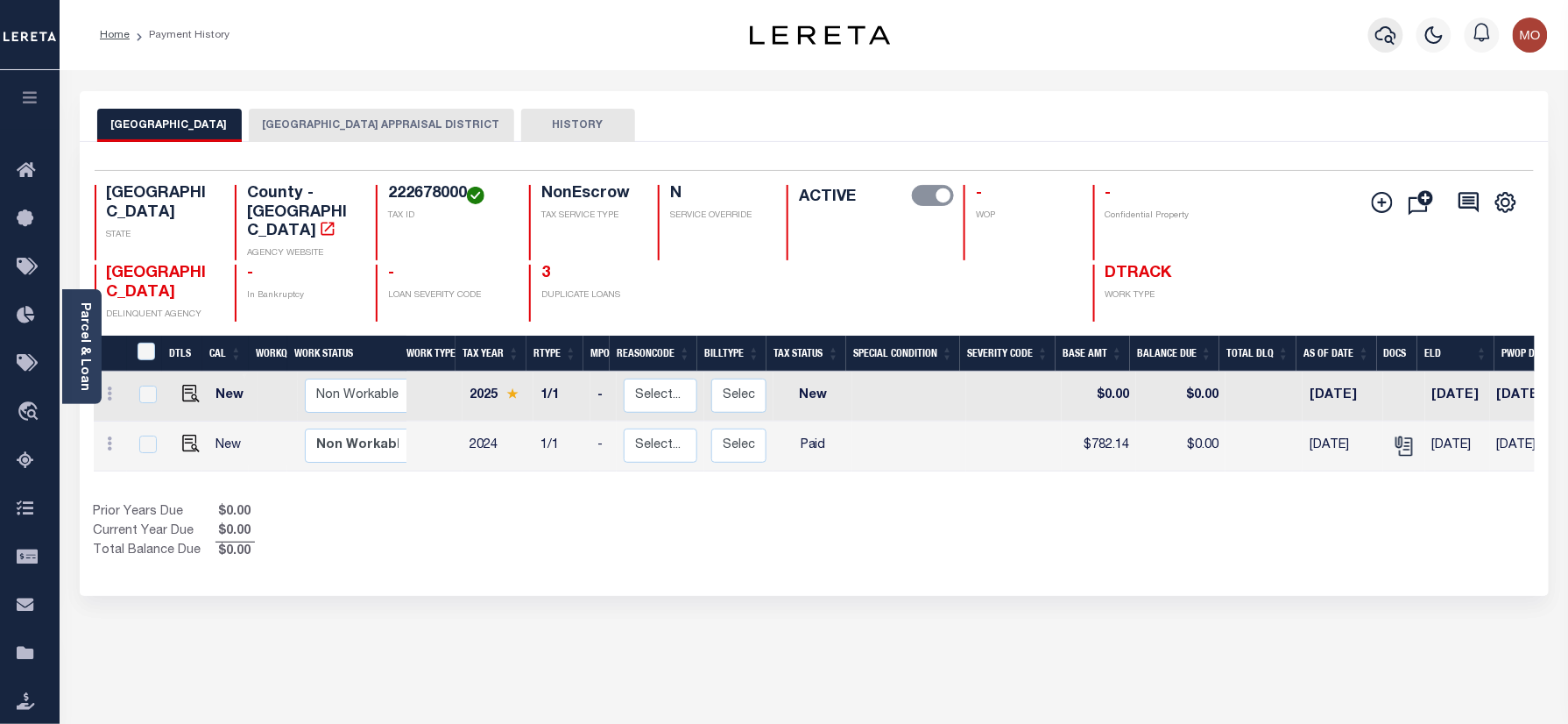
click at [1388, 39] on icon "button" at bounding box center [1385, 36] width 21 height 19
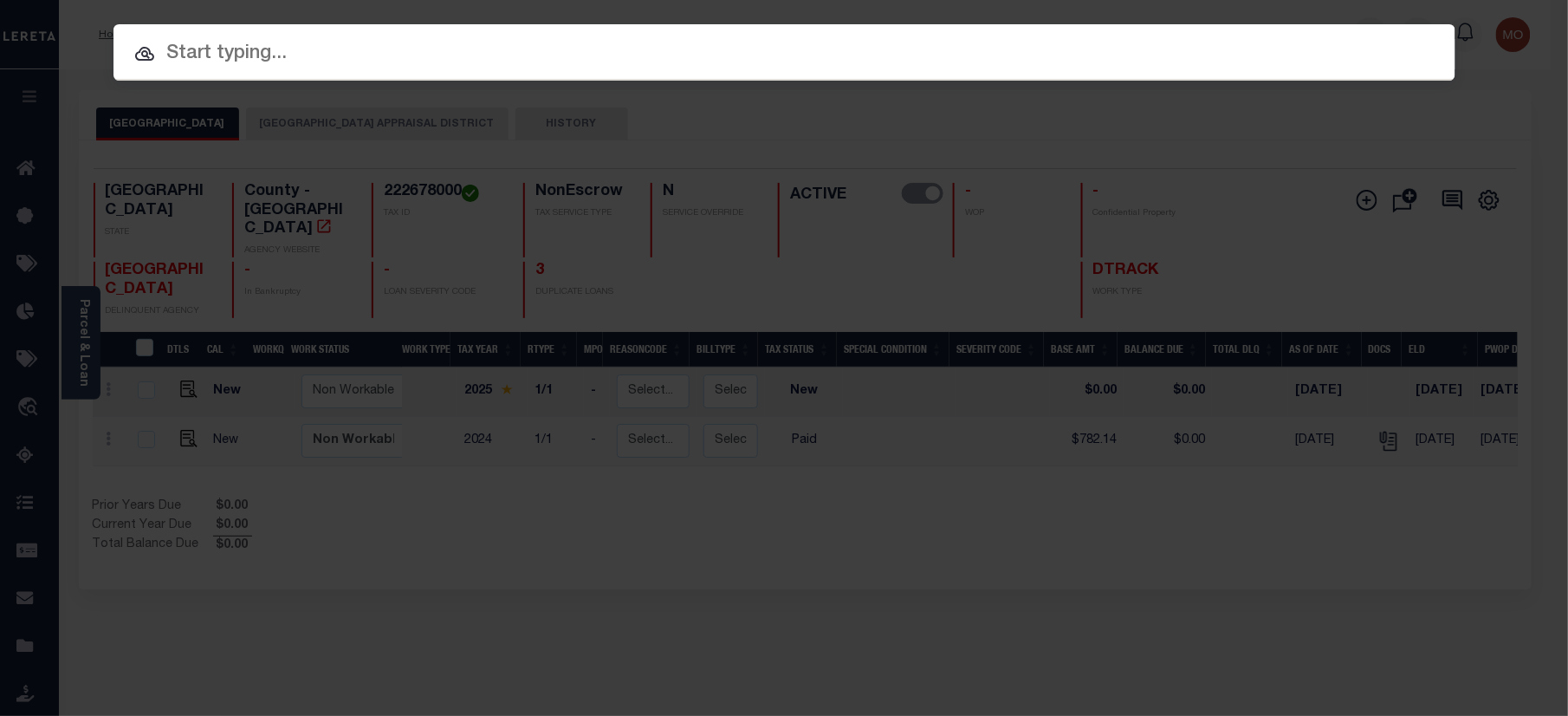
click at [240, 45] on input "text" at bounding box center [784, 54] width 1342 height 30
paste input "525002353"
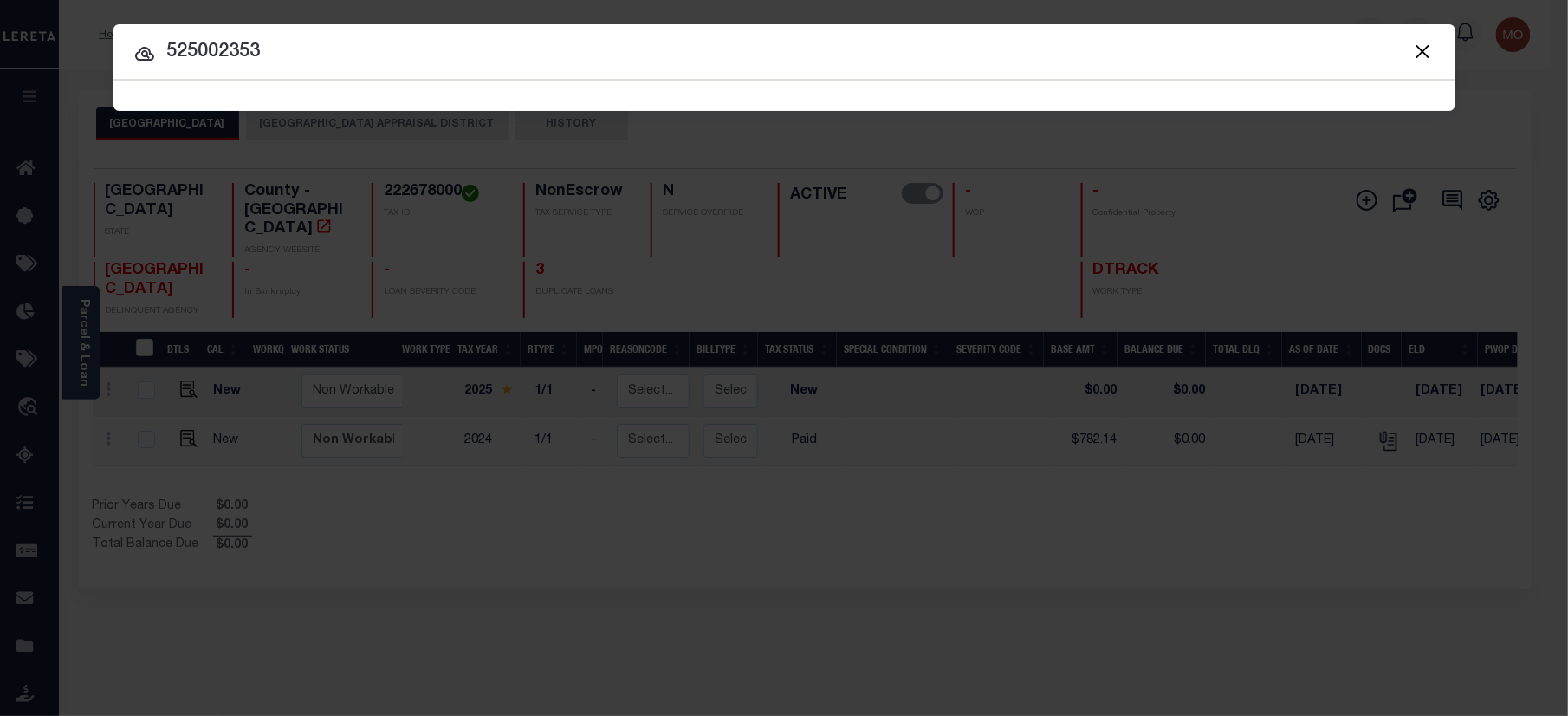
type input "525002353"
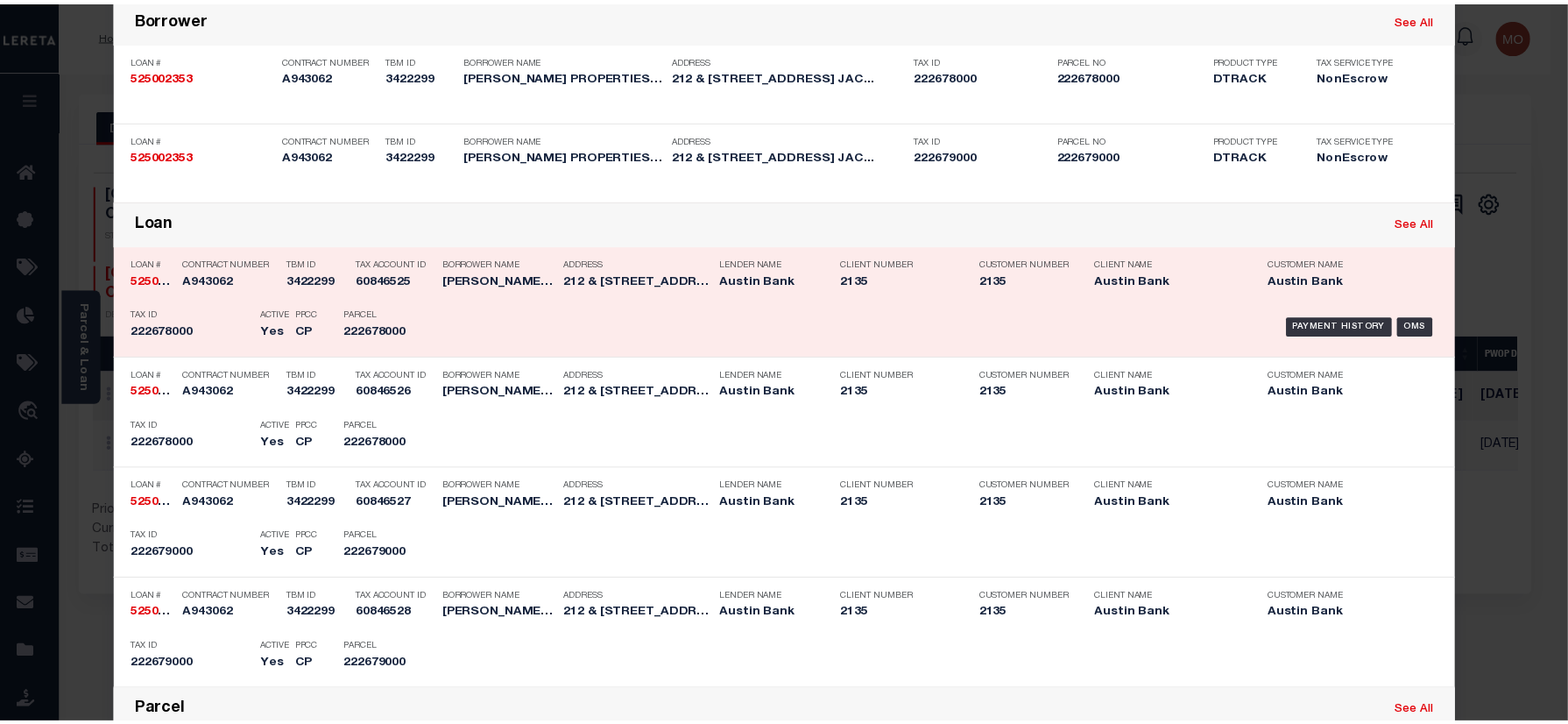
scroll to position [351, 0]
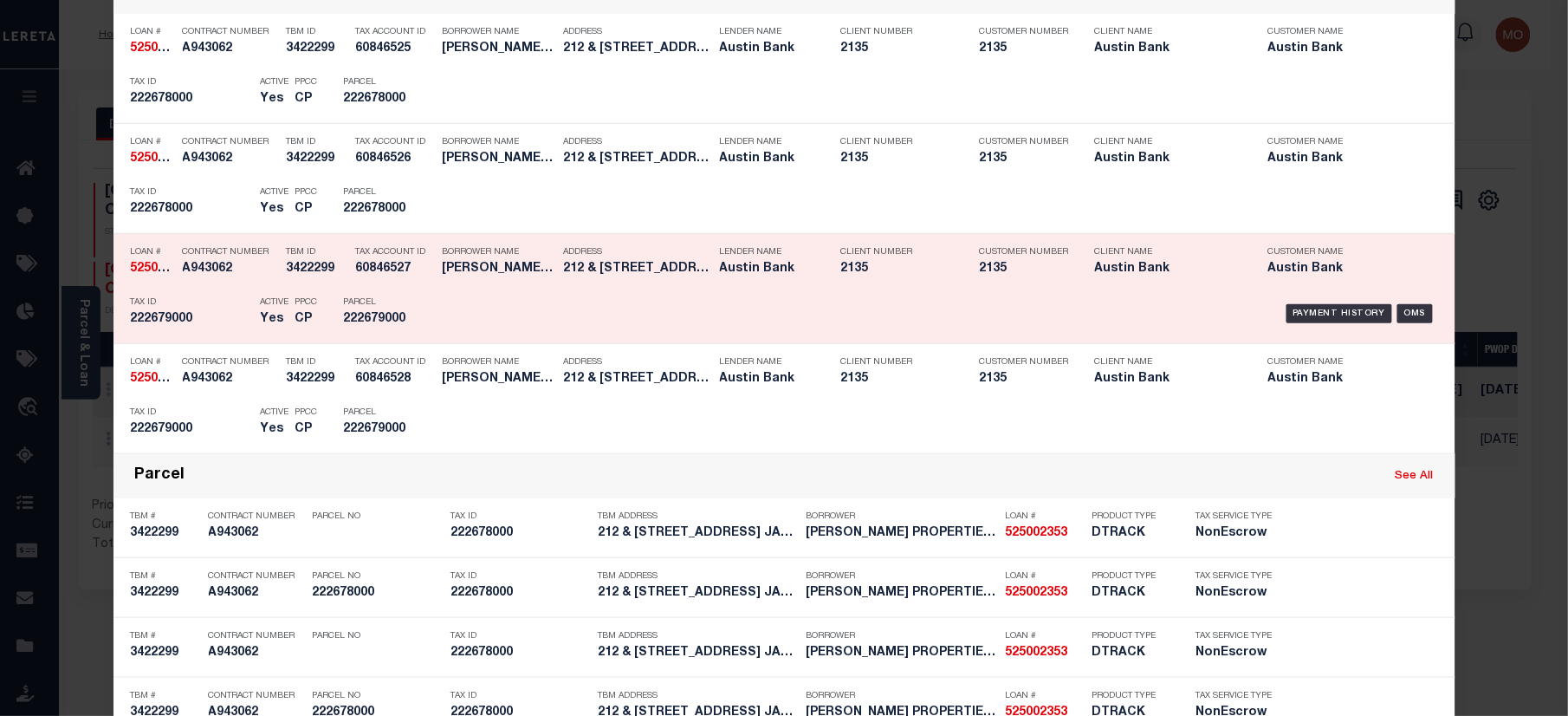
click at [197, 310] on div "Tax ID 222679000" at bounding box center [191, 313] width 121 height 50
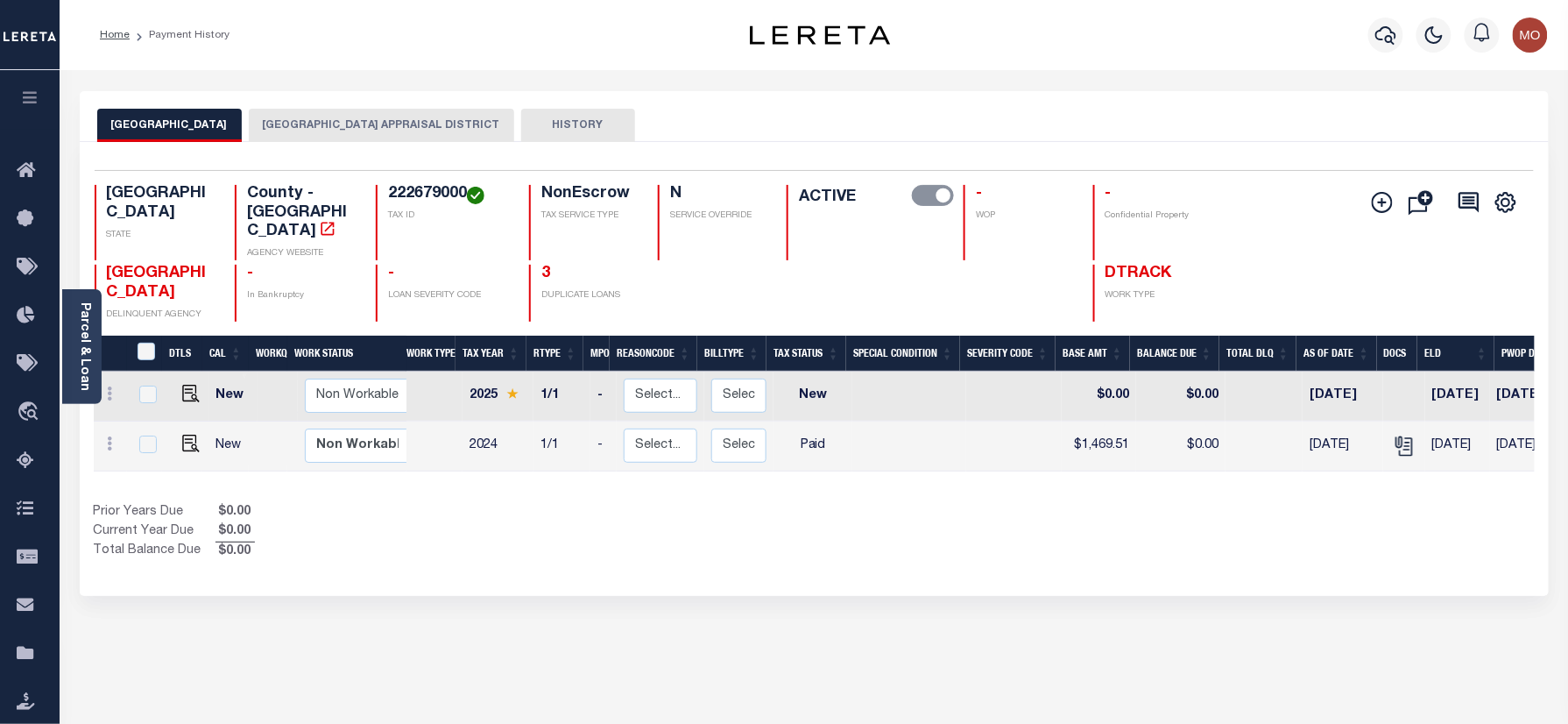
click at [373, 133] on button "[GEOGRAPHIC_DATA] APPRAISAL DISTRICT" at bounding box center [381, 125] width 266 height 34
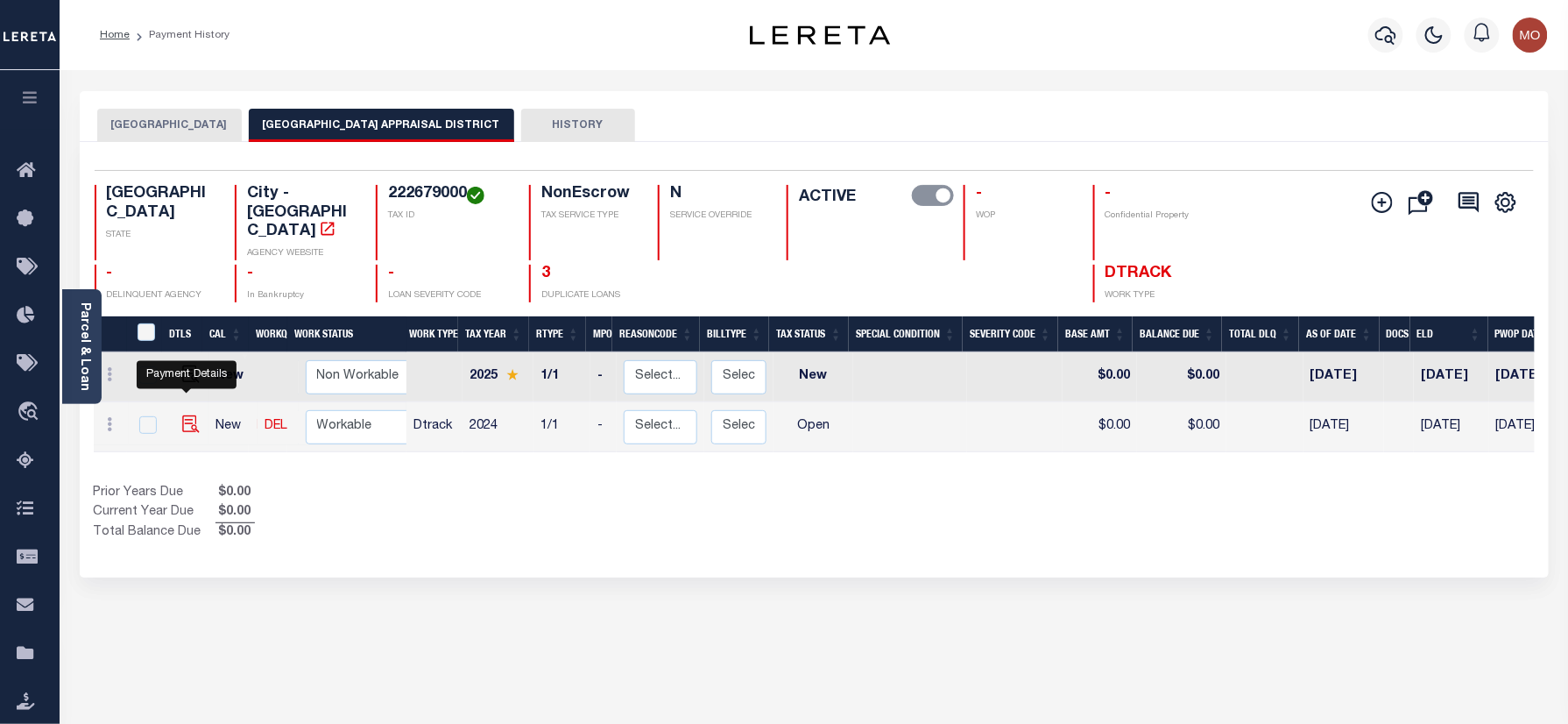
click at [190, 415] on img "" at bounding box center [191, 424] width 18 height 18
checkbox input "true"
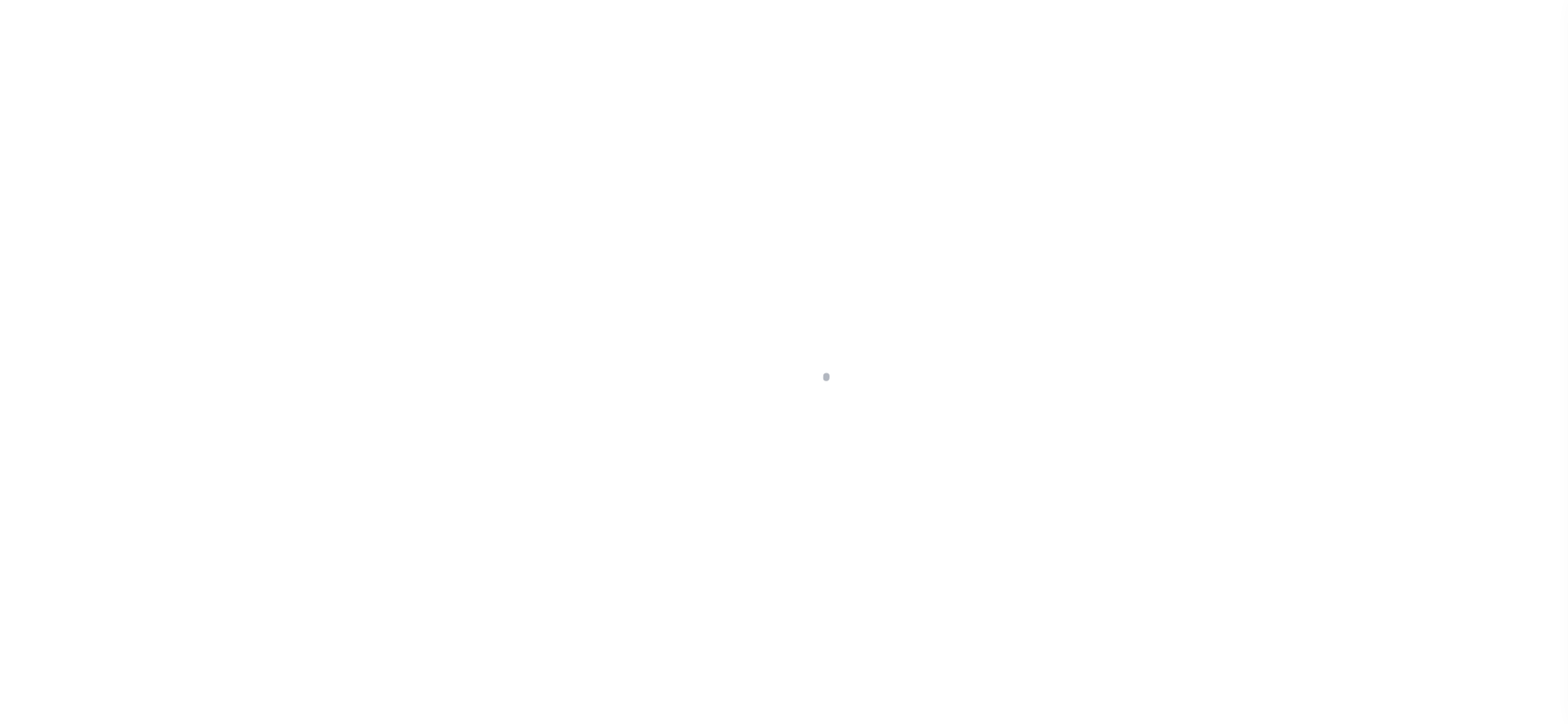
checkbox input "false"
type input "[DATE]"
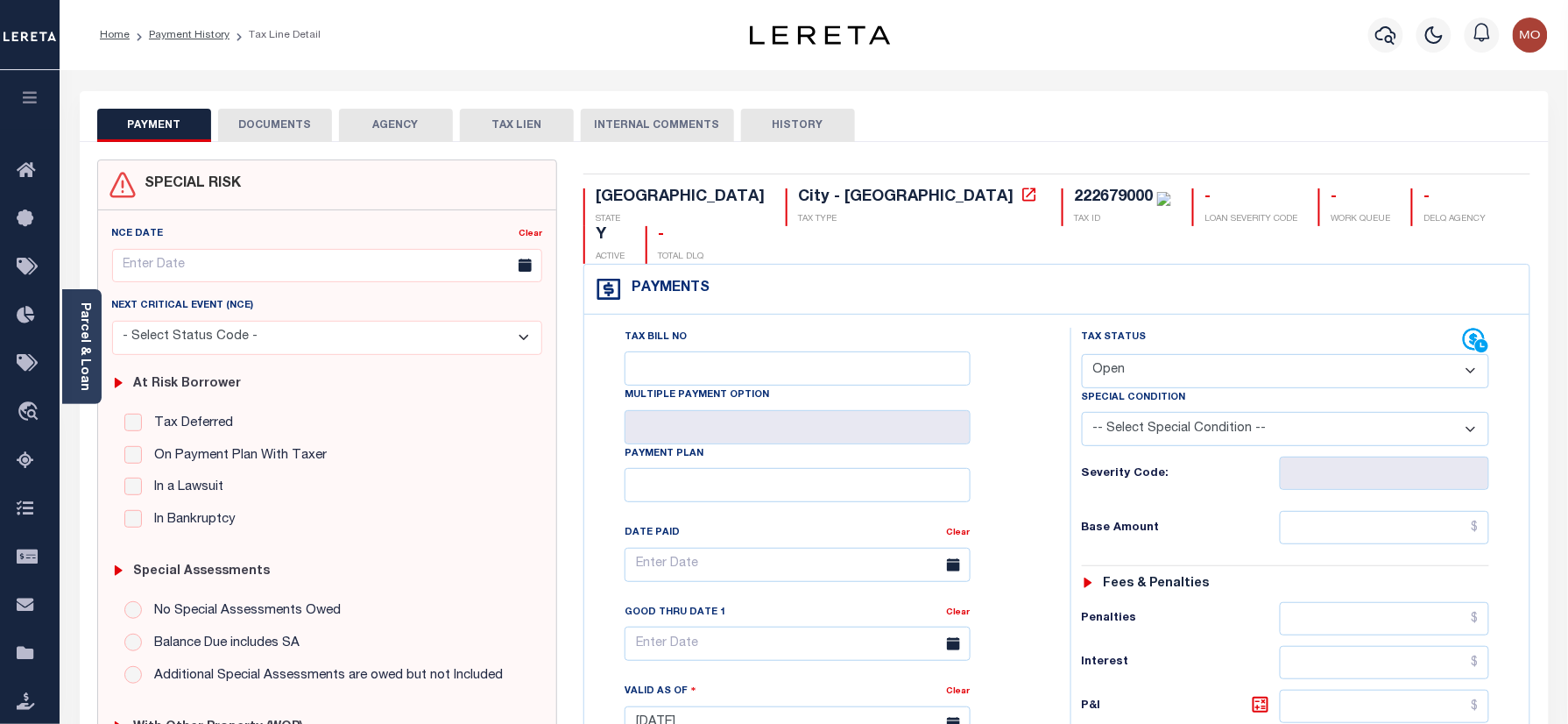
drag, startPoint x: 1175, startPoint y: 333, endPoint x: 1190, endPoint y: 355, distance: 26.6
click at [1175, 354] on select "- Select Status Code - Open Due/Unpaid Paid Incomplete No Tax Due Internal Refu…" at bounding box center [1285, 370] width 408 height 35
select select "PYD"
click at [1082, 354] on select "- Select Status Code - Open Due/Unpaid Paid Incomplete No Tax Due Internal Refu…" at bounding box center [1285, 370] width 408 height 35
type input "[DATE]"
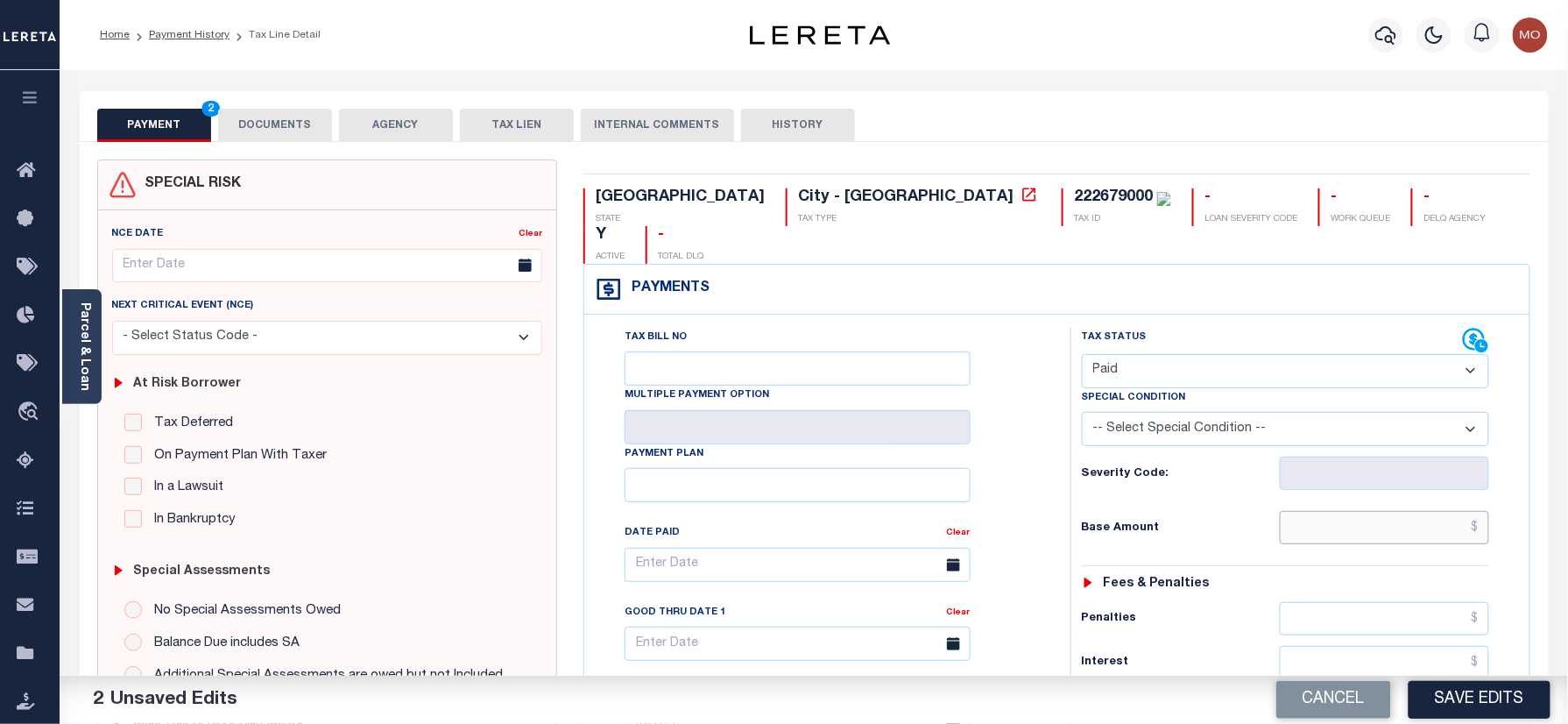
click at [1343, 511] on input "text" at bounding box center [1385, 527] width 210 height 34
paste input "5,096.89"
type input "$5,096.89"
click at [1035, 449] on div "Tax Bill No Multiple Payment Option Payment Plan Clear" at bounding box center [823, 574] width 443 height 492
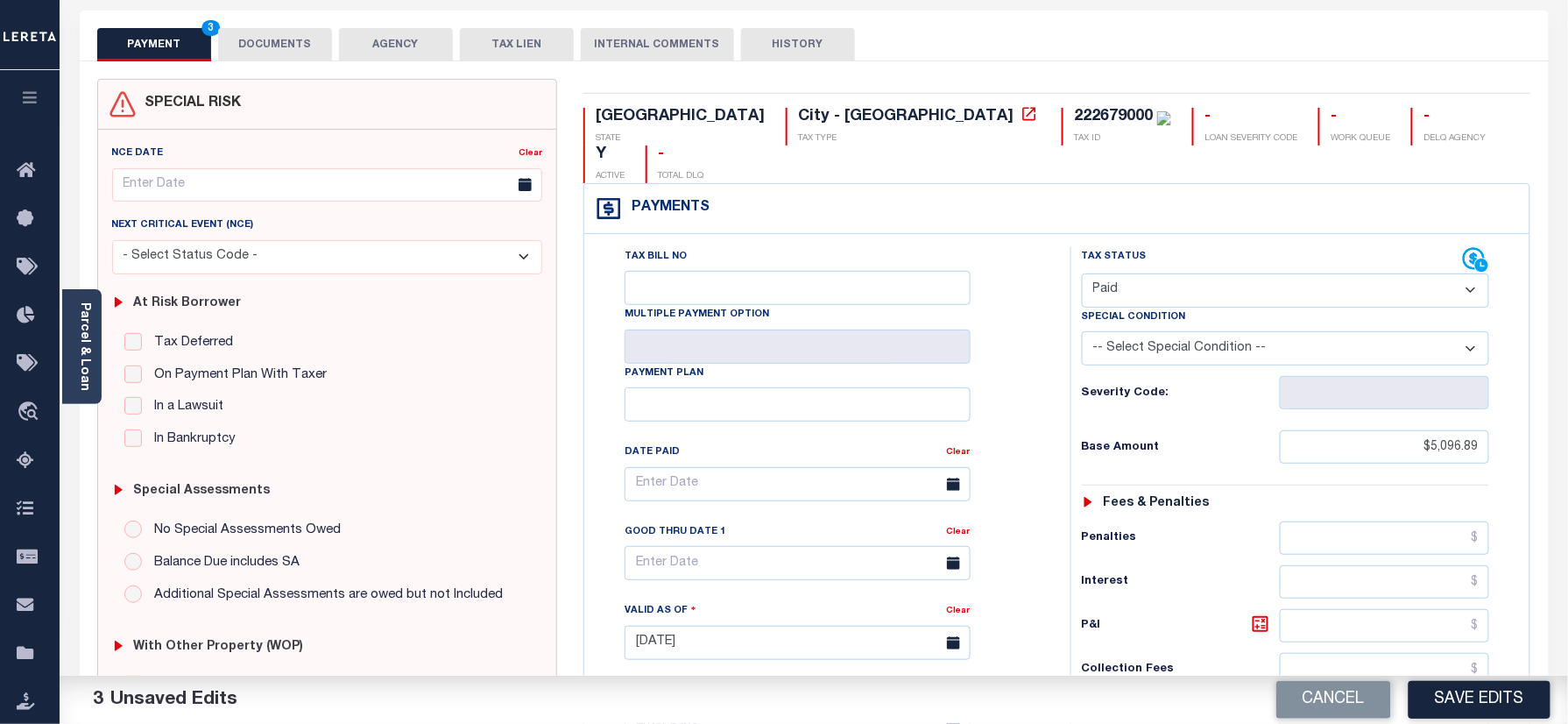
scroll to position [351, 0]
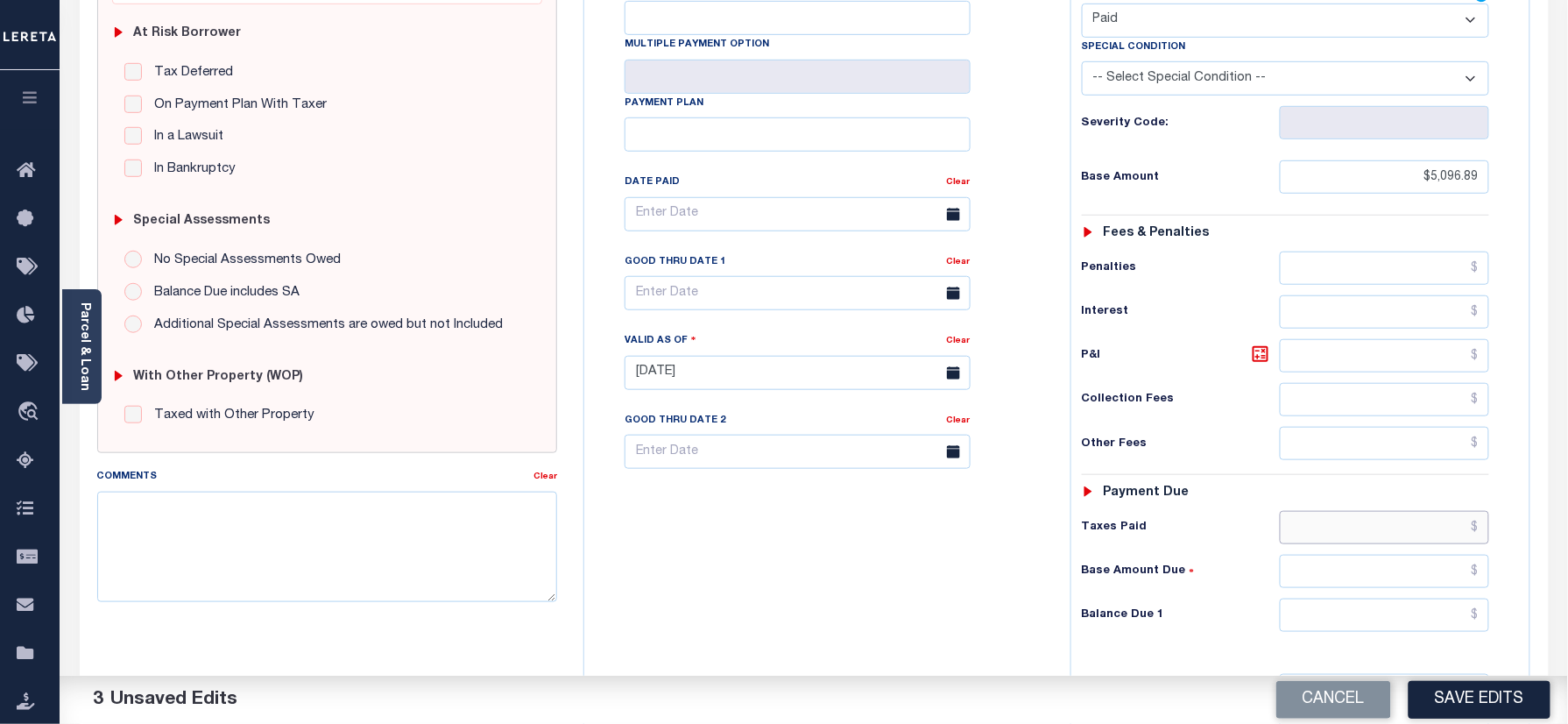
paste input "5,096.89"
click at [1381, 511] on input "text" at bounding box center [1385, 527] width 210 height 34
type input "$5,096.89"
click at [1350, 600] on input "text" at bounding box center [1385, 615] width 210 height 34
type input "$0.00"
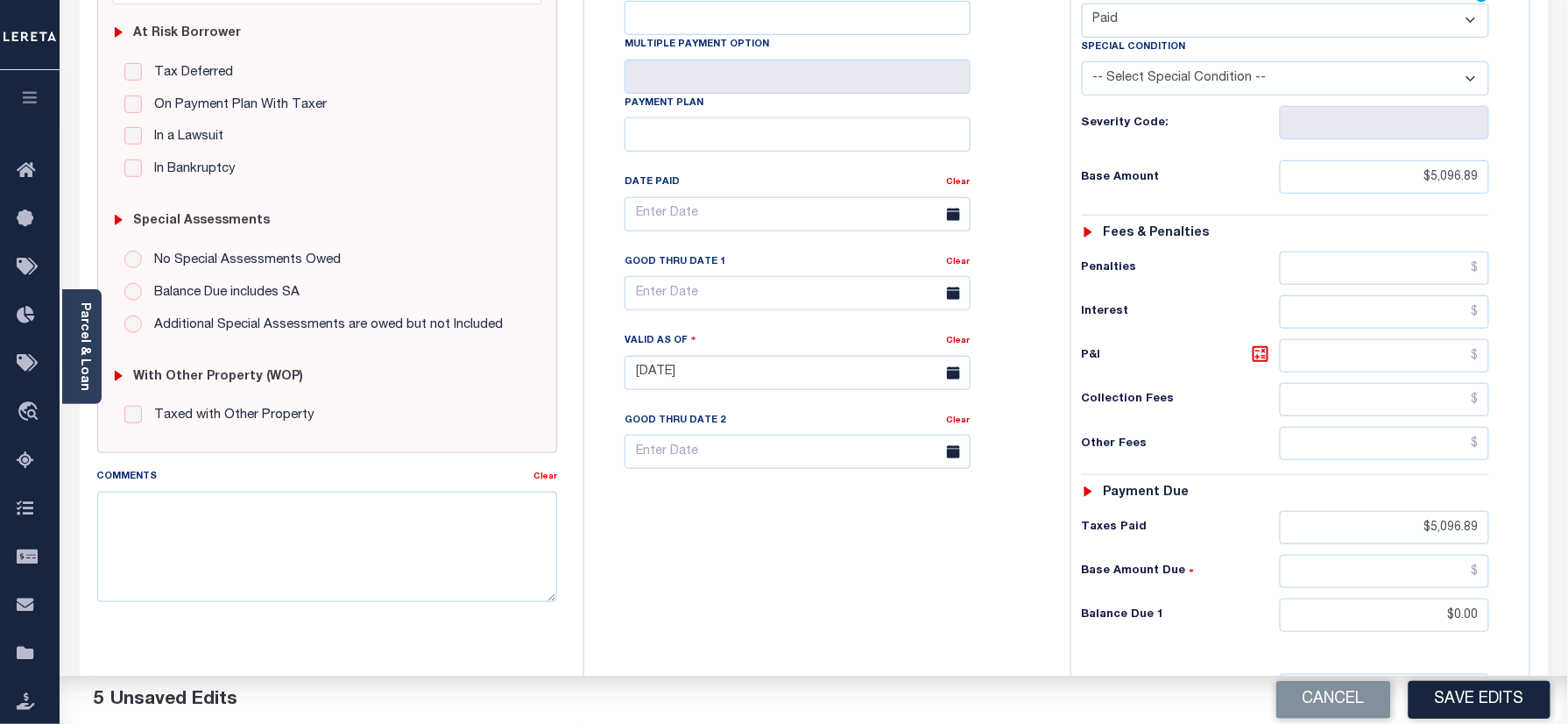
click at [894, 617] on div "Tax Bill No Multiple Payment Option Payment Plan Clear" at bounding box center [823, 363] width 468 height 773
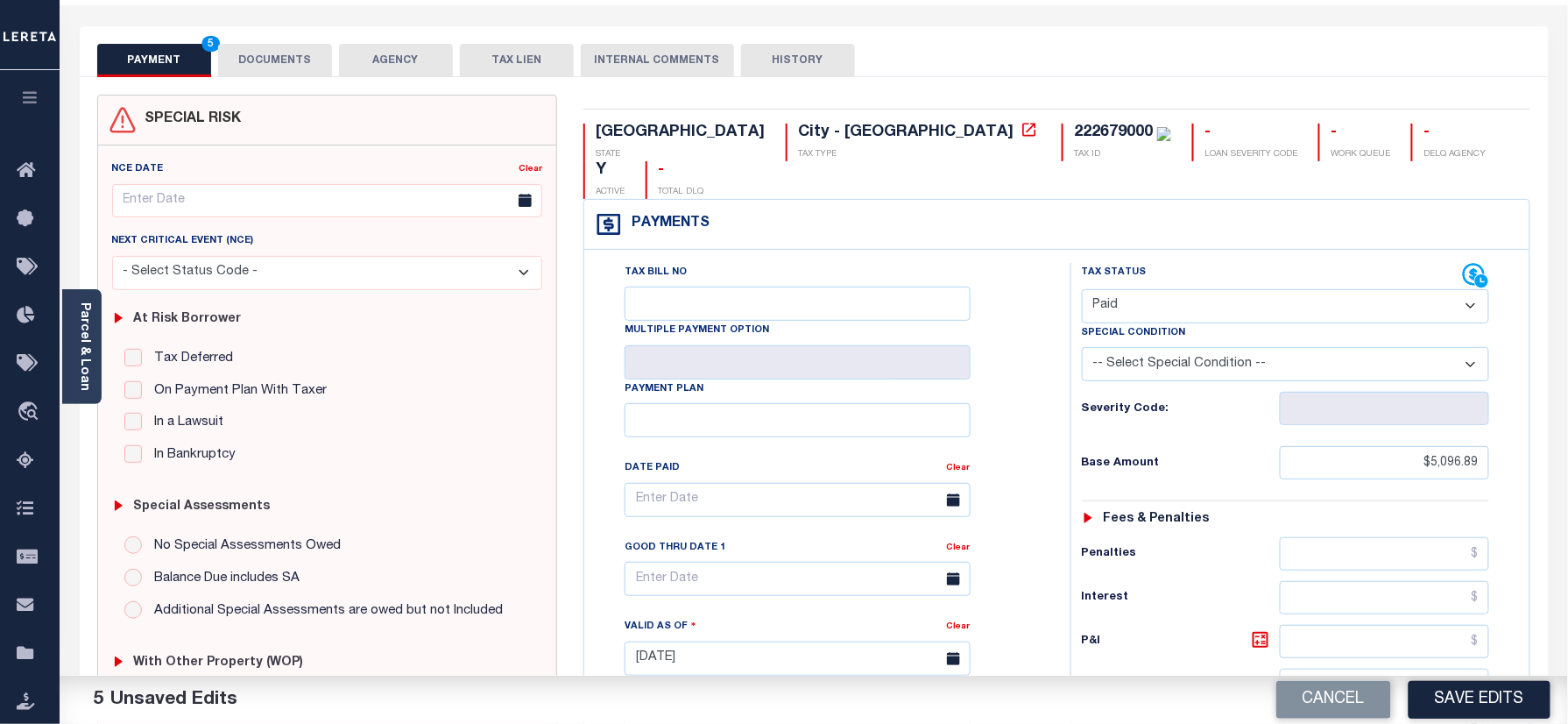
scroll to position [0, 0]
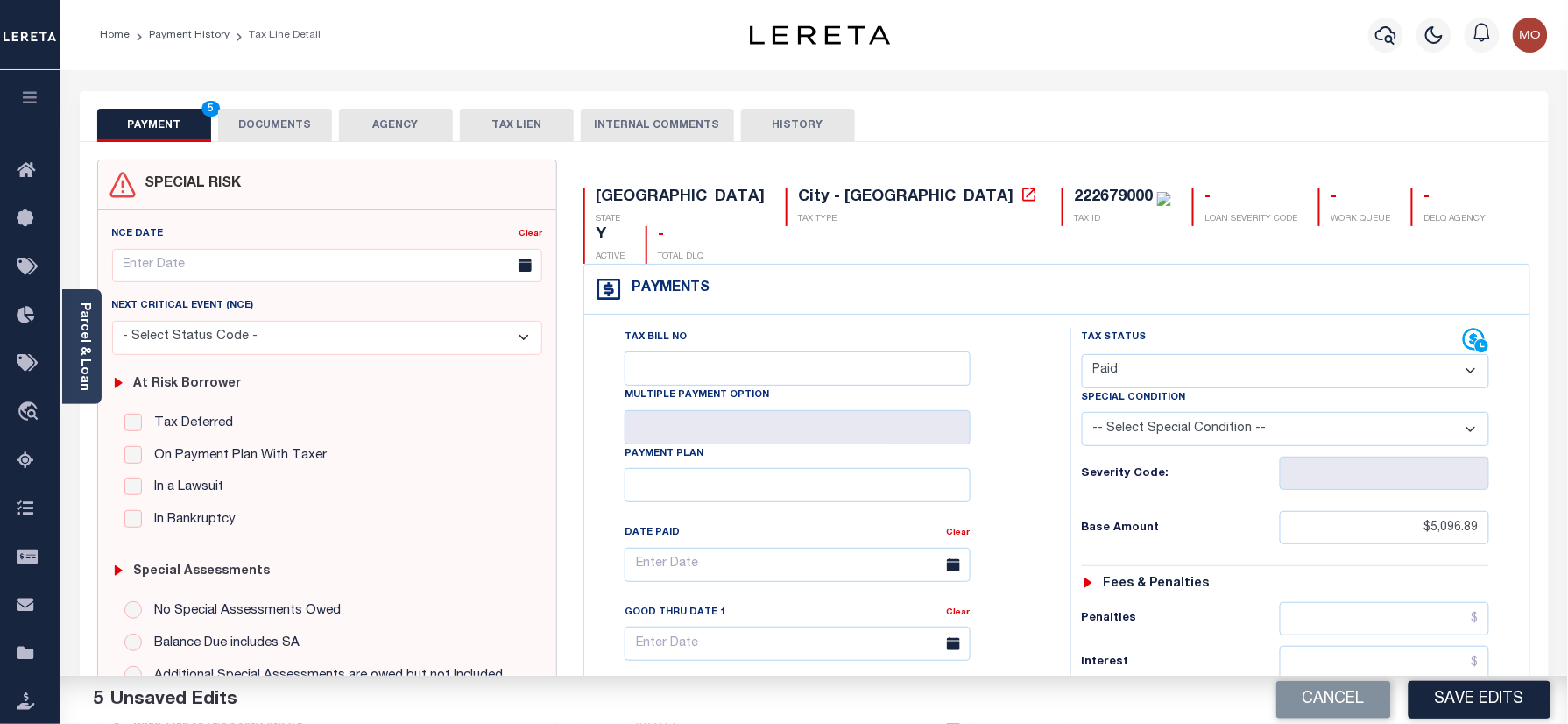
click at [1074, 193] on div "222679000" at bounding box center [1114, 198] width 79 height 16
copy div "222679000"
click at [289, 124] on button "DOCUMENTS" at bounding box center [275, 125] width 114 height 34
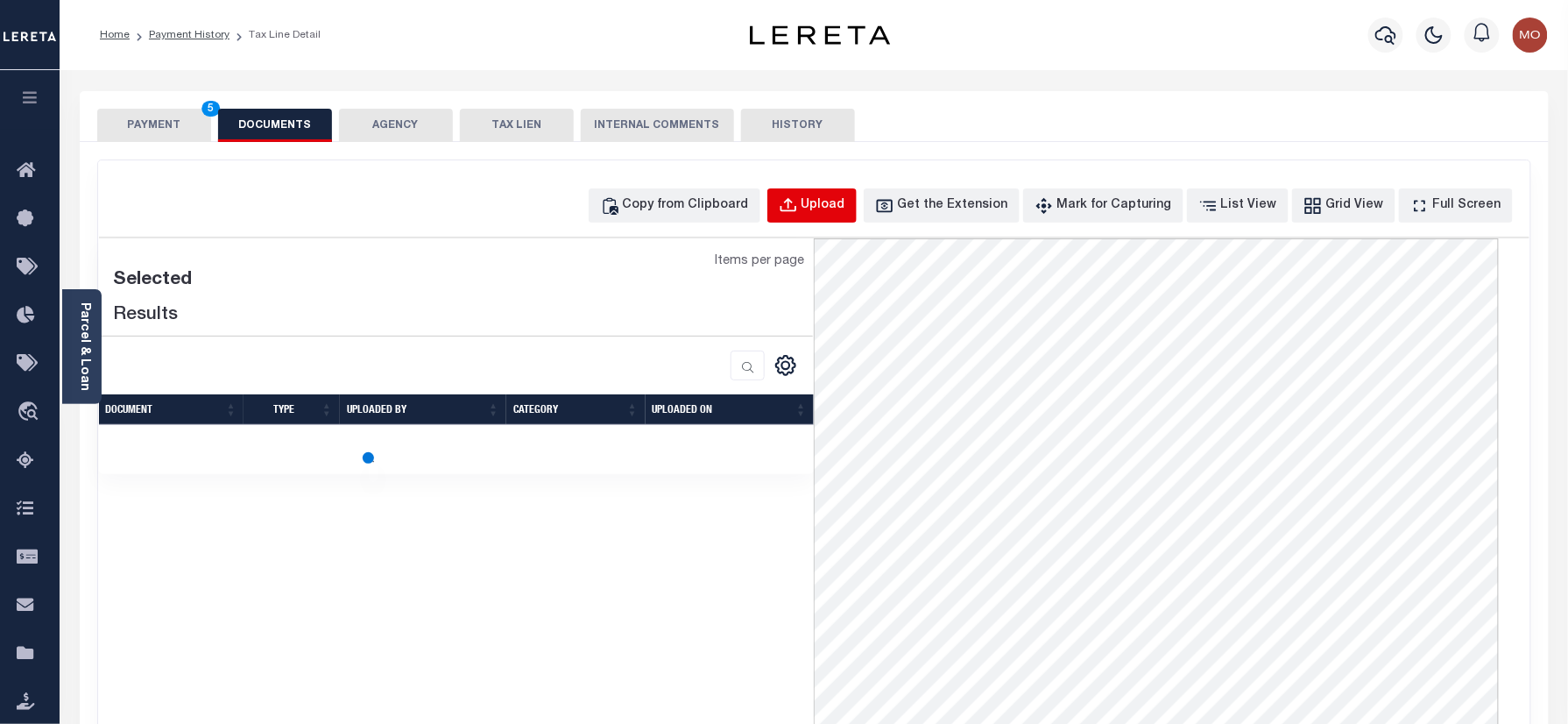
click at [841, 204] on div "Upload" at bounding box center [823, 206] width 43 height 20
select select "POP"
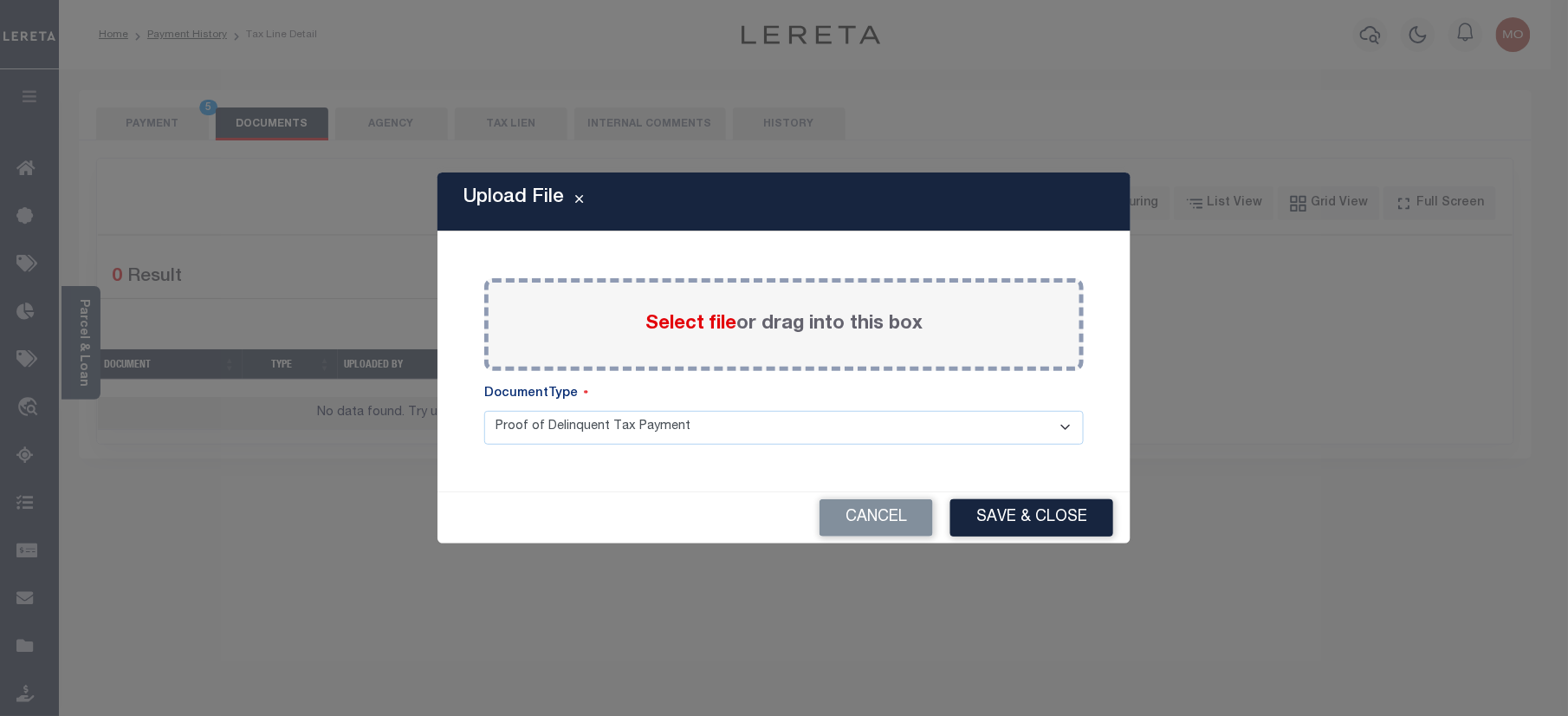
click at [673, 325] on span "Select file" at bounding box center [691, 324] width 91 height 20
click at [0, 0] on input "Select file or drag into this box" at bounding box center [0, 0] width 0 height 0
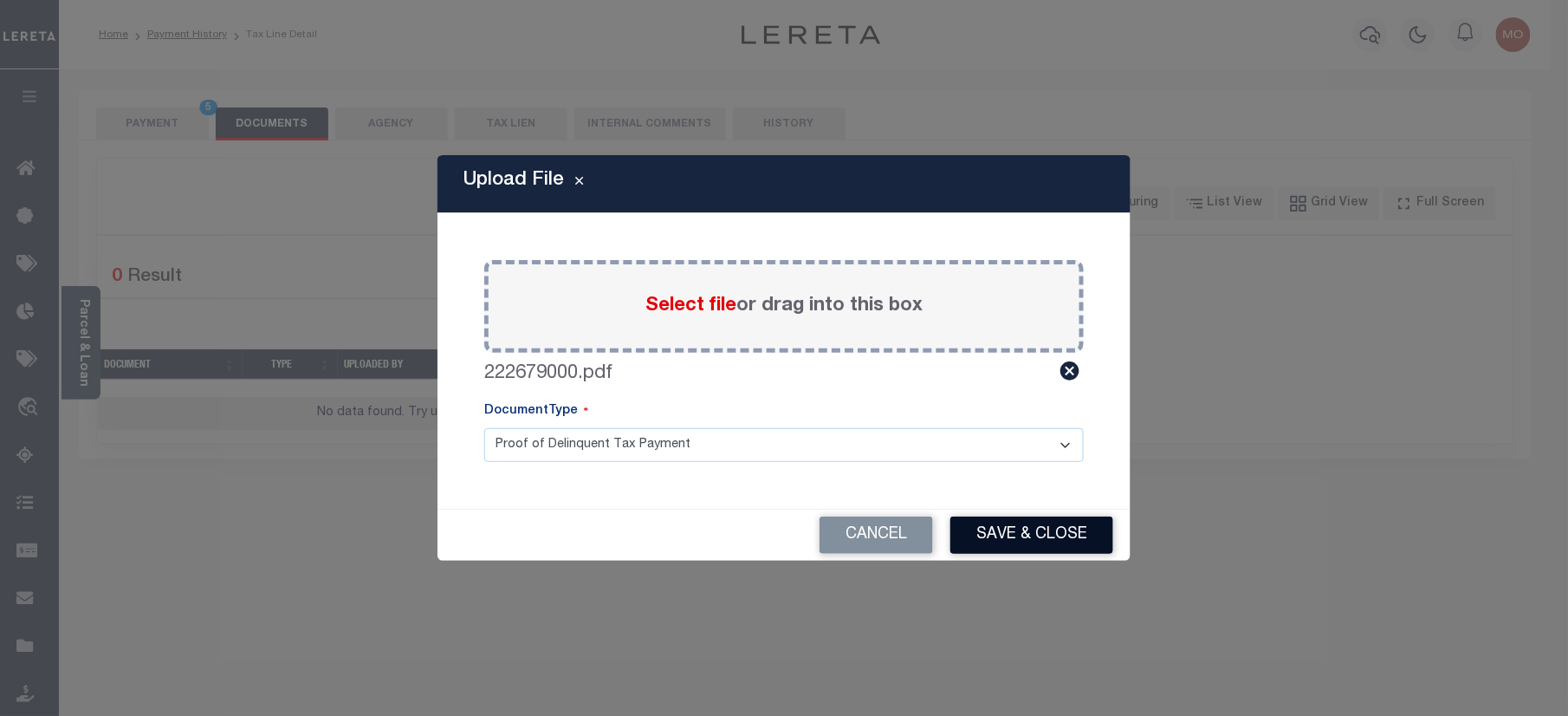
click at [996, 524] on button "Save & Close" at bounding box center [1032, 535] width 163 height 37
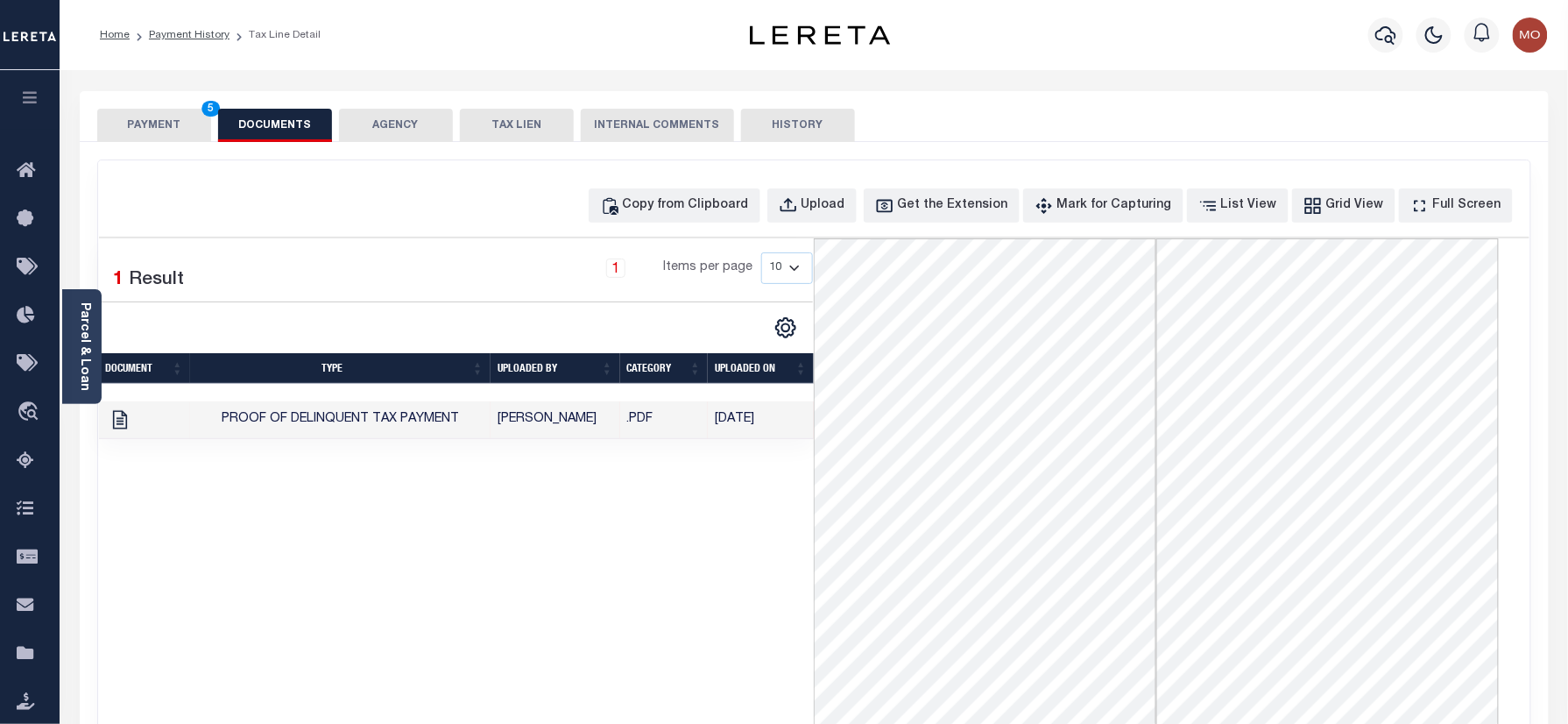
click at [131, 121] on button "PAYMENT 5" at bounding box center [153, 125] width 114 height 34
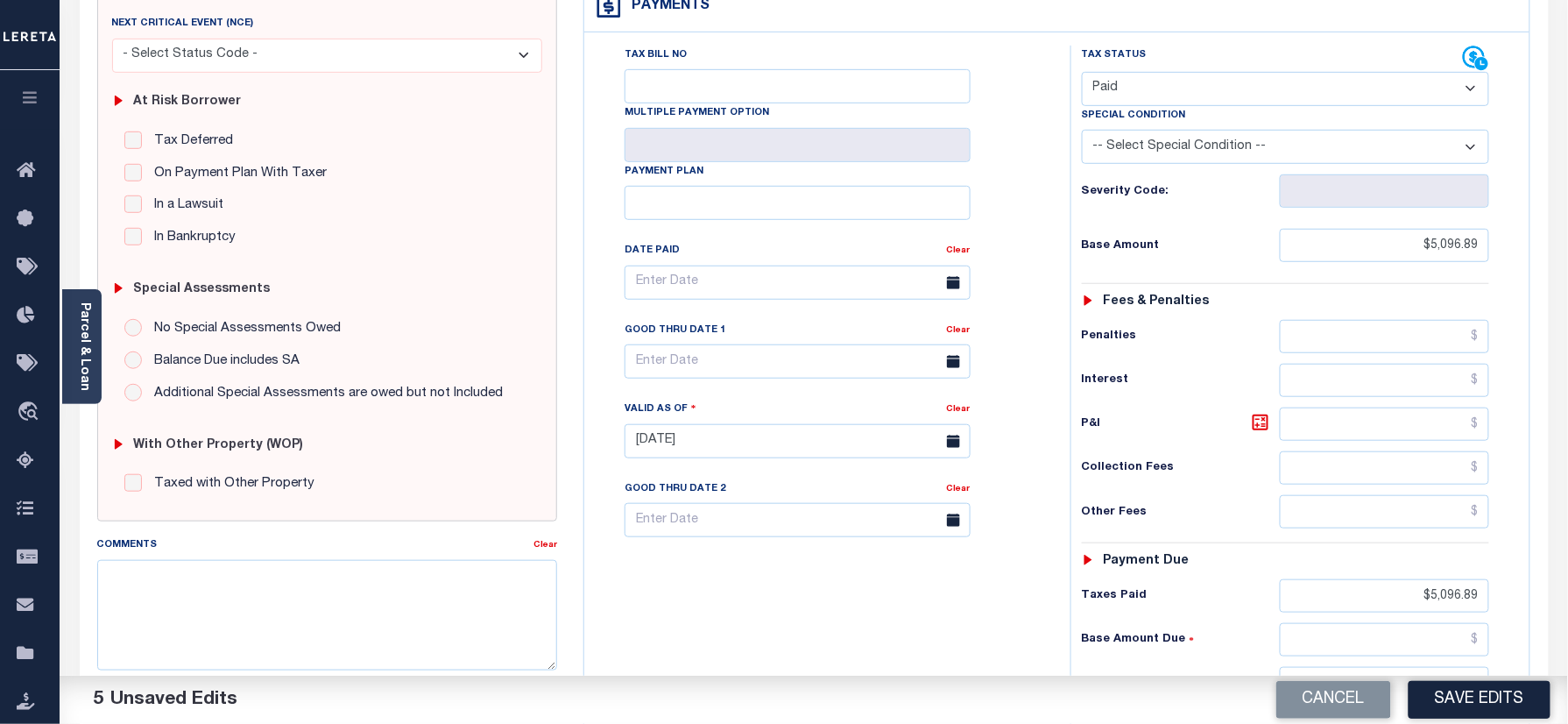
scroll to position [351, 0]
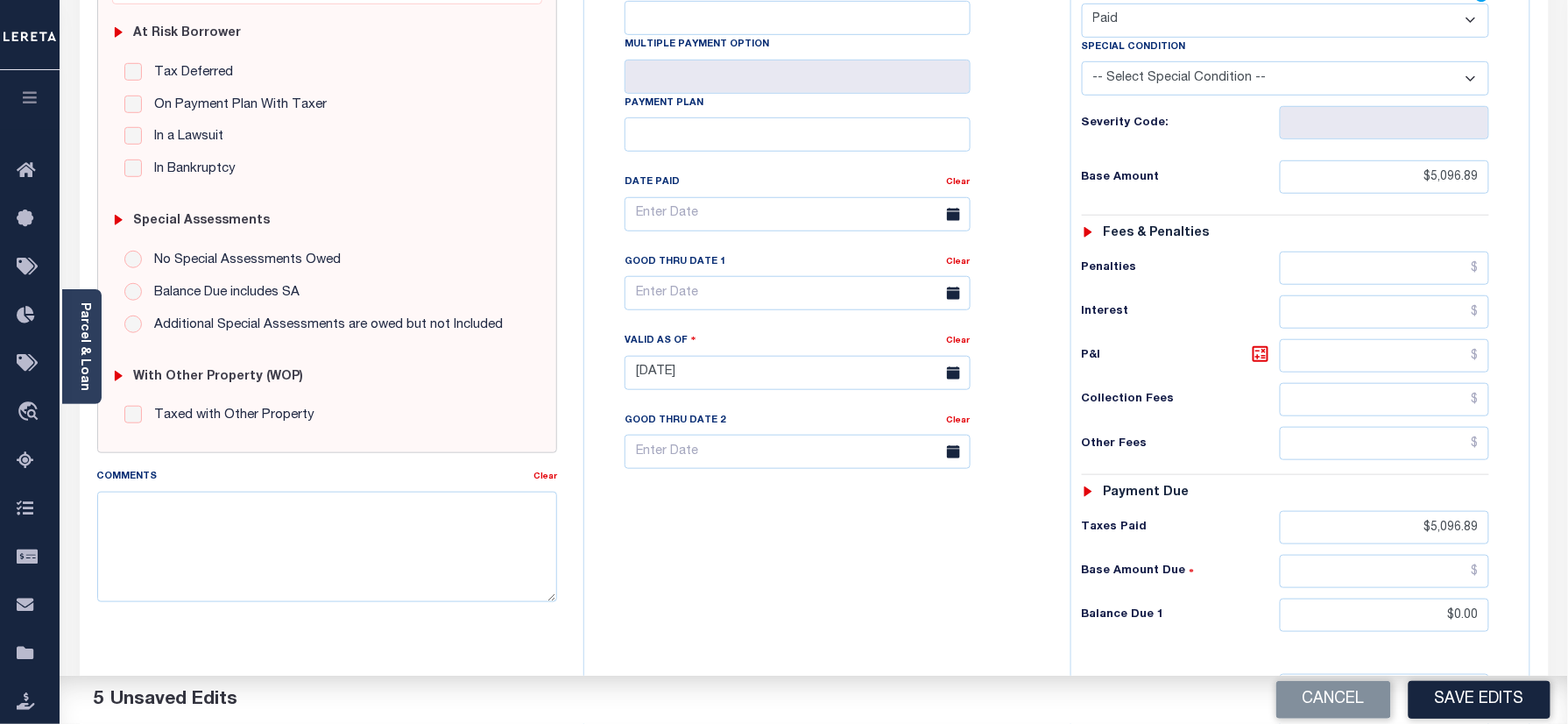
click at [1480, 685] on button "Save Edits" at bounding box center [1480, 699] width 142 height 38
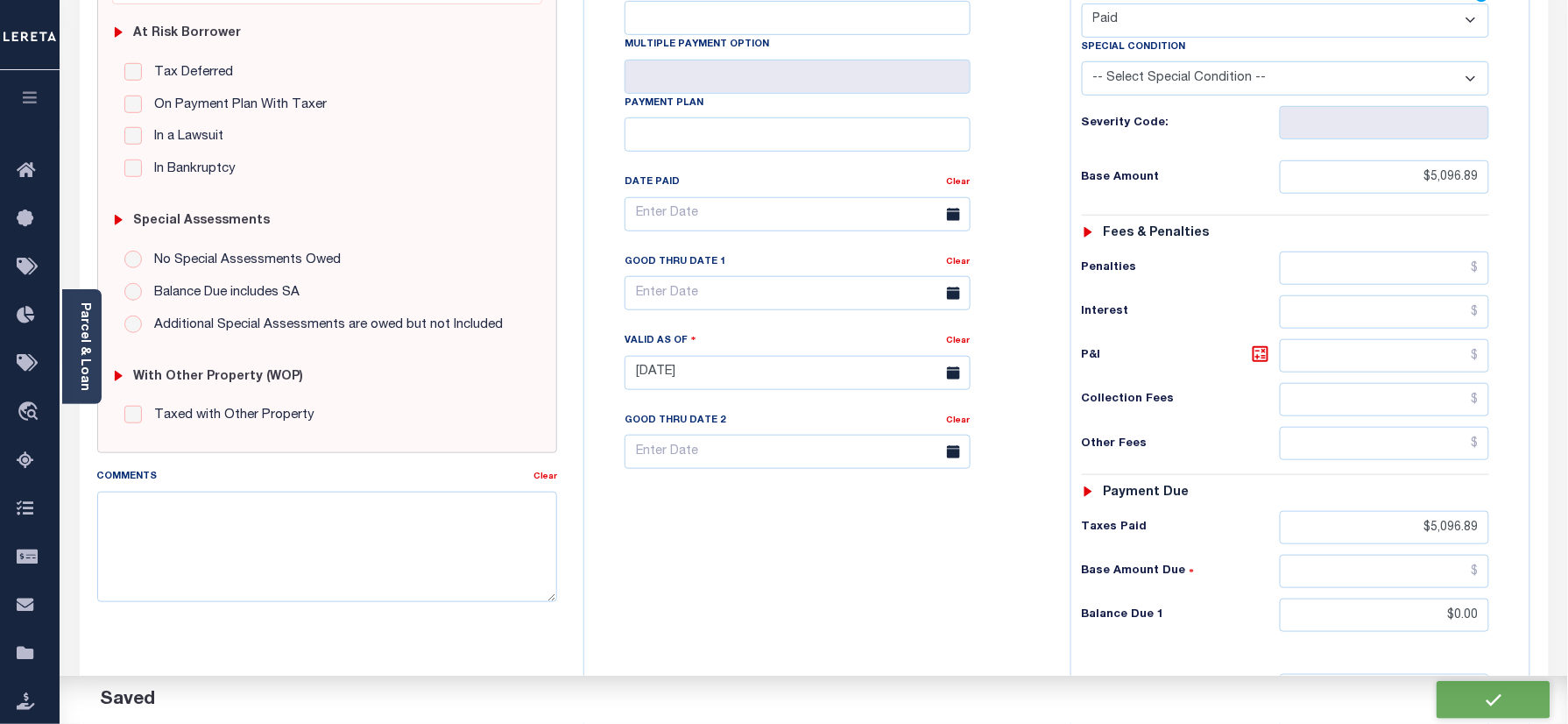
checkbox input "false"
type input "$5,096.89"
type input "$0"
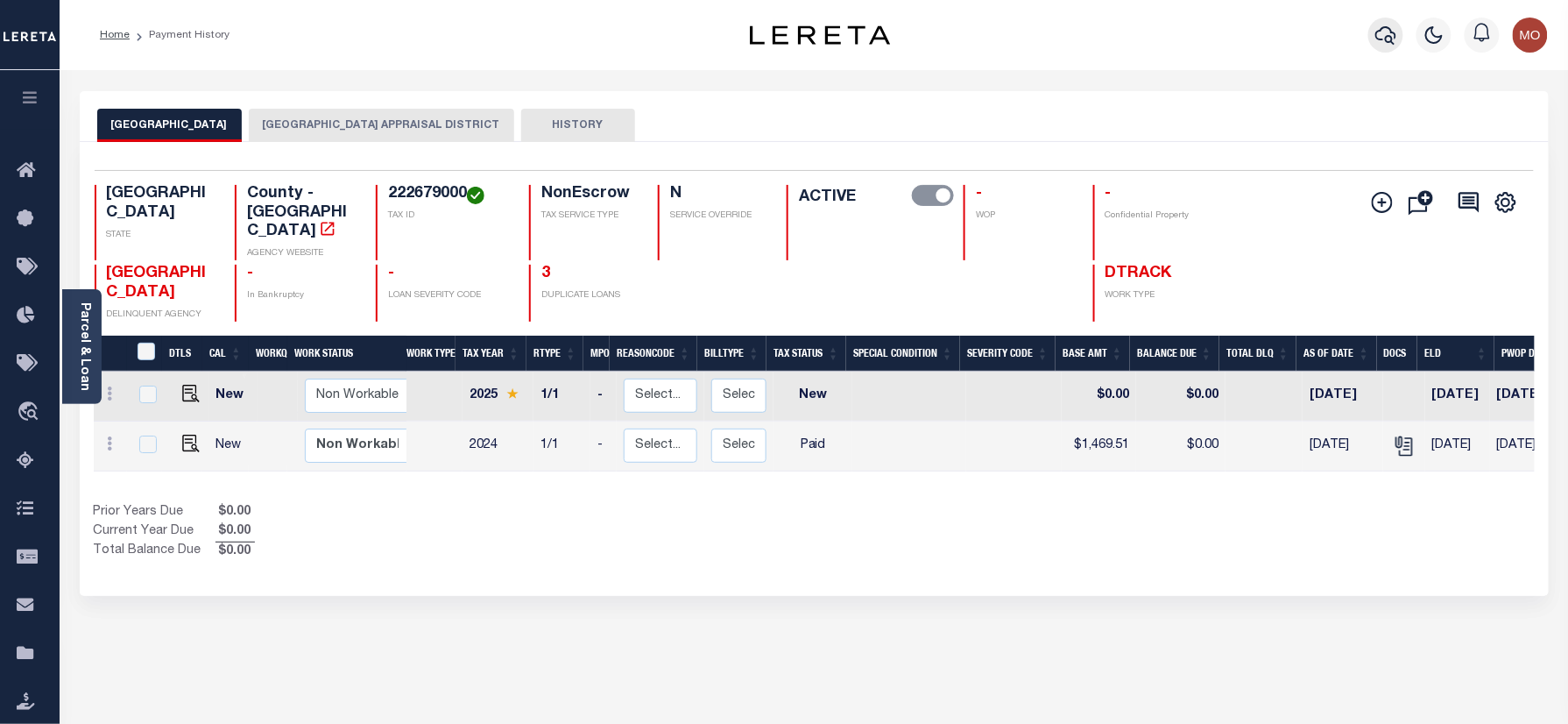
click at [1384, 34] on icon "button" at bounding box center [1385, 35] width 21 height 21
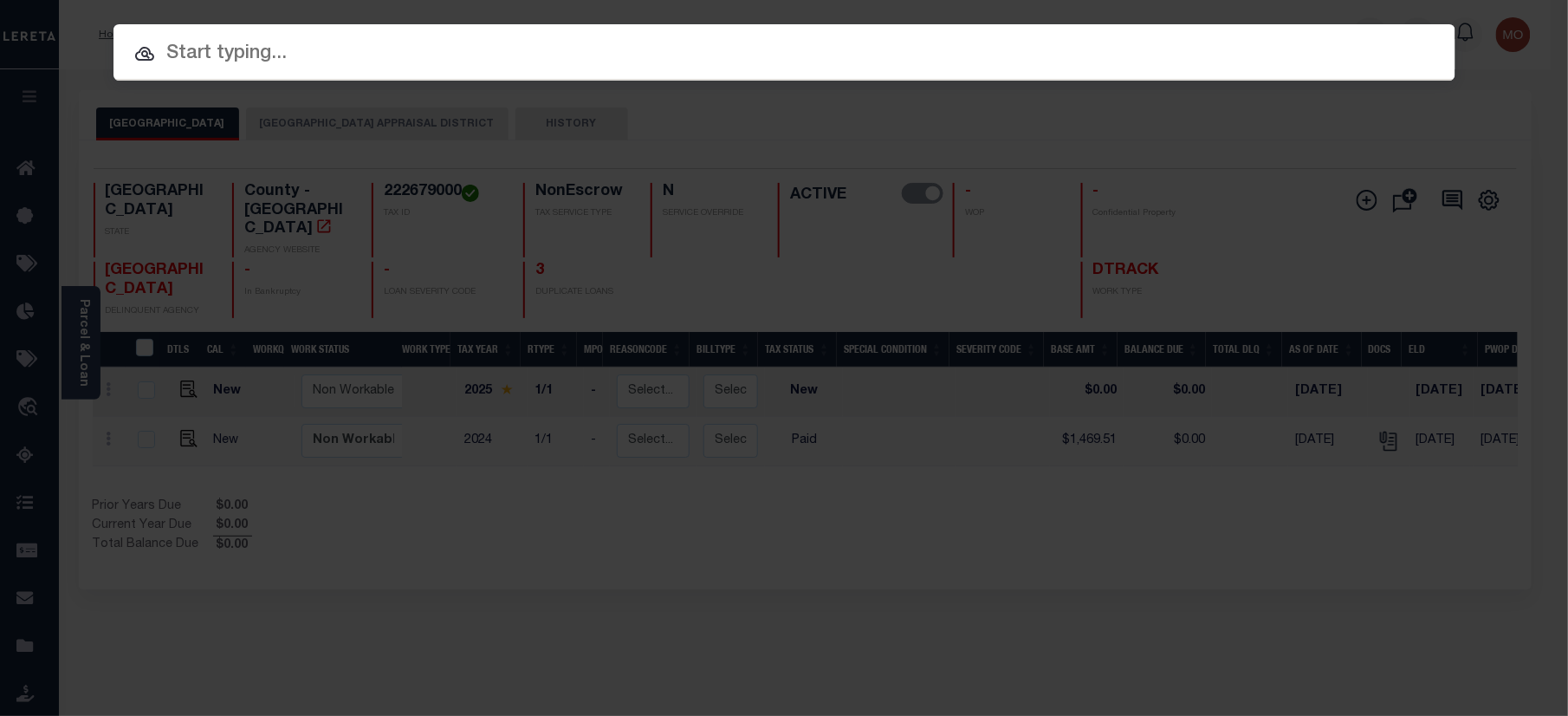
click at [262, 47] on input "text" at bounding box center [784, 54] width 1342 height 30
paste input "122005737"
type input "122005737"
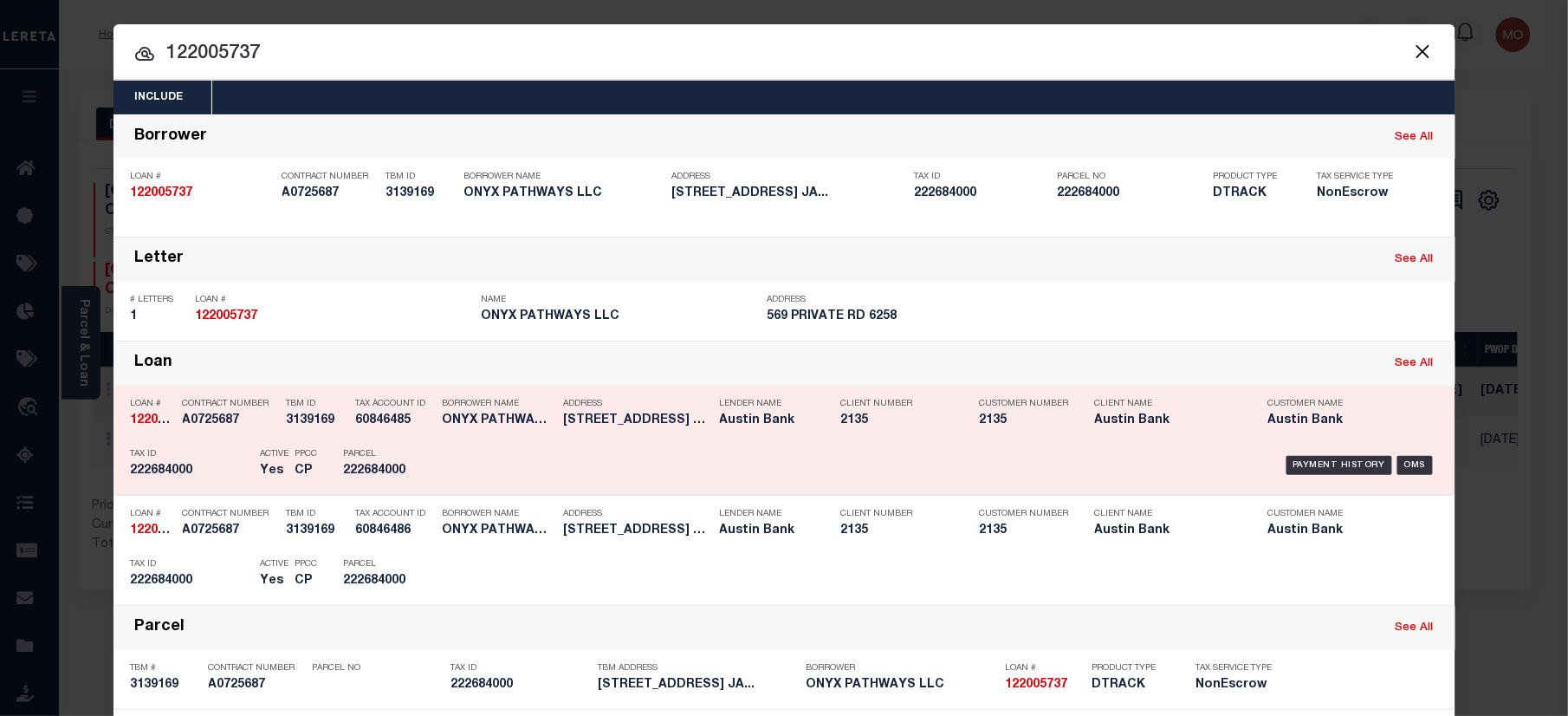
click at [218, 457] on p "Tax ID" at bounding box center [191, 453] width 121 height 11
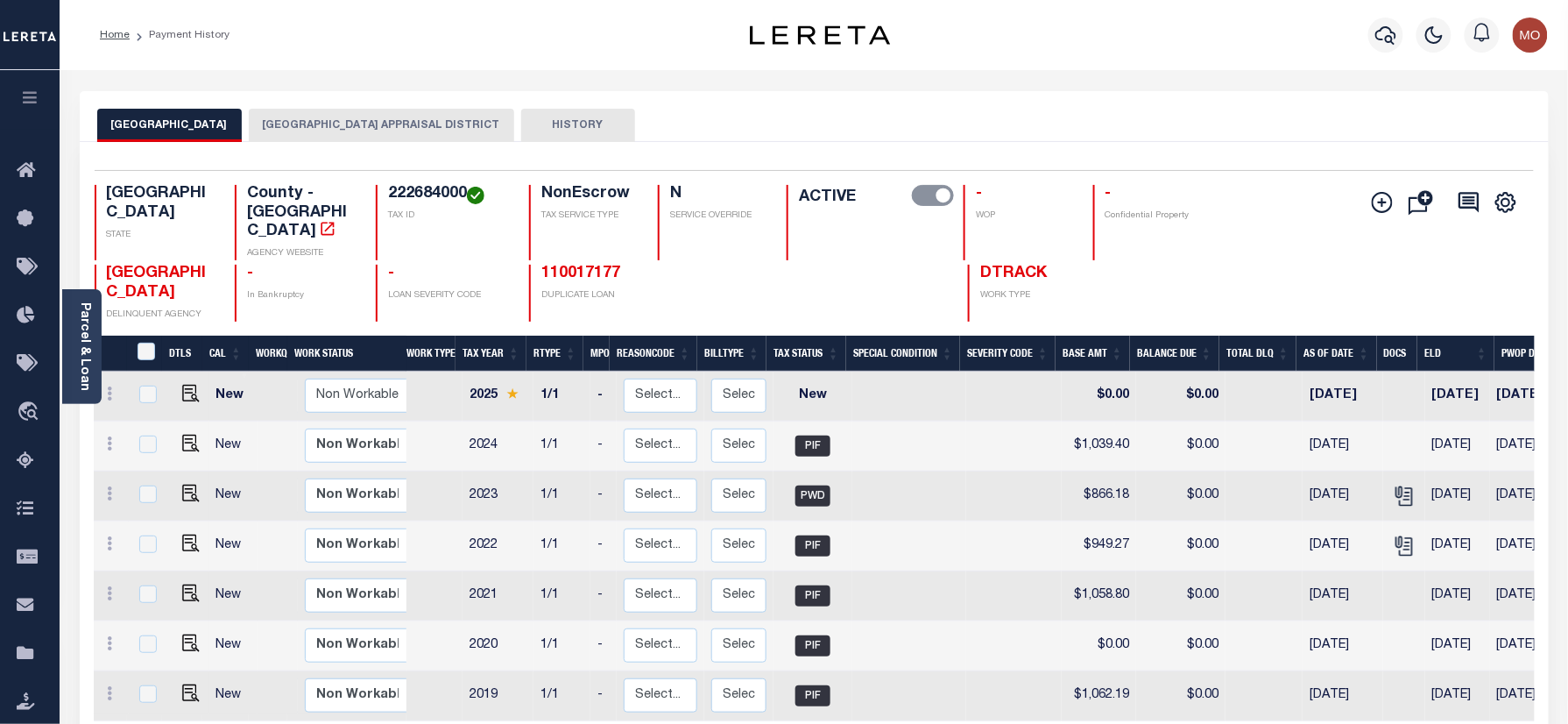
click at [278, 131] on button "[GEOGRAPHIC_DATA] APPRAISAL DISTRICT" at bounding box center [381, 125] width 266 height 34
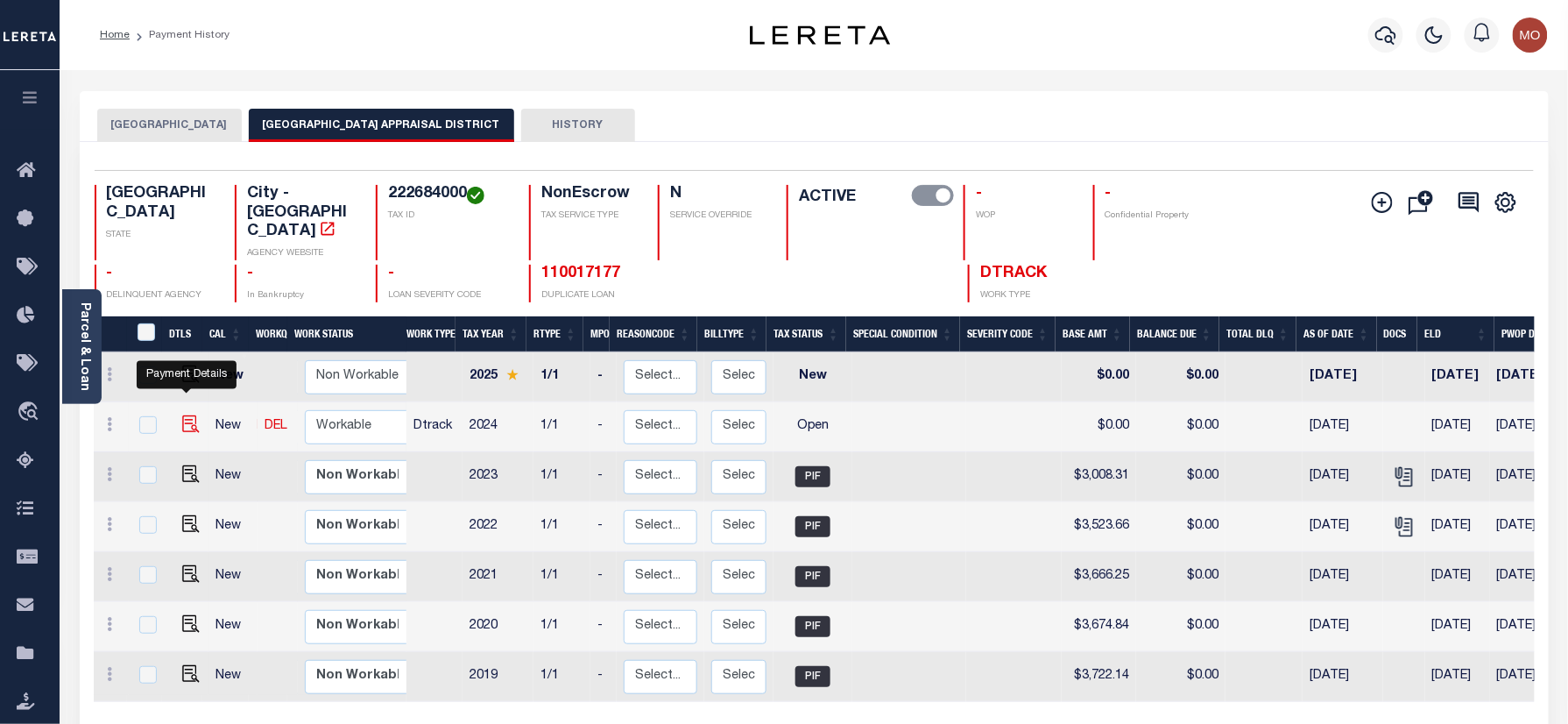
click at [187, 415] on img "" at bounding box center [191, 424] width 18 height 18
checkbox input "true"
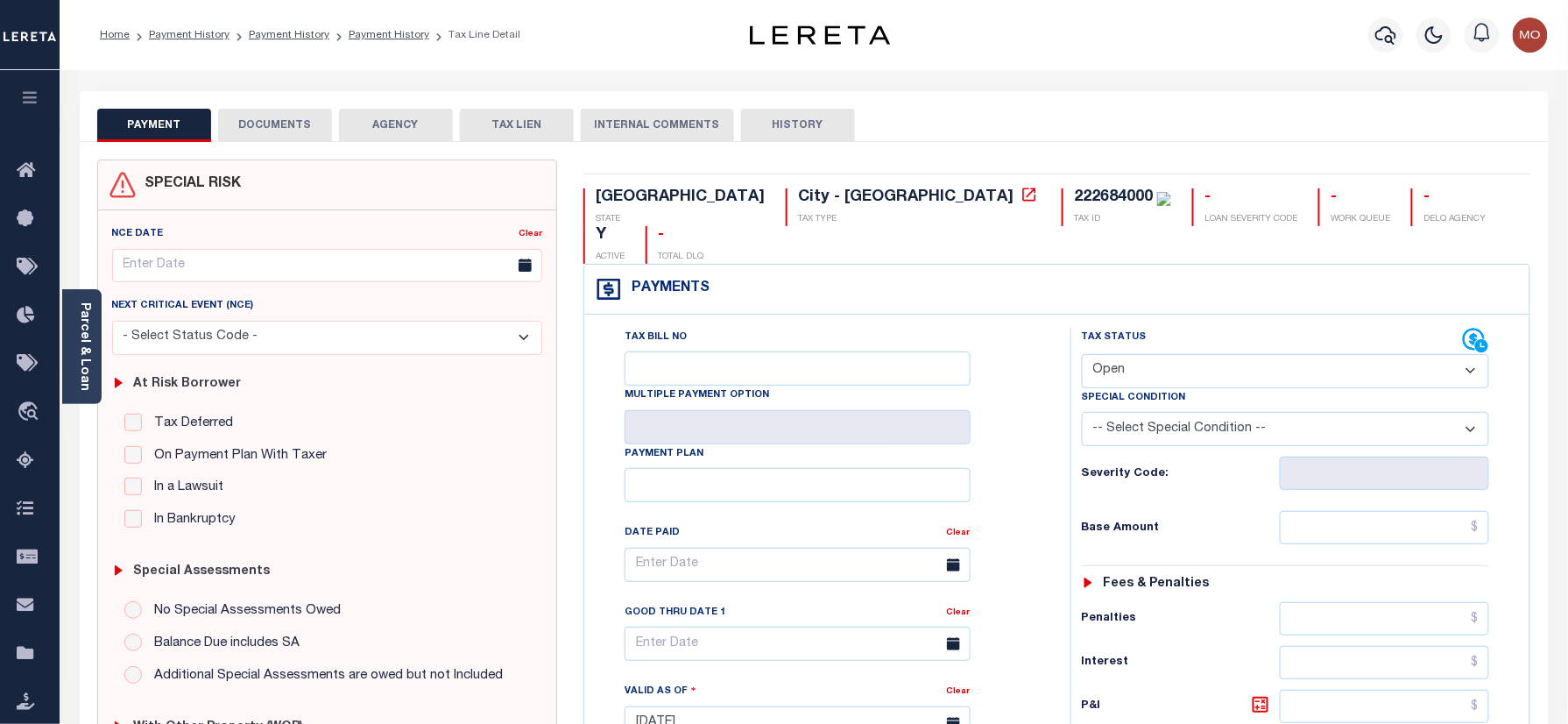
click at [1146, 354] on select "- Select Status Code - Open Due/Unpaid Paid Incomplete No Tax Due Internal Refu…" at bounding box center [1285, 370] width 408 height 35
select select "PYD"
click at [1082, 354] on select "- Select Status Code - Open Due/Unpaid Paid Incomplete No Tax Due Internal Refu…" at bounding box center [1285, 370] width 408 height 35
type input "08/15/2025"
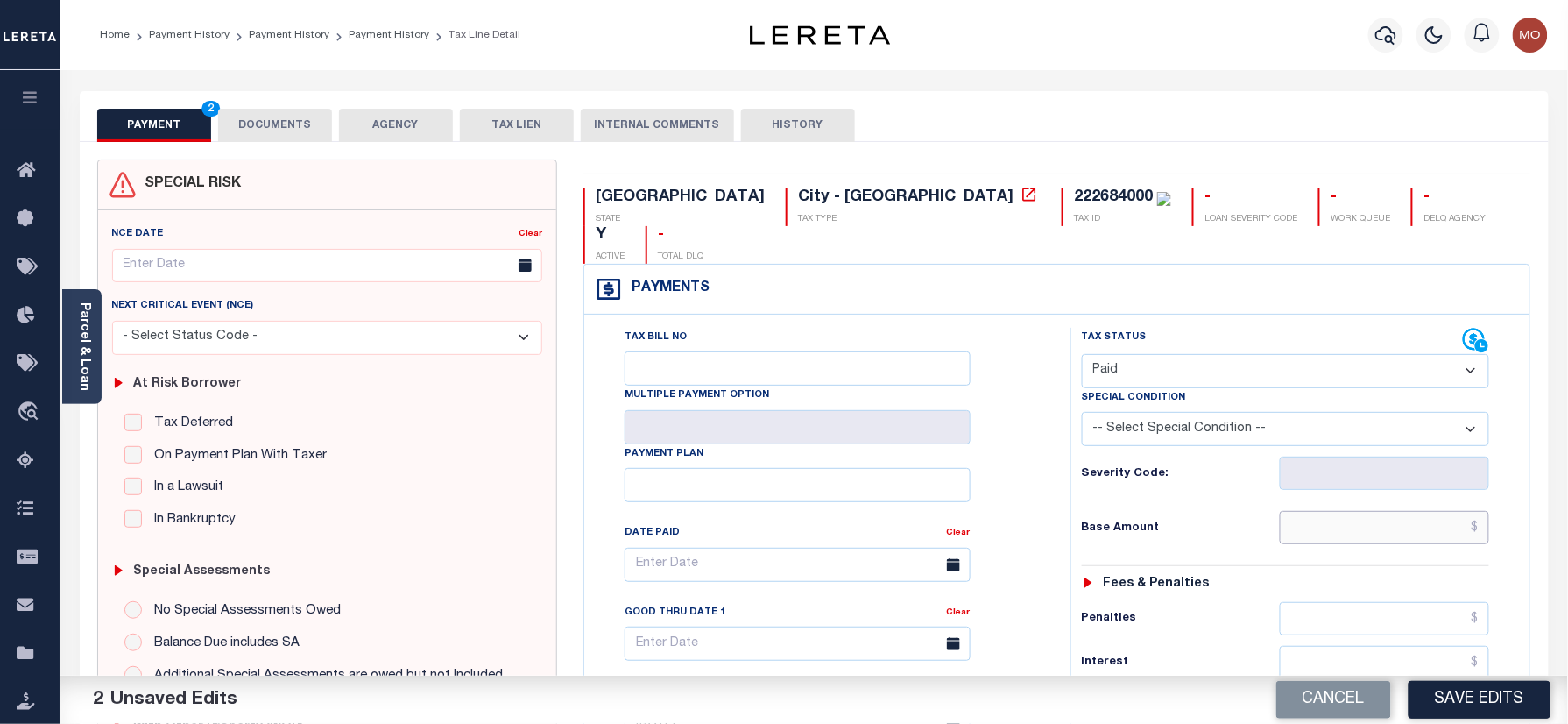
drag, startPoint x: 1323, startPoint y: 508, endPoint x: 1189, endPoint y: 488, distance: 135.5
click at [1323, 511] on input "text" at bounding box center [1385, 527] width 210 height 34
paste input "3,605.11"
type input "$3,605.11"
click at [967, 468] on input "Payment Plan" at bounding box center [797, 485] width 346 height 35
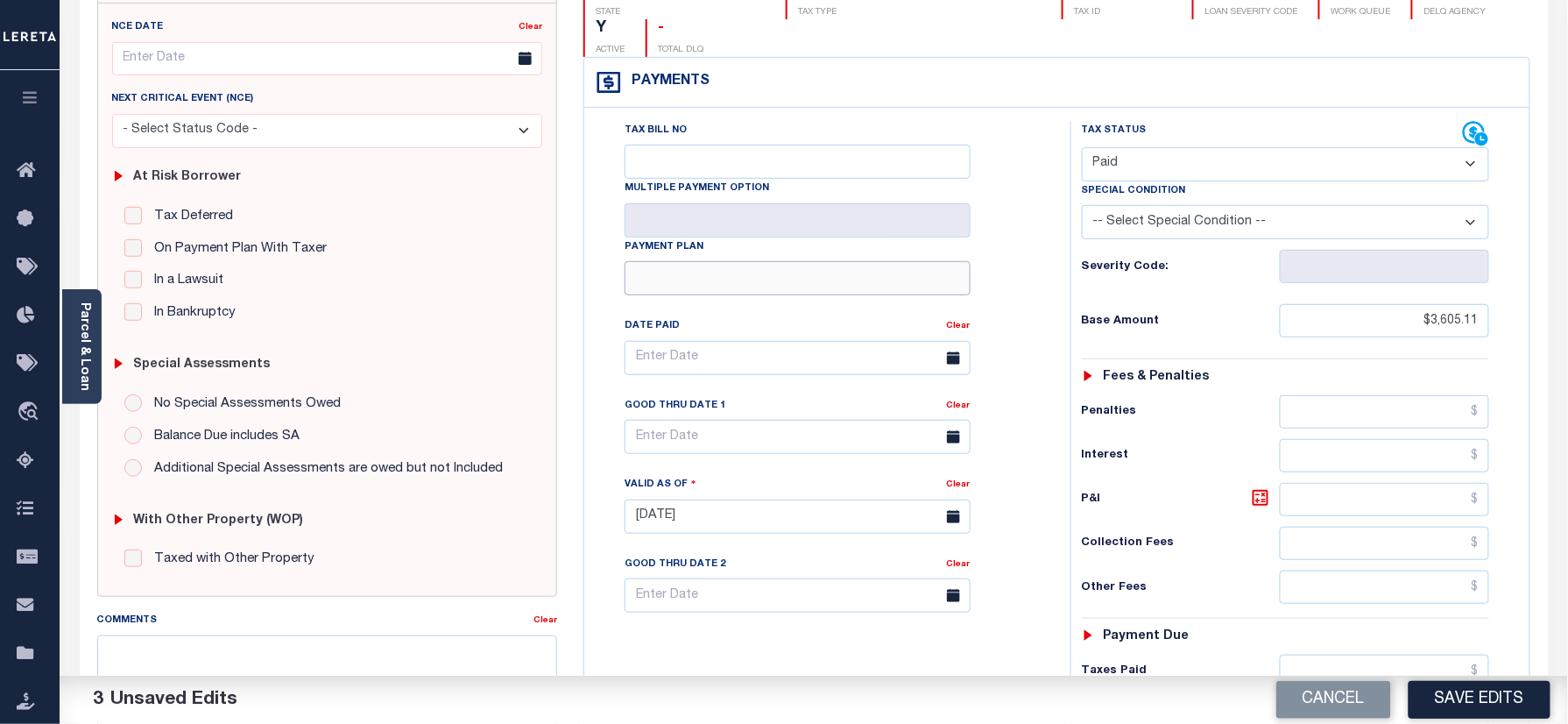
scroll to position [351, 0]
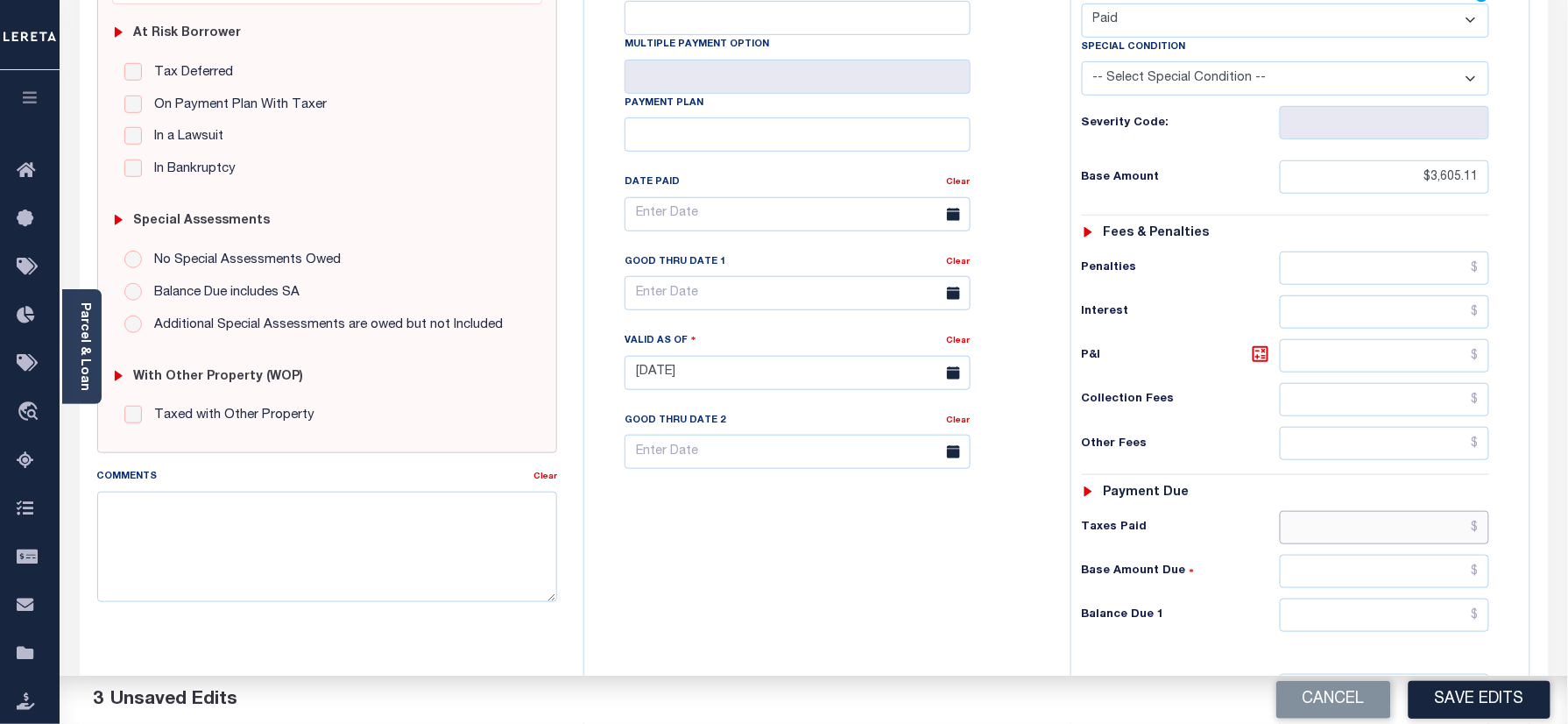
click at [1350, 511] on input "text" at bounding box center [1385, 527] width 210 height 34
paste input "3,605.11"
type input "$3,605.11"
click at [1353, 599] on input "text" at bounding box center [1385, 615] width 210 height 34
type input "$0.00"
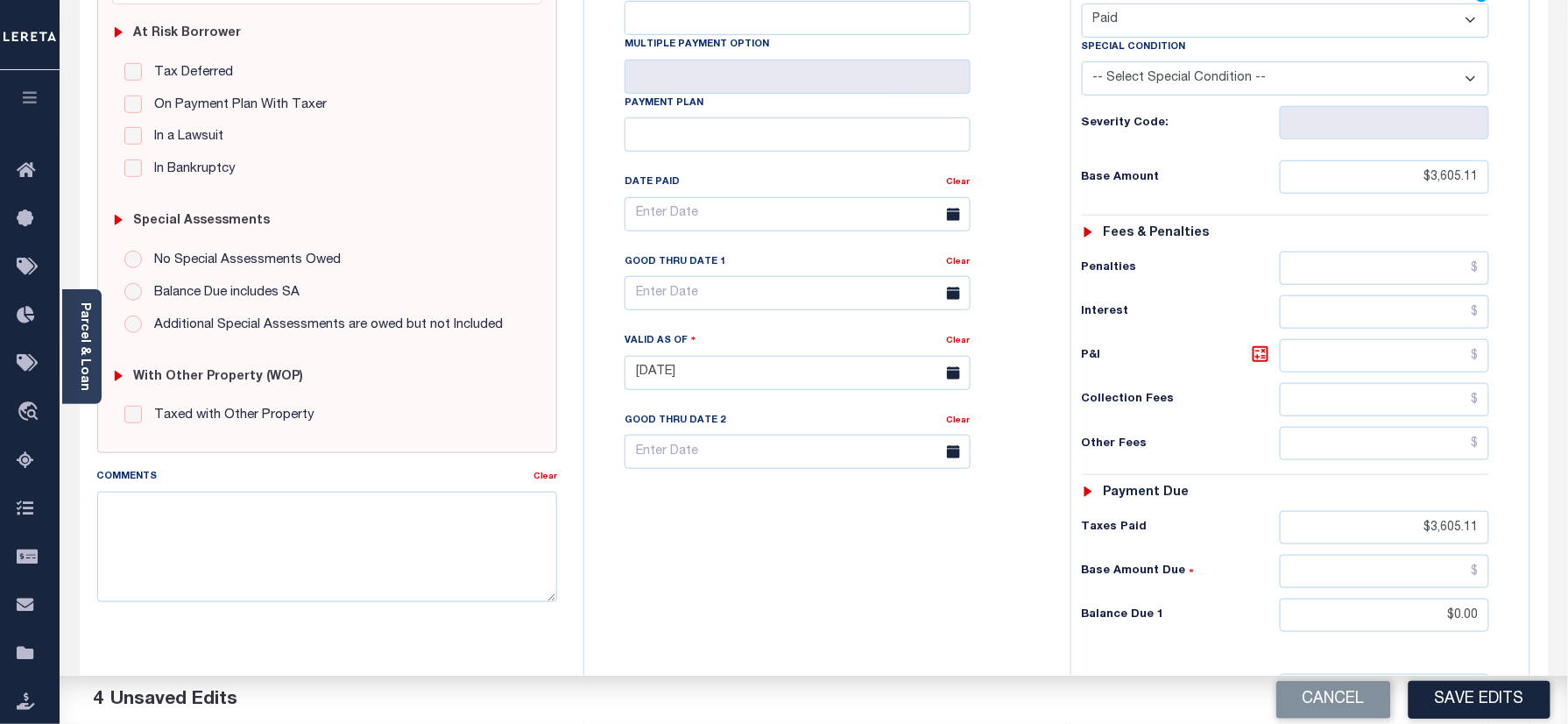
click at [689, 642] on div "Tax Bill No Multiple Payment Option Payment Plan Clear" at bounding box center [823, 363] width 468 height 773
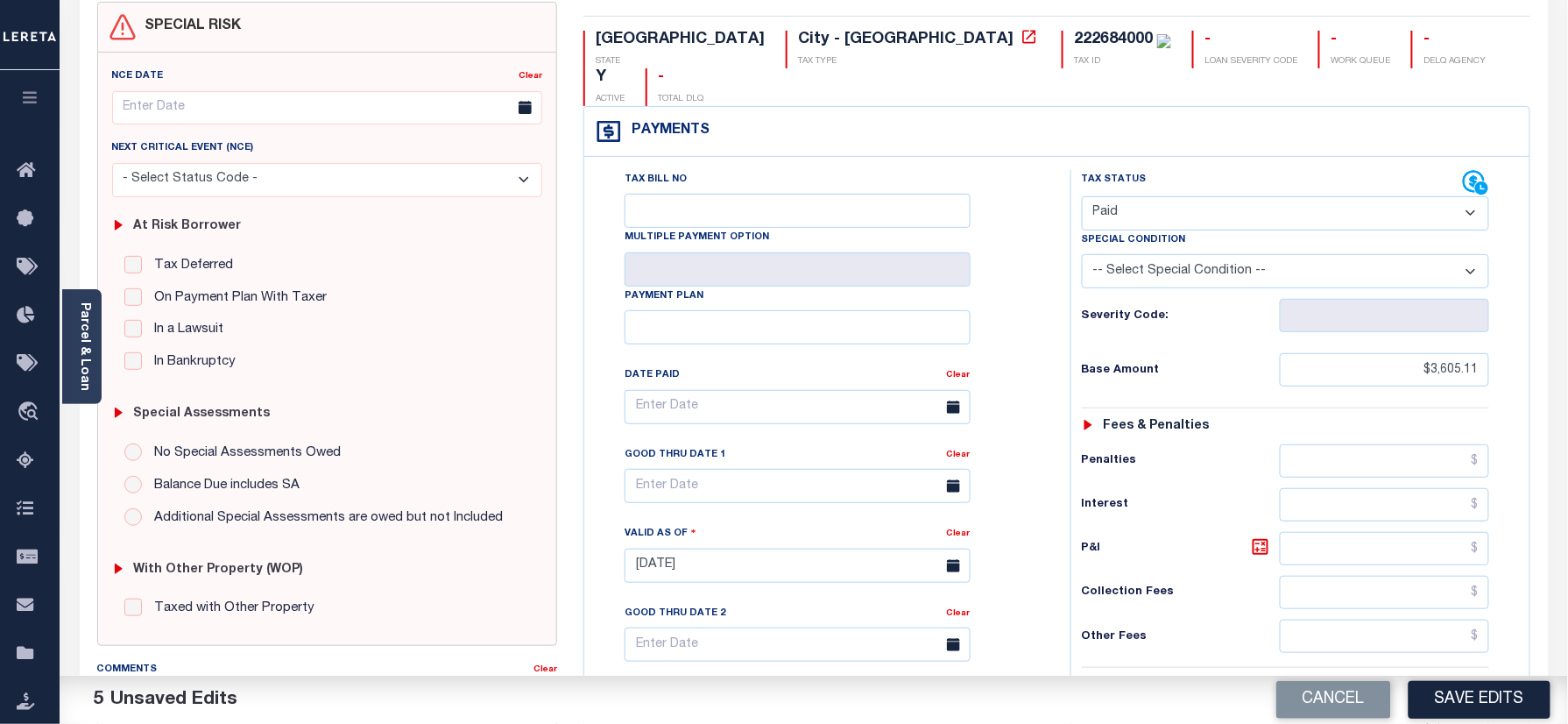
scroll to position [0, 0]
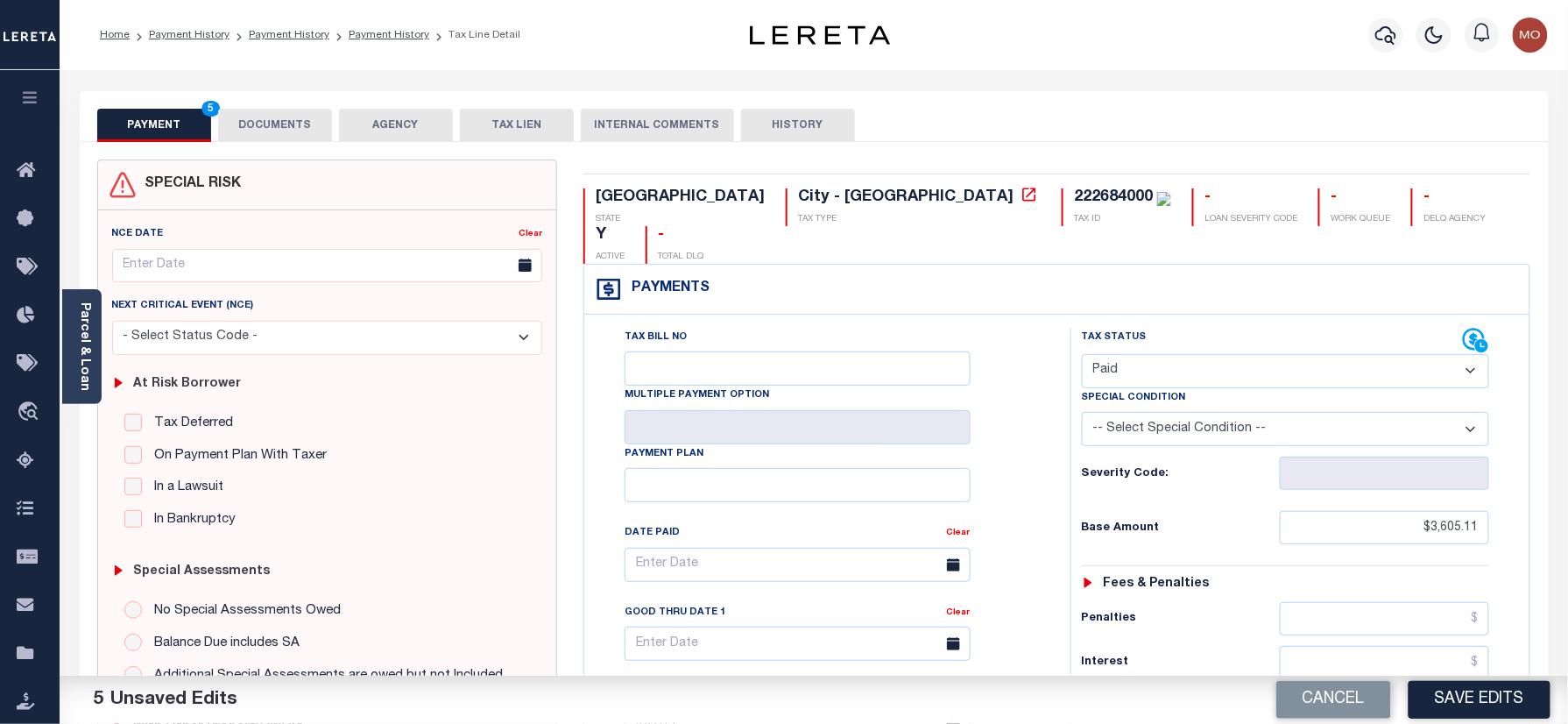
click at [1074, 203] on div "222684000" at bounding box center [1114, 198] width 79 height 16
copy div "222684000"
click at [278, 117] on button "DOCUMENTS" at bounding box center [275, 125] width 114 height 34
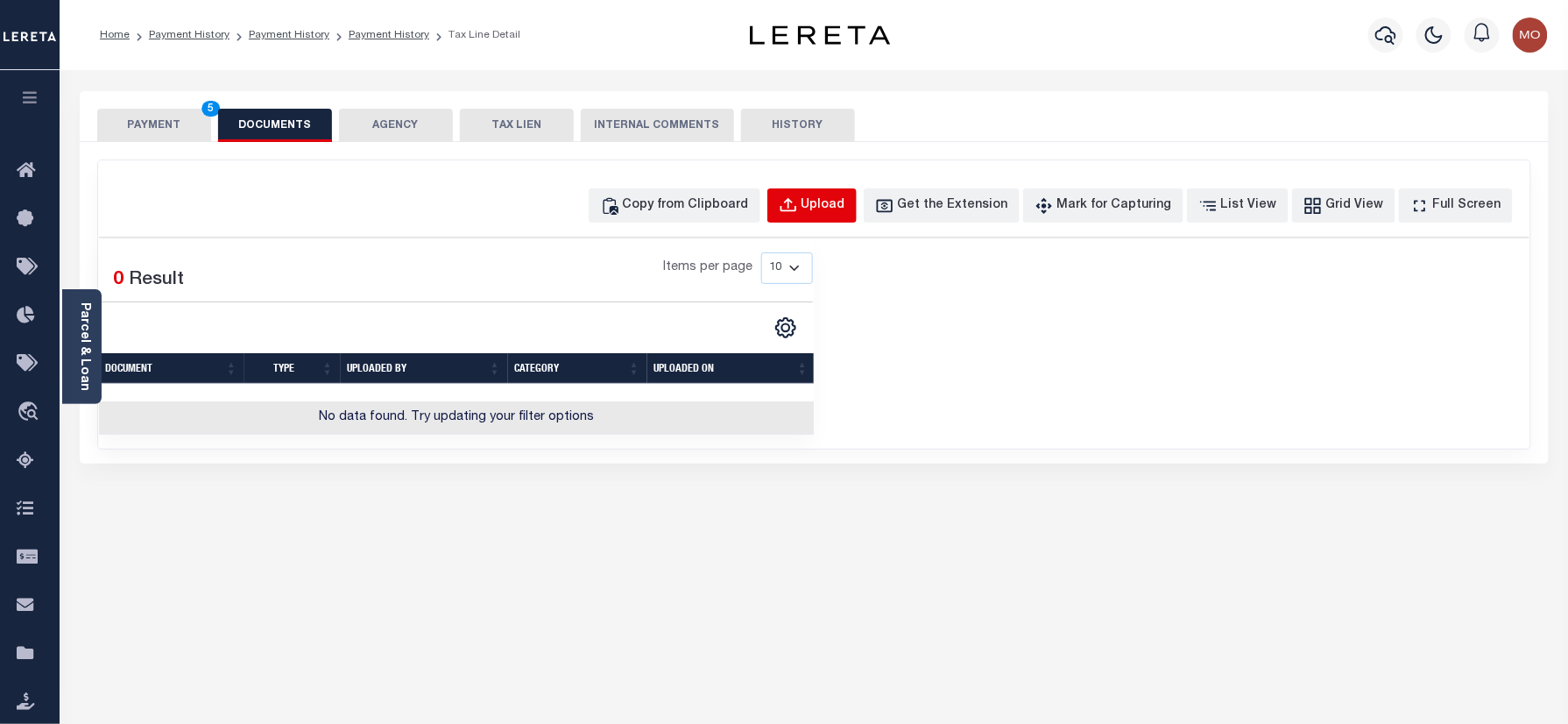
click at [846, 197] on div "Upload" at bounding box center [823, 206] width 43 height 20
select select "POP"
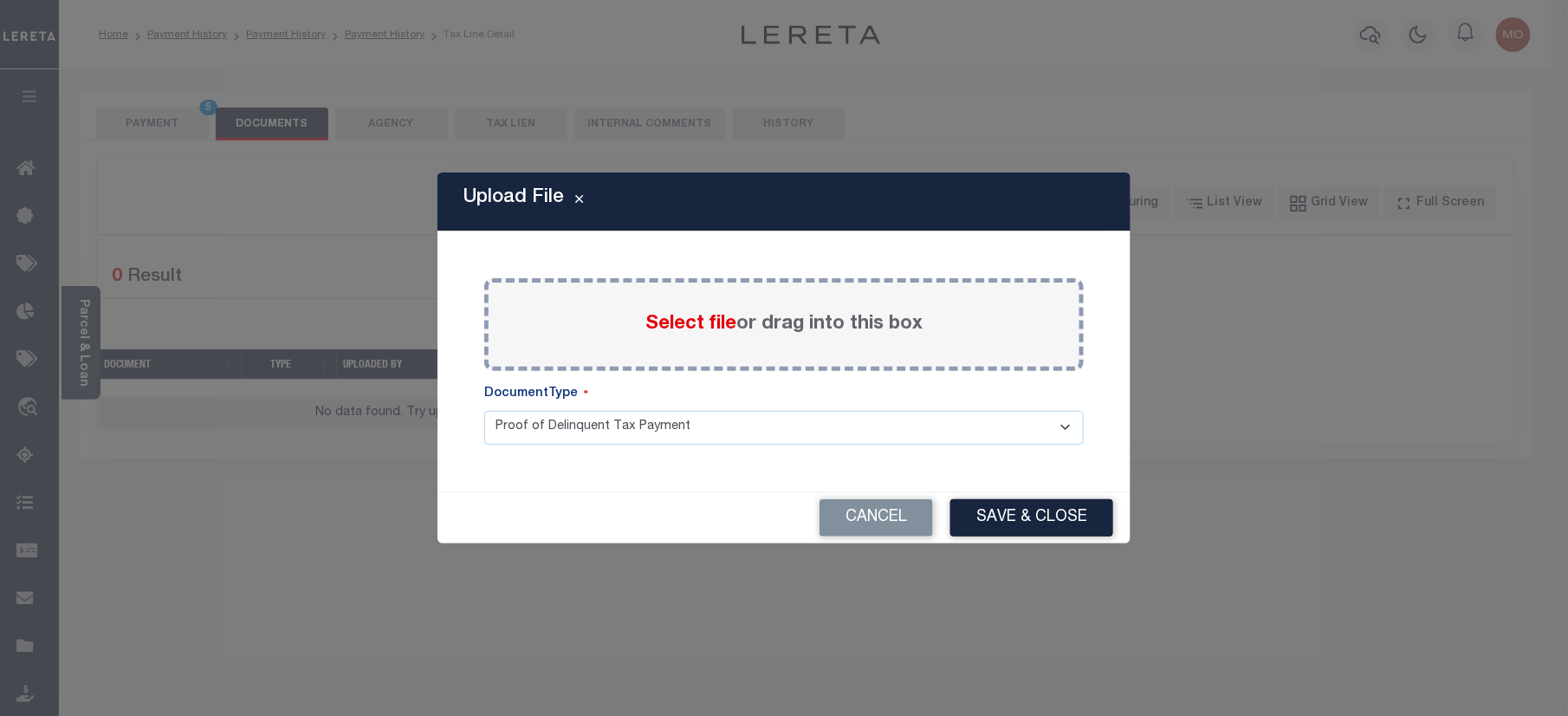
click at [716, 331] on span "Select file" at bounding box center [691, 324] width 91 height 20
click at [0, 0] on input "Select file or drag into this box" at bounding box center [0, 0] width 0 height 0
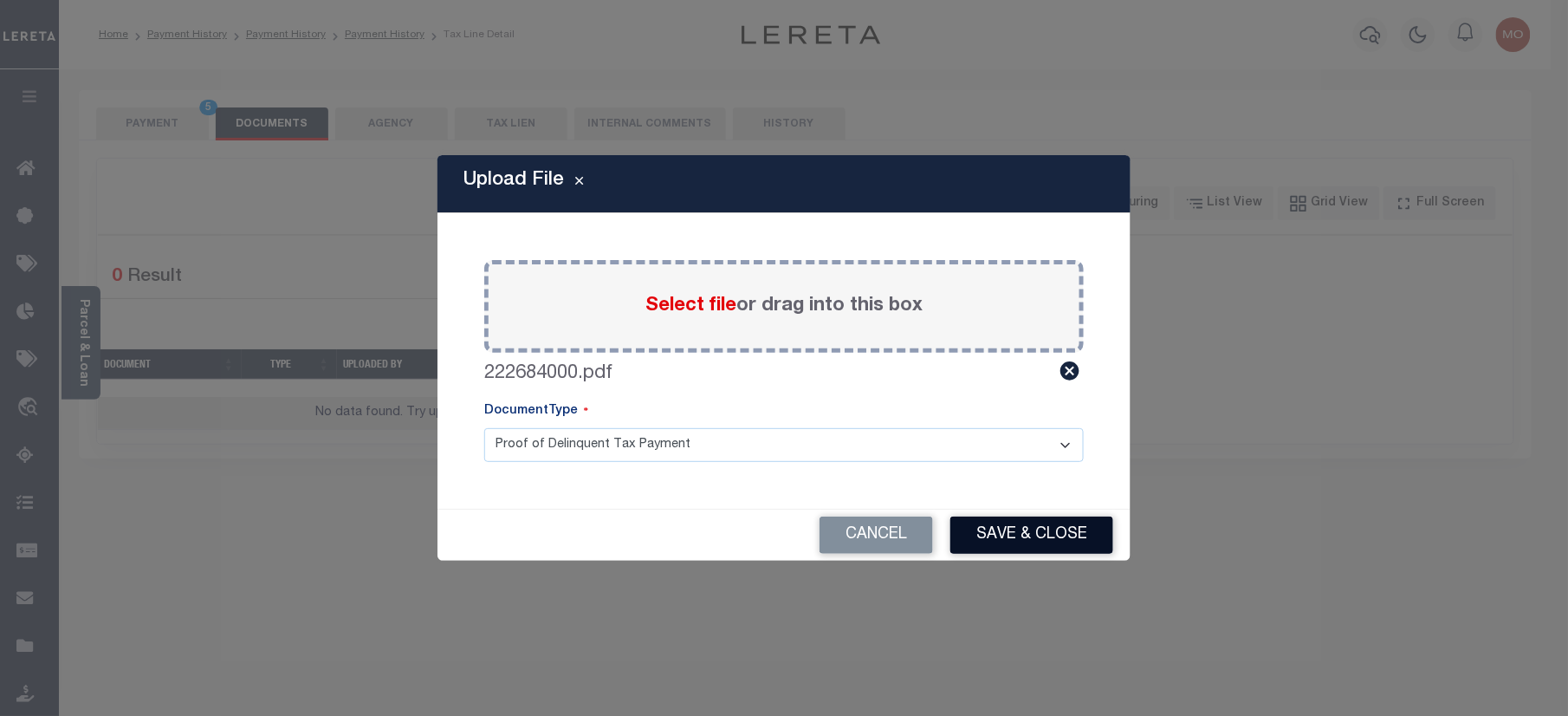
click at [1061, 521] on button "Save & Close" at bounding box center [1032, 535] width 163 height 37
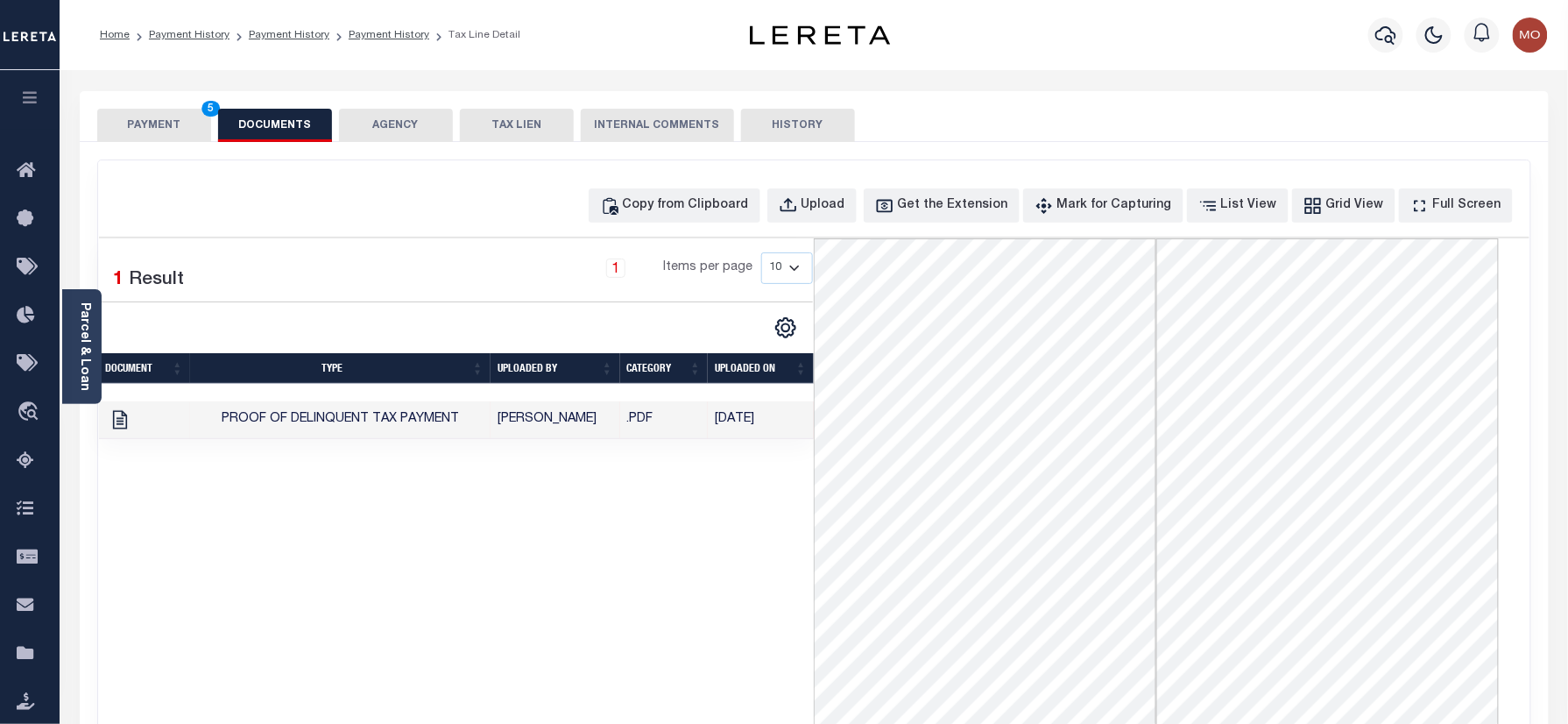
click at [169, 126] on button "PAYMENT 5" at bounding box center [153, 125] width 114 height 34
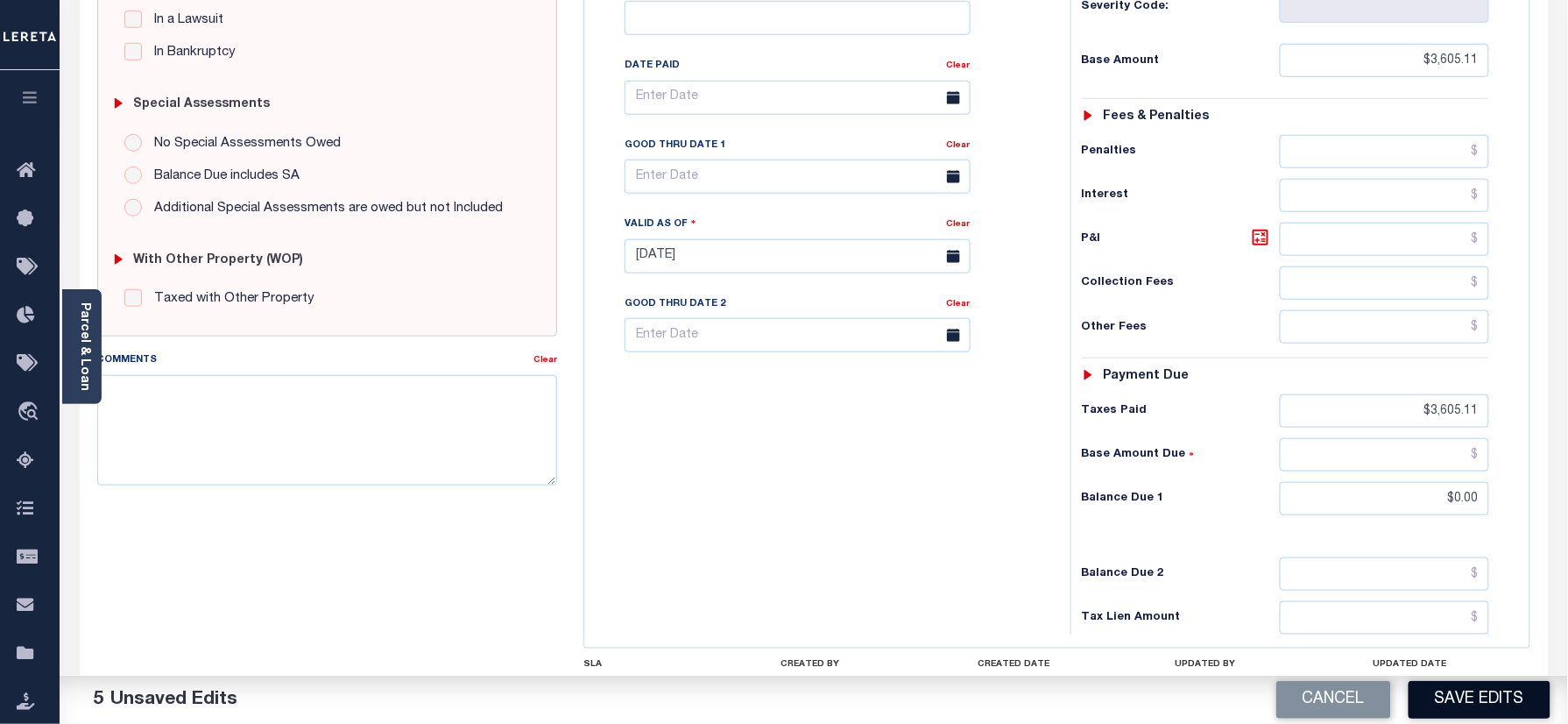
click at [1441, 693] on button "Save Edits" at bounding box center [1480, 699] width 142 height 38
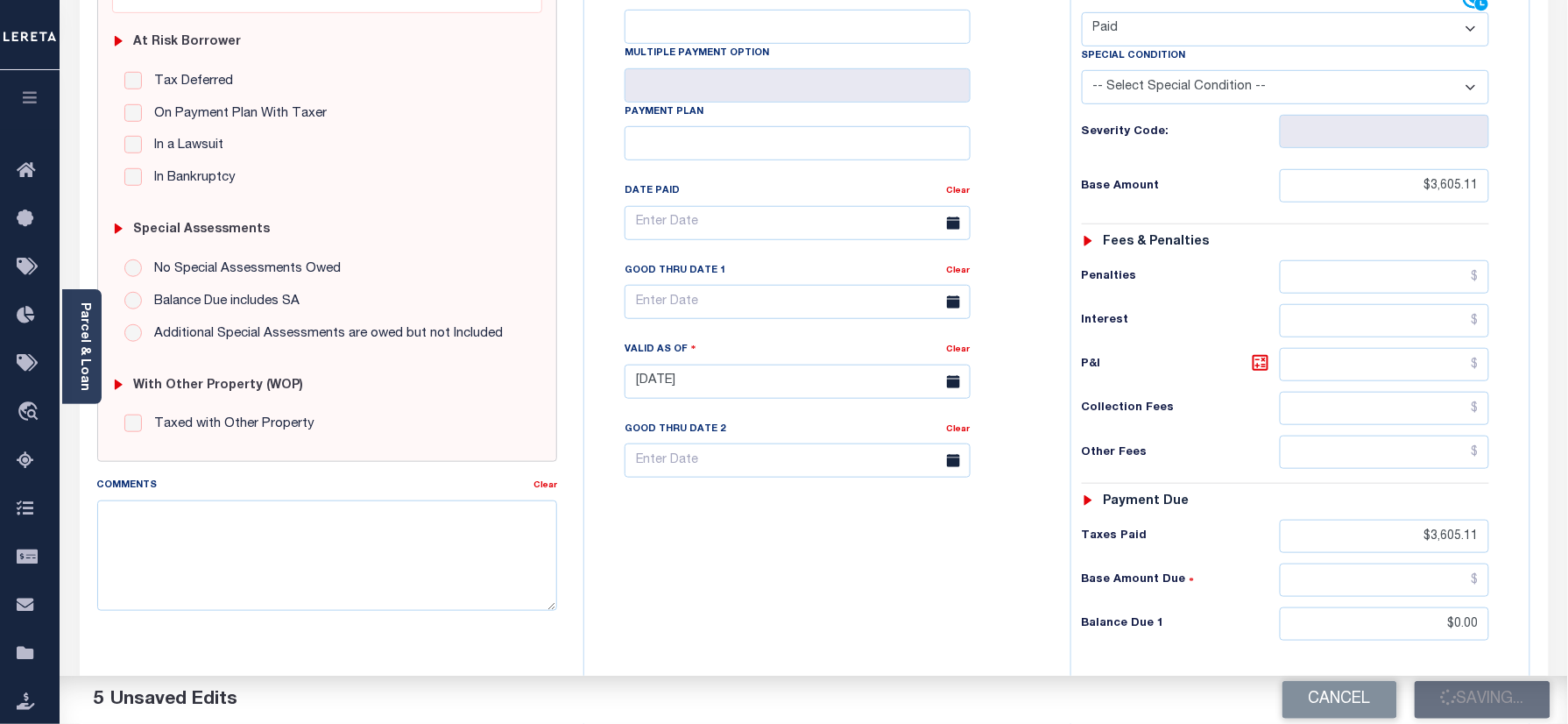
scroll to position [117, 0]
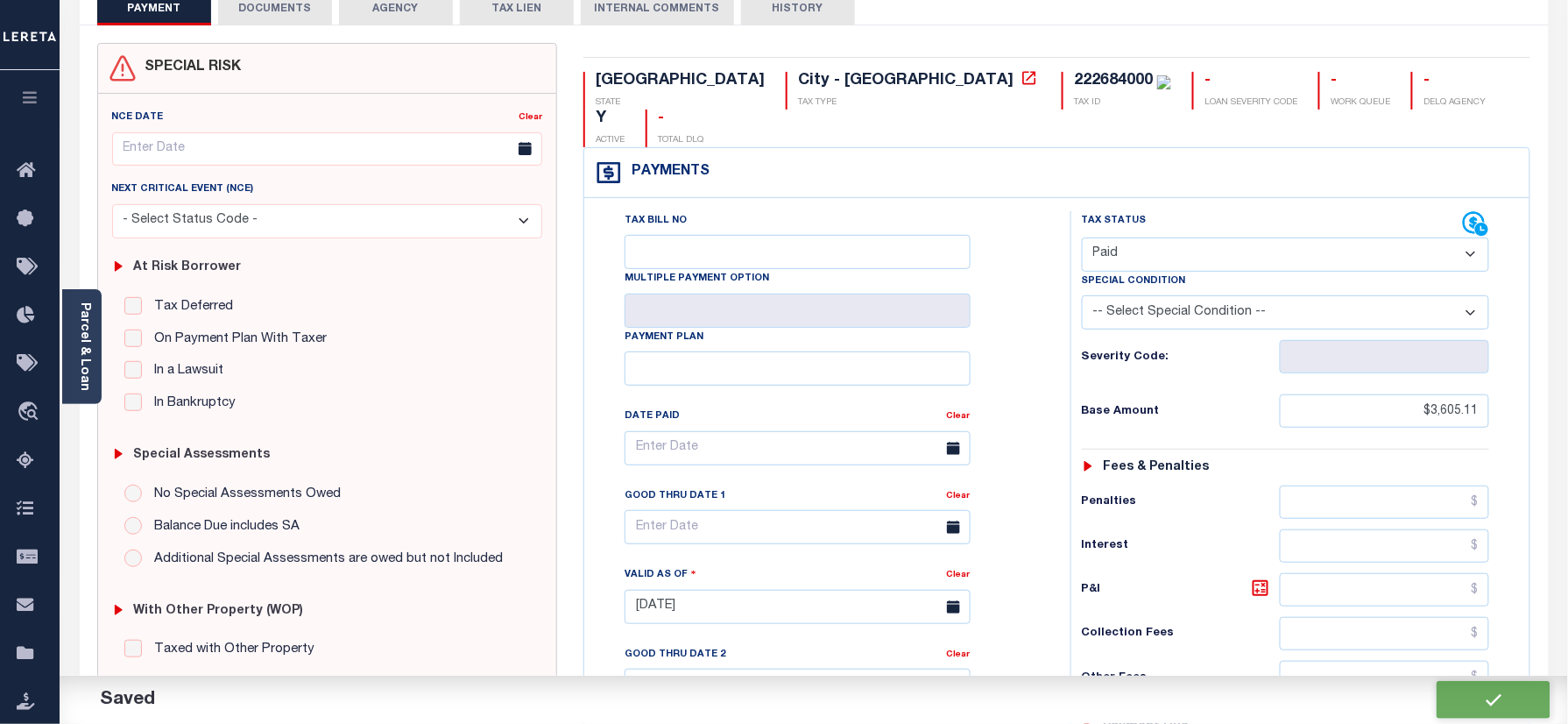
checkbox input "false"
type input "$3,605.11"
type input "$0"
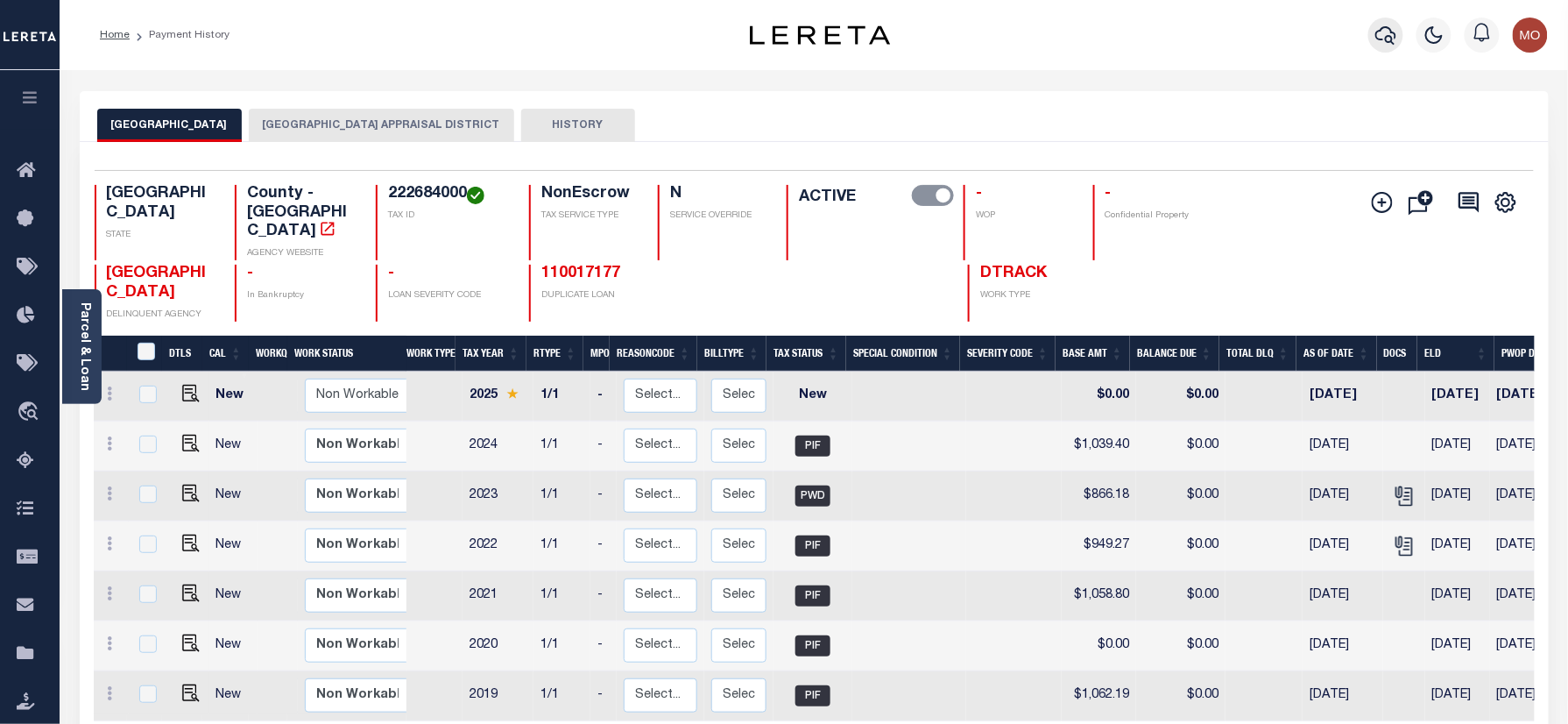
click at [1389, 28] on icon "button" at bounding box center [1385, 36] width 21 height 19
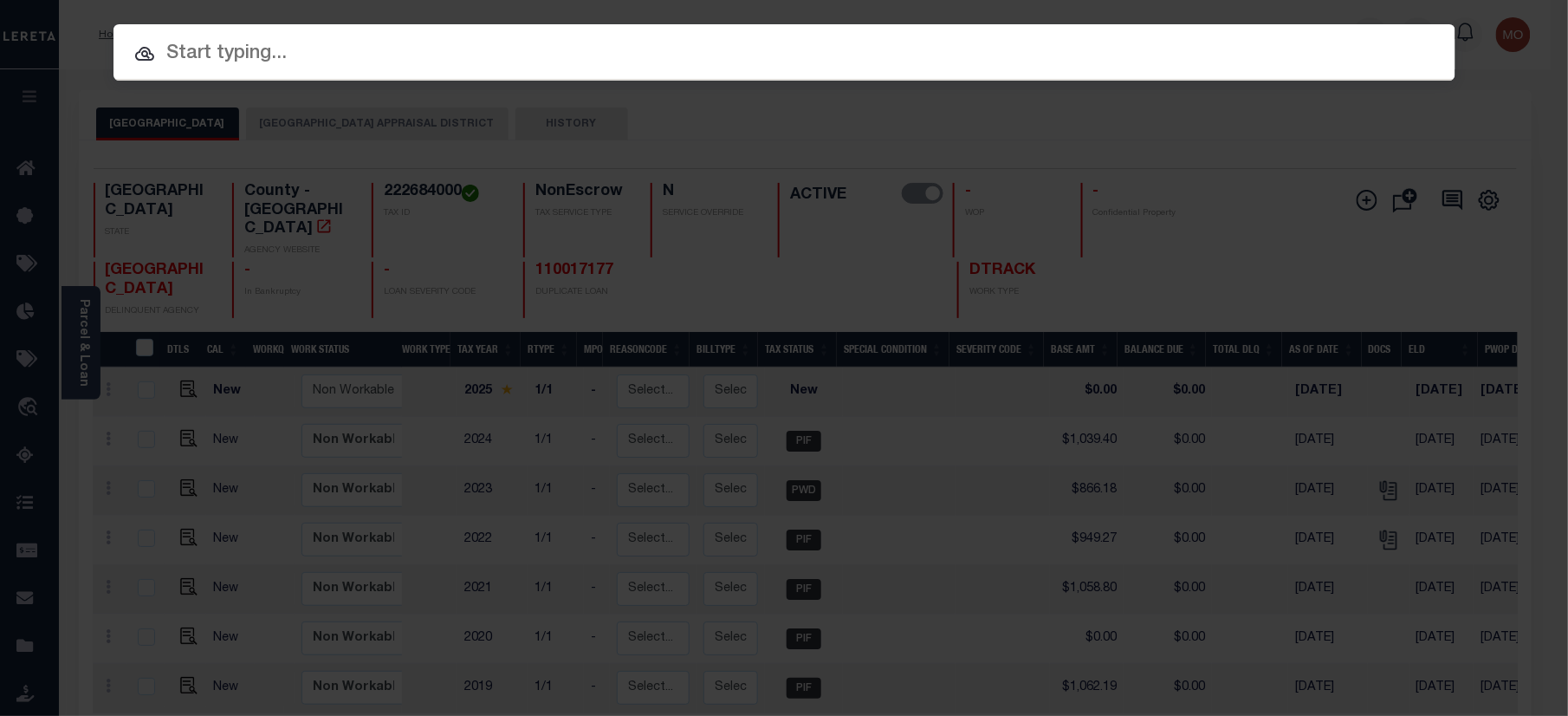
click at [280, 40] on input "text" at bounding box center [784, 54] width 1342 height 30
paste input "121017065"
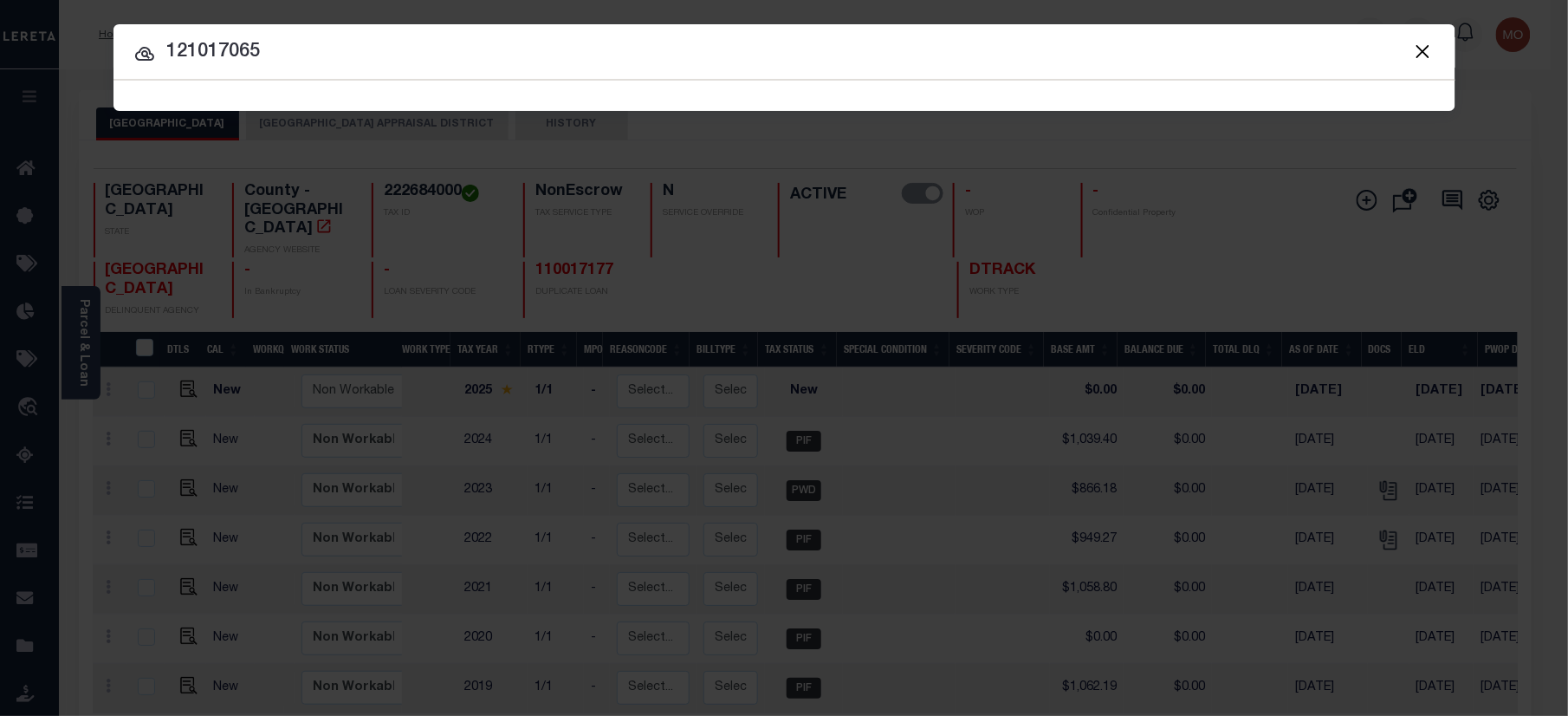
type input "121017065"
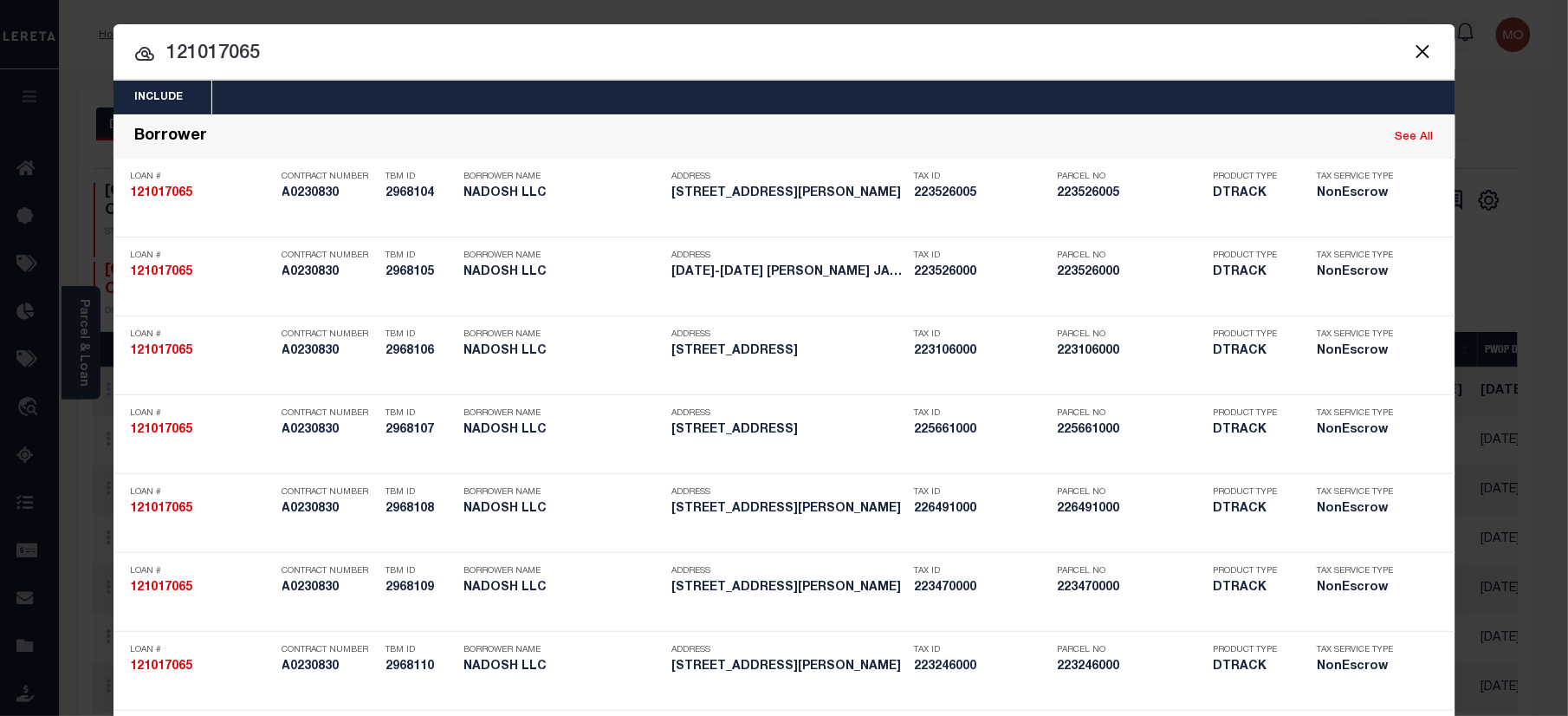
click at [344, 60] on input "121017065" at bounding box center [784, 54] width 1342 height 30
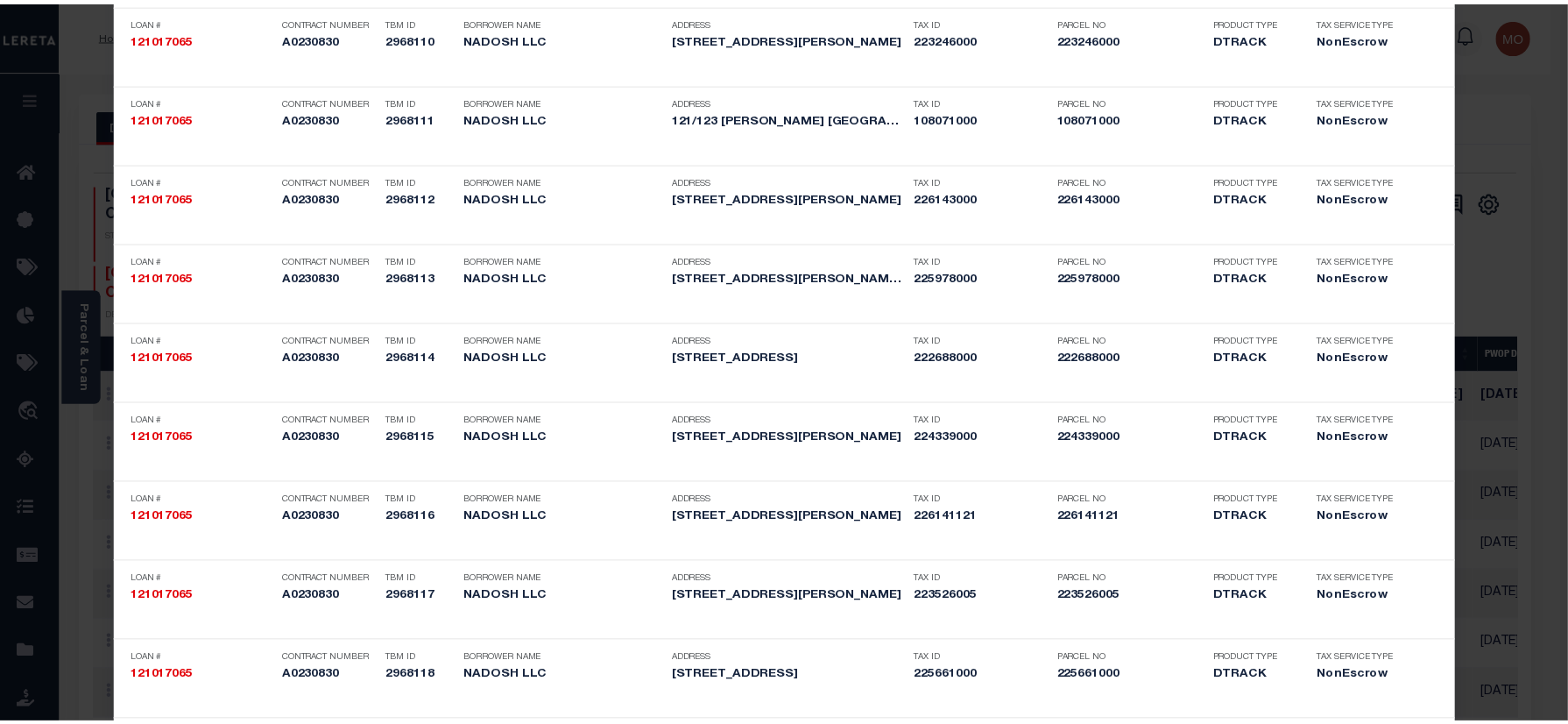
scroll to position [3488, 0]
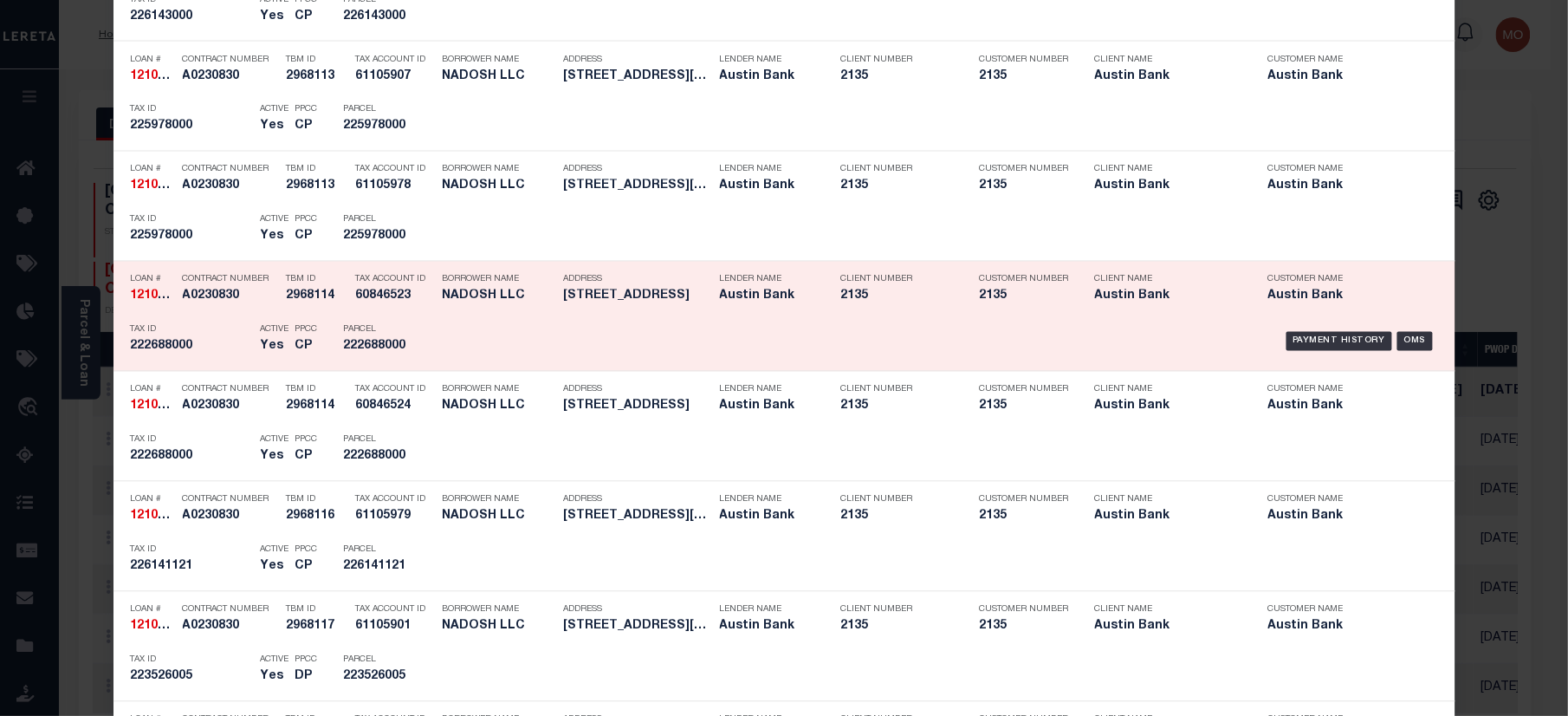
click at [320, 340] on div "PPCC CP" at bounding box center [307, 341] width 49 height 50
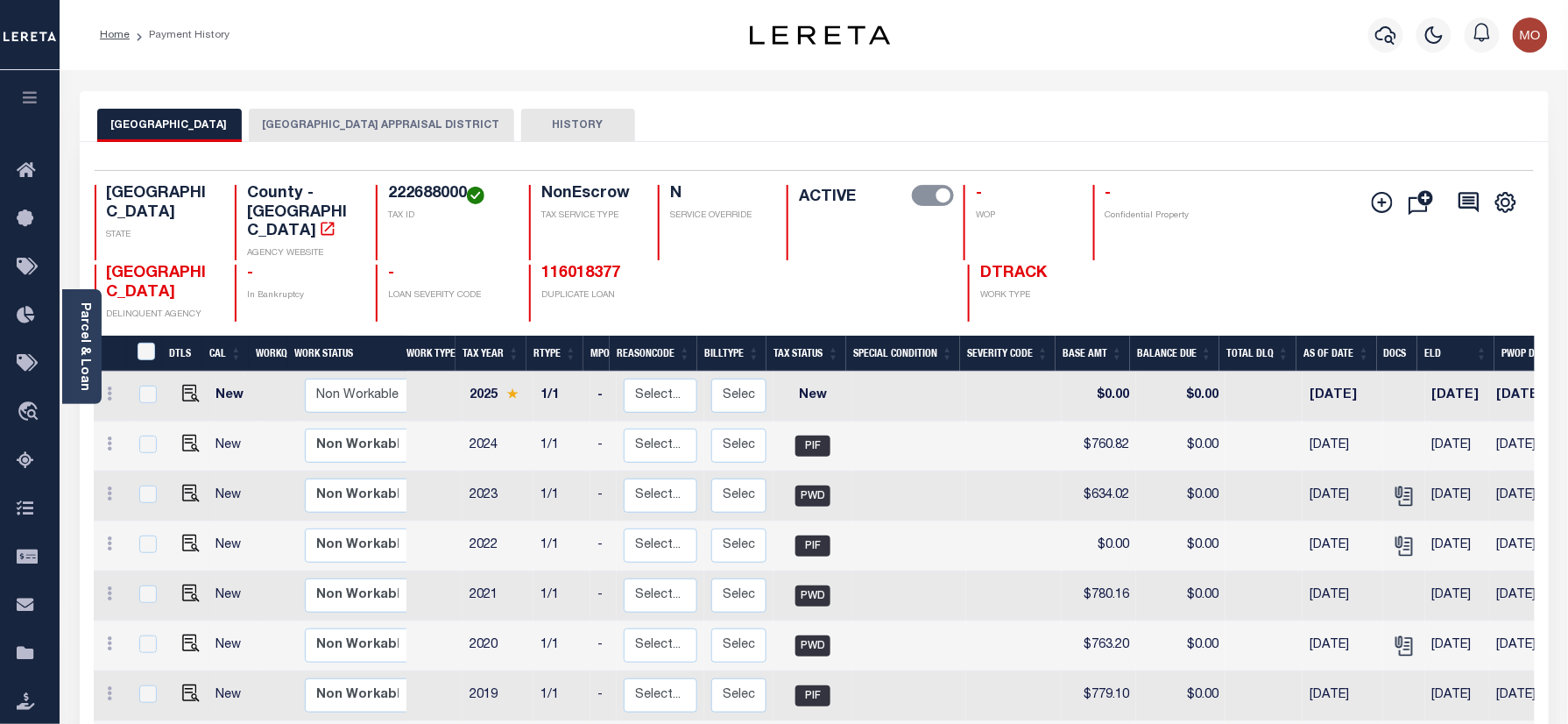
click at [359, 142] on div "Selected 8 Results 1 Items per page 25 50 100 TX STATE TAX ID N" at bounding box center [814, 519] width 1469 height 754
click at [358, 123] on button "[GEOGRAPHIC_DATA] APPRAISAL DISTRICT" at bounding box center [381, 125] width 266 height 34
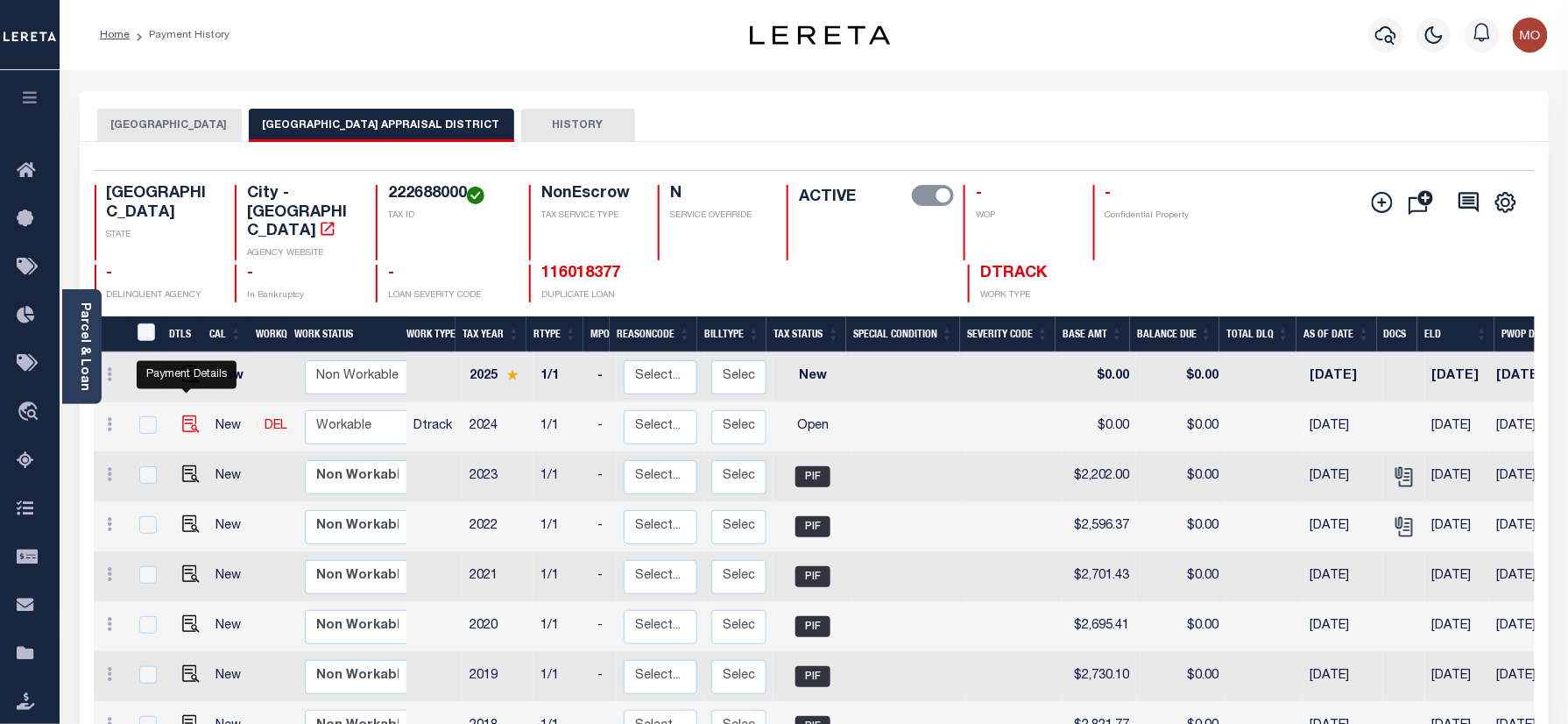
click at [186, 415] on img "" at bounding box center [191, 424] width 18 height 18
checkbox input "true"
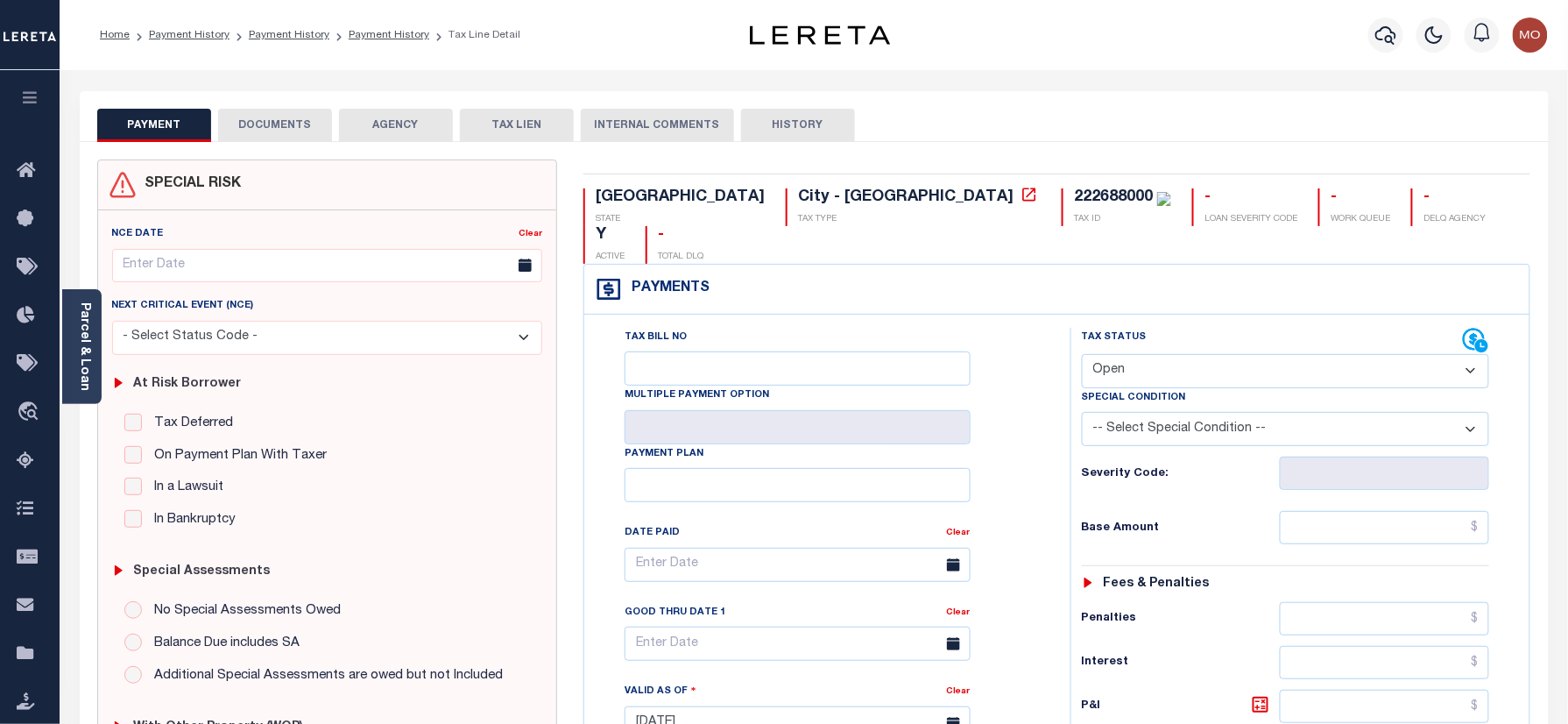
click at [1074, 205] on div "222688000" at bounding box center [1114, 198] width 79 height 16
copy div "222688000"
click at [1161, 354] on select "- Select Status Code - Open Due/Unpaid Paid Incomplete No Tax Due Internal Refu…" at bounding box center [1285, 370] width 408 height 35
select select "PYD"
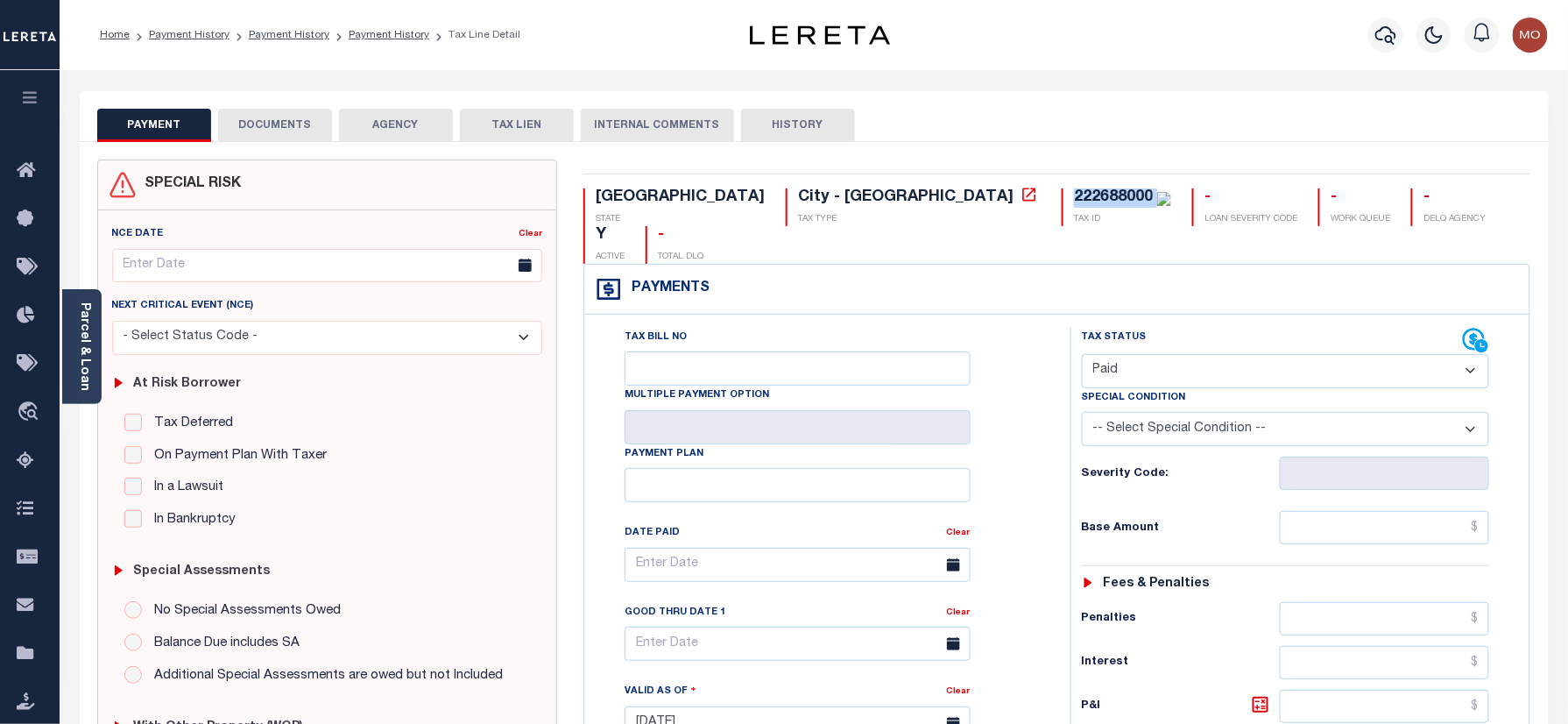
click at [1082, 354] on select "- Select Status Code - Open Due/Unpaid Paid Incomplete No Tax Due Internal Refu…" at bounding box center [1285, 370] width 408 height 35
type input "08/15/2025"
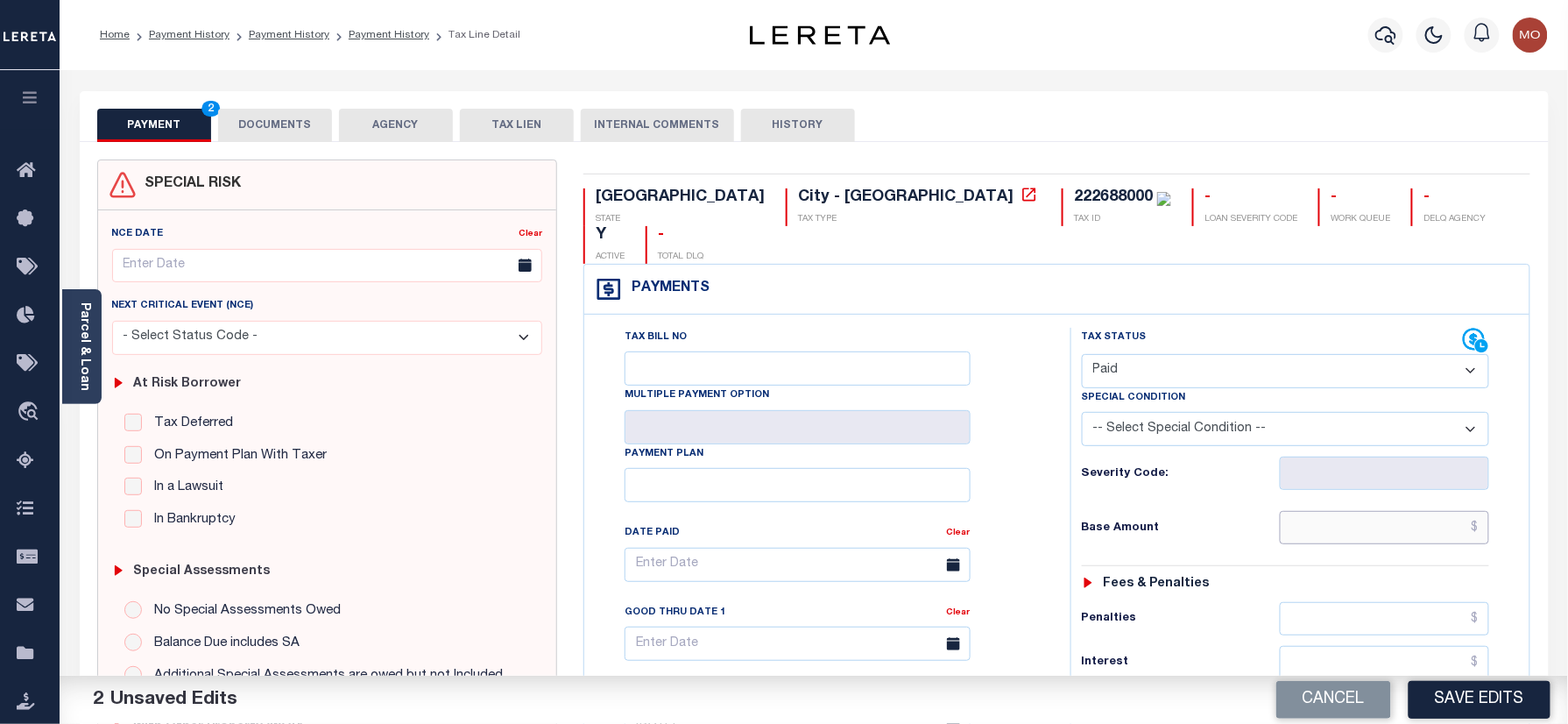
click at [1339, 511] on input "text" at bounding box center [1385, 527] width 210 height 34
paste input "2,638.83"
type input "$2,638.83"
click at [1028, 435] on div "Tax Bill No Multiple Payment Option Payment Plan Clear" at bounding box center [823, 574] width 443 height 492
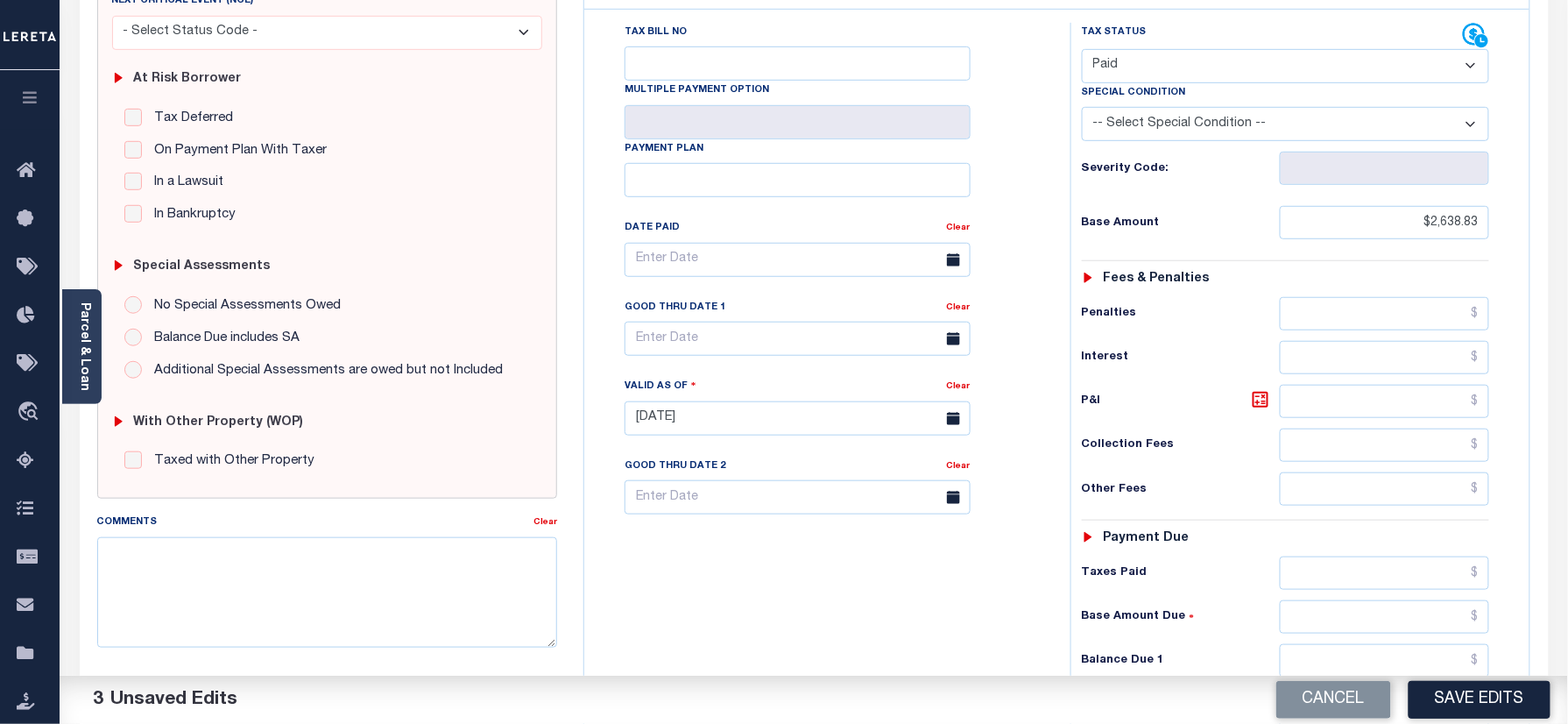
scroll to position [467, 0]
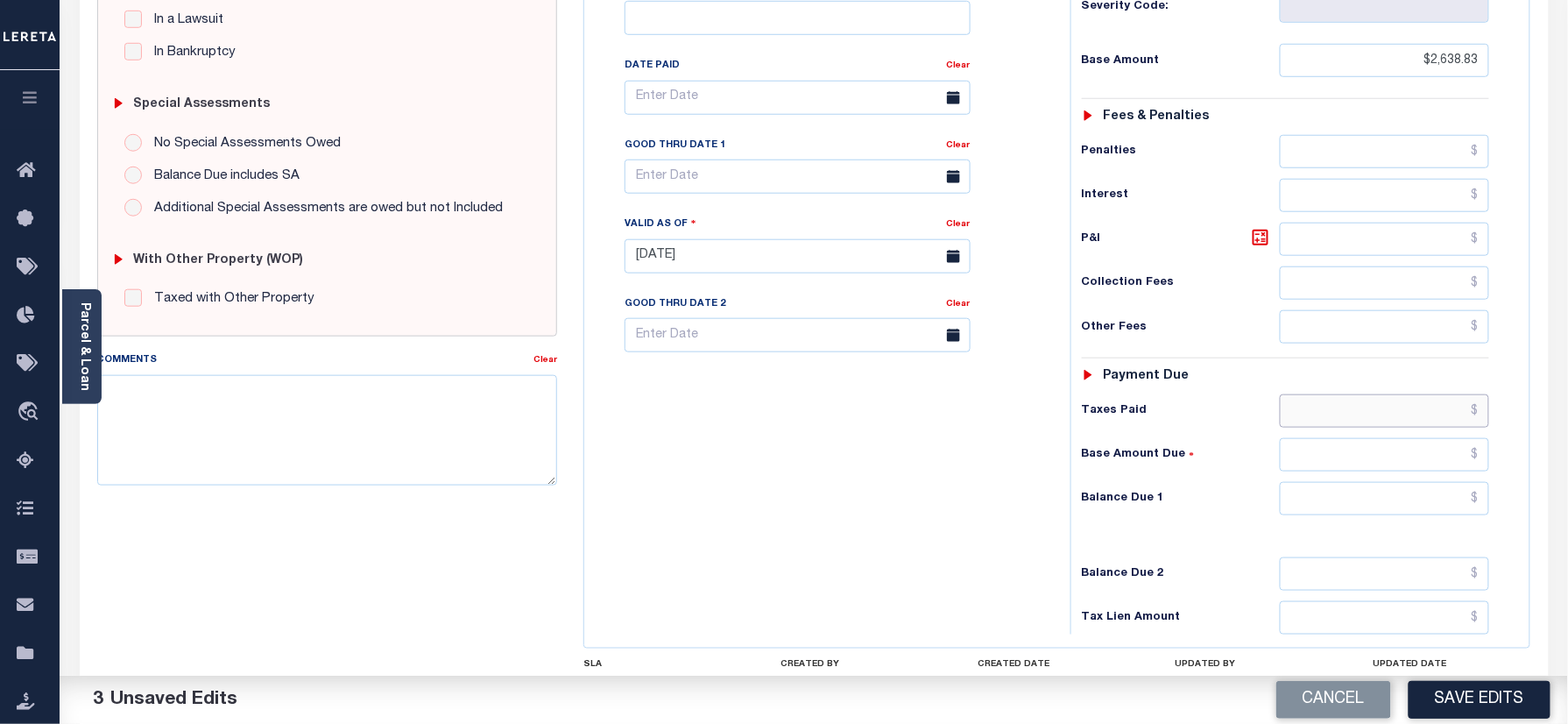
click at [1343, 394] on input "text" at bounding box center [1385, 411] width 210 height 34
paste input "2,638.83"
type input "$2,638.83"
click at [1382, 482] on input "text" at bounding box center [1385, 499] width 210 height 34
type input "$0.00"
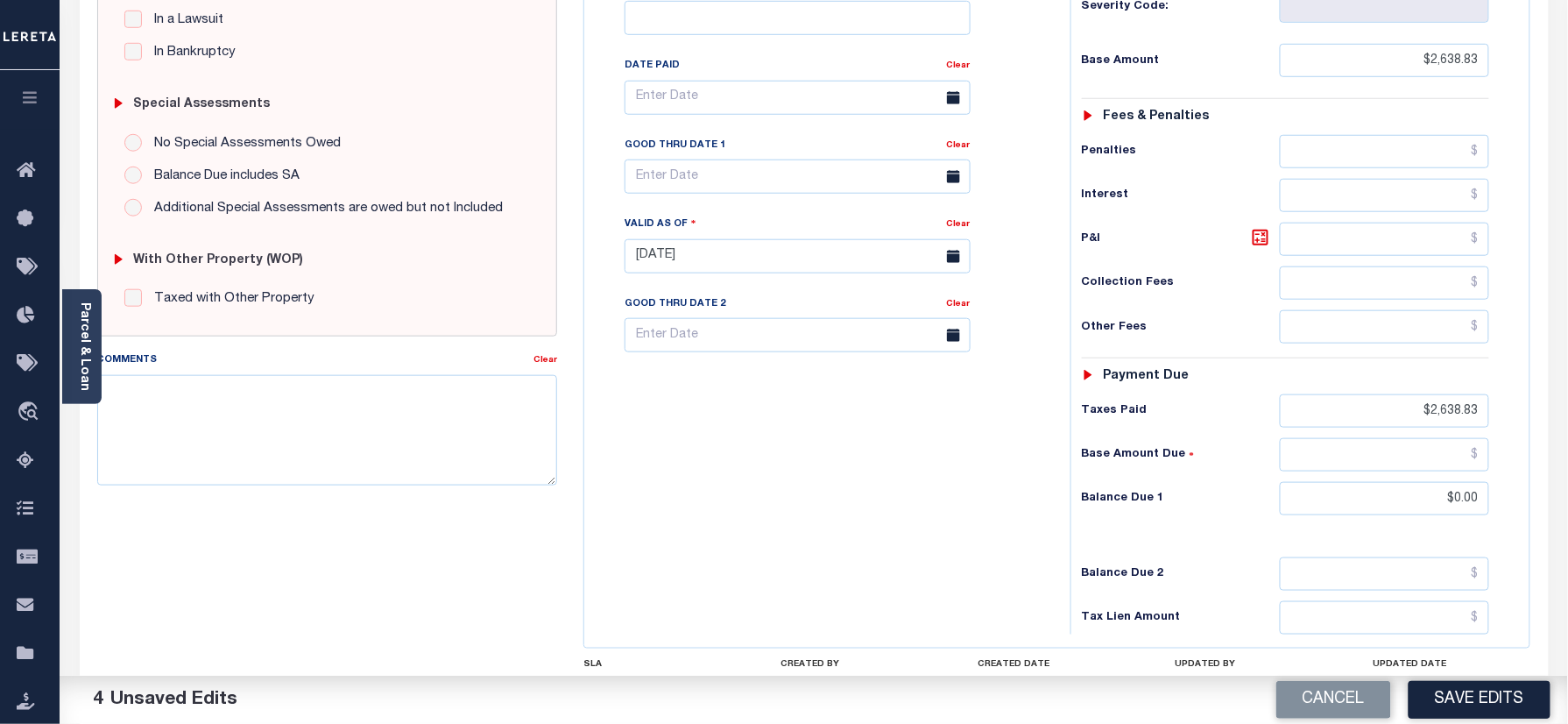
click at [730, 475] on div "Tax Bill No Multiple Payment Option Payment Plan Clear" at bounding box center [823, 247] width 468 height 773
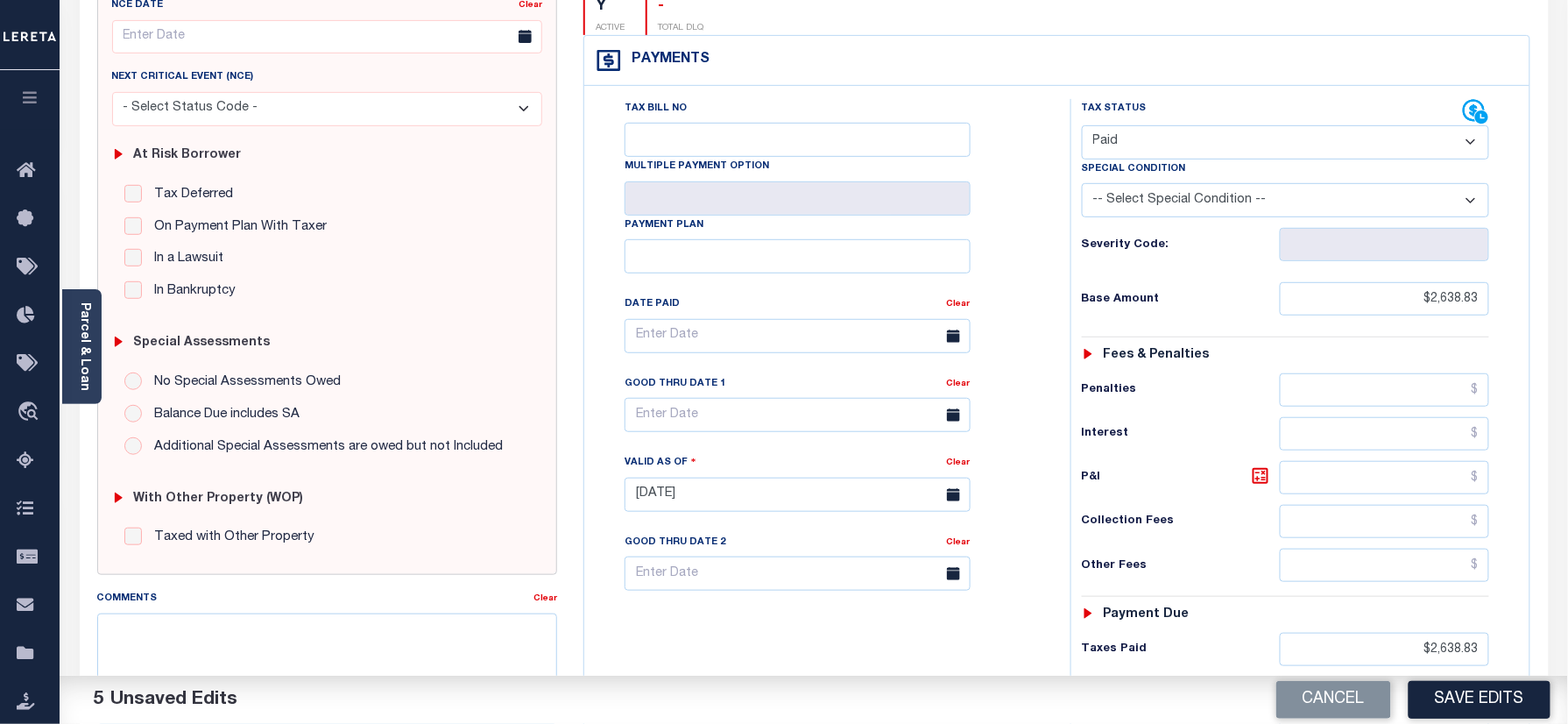
scroll to position [0, 0]
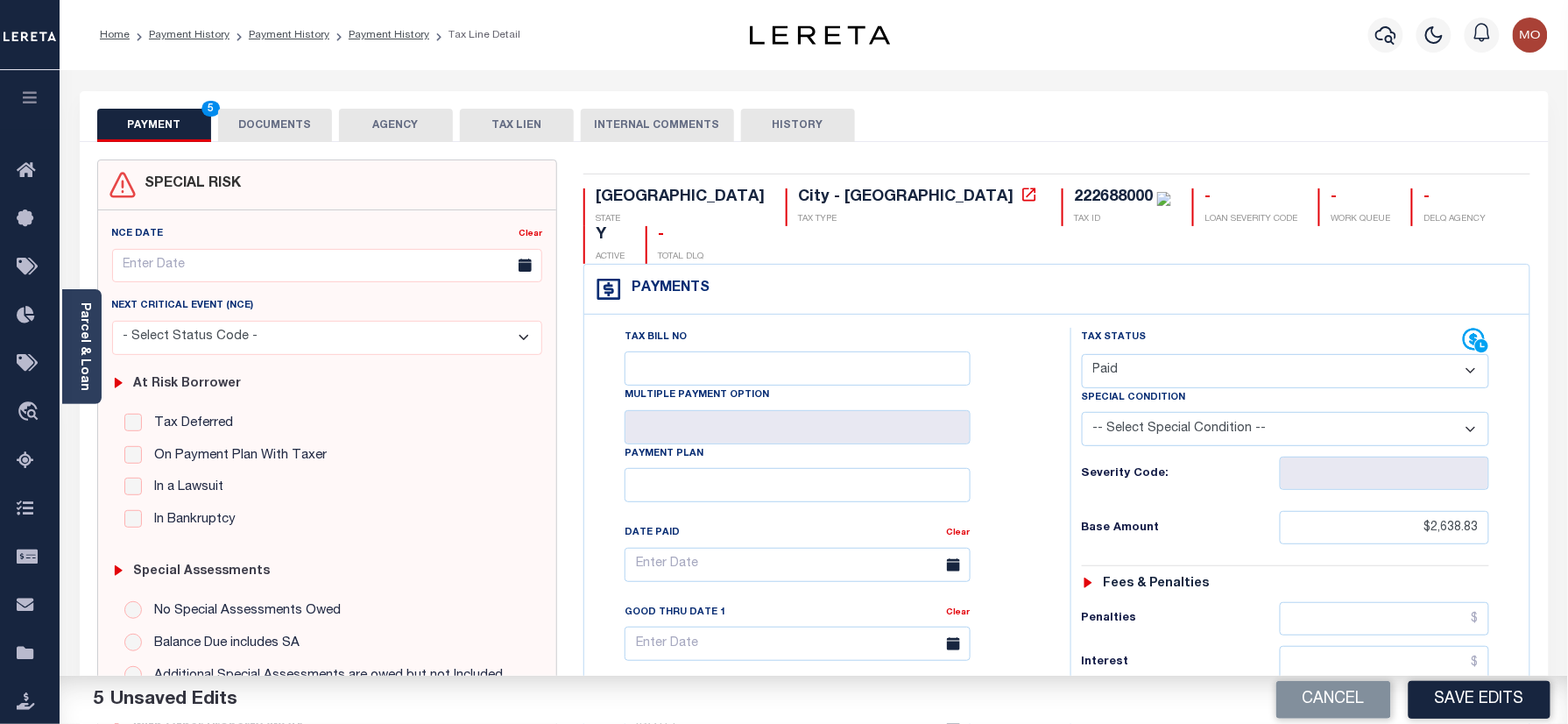
click at [1074, 201] on div "222688000" at bounding box center [1114, 198] width 79 height 16
copy div "222688000"
click at [236, 121] on button "DOCUMENTS" at bounding box center [275, 125] width 114 height 34
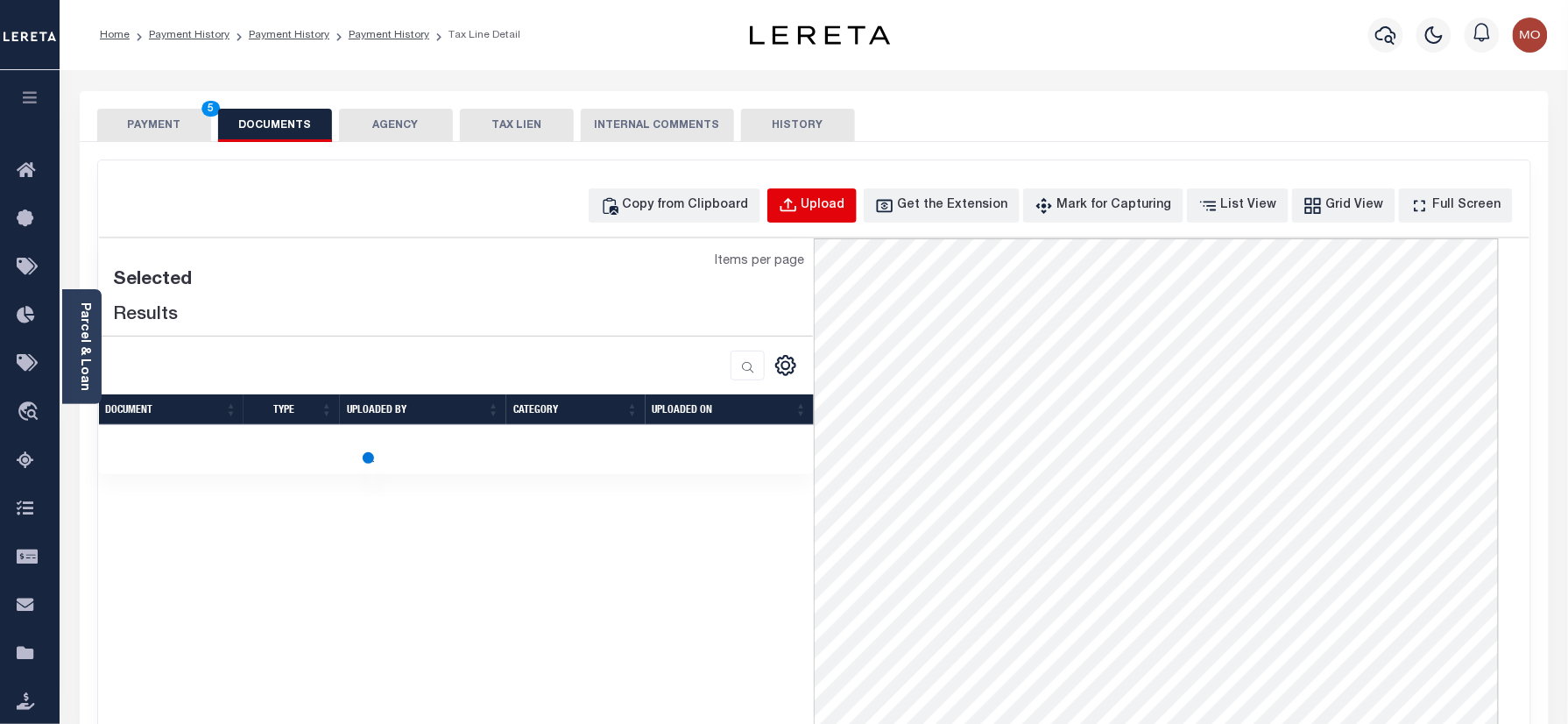
click at [846, 207] on div "Upload" at bounding box center [823, 206] width 43 height 20
select select "POP"
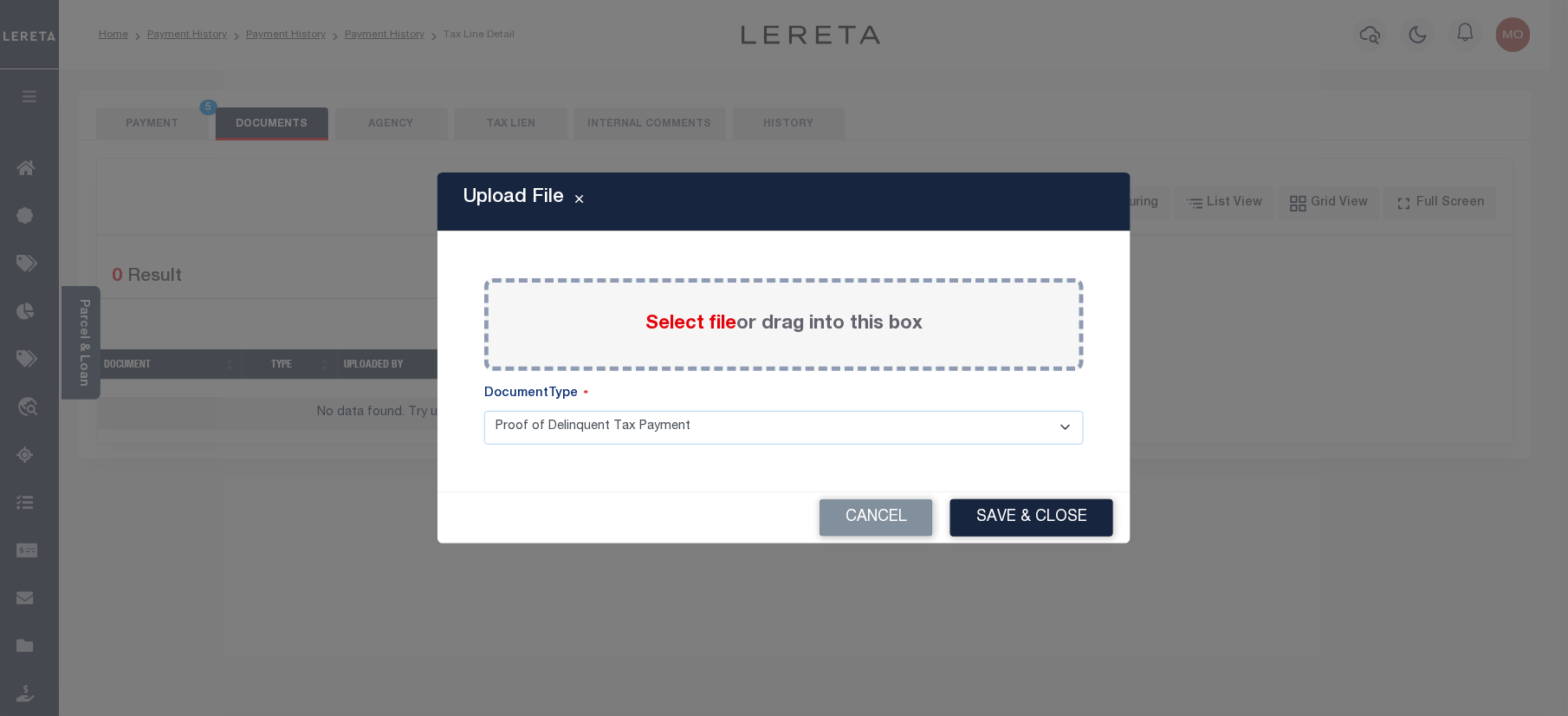
click at [670, 327] on span "Select file" at bounding box center [691, 324] width 91 height 20
click at [0, 0] on input "Select file or drag into this box" at bounding box center [0, 0] width 0 height 0
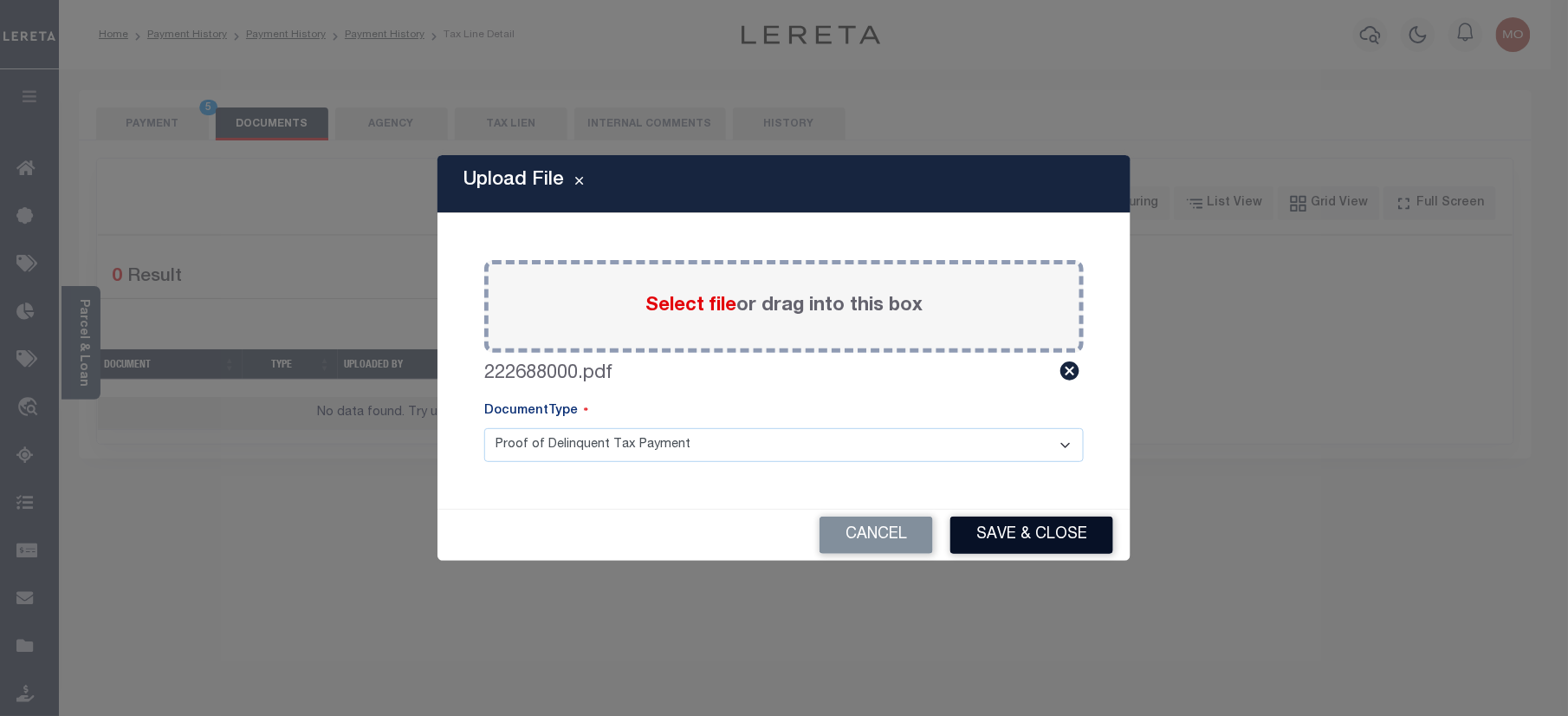
click at [1006, 532] on button "Save & Close" at bounding box center [1032, 535] width 163 height 37
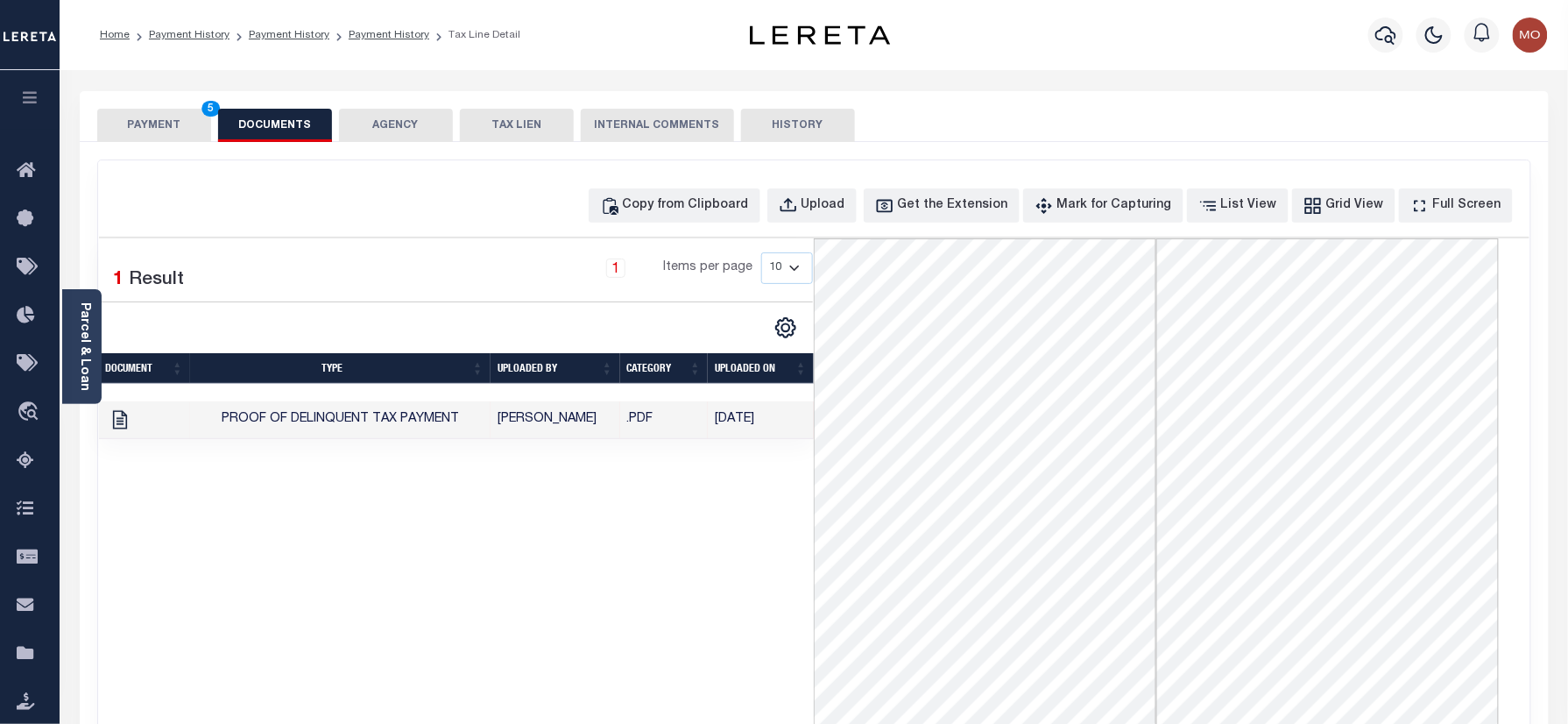
click at [161, 109] on button "PAYMENT 5" at bounding box center [153, 125] width 114 height 34
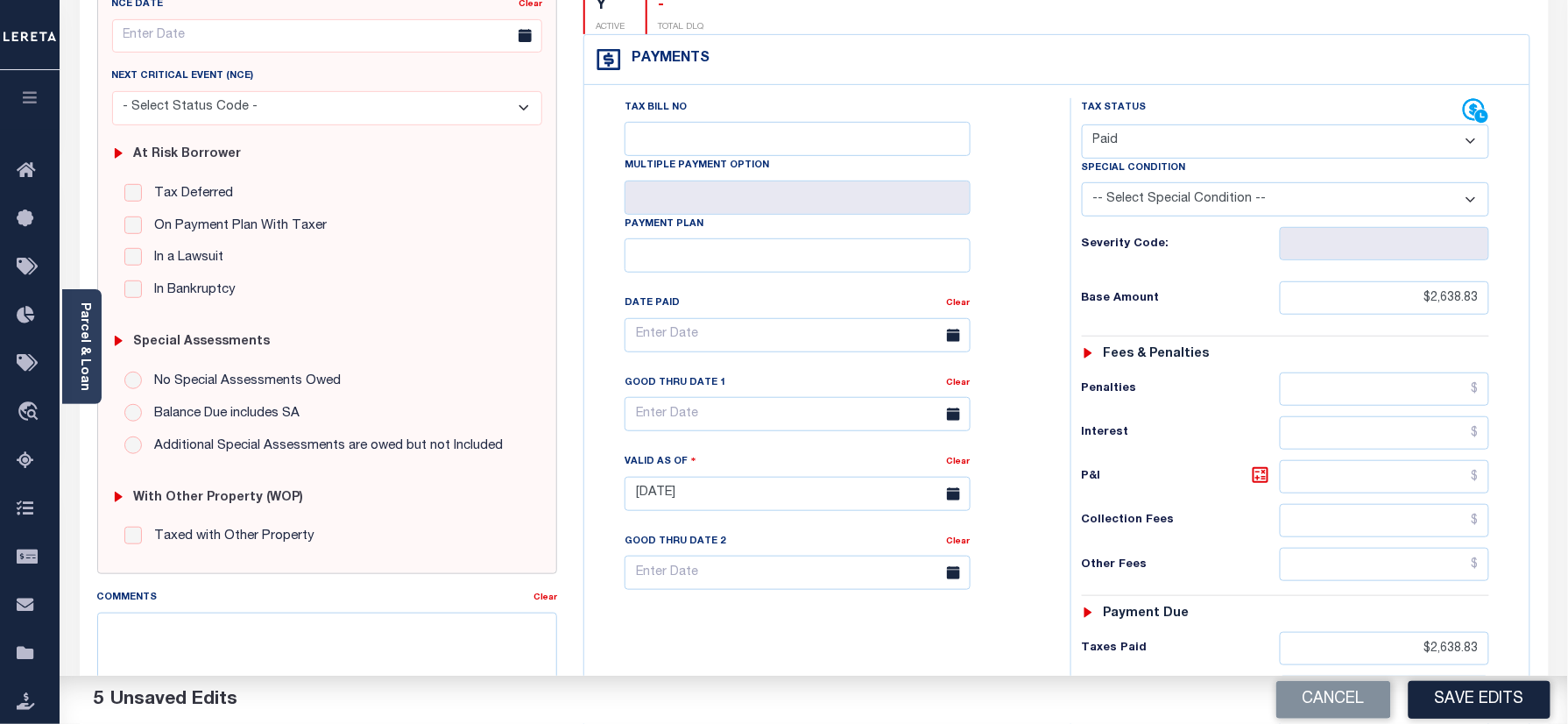
scroll to position [351, 0]
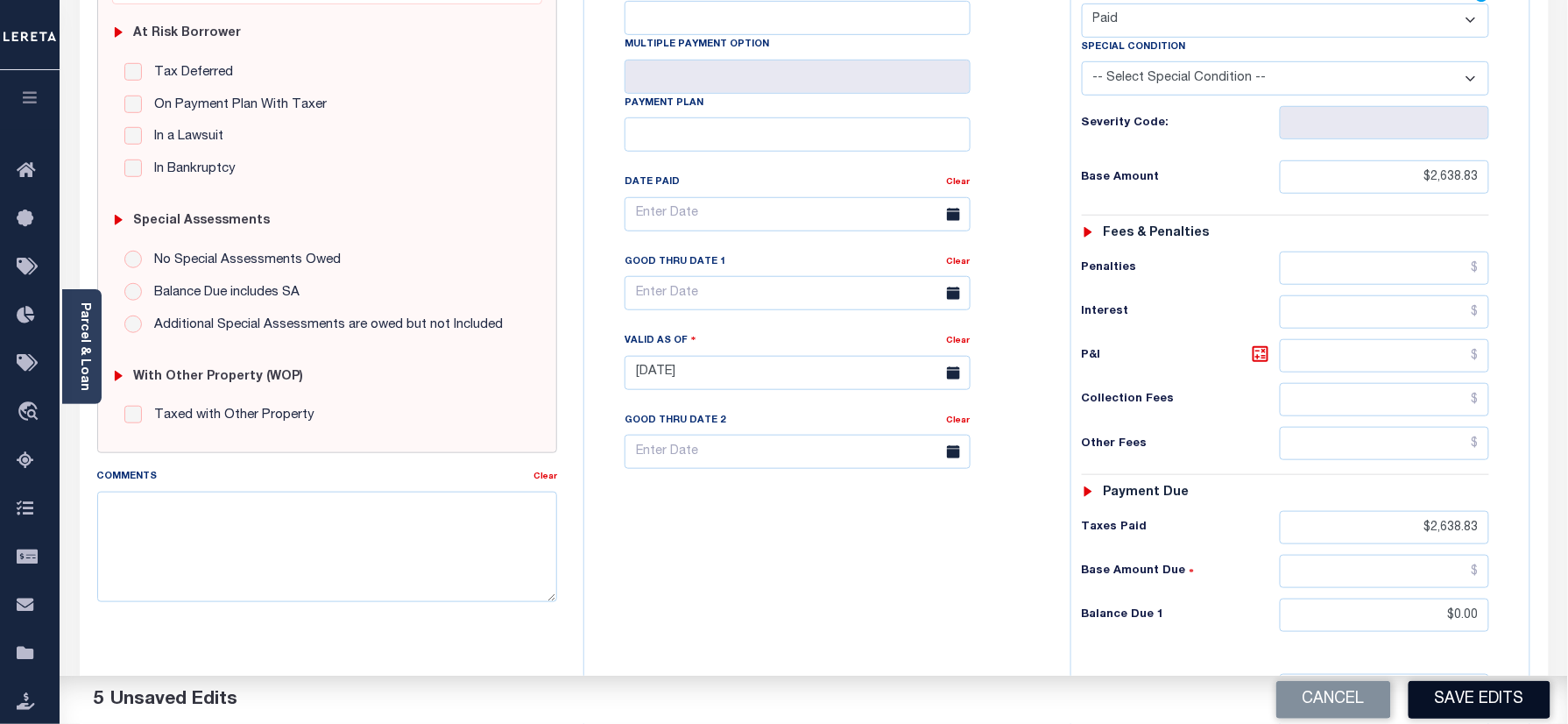
click at [1467, 702] on button "Save Edits" at bounding box center [1480, 699] width 142 height 38
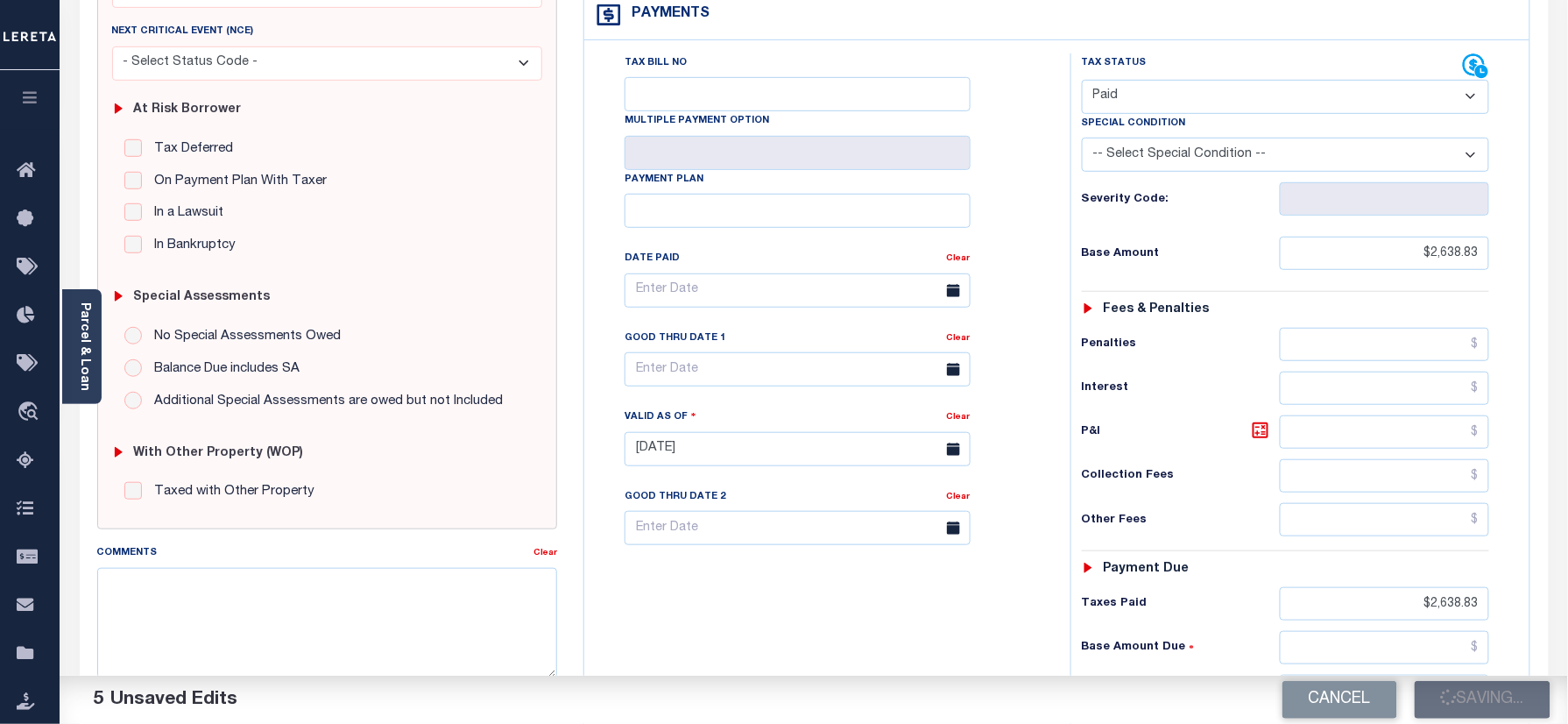
scroll to position [233, 0]
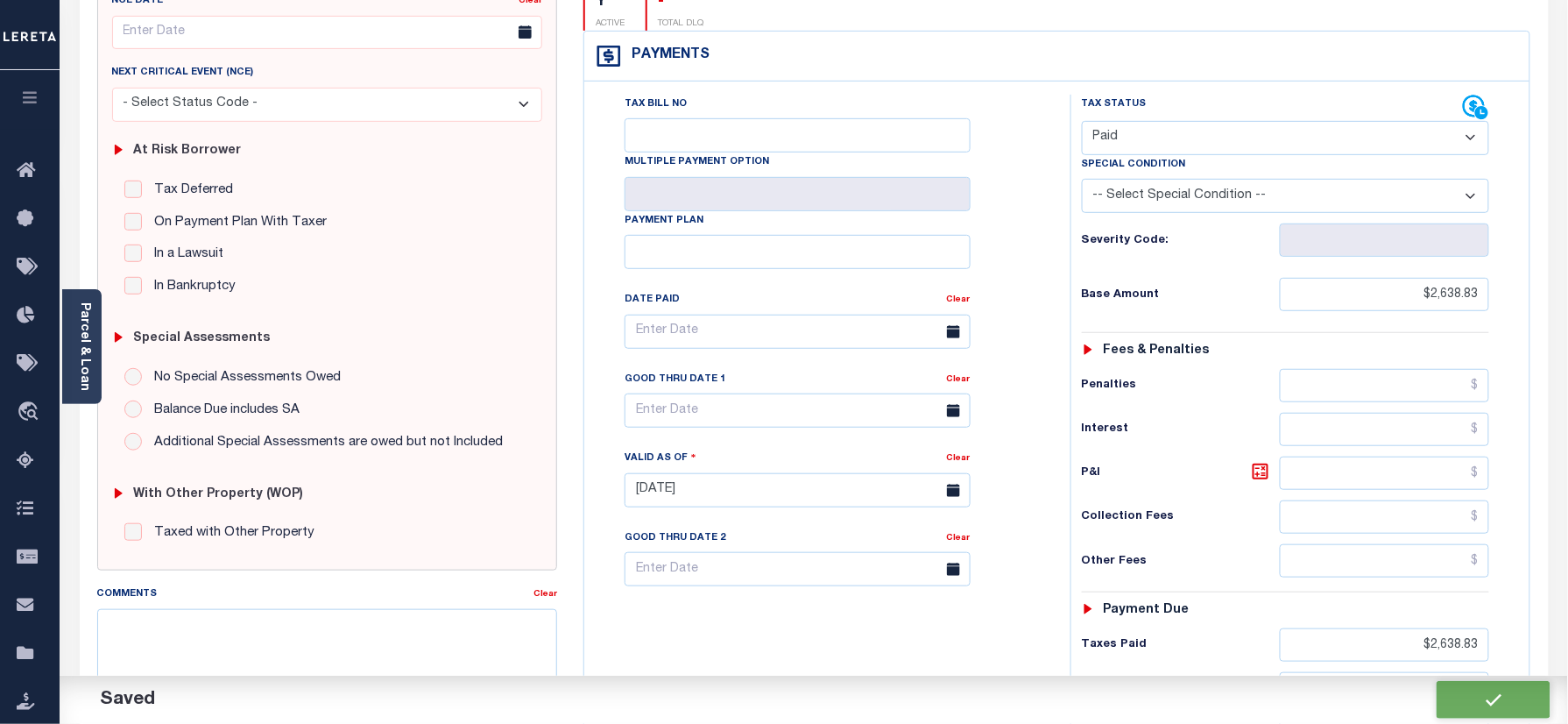
checkbox input "false"
type input "$2,638.83"
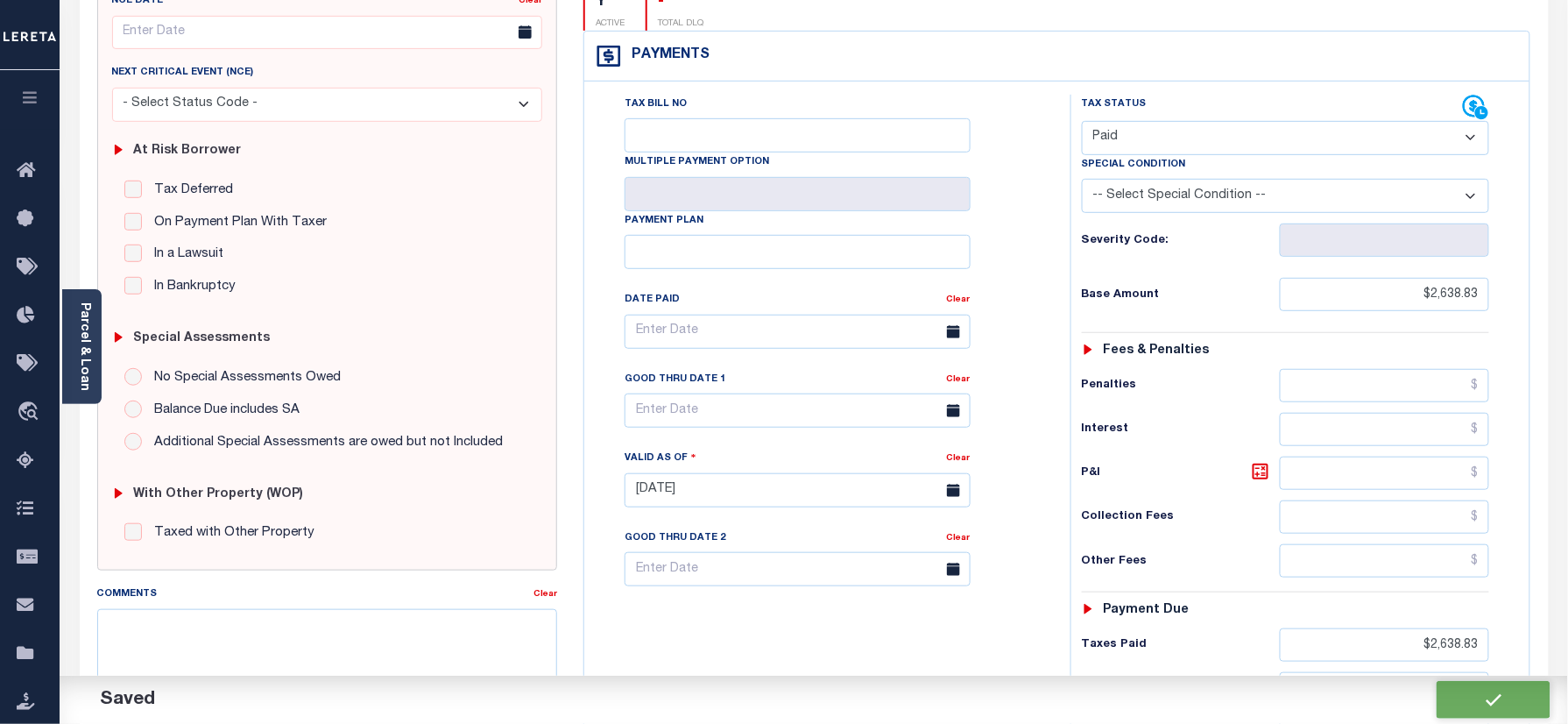
type input "$2,638.83"
type input "$0"
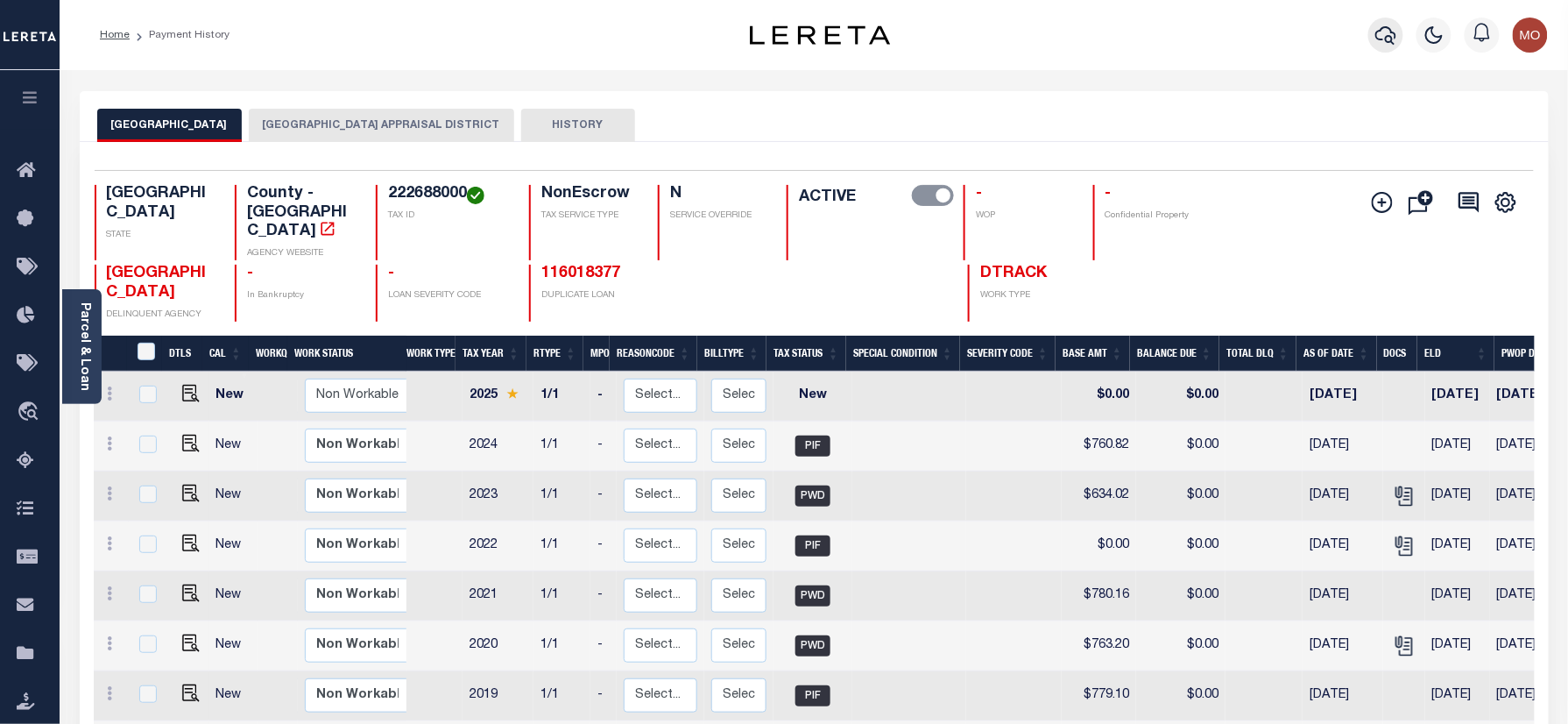
click at [1389, 32] on icon "button" at bounding box center [1385, 35] width 21 height 21
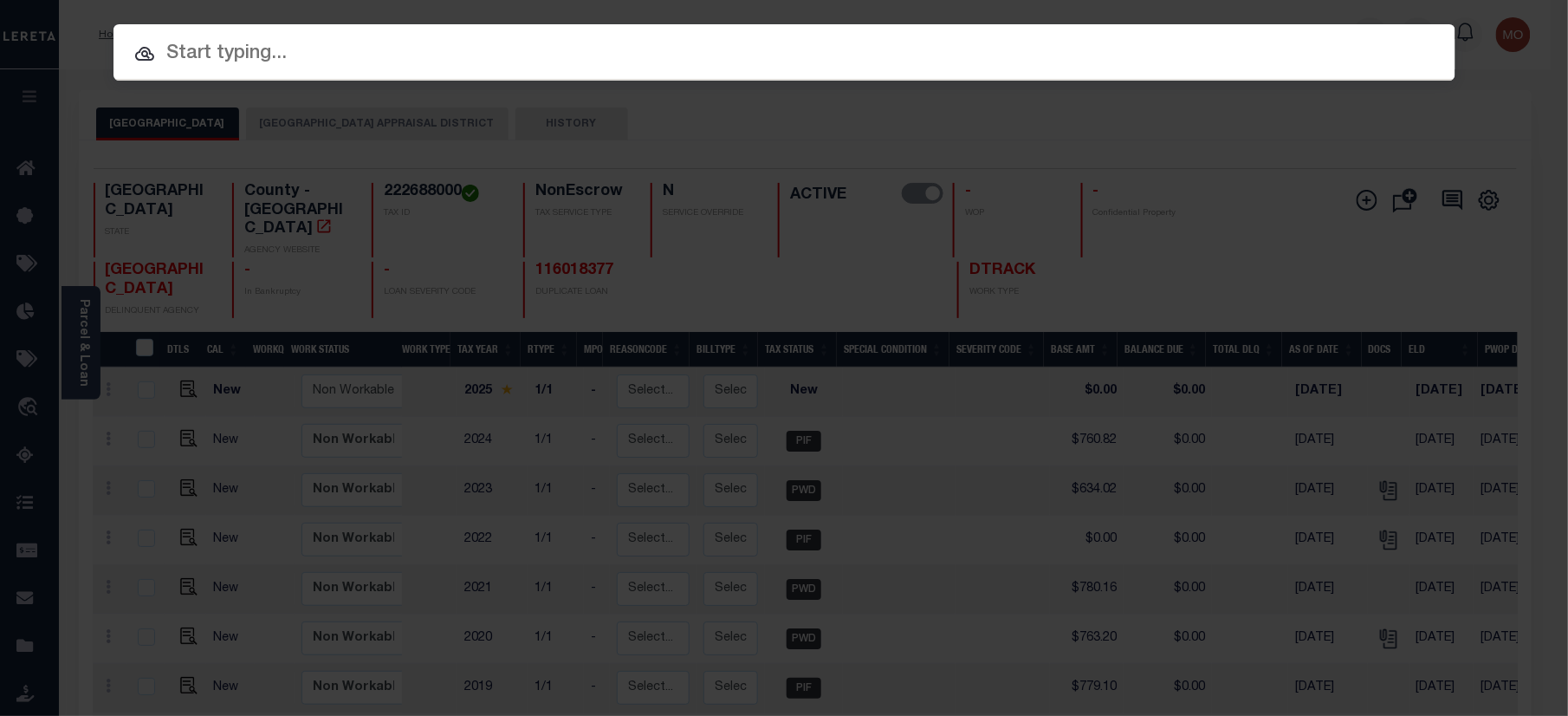
click at [248, 46] on input "text" at bounding box center [784, 54] width 1342 height 30
paste input "124003721"
type input "124003721"
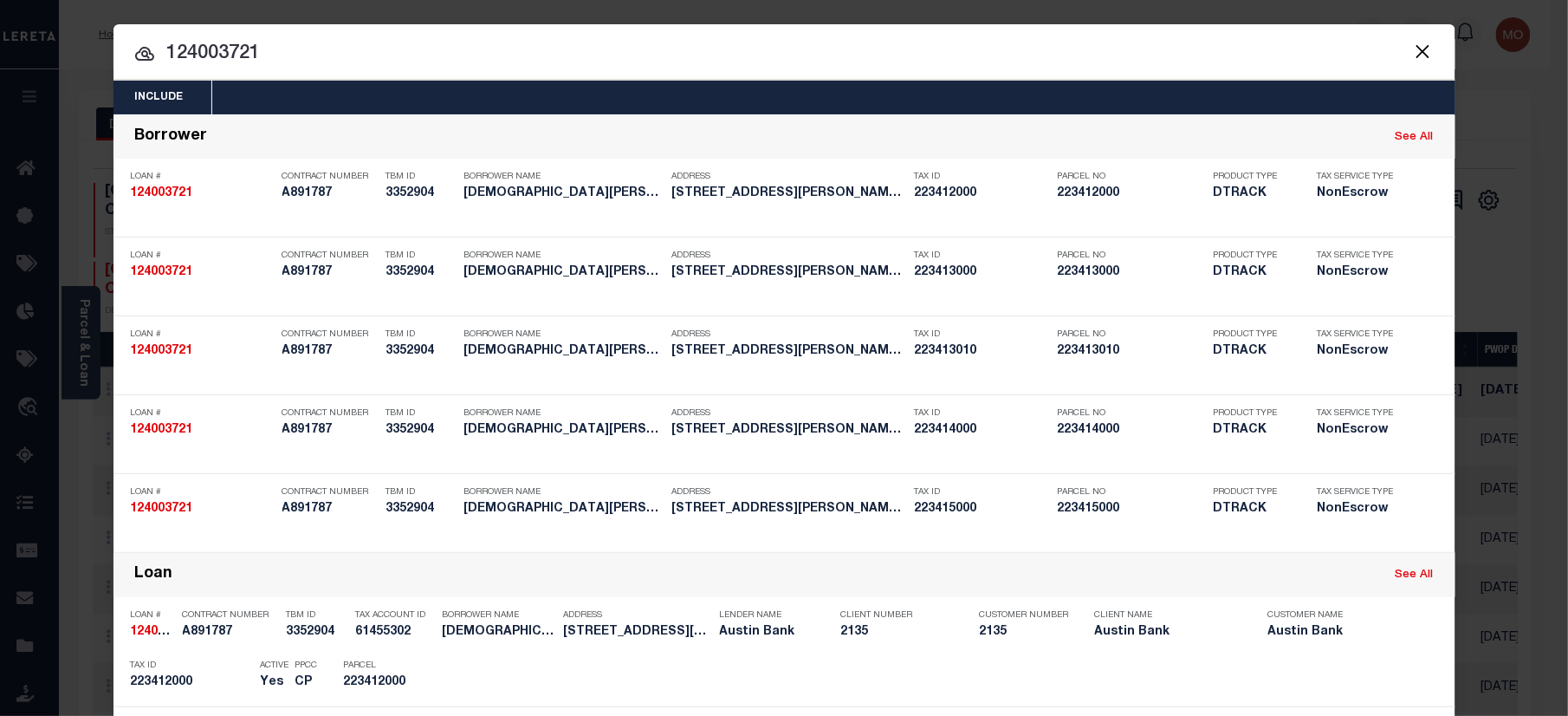
click at [260, 61] on input "124003721" at bounding box center [784, 54] width 1342 height 30
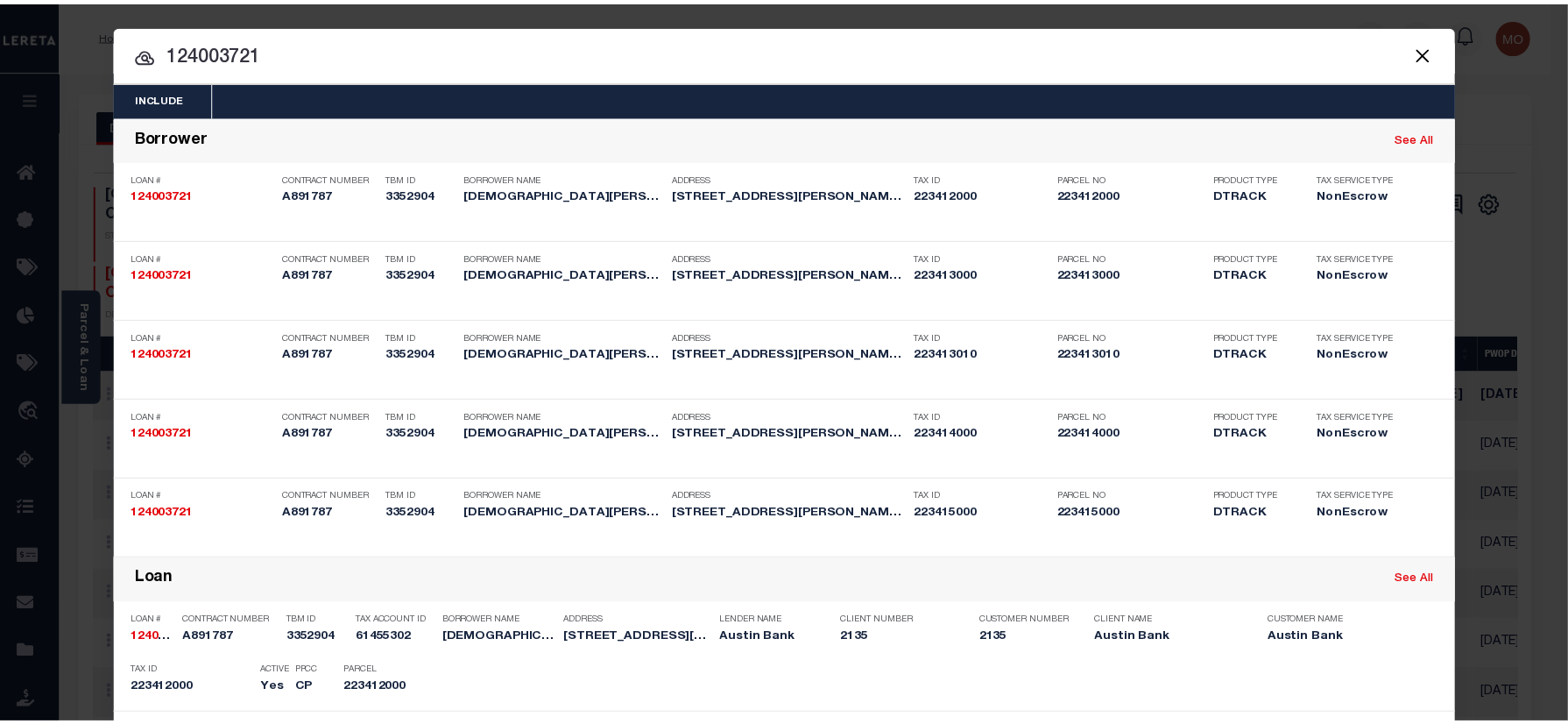
scroll to position [999, 0]
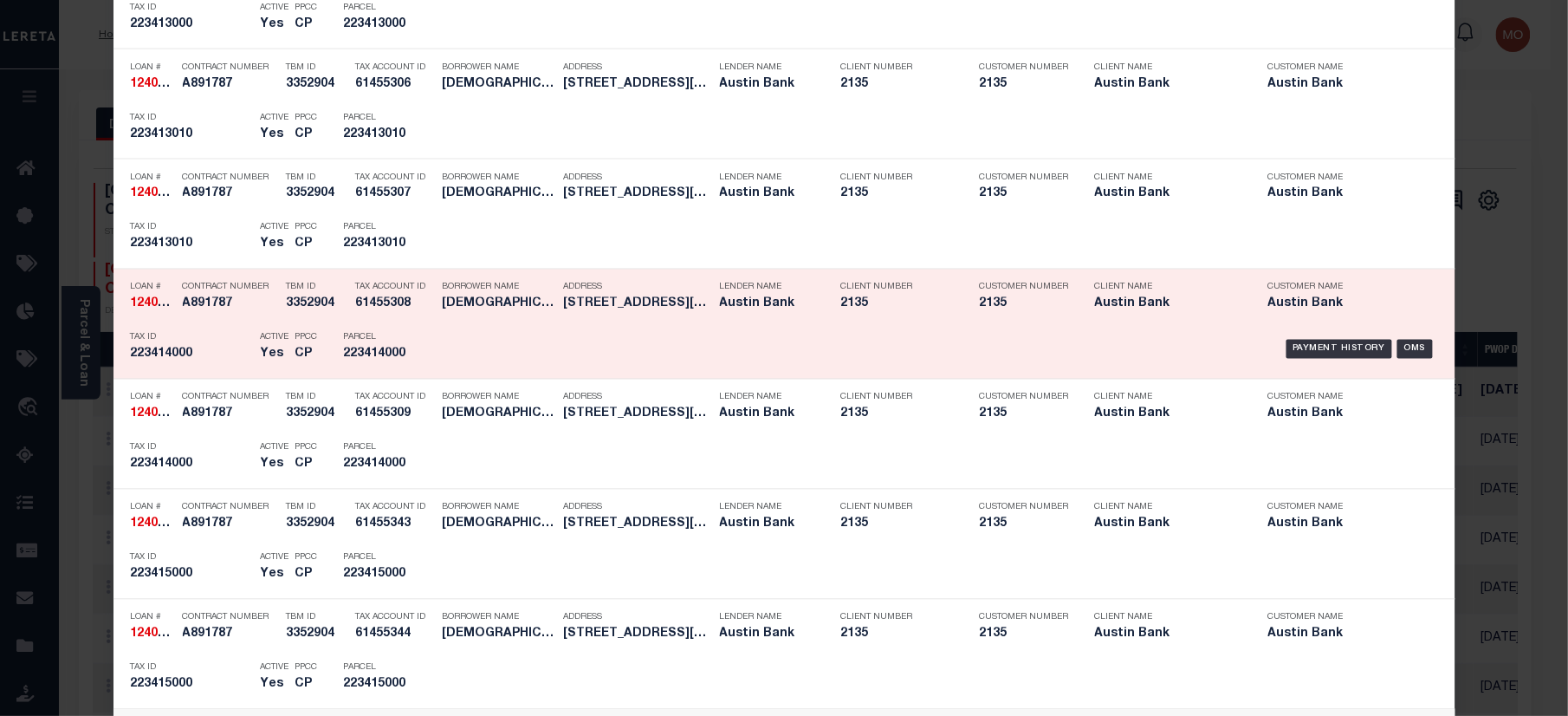
click at [299, 333] on div "PPCC CP" at bounding box center [306, 349] width 22 height 50
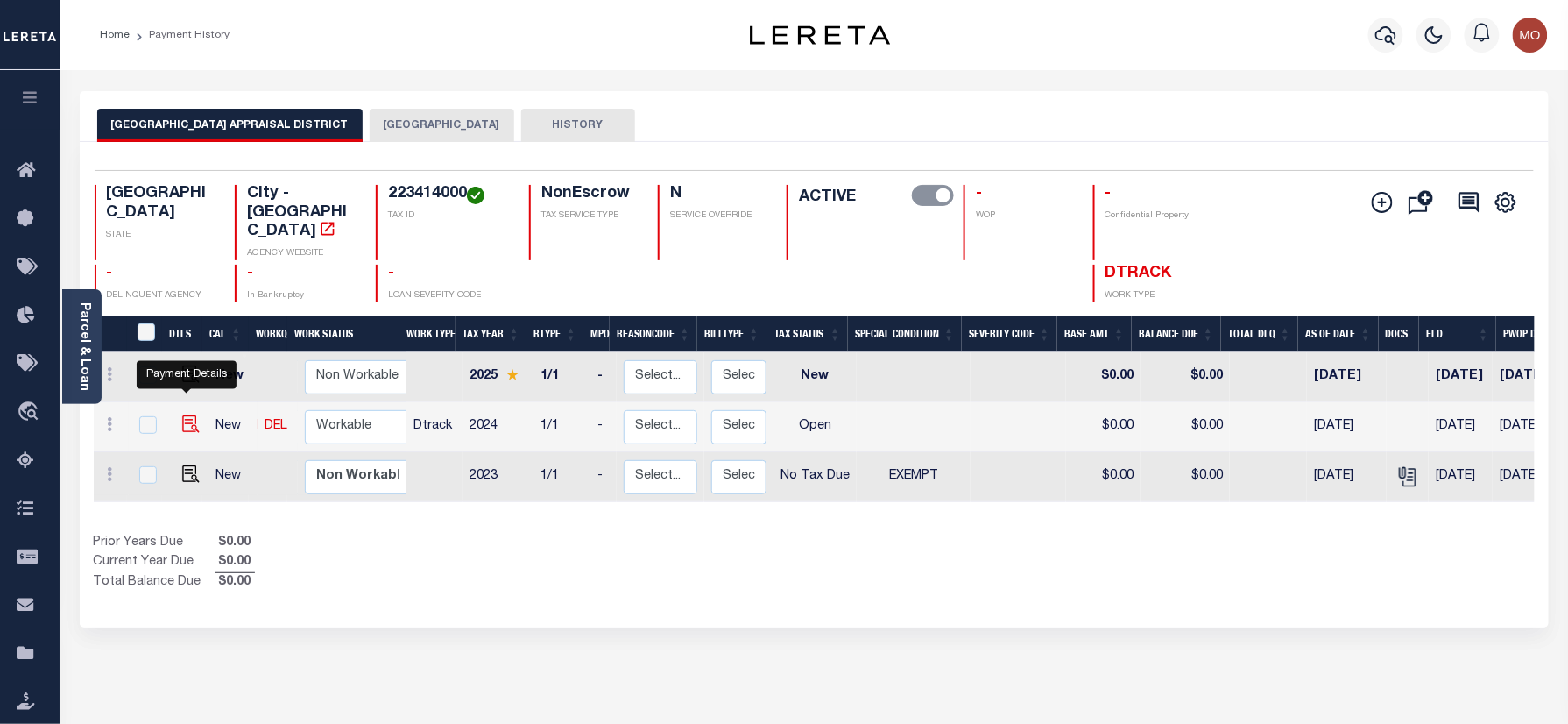
click at [188, 415] on img "" at bounding box center [191, 424] width 18 height 18
checkbox input "true"
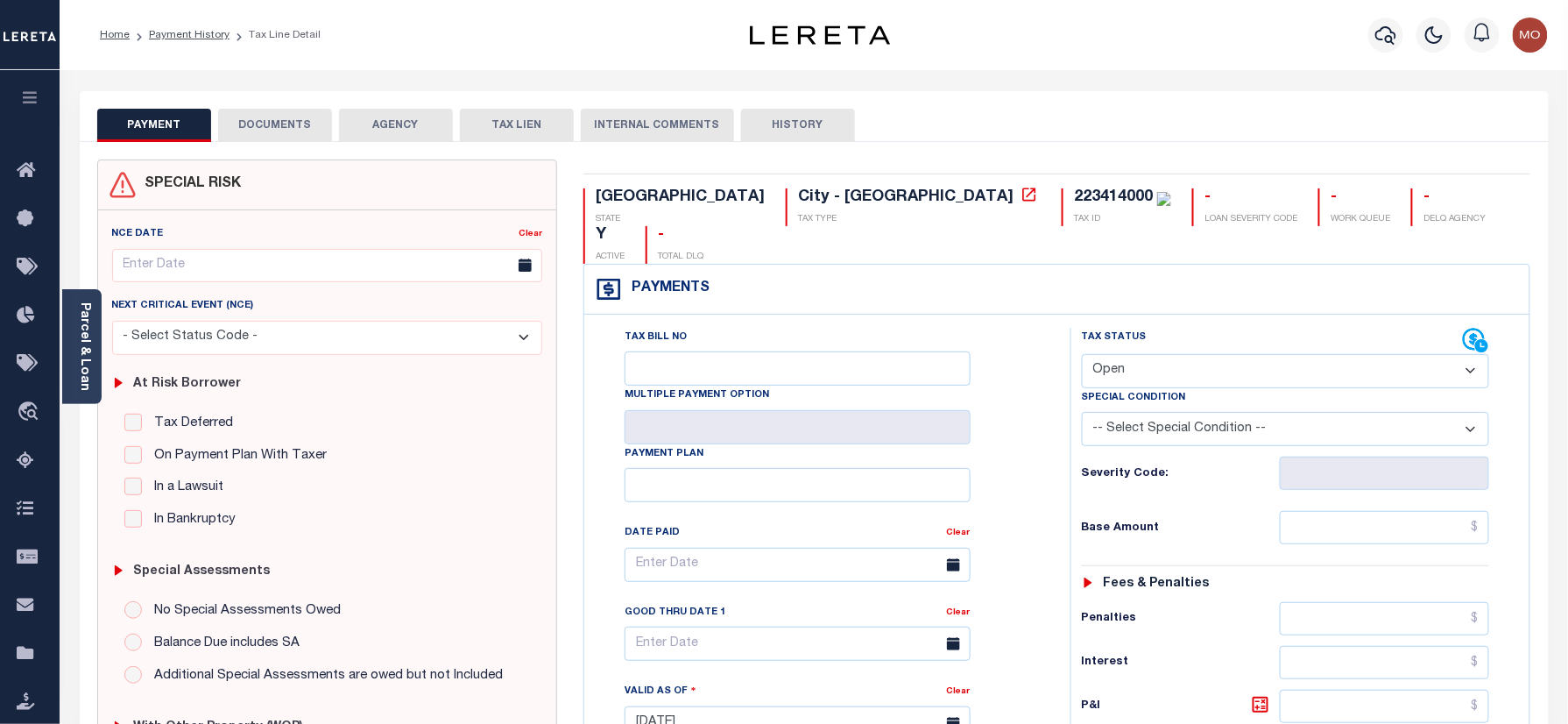
click at [1141, 354] on select "- Select Status Code - Open Due/Unpaid Paid Incomplete No Tax Due Internal Refu…" at bounding box center [1285, 370] width 408 height 35
select select "NTX"
click at [1082, 354] on select "- Select Status Code - Open Due/Unpaid Paid Incomplete No Tax Due Internal Refu…" at bounding box center [1285, 370] width 408 height 35
type input "[DATE]"
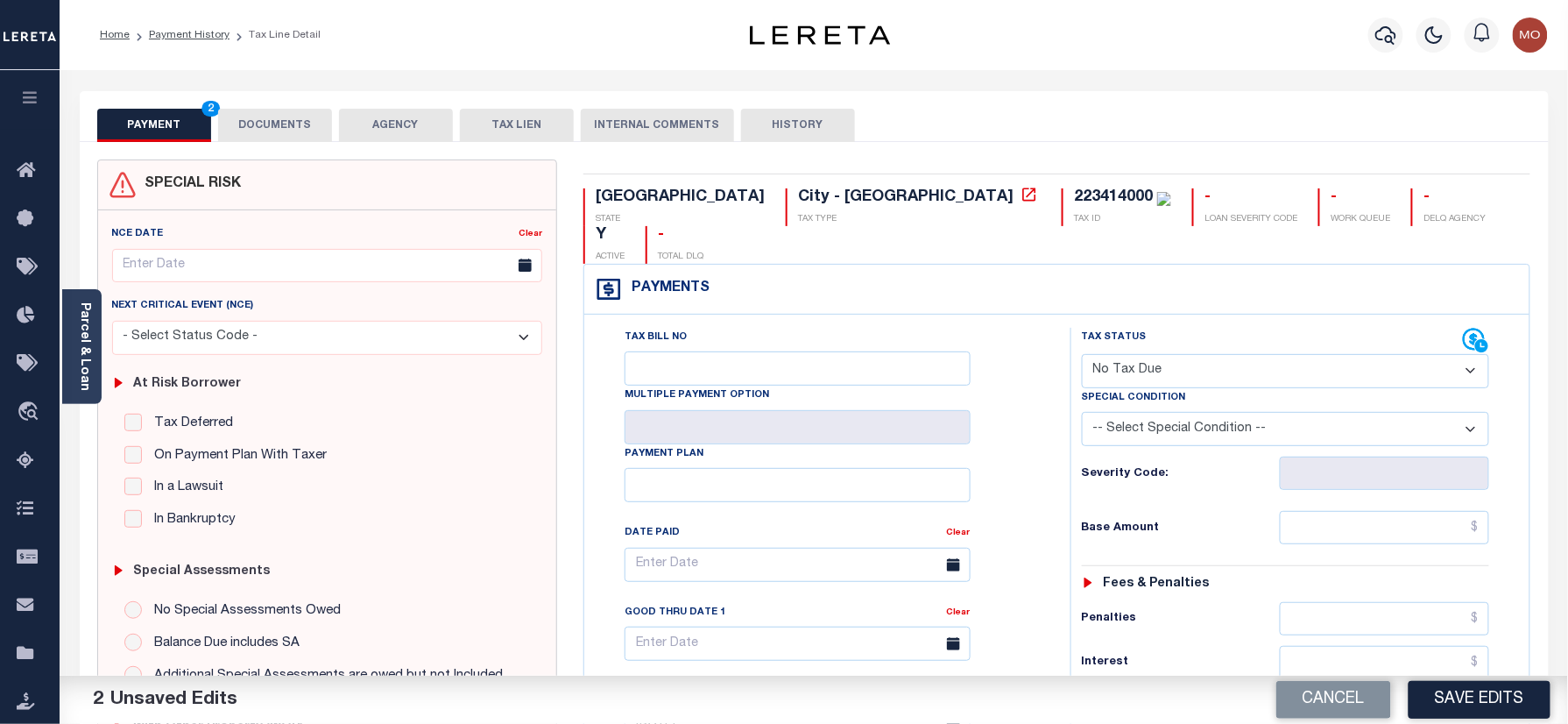
click at [1181, 445] on div "Severity Code:" at bounding box center [1286, 467] width 435 height 43
click at [1175, 412] on select "-- Select Special Condition -- 3RD PARTY TAX LIEN AGENCY TAX LIEN (A.K.A Inside…" at bounding box center [1285, 429] width 408 height 35
select select "5"
click at [1082, 412] on select "-- Select Special Condition -- 3RD PARTY TAX LIEN AGENCY TAX LIEN (A.K.A Inside…" at bounding box center [1285, 429] width 408 height 35
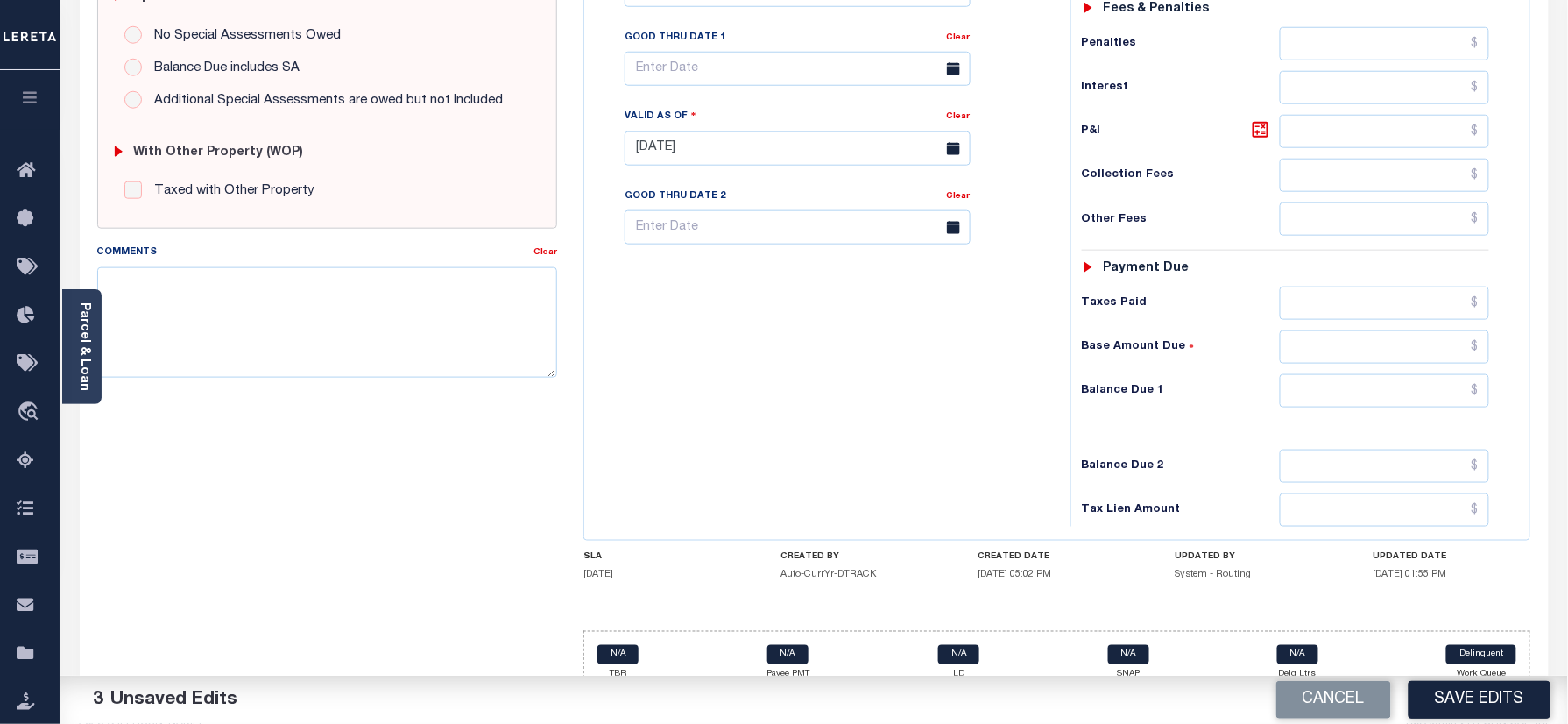
scroll to position [576, 0]
click at [1327, 373] on input "text" at bounding box center [1385, 390] width 210 height 34
type input "$0.00"
drag, startPoint x: 682, startPoint y: 369, endPoint x: 701, endPoint y: 383, distance: 23.6
click at [684, 369] on div "Tax Bill No Multiple Payment Option Payment Plan Clear" at bounding box center [823, 138] width 468 height 773
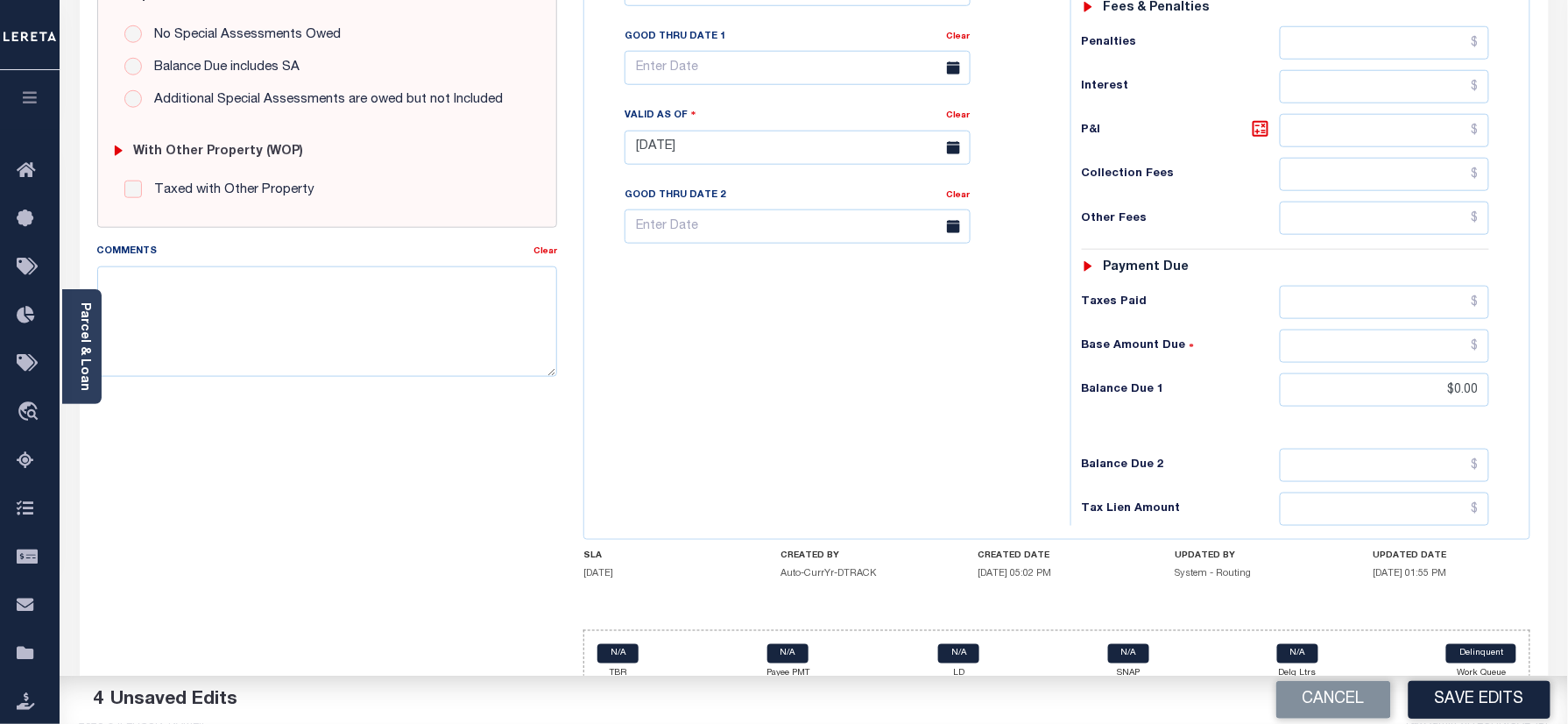
scroll to position [0, 0]
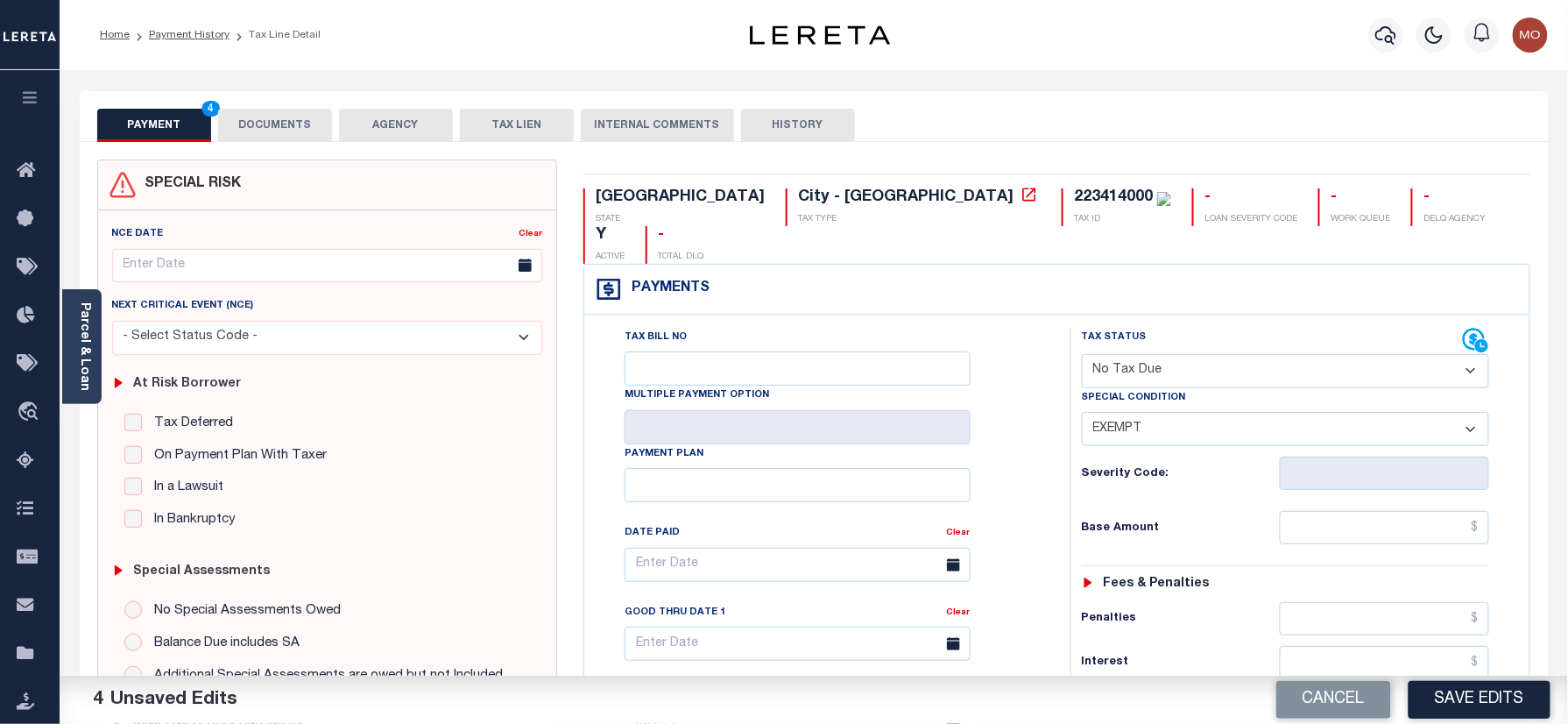
click at [1074, 204] on div "223414000" at bounding box center [1114, 198] width 79 height 16
copy div "223414000"
click at [279, 127] on button "DOCUMENTS" at bounding box center [275, 125] width 114 height 34
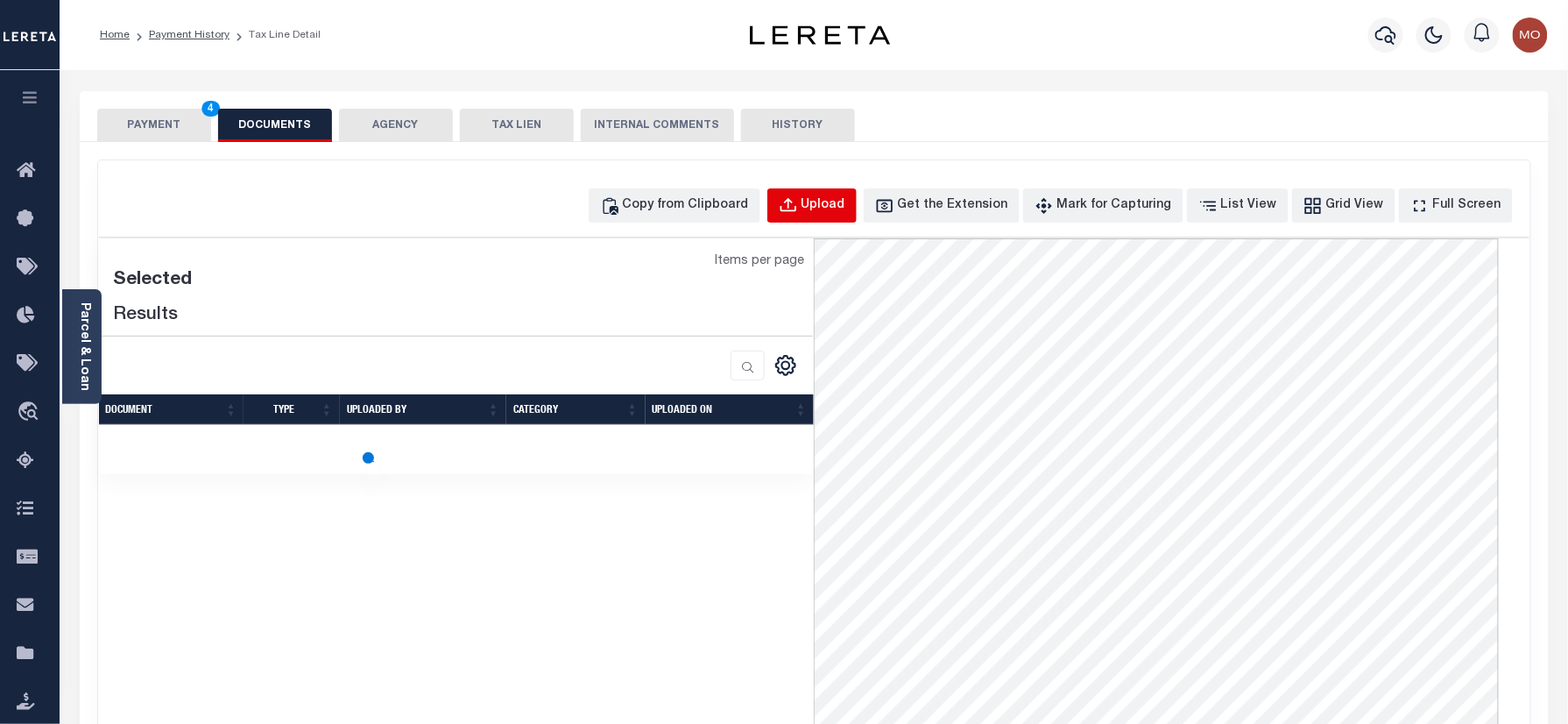
click at [835, 206] on div "Upload" at bounding box center [823, 206] width 43 height 20
select select "POP"
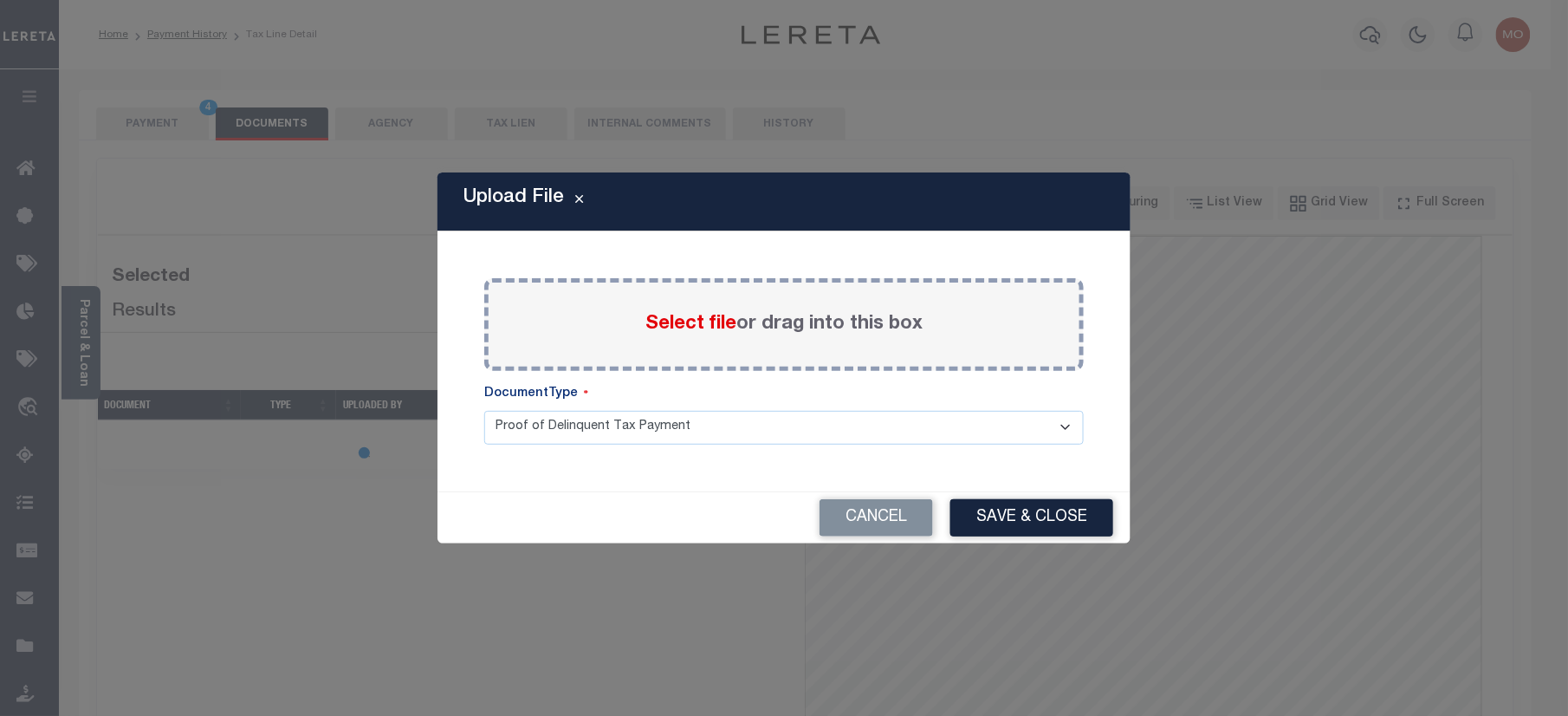
click at [656, 319] on span "Select file" at bounding box center [691, 324] width 91 height 20
click at [0, 0] on input "Select file or drag into this box" at bounding box center [0, 0] width 0 height 0
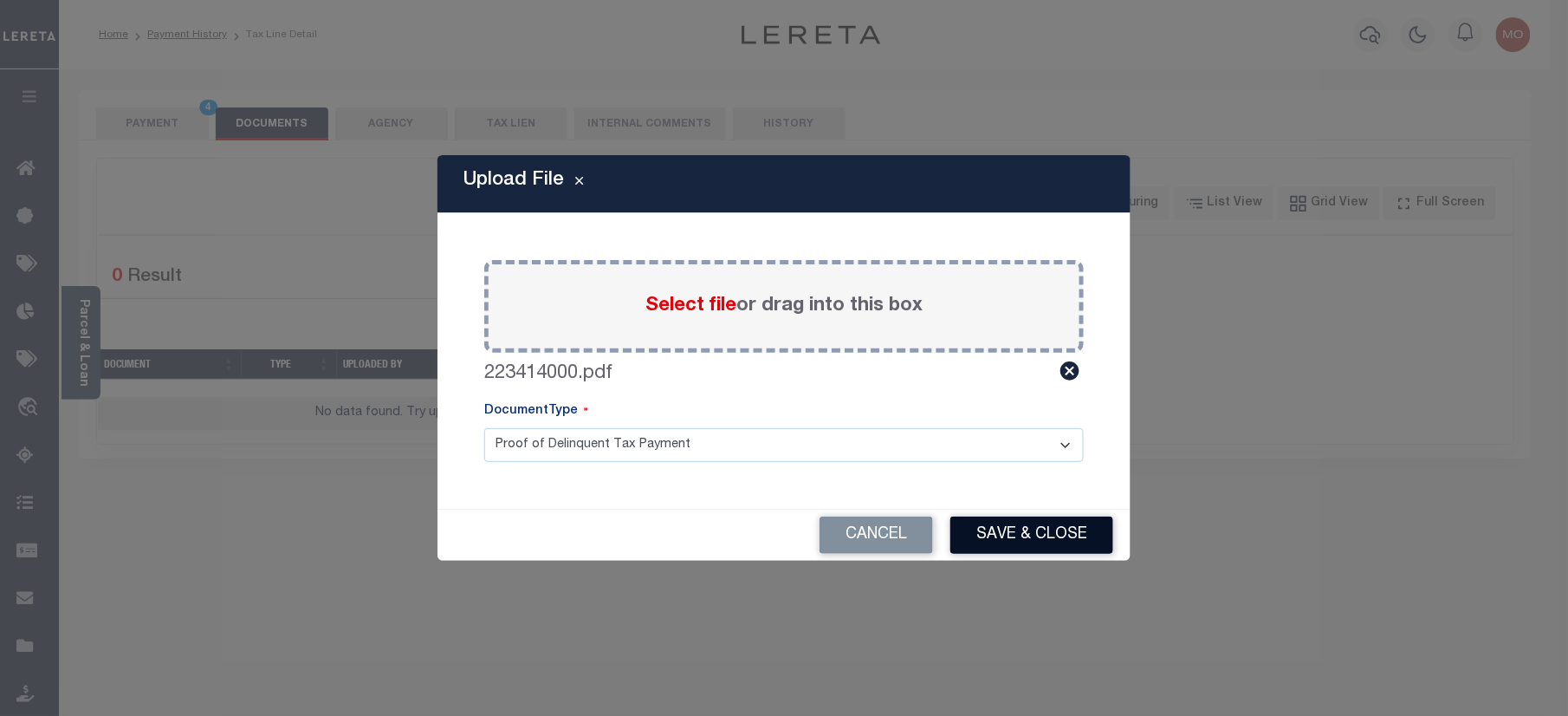
click at [1017, 539] on button "Save & Close" at bounding box center [1032, 535] width 163 height 37
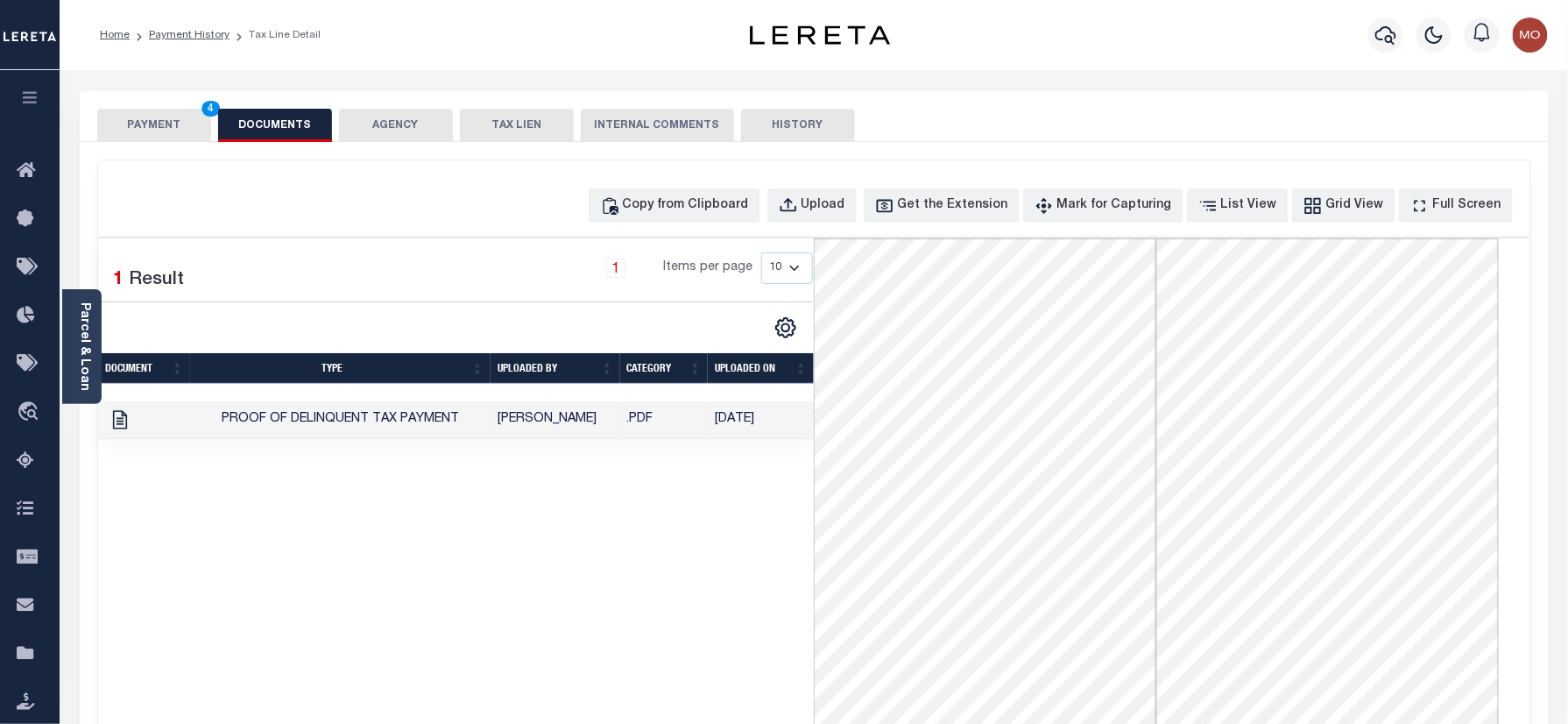
click at [151, 126] on button "PAYMENT 4" at bounding box center [153, 125] width 114 height 34
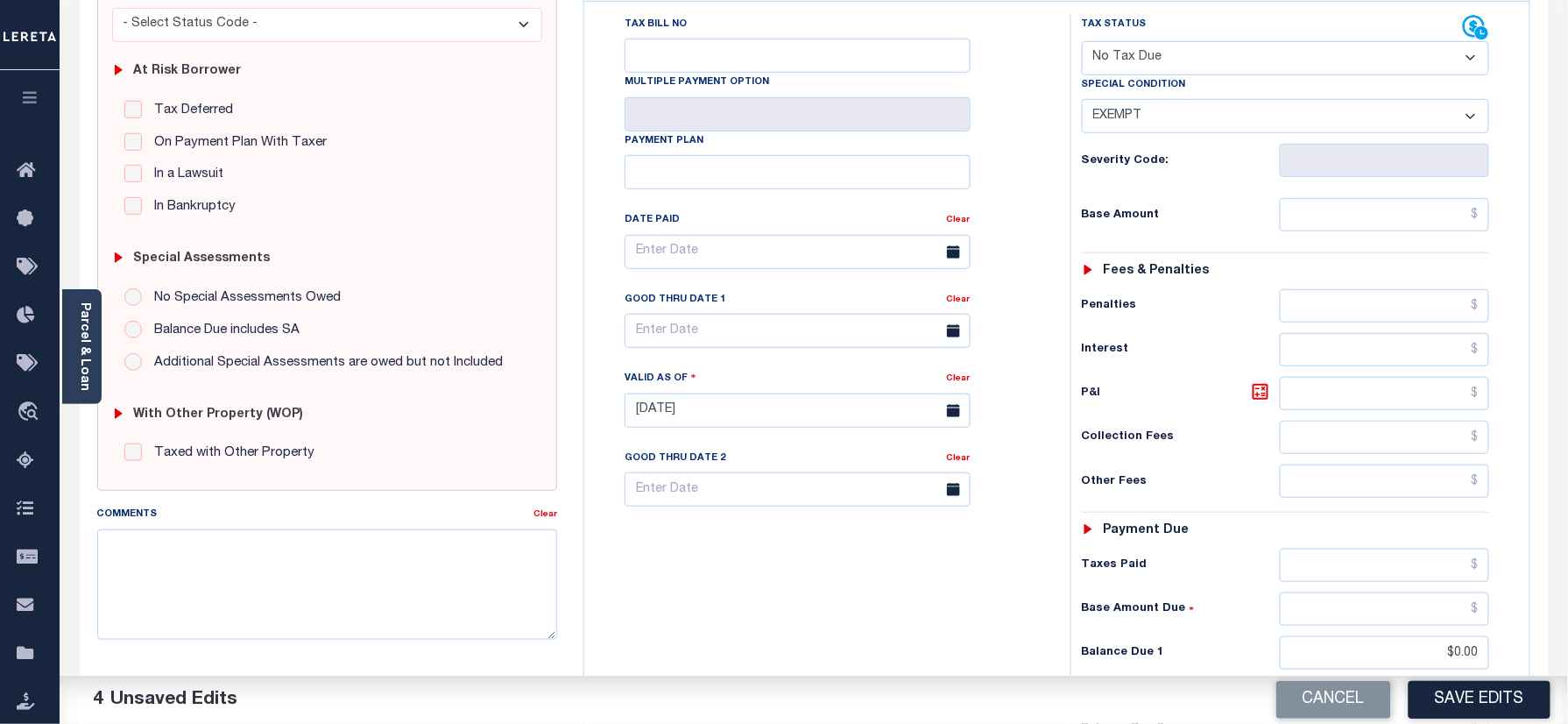
scroll to position [467, 0]
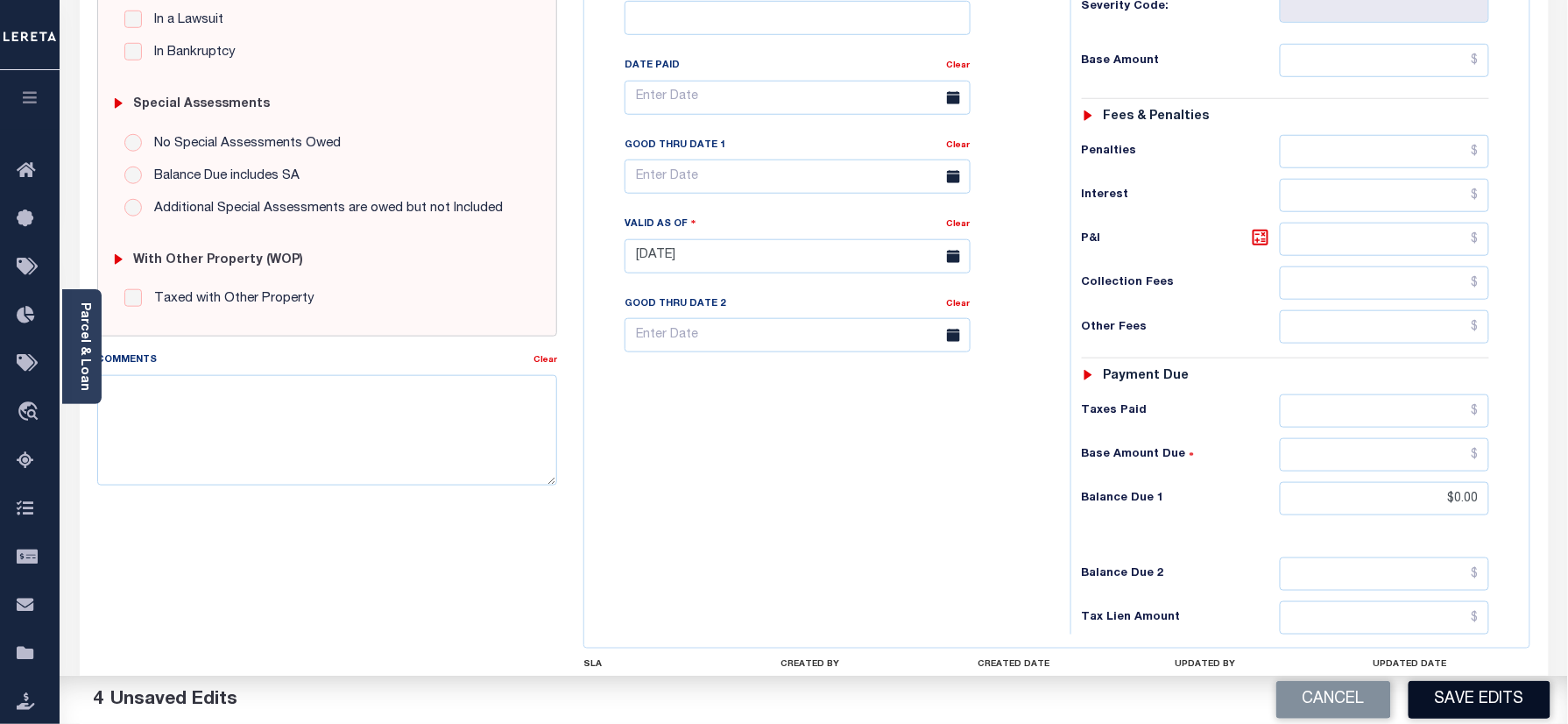
click at [1444, 708] on button "Save Edits" at bounding box center [1480, 699] width 142 height 38
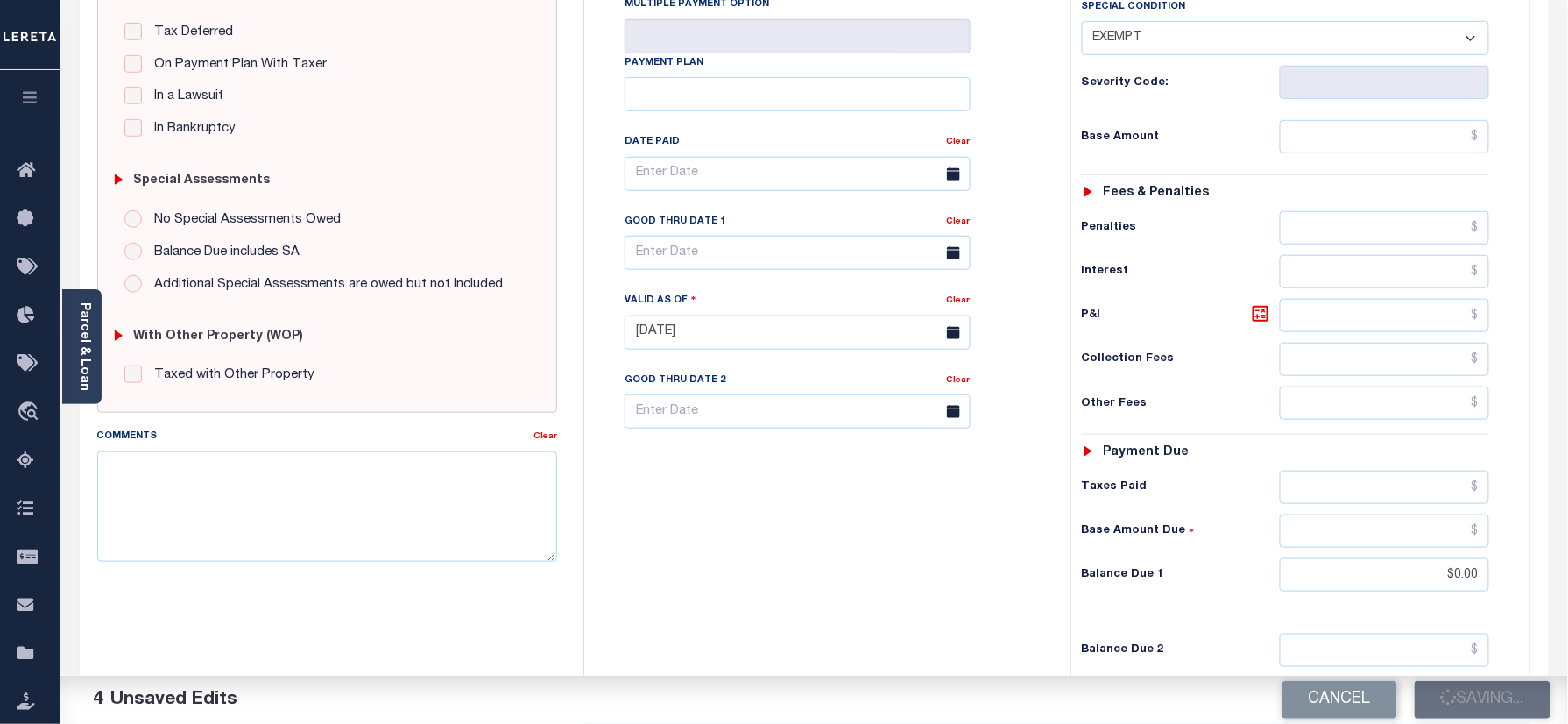
scroll to position [351, 0]
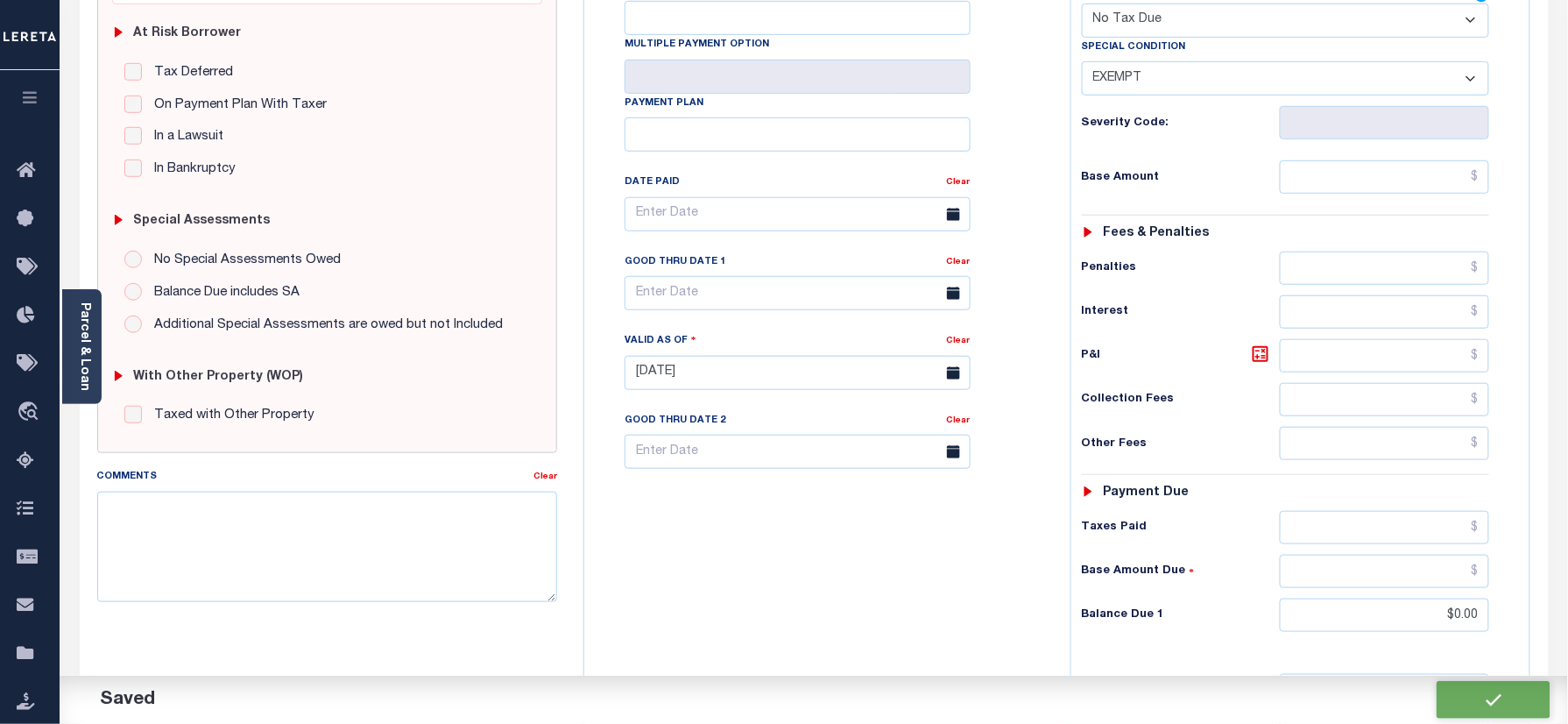
checkbox input "false"
type input "$0"
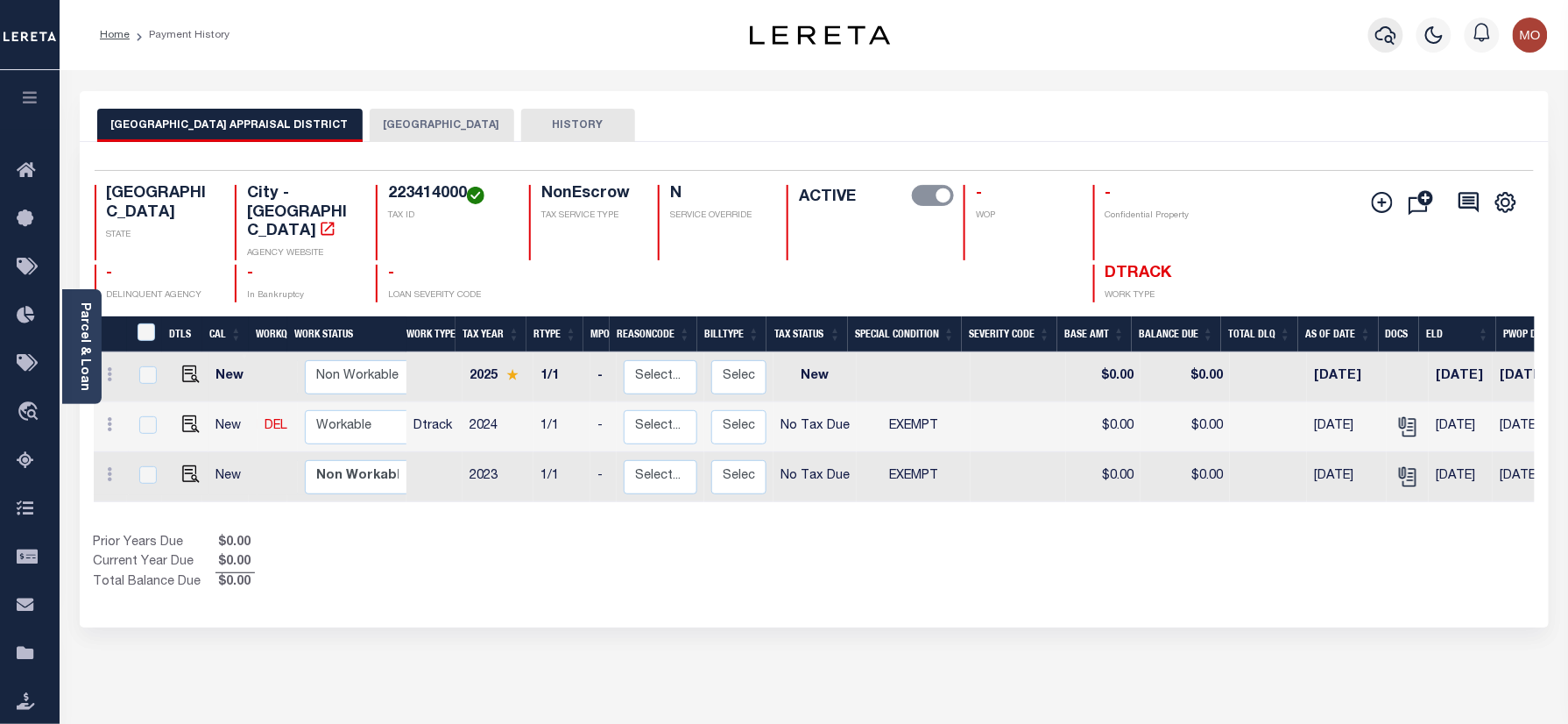
click at [1382, 34] on icon "button" at bounding box center [1385, 35] width 21 height 21
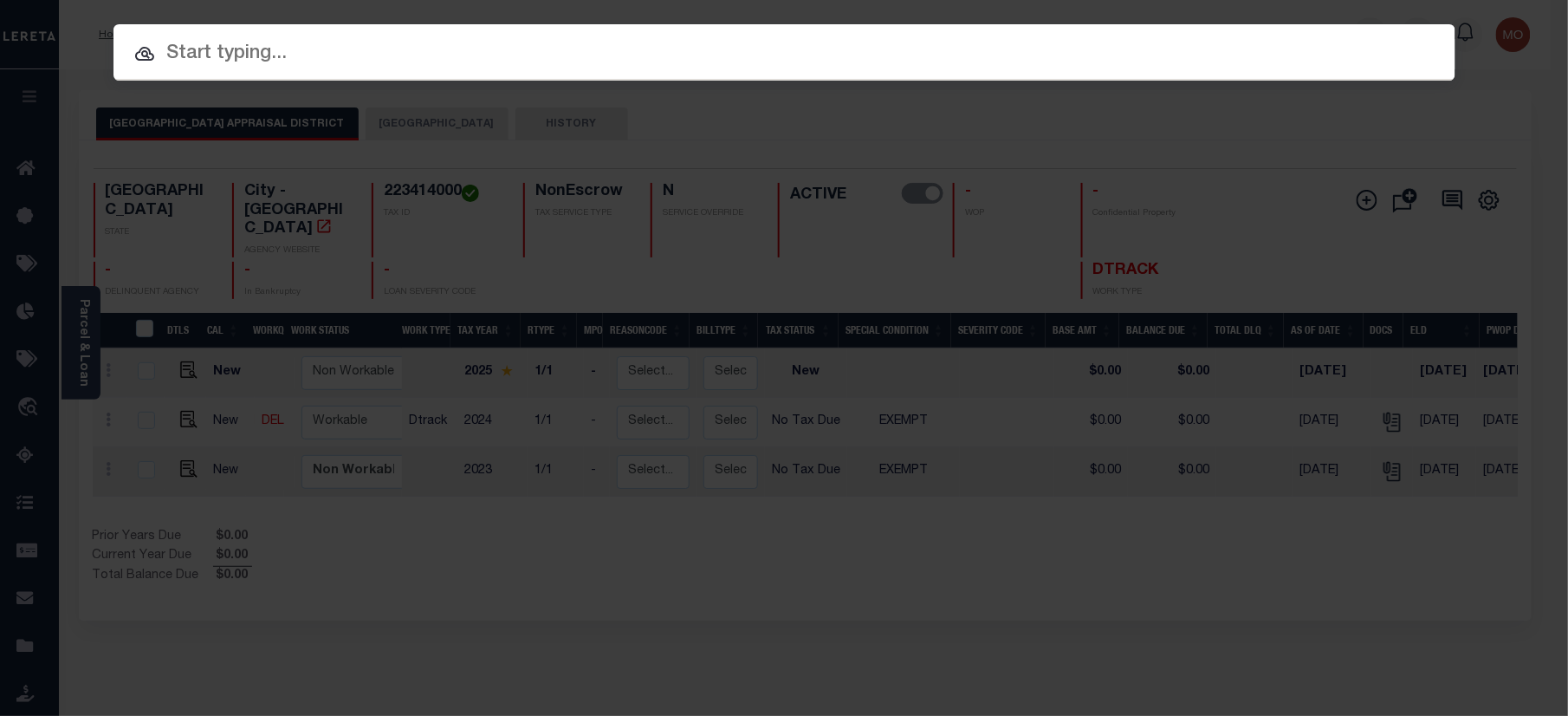
click at [337, 50] on input "text" at bounding box center [784, 54] width 1342 height 30
paste input "2515013241"
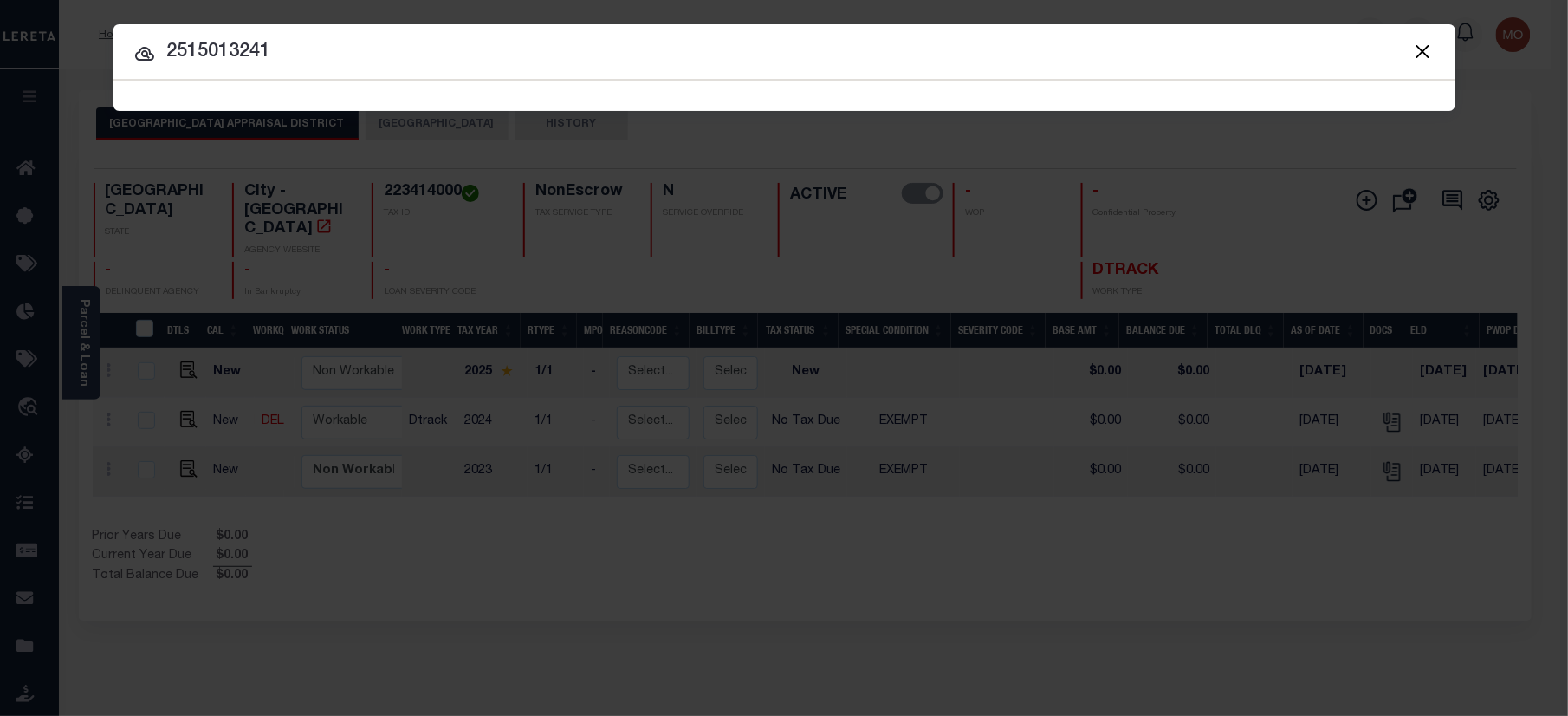
type input "2515013241"
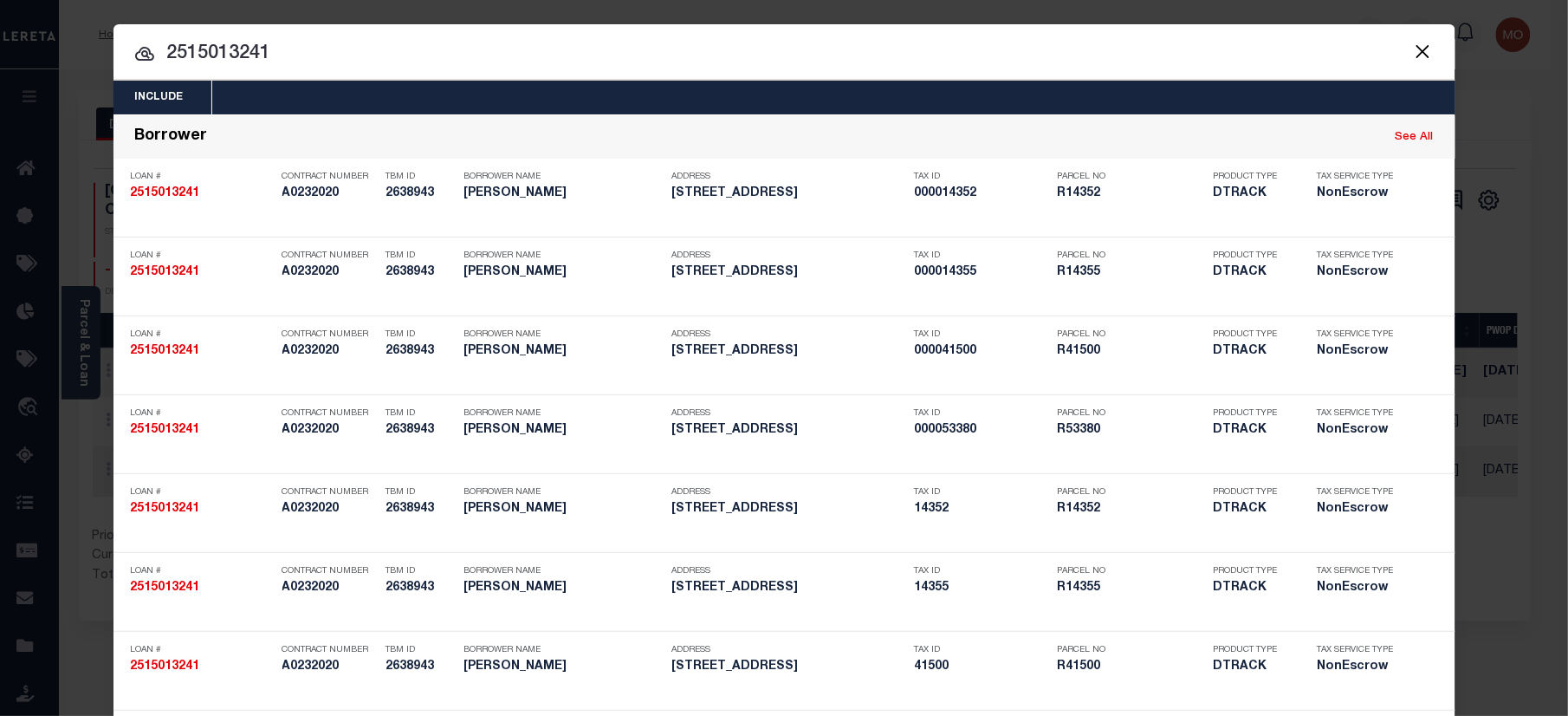
click at [337, 59] on input "2515013241" at bounding box center [784, 54] width 1342 height 30
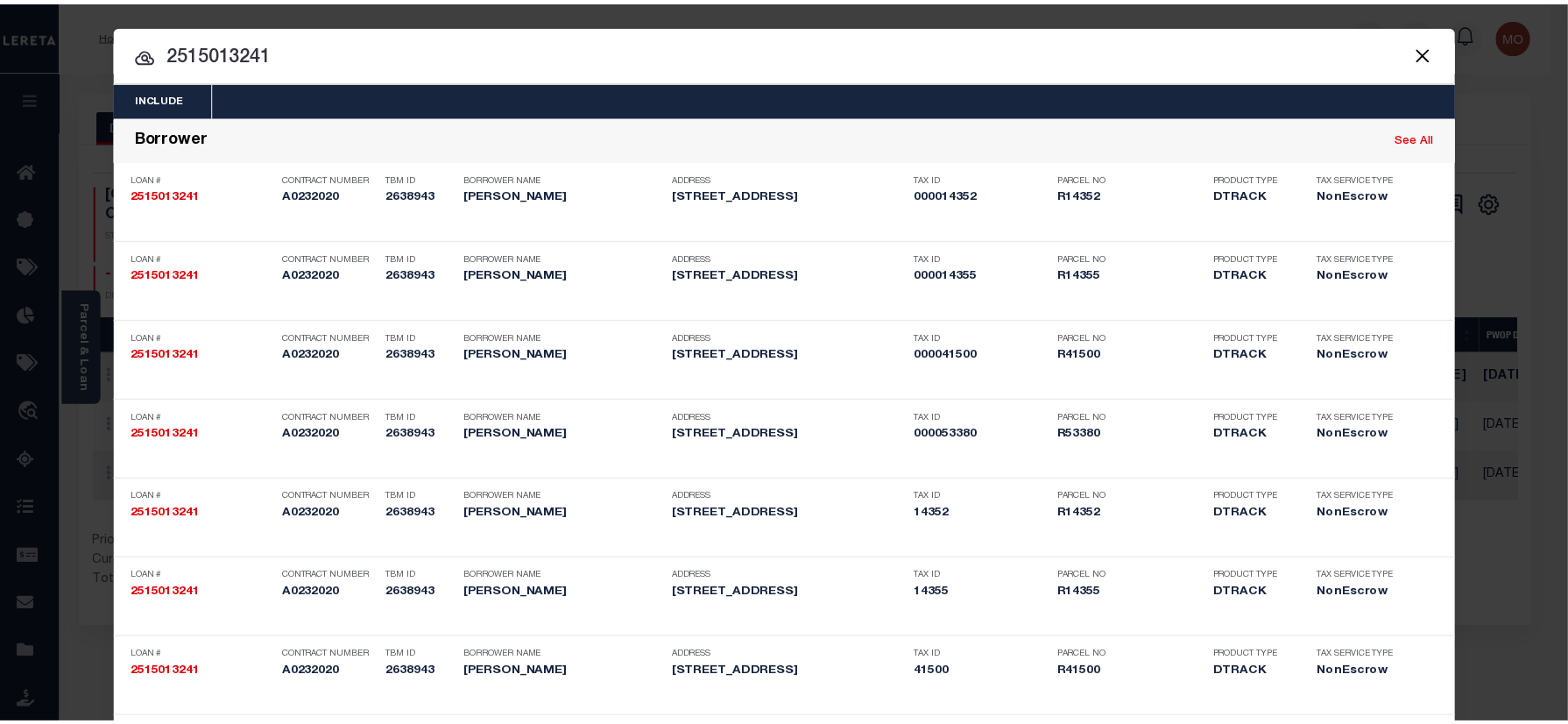
scroll to position [855, 0]
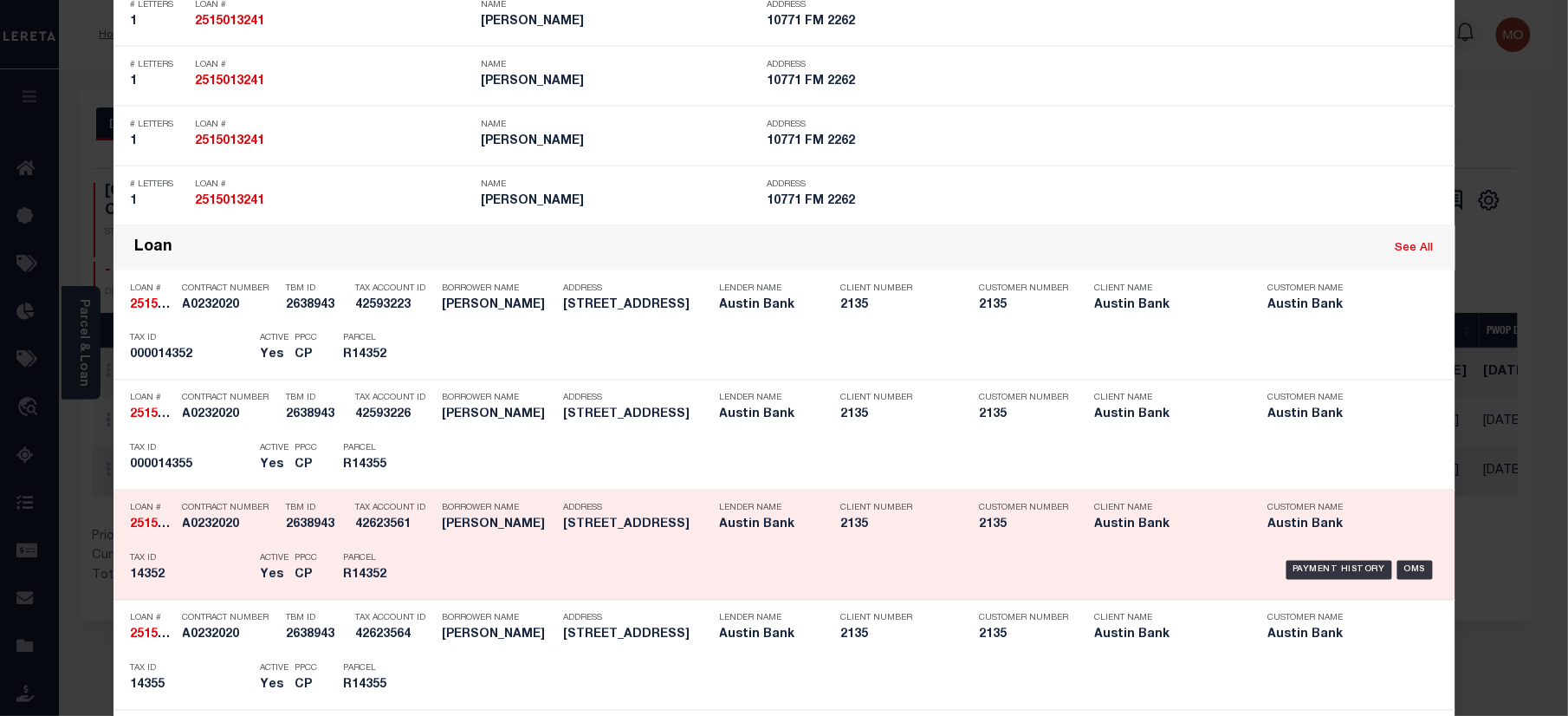
click at [248, 547] on div "Active Yes" at bounding box center [265, 569] width 34 height 50
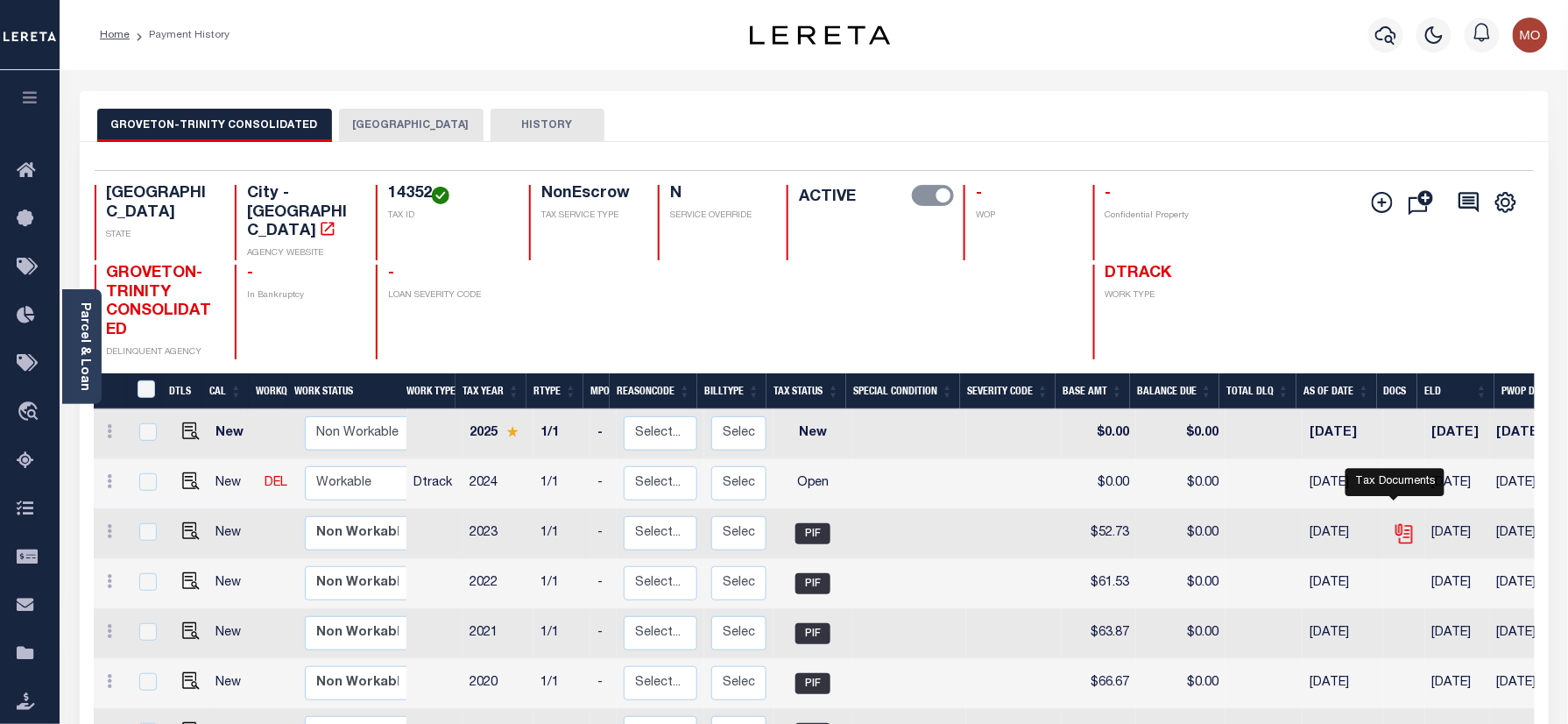
click at [1399, 523] on icon "" at bounding box center [1404, 533] width 23 height 23
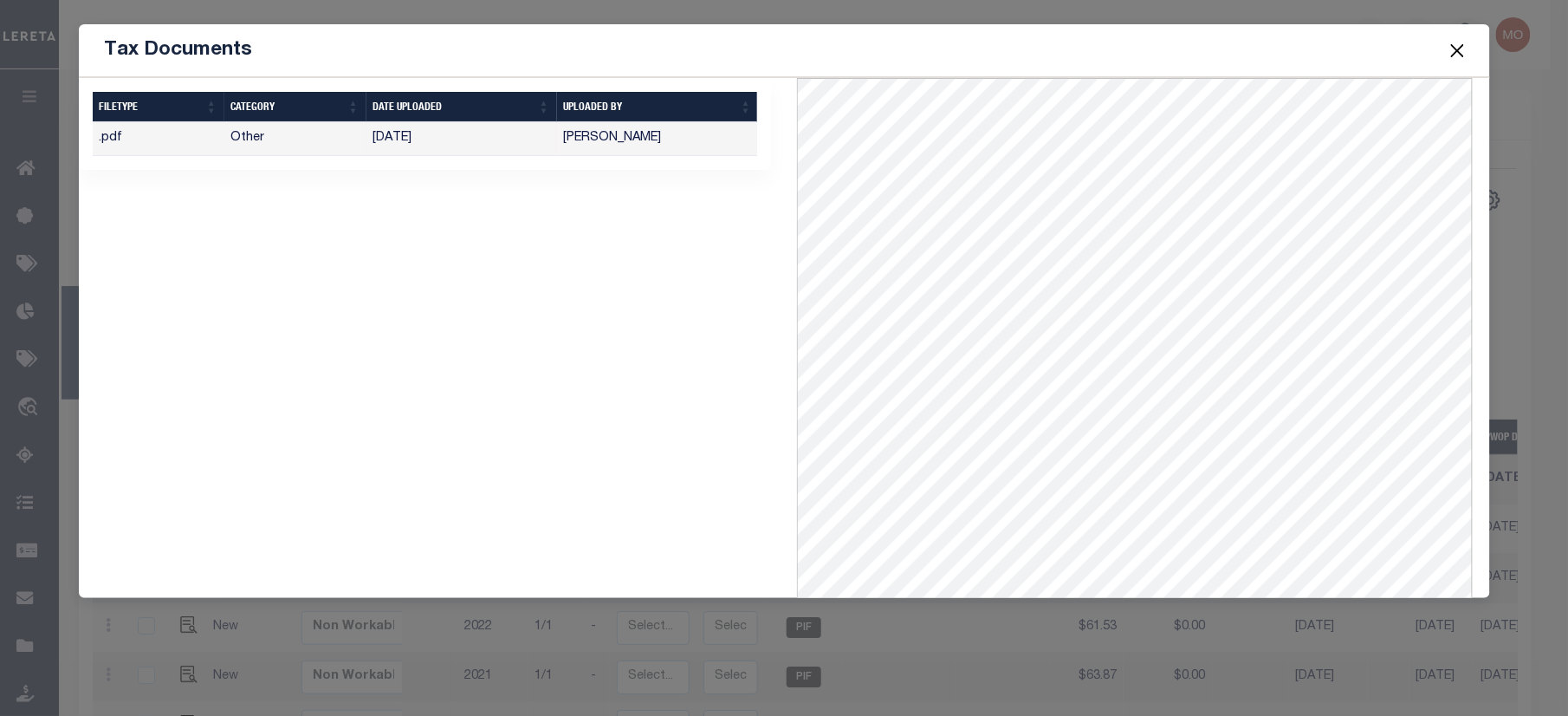
click at [1459, 50] on button "Close" at bounding box center [1457, 50] width 22 height 22
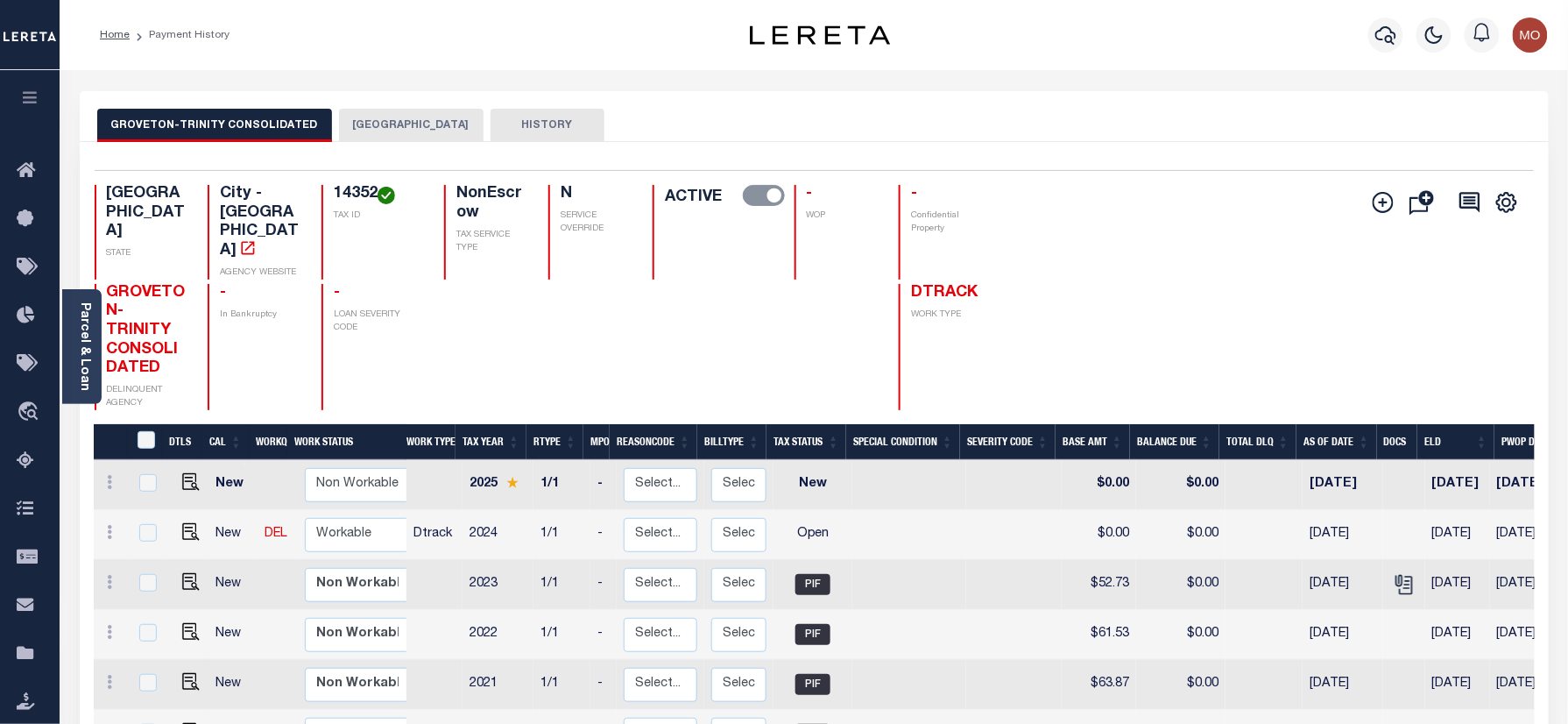
click at [334, 191] on h4 "14352" at bounding box center [378, 195] width 89 height 20
copy h4 "14352"
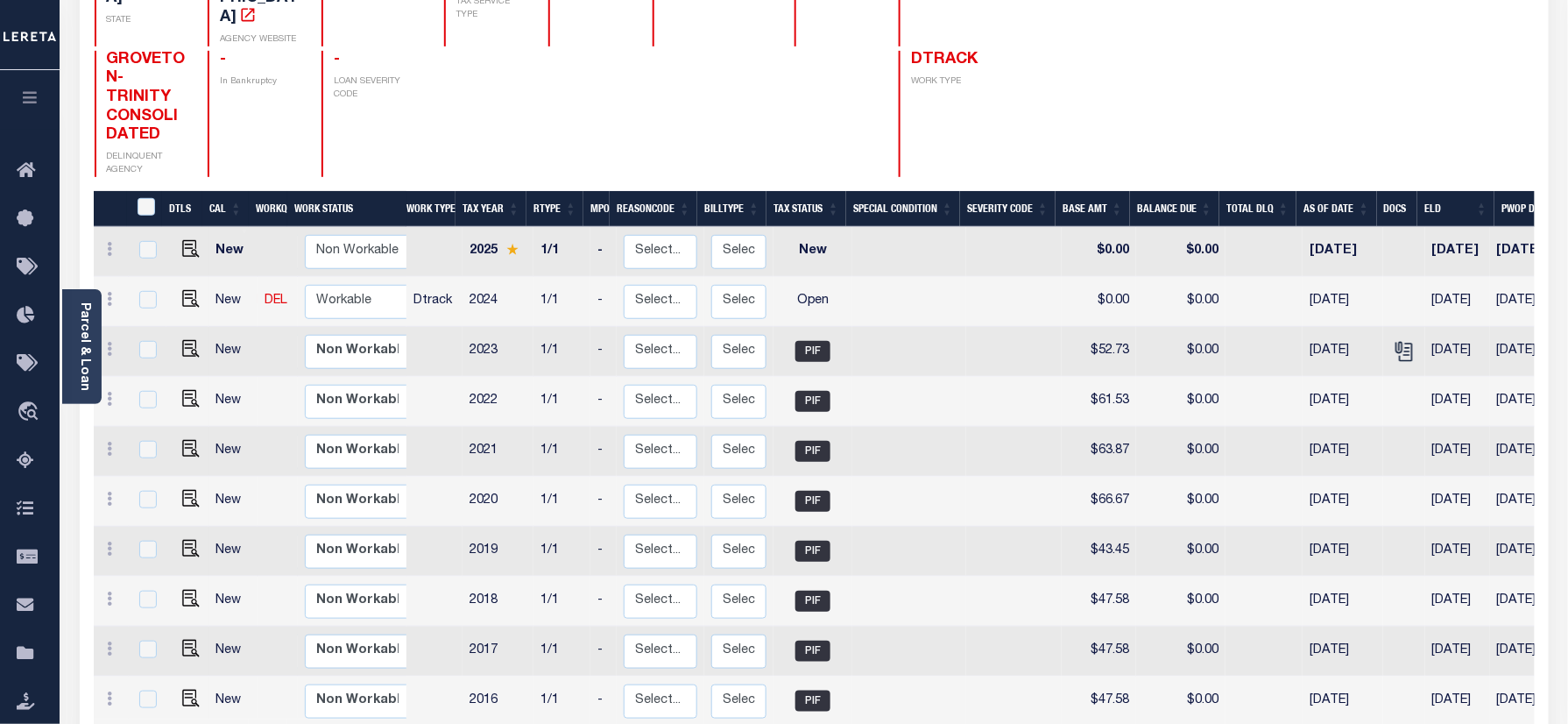
scroll to position [117, 0]
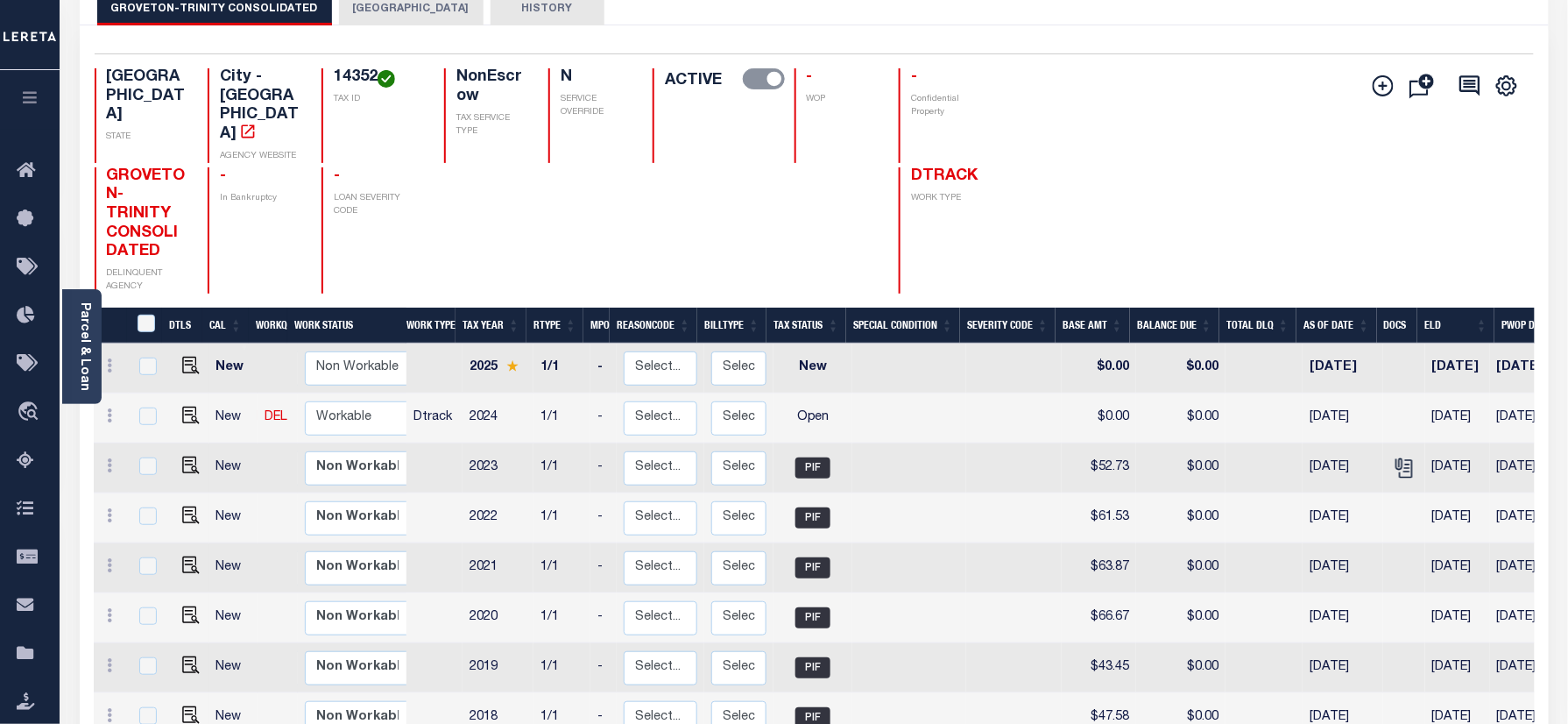
copy h4 "14352"
